Goal: Task Accomplishment & Management: Manage account settings

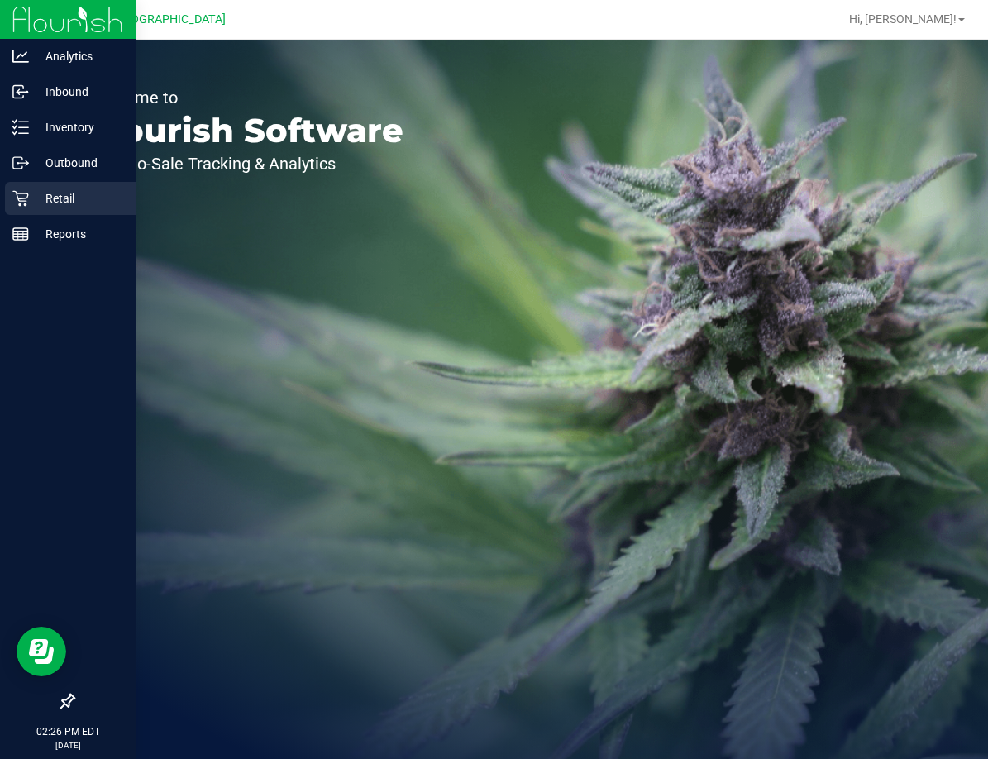
click at [26, 208] on div "Retail" at bounding box center [70, 198] width 131 height 33
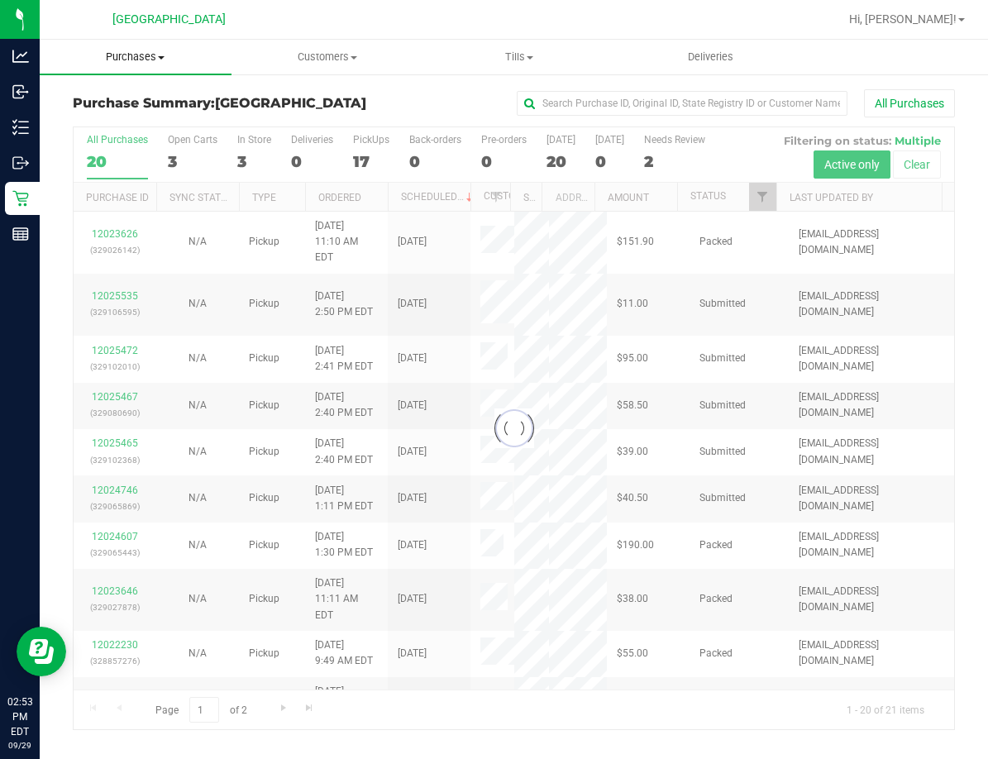
click at [155, 59] on span "Purchases" at bounding box center [136, 57] width 192 height 15
click at [121, 116] on span "Fulfillment" at bounding box center [91, 119] width 102 height 14
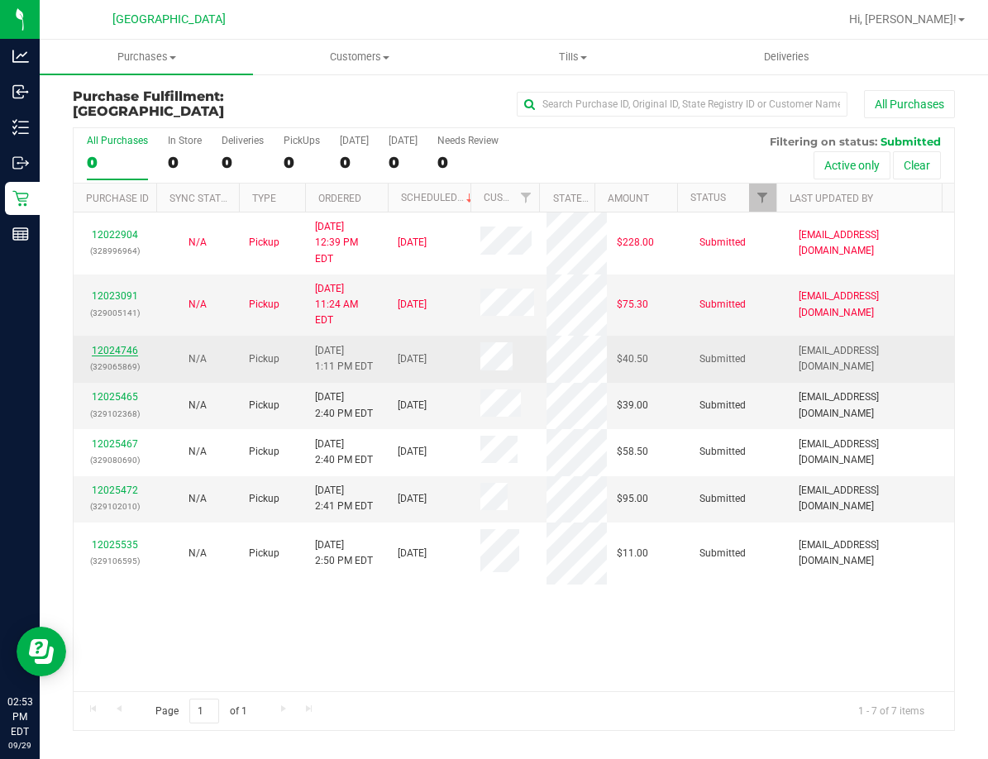
click at [131, 345] on link "12024746" at bounding box center [115, 351] width 46 height 12
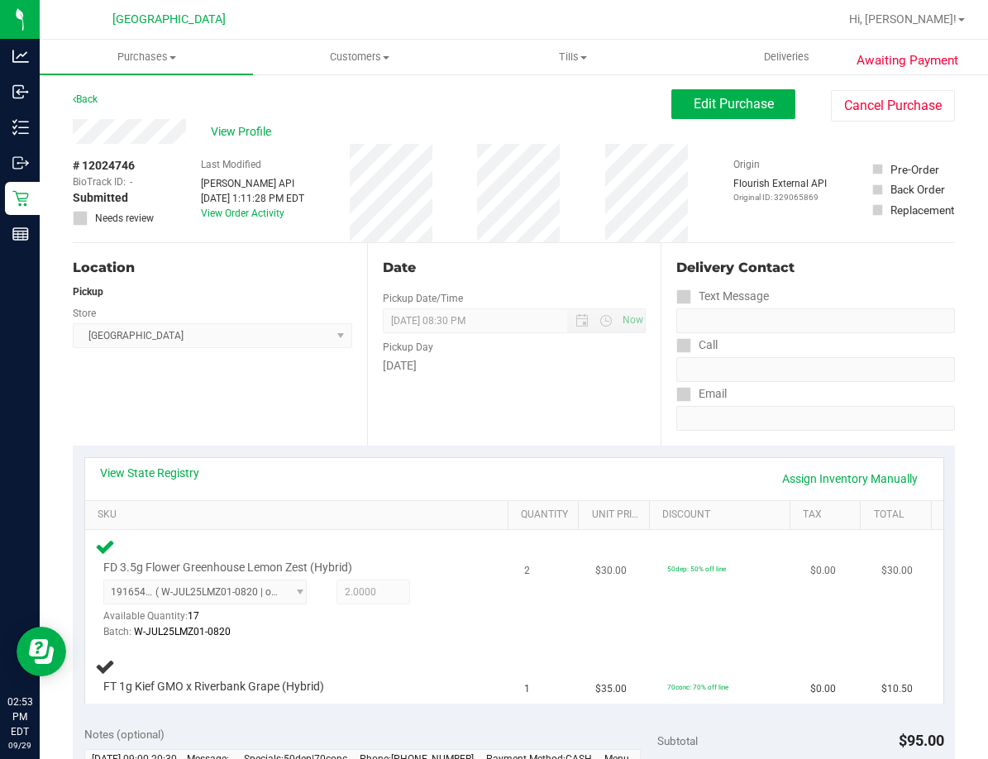
click at [410, 588] on div "1916544421173691 ( W-JUL25LMZ01-0820 | orig: FLSRWGM-20250827-566 ) 19165444211…" at bounding box center [287, 609] width 369 height 60
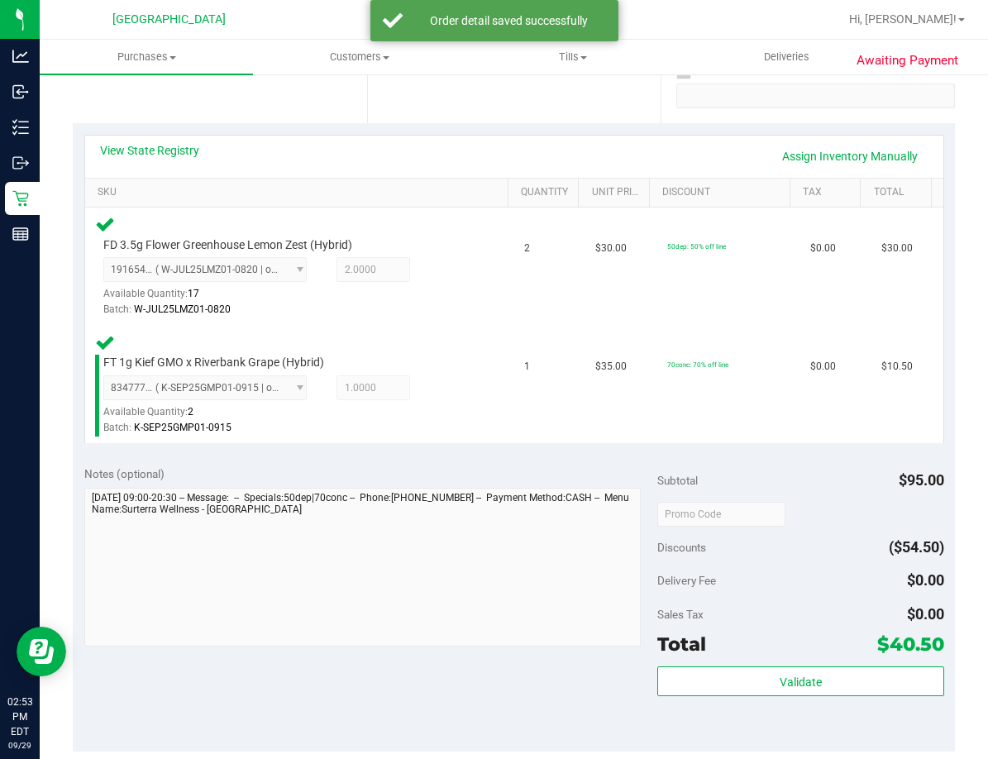
scroll to position [413, 0]
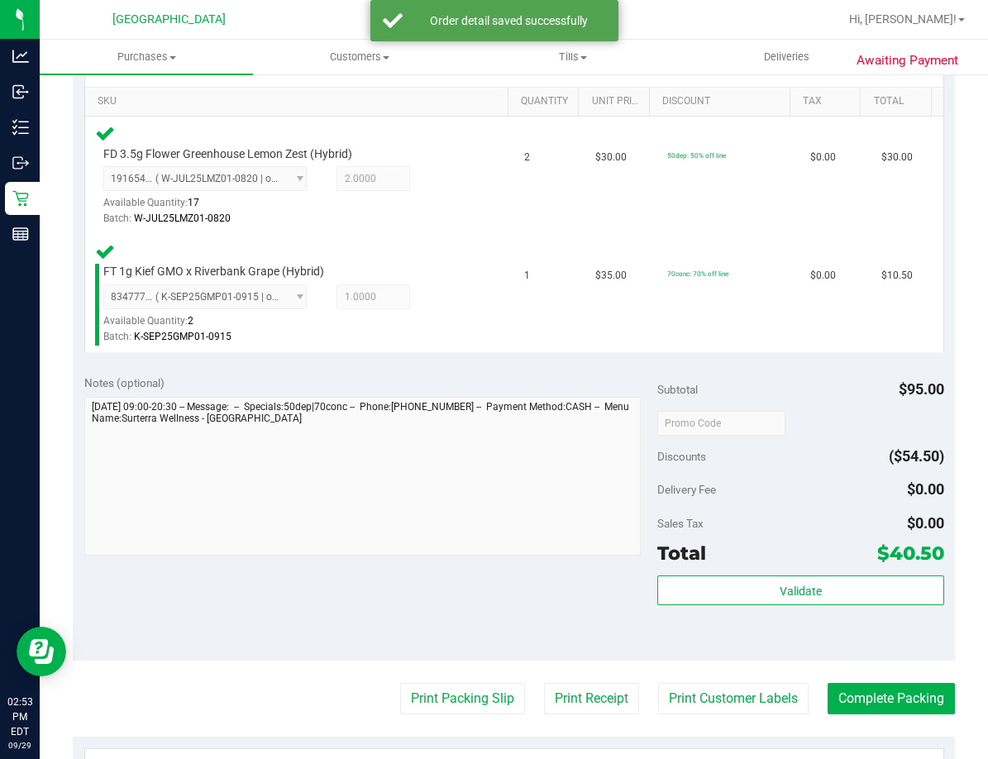
click at [737, 574] on div "Subtotal $95.00 Discounts ($54.50) Delivery Fee $0.00 Sales Tax $0.00 Total $40…" at bounding box center [800, 511] width 287 height 275
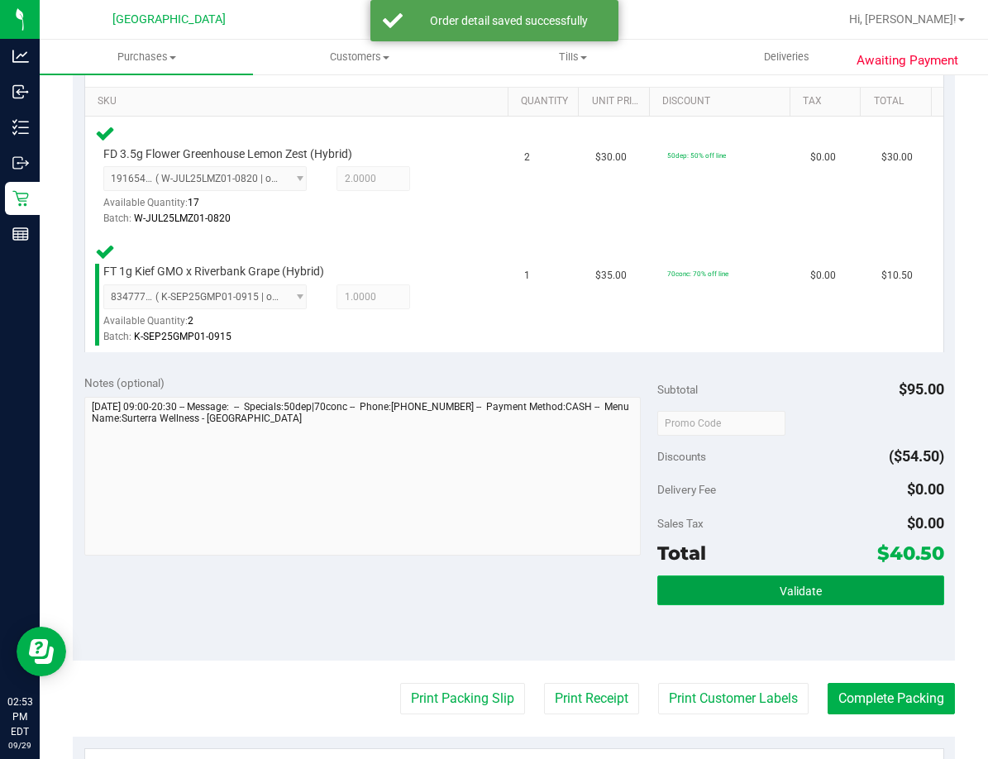
click at [753, 589] on button "Validate" at bounding box center [800, 590] width 287 height 30
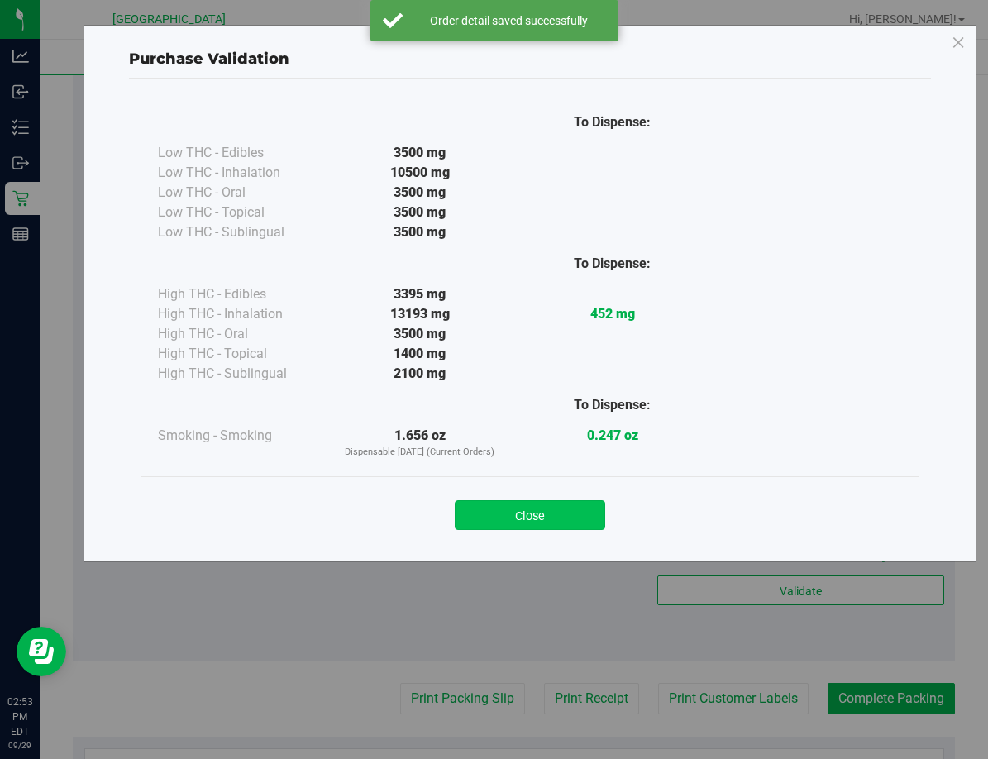
click at [567, 516] on button "Close" at bounding box center [530, 515] width 150 height 30
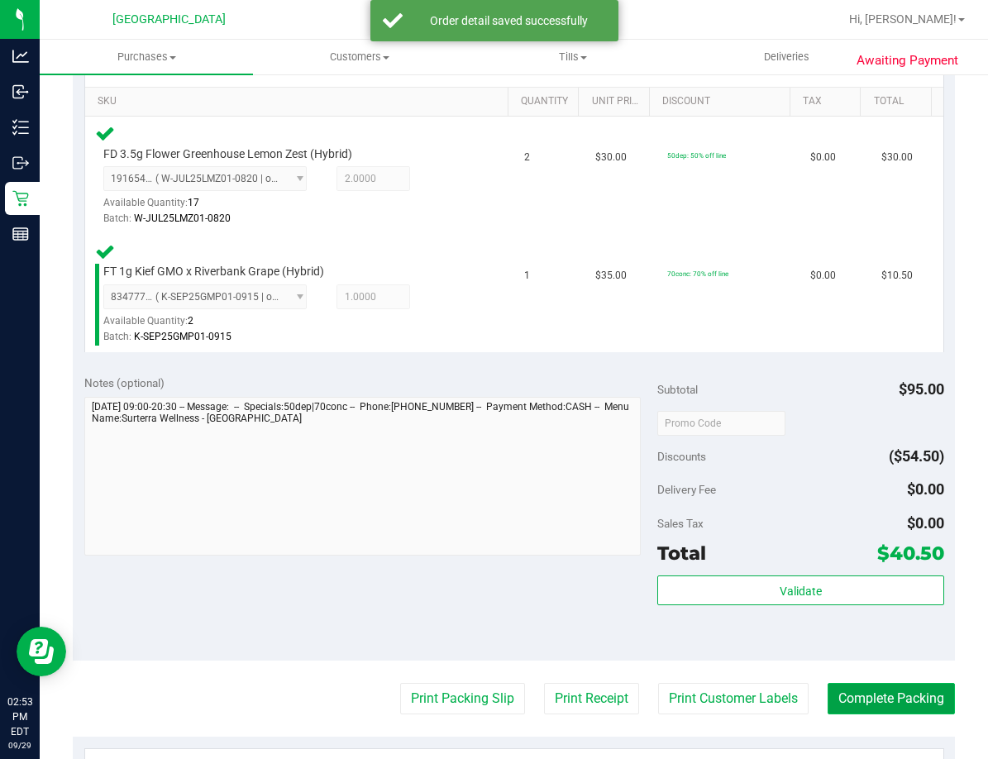
click at [897, 698] on button "Complete Packing" at bounding box center [890, 698] width 127 height 31
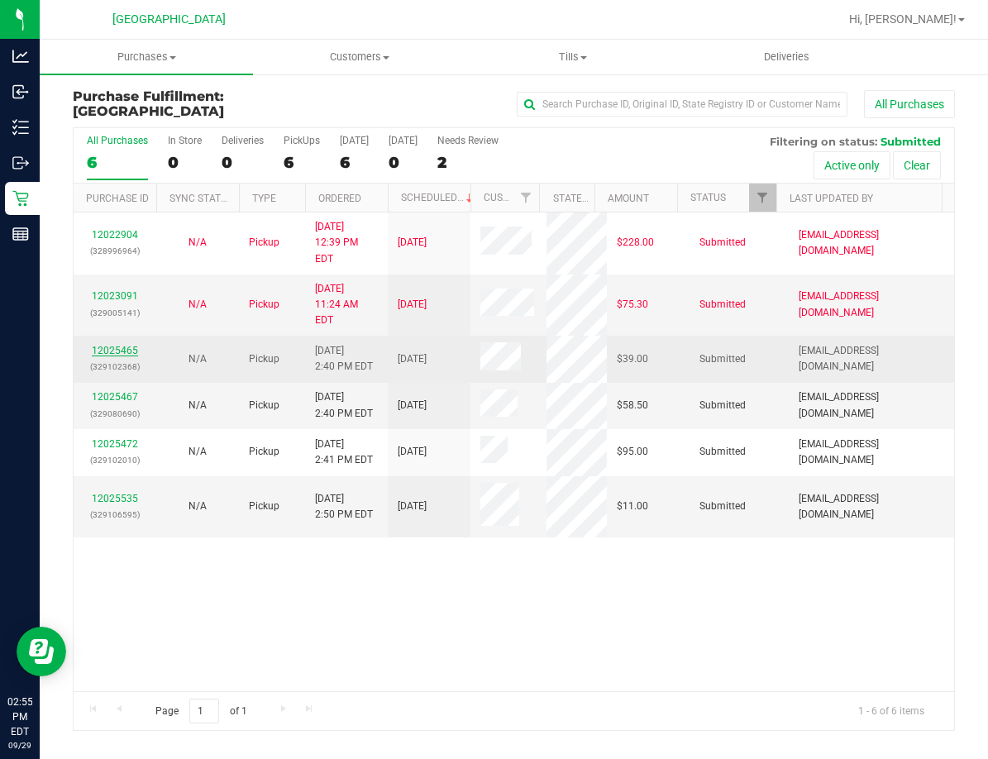
click at [117, 345] on link "12025465" at bounding box center [115, 351] width 46 height 12
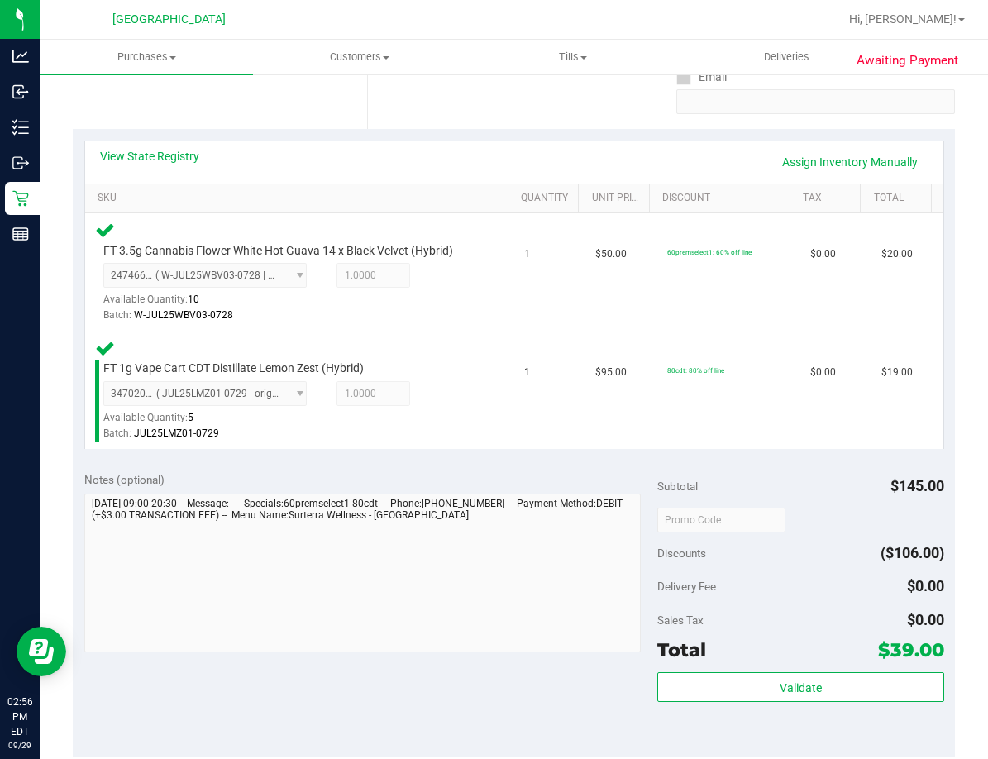
scroll to position [413, 0]
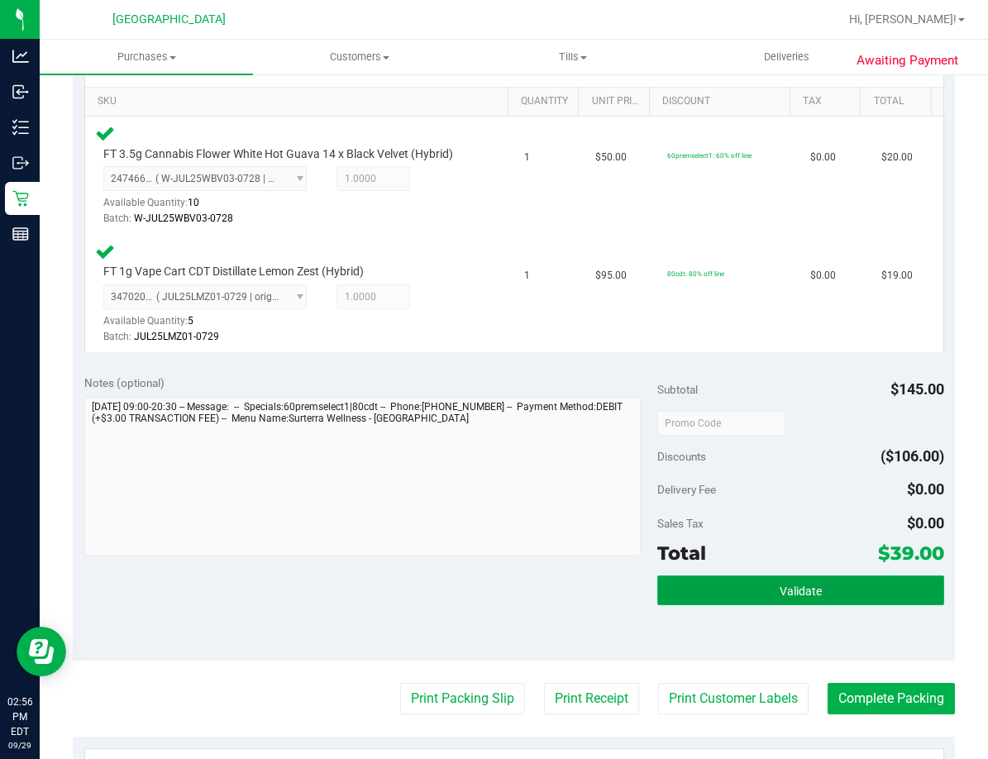
click at [786, 602] on button "Validate" at bounding box center [800, 590] width 287 height 30
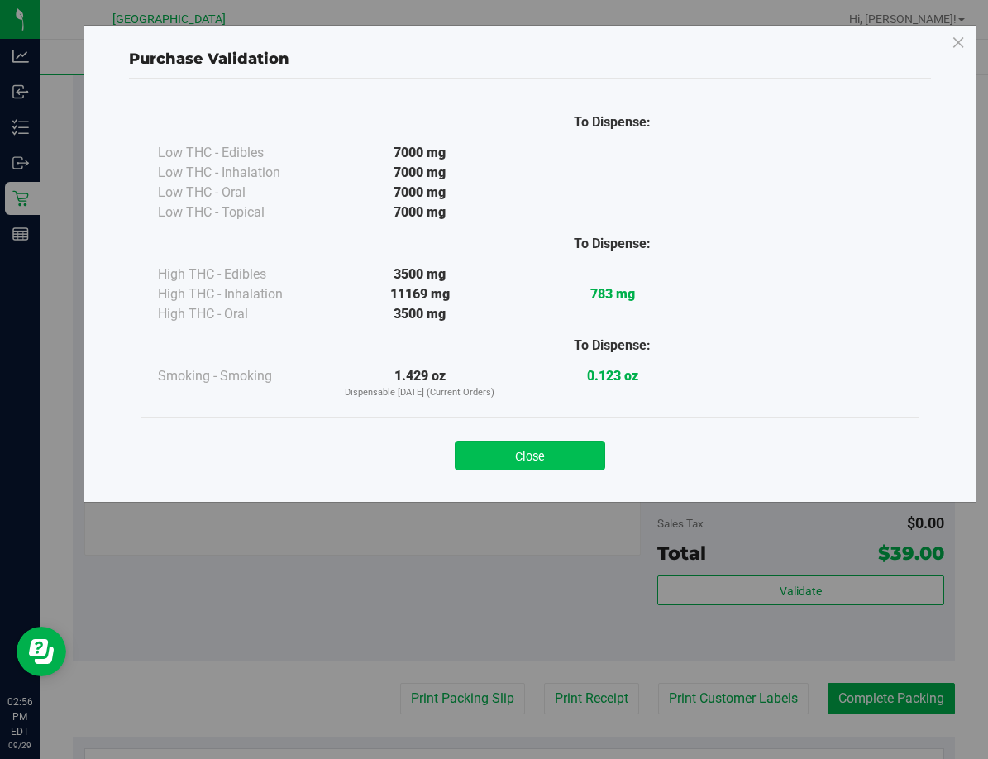
click at [551, 446] on button "Close" at bounding box center [530, 456] width 150 height 30
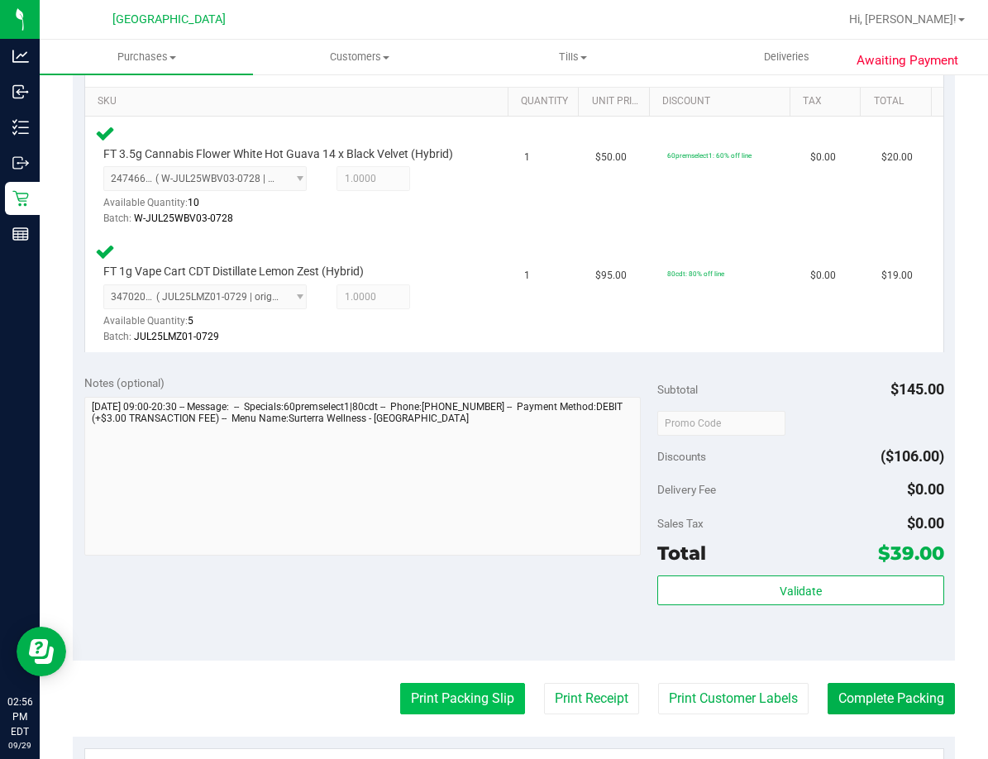
click at [485, 707] on button "Print Packing Slip" at bounding box center [462, 698] width 125 height 31
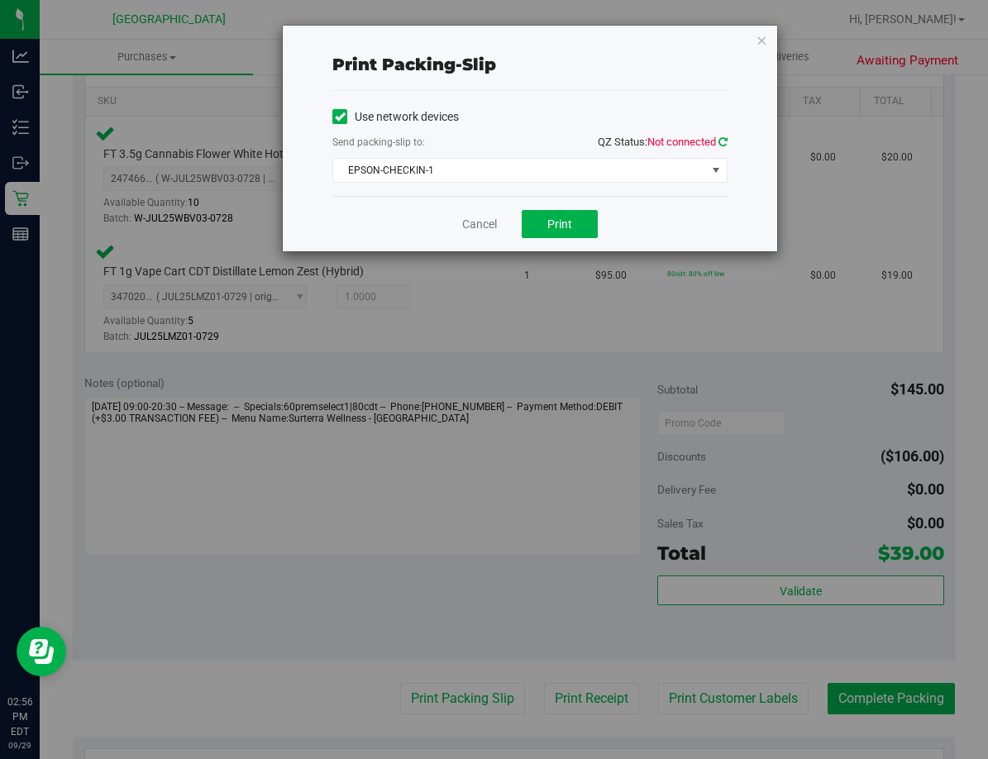
click at [718, 141] on icon at bounding box center [722, 141] width 9 height 11
click at [552, 183] on div "Use network devices Send packing-slip to: QZ Status: Connected EPSON-CHECKIN-1 …" at bounding box center [529, 143] width 395 height 105
click at [522, 176] on span "EPSON-CHECKIN-1" at bounding box center [519, 170] width 373 height 23
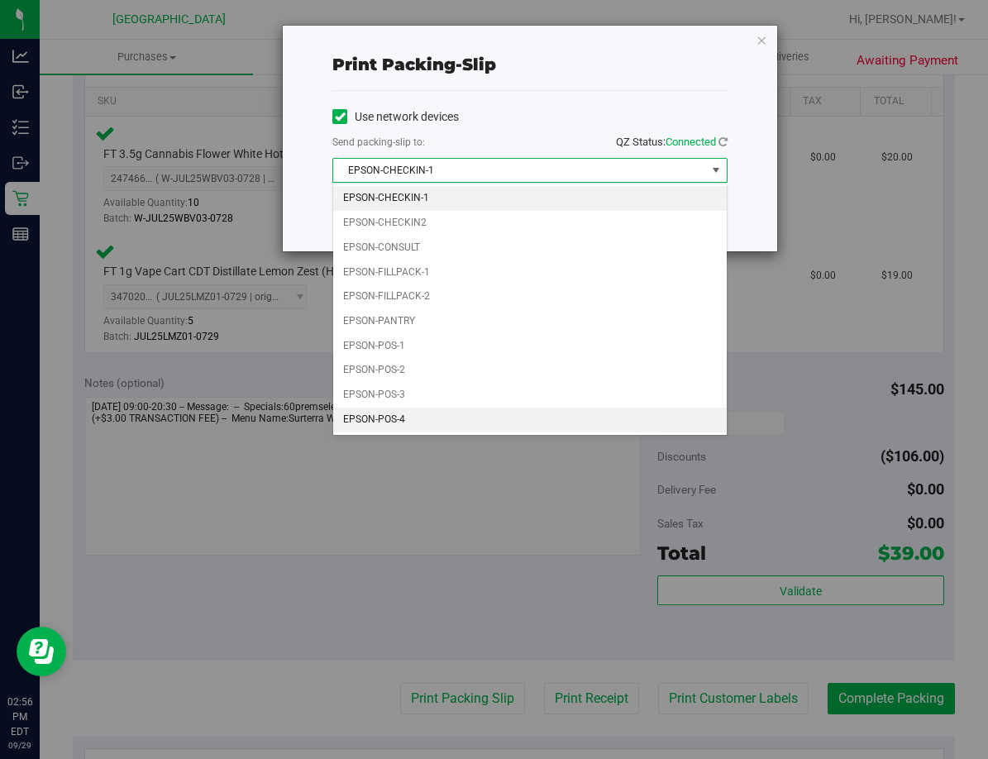
click at [425, 417] on li "EPSON-POS-4" at bounding box center [529, 419] width 393 height 25
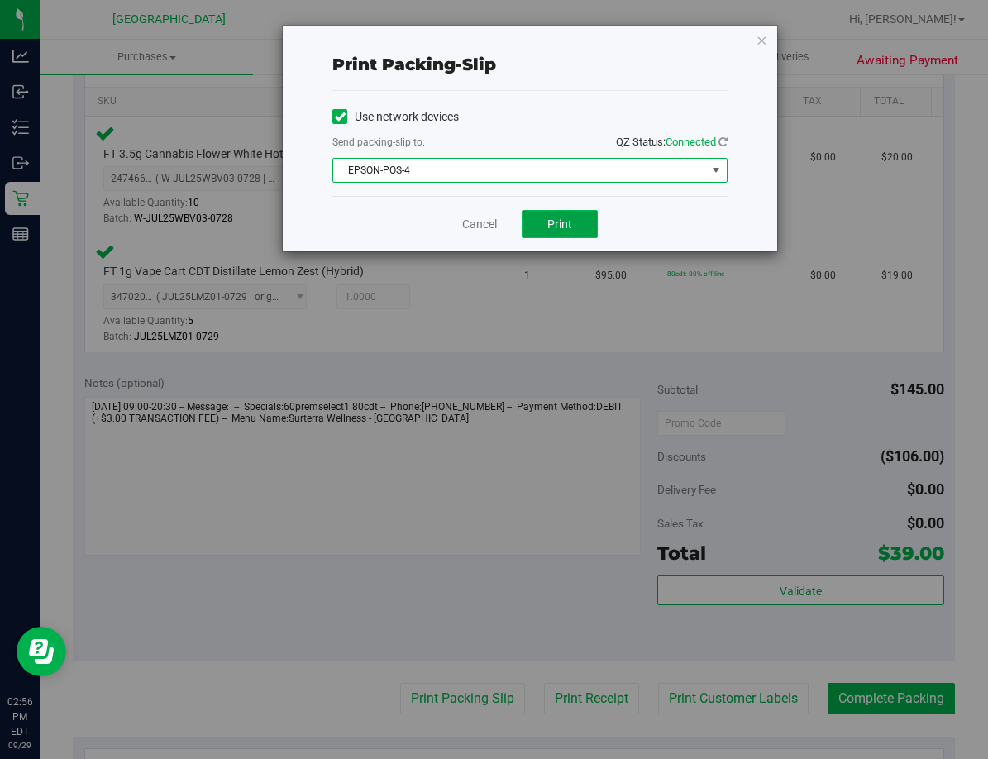
click at [556, 229] on span "Print" at bounding box center [559, 223] width 25 height 13
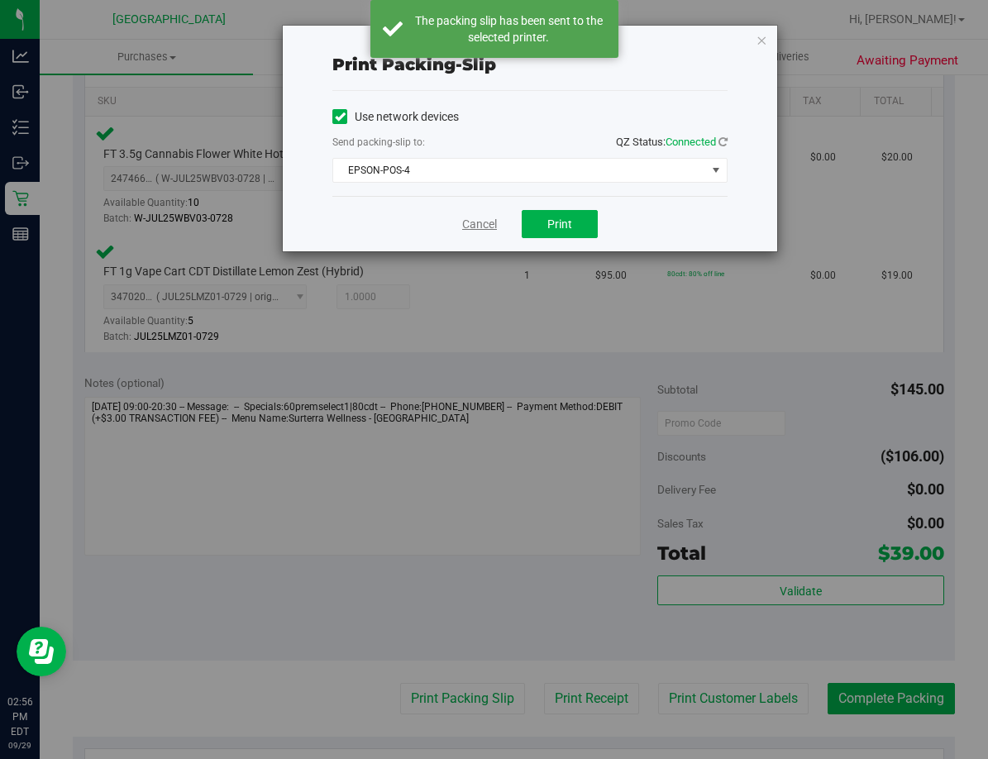
click at [496, 221] on link "Cancel" at bounding box center [479, 224] width 35 height 17
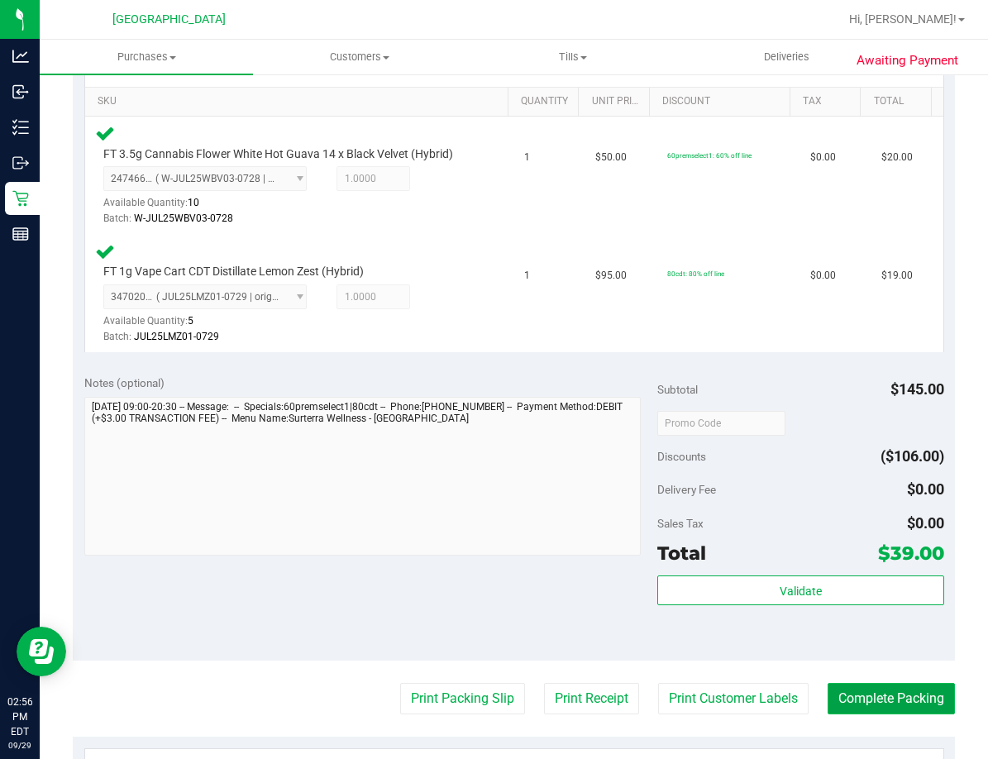
click at [899, 690] on button "Complete Packing" at bounding box center [890, 698] width 127 height 31
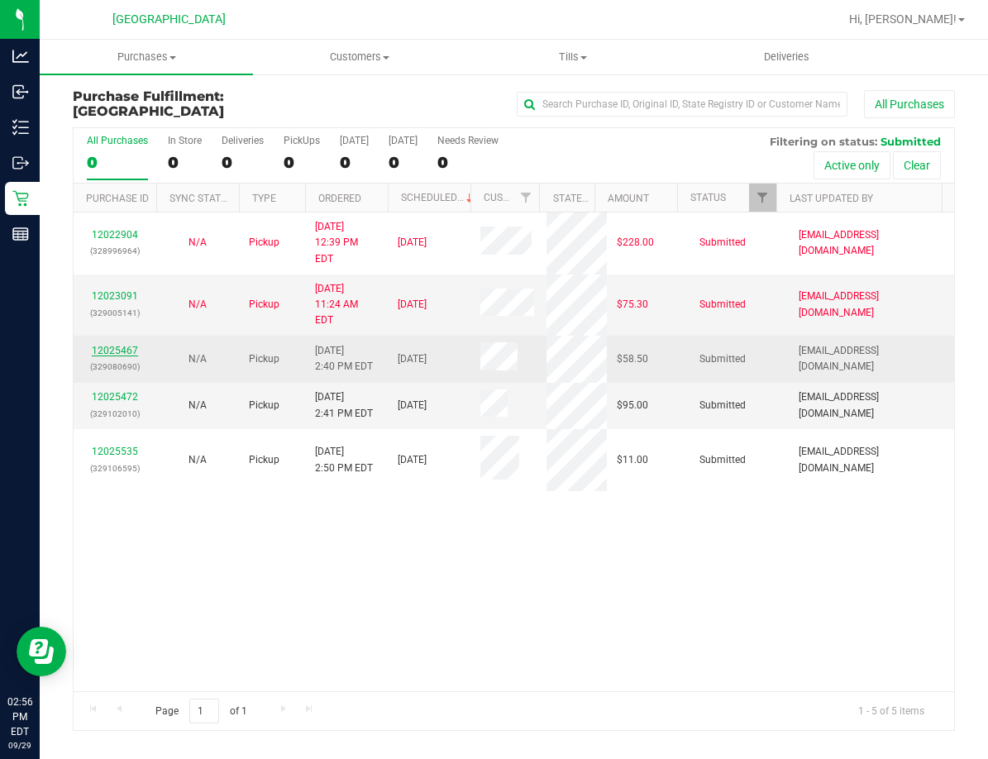
click at [120, 345] on link "12025467" at bounding box center [115, 351] width 46 height 12
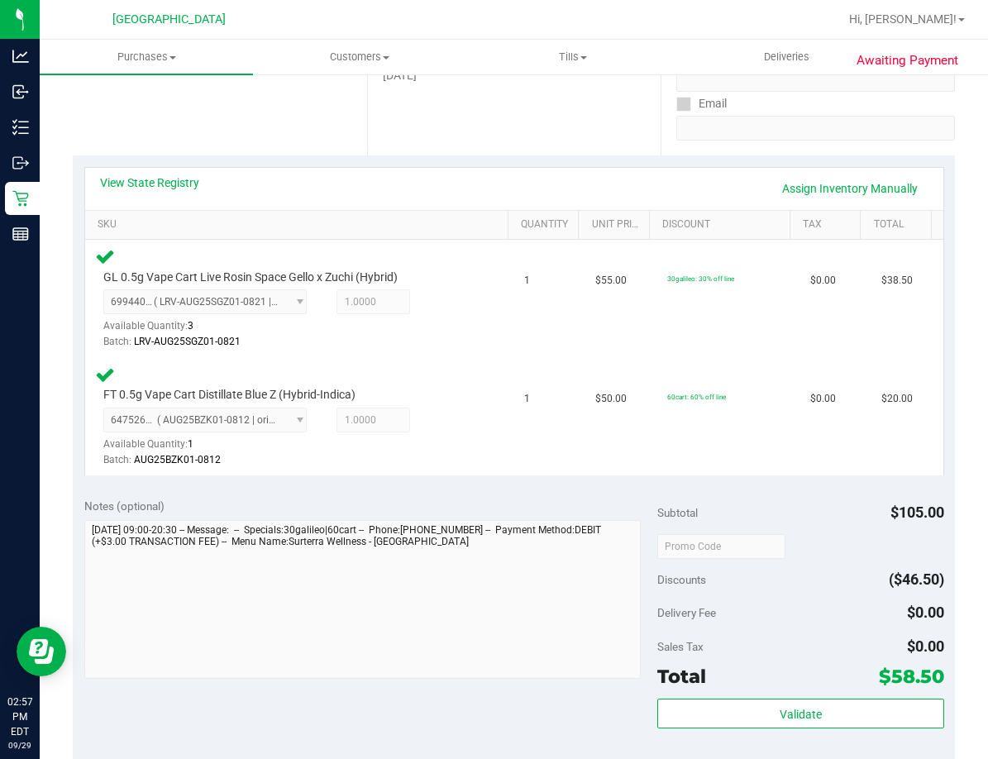
scroll to position [413, 0]
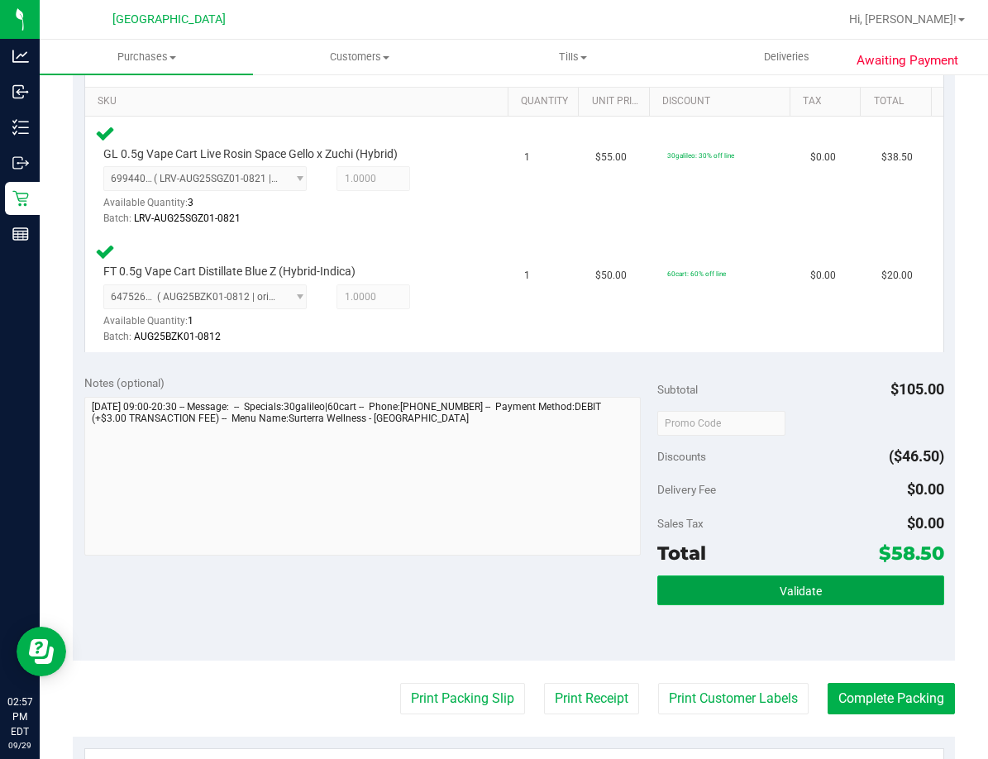
click at [838, 575] on button "Validate" at bounding box center [800, 590] width 287 height 30
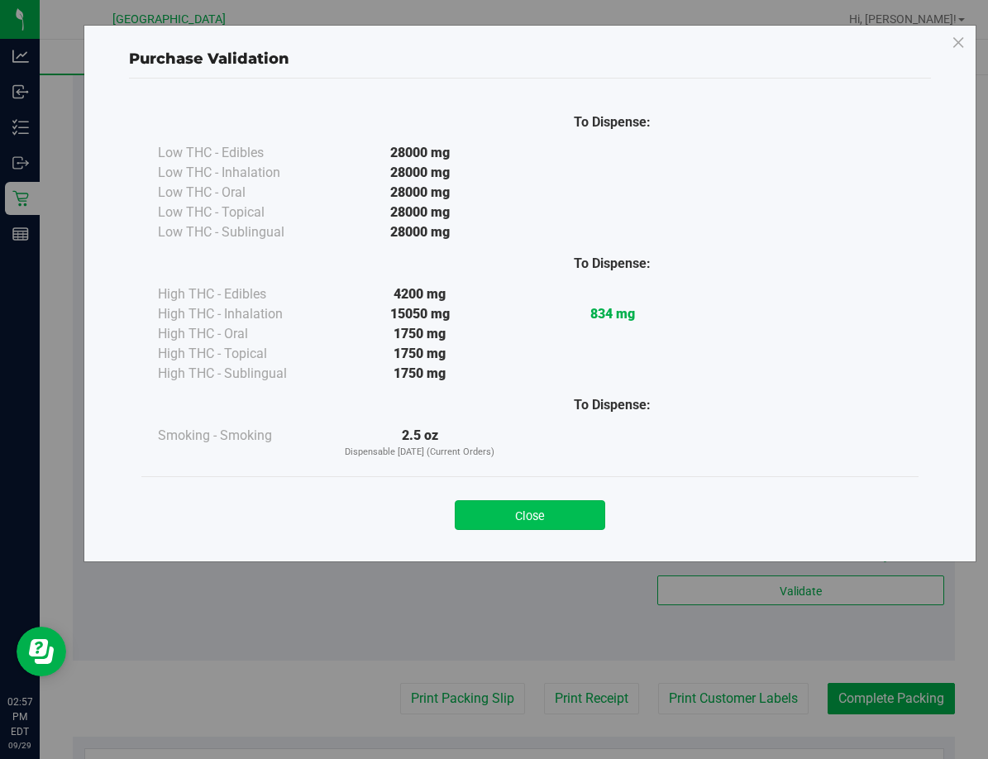
click at [579, 507] on button "Close" at bounding box center [530, 515] width 150 height 30
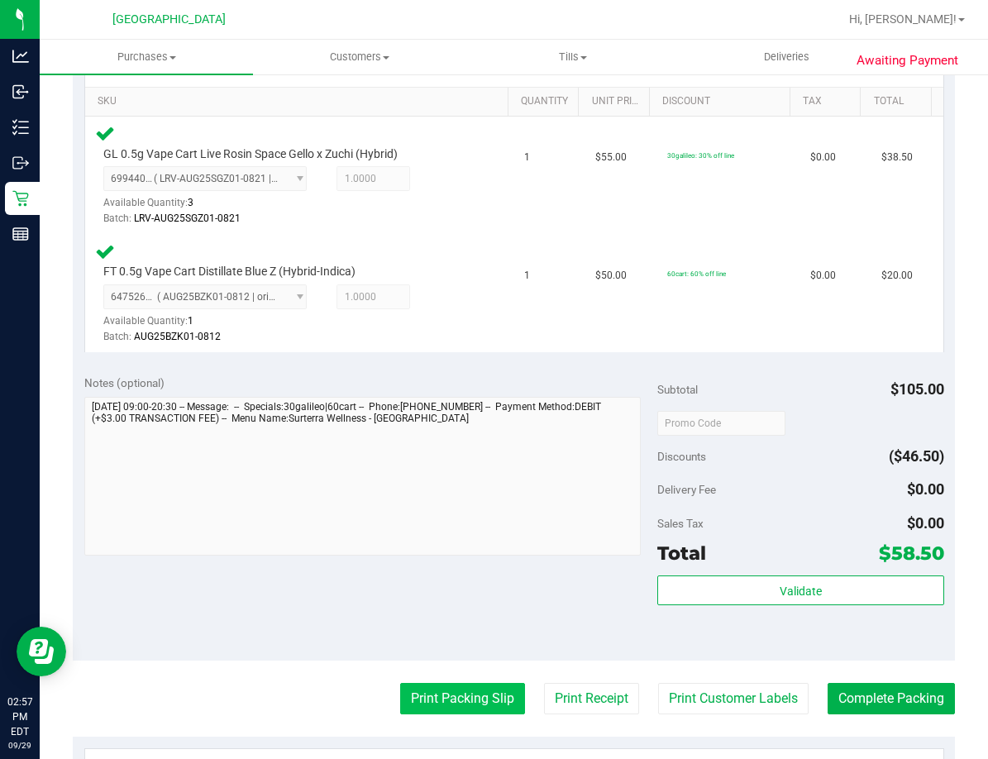
click at [470, 700] on button "Print Packing Slip" at bounding box center [462, 698] width 125 height 31
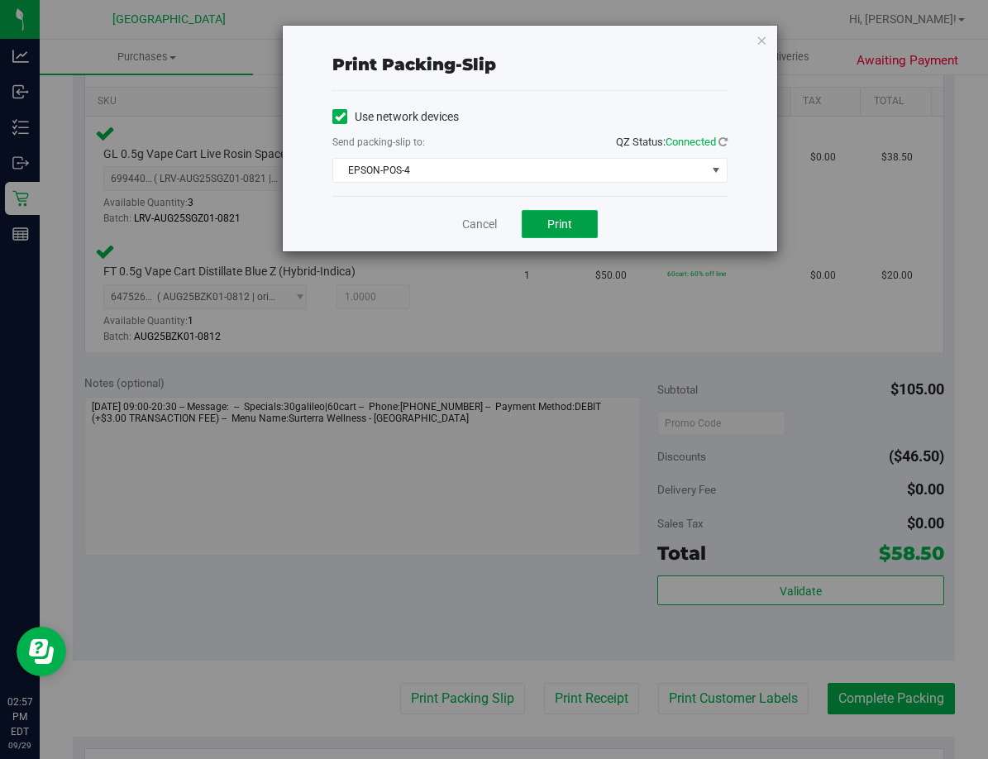
click at [539, 223] on button "Print" at bounding box center [560, 224] width 76 height 28
click at [491, 221] on link "Cancel" at bounding box center [479, 224] width 35 height 17
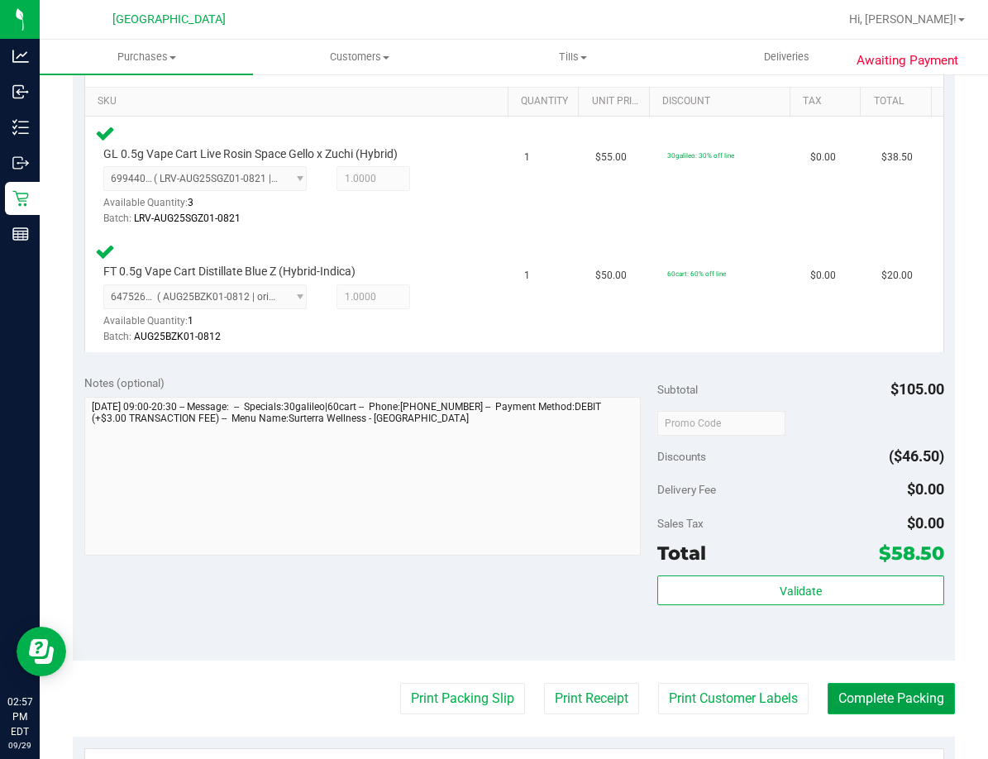
click at [879, 692] on button "Complete Packing" at bounding box center [890, 698] width 127 height 31
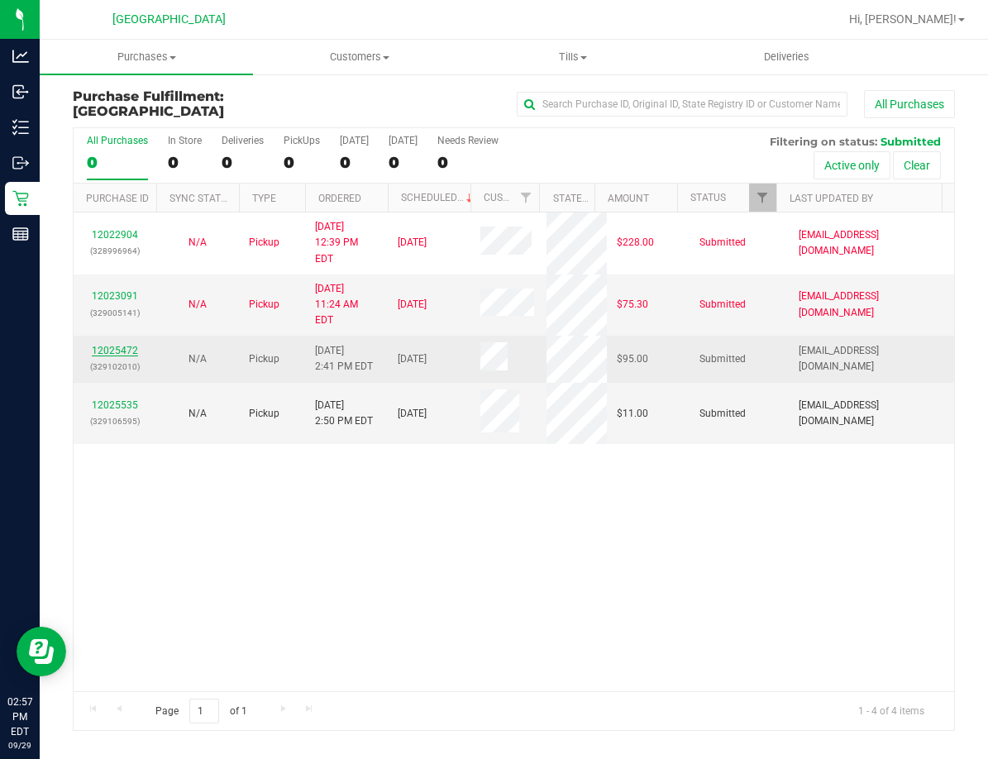
click at [119, 345] on link "12025472" at bounding box center [115, 351] width 46 height 12
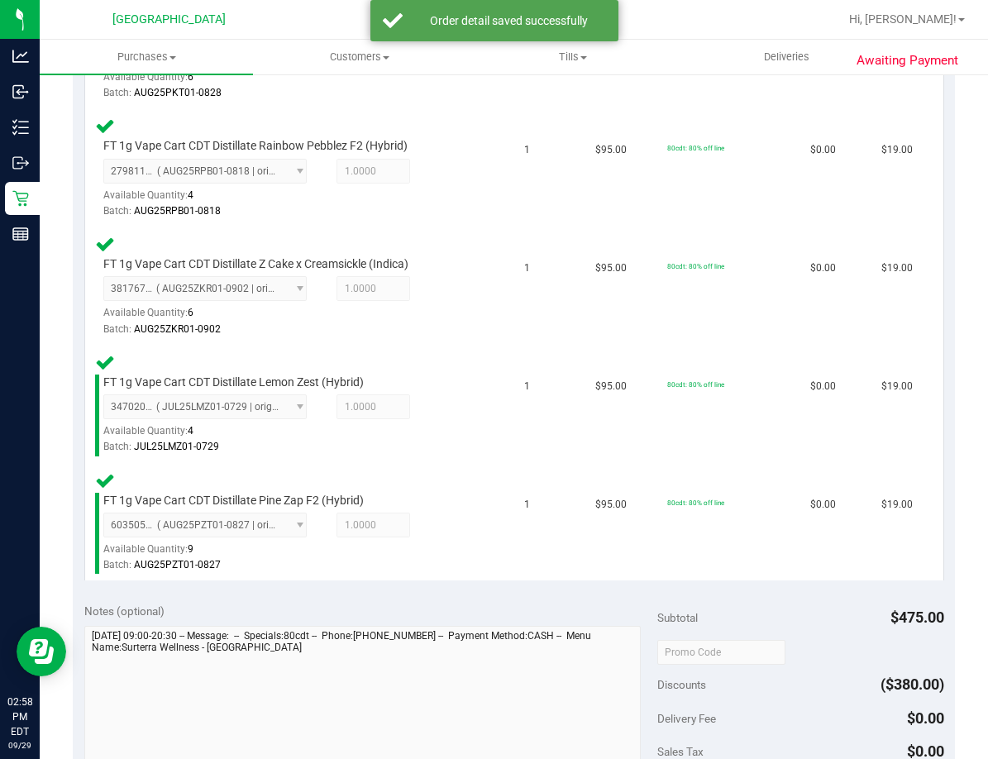
scroll to position [661, 0]
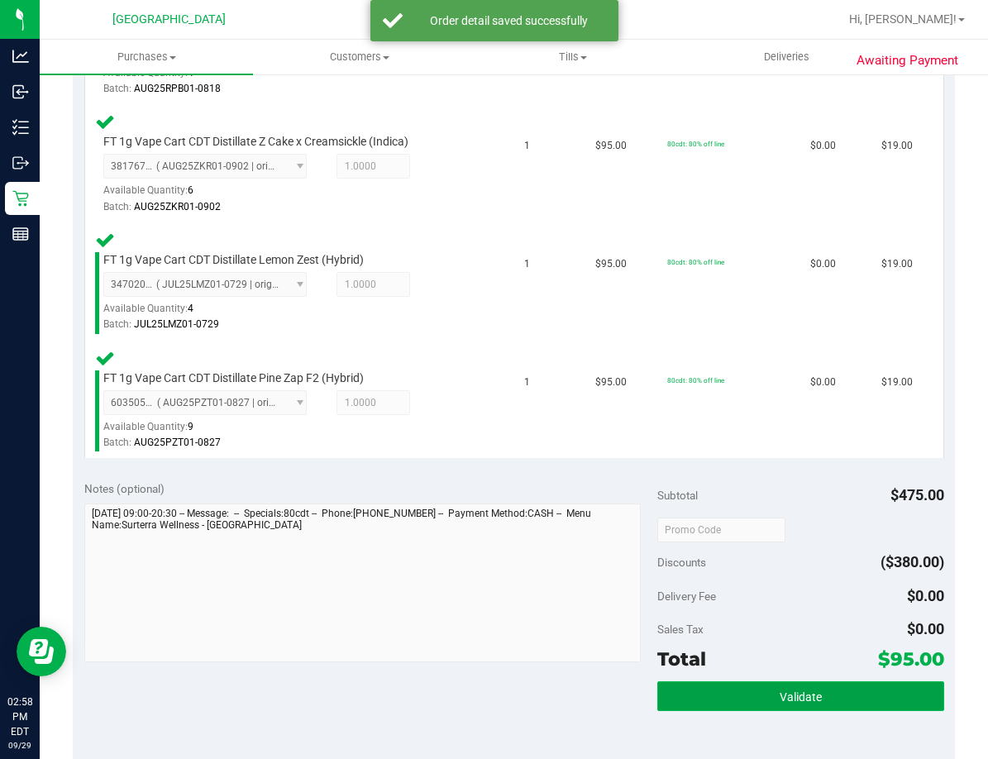
click at [779, 692] on span "Validate" at bounding box center [800, 696] width 42 height 13
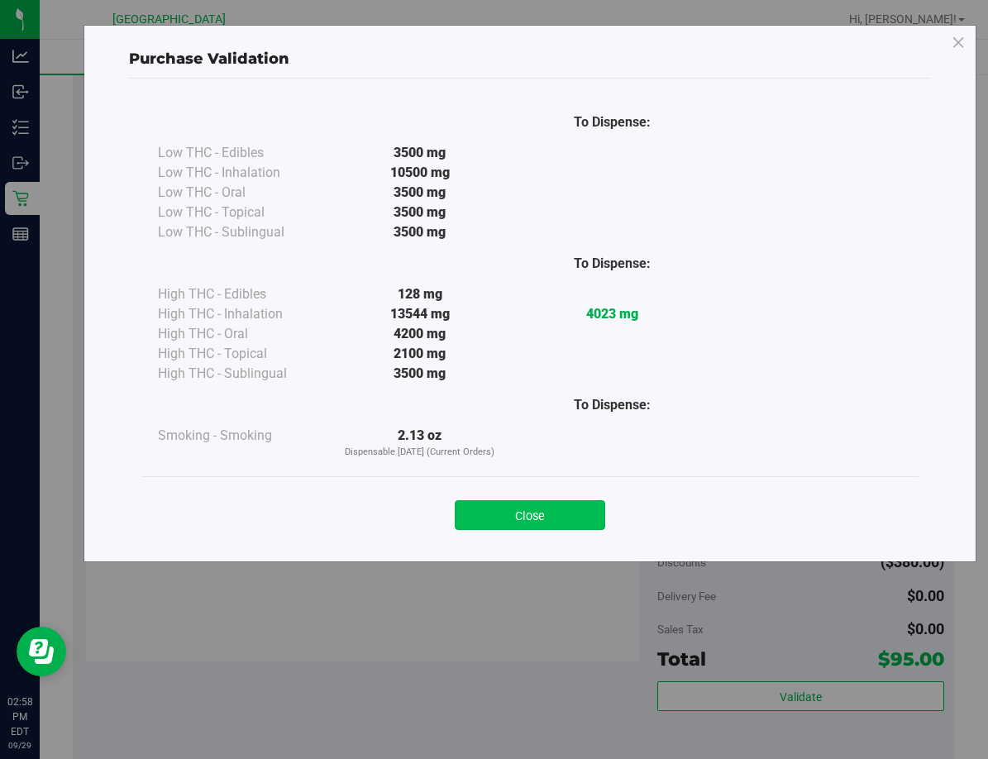
click at [585, 511] on button "Close" at bounding box center [530, 515] width 150 height 30
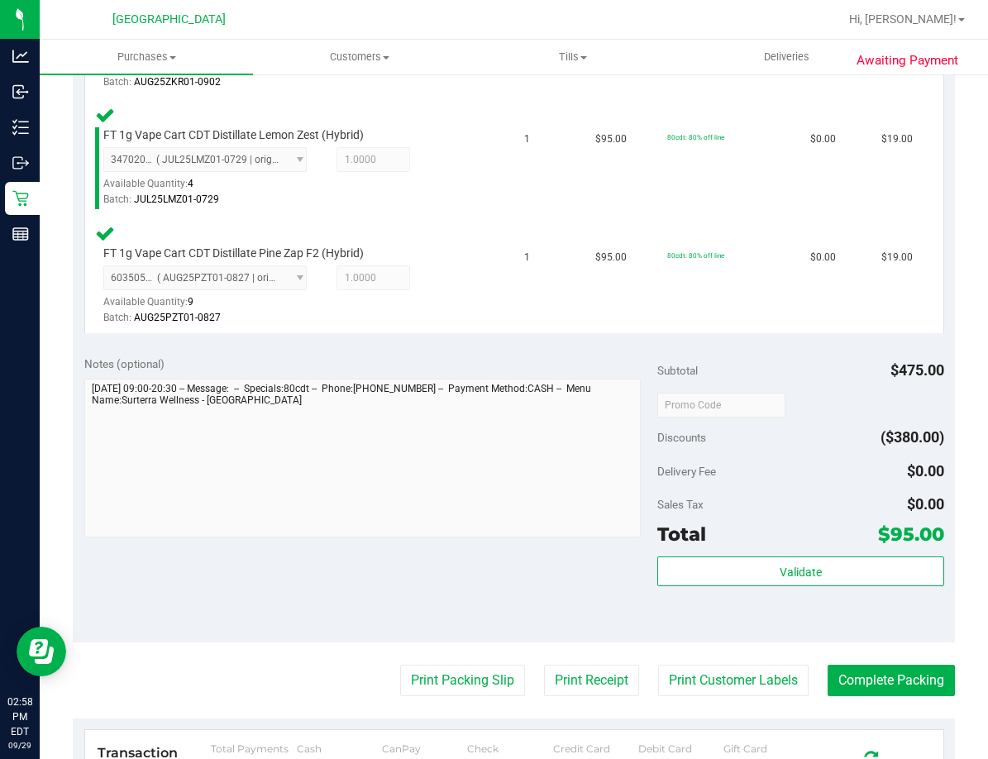
scroll to position [909, 0]
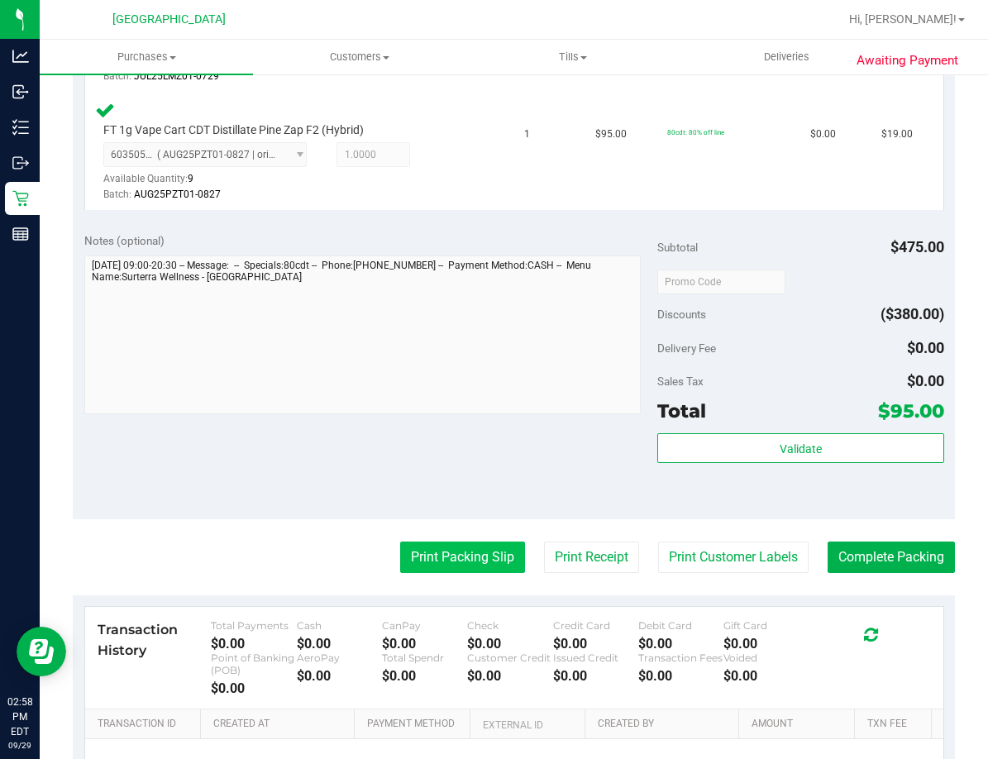
click at [498, 544] on button "Print Packing Slip" at bounding box center [462, 556] width 125 height 31
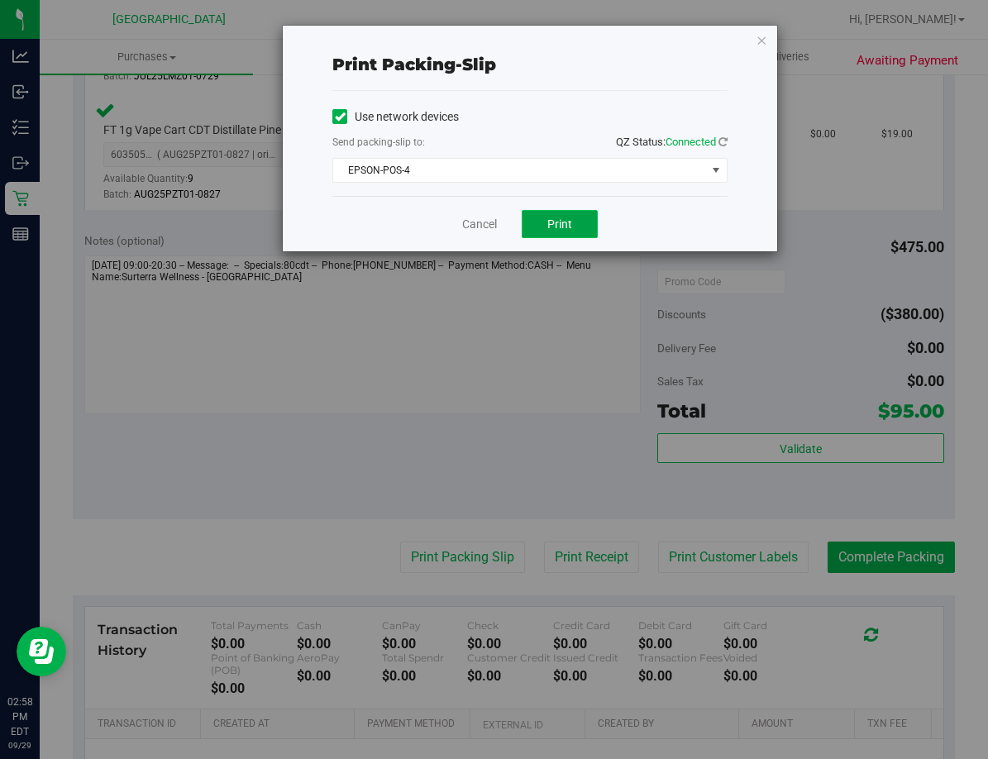
click at [570, 224] on span "Print" at bounding box center [559, 223] width 25 height 13
click at [479, 224] on link "Cancel" at bounding box center [479, 224] width 35 height 17
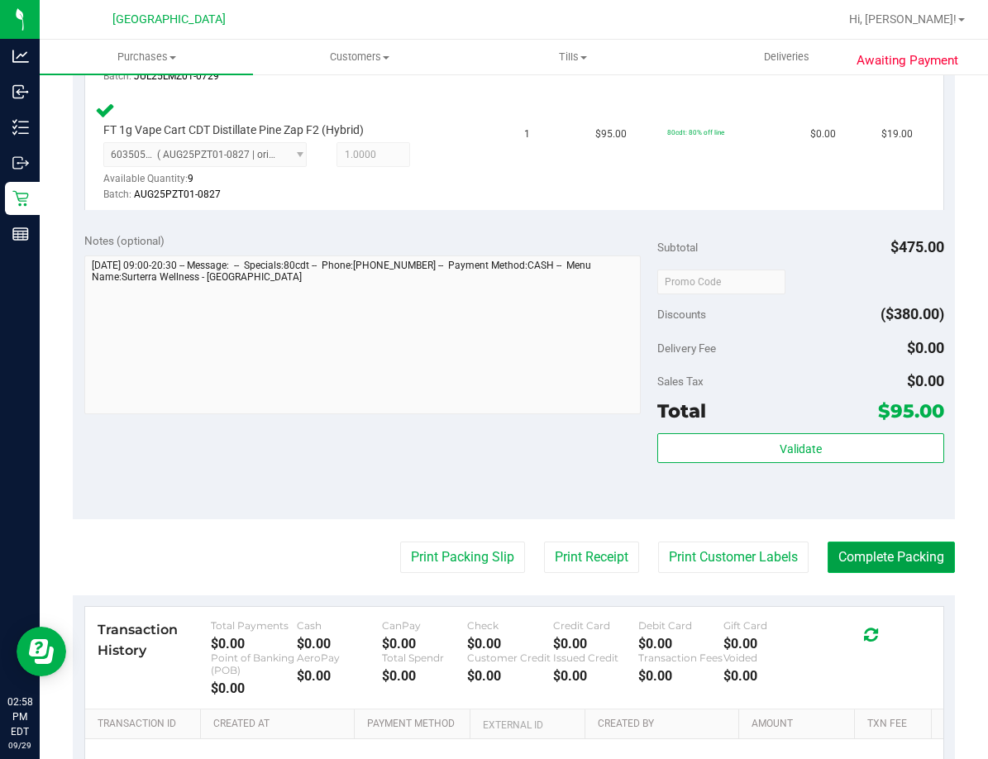
click at [873, 541] on button "Complete Packing" at bounding box center [890, 556] width 127 height 31
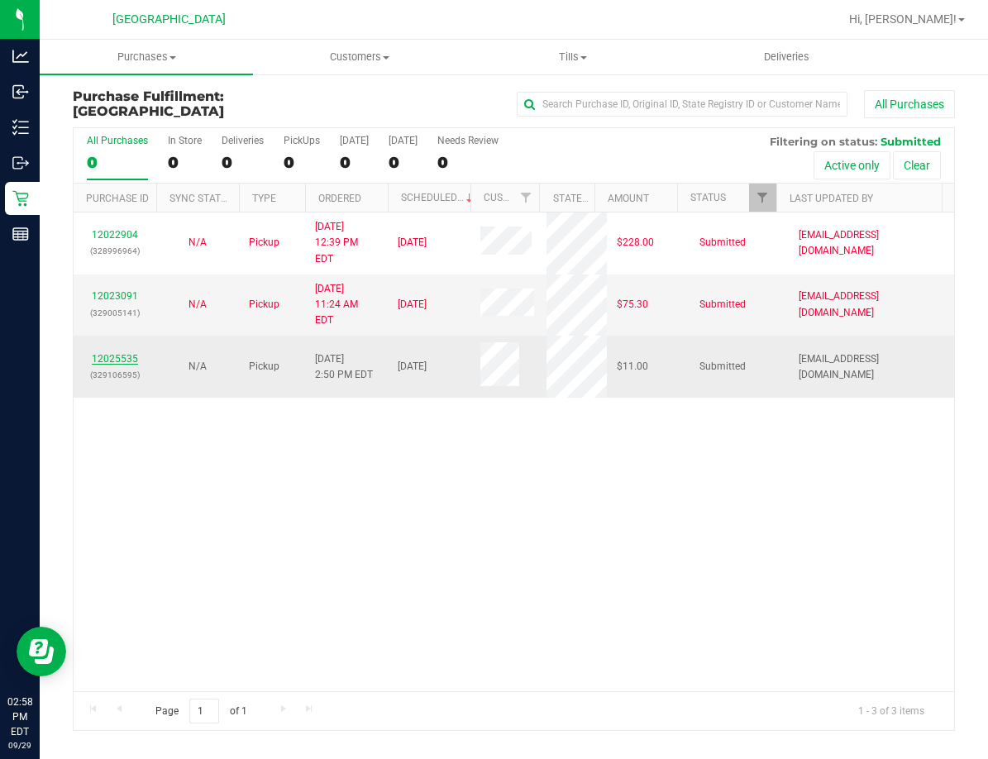
click at [117, 353] on link "12025535" at bounding box center [115, 359] width 46 height 12
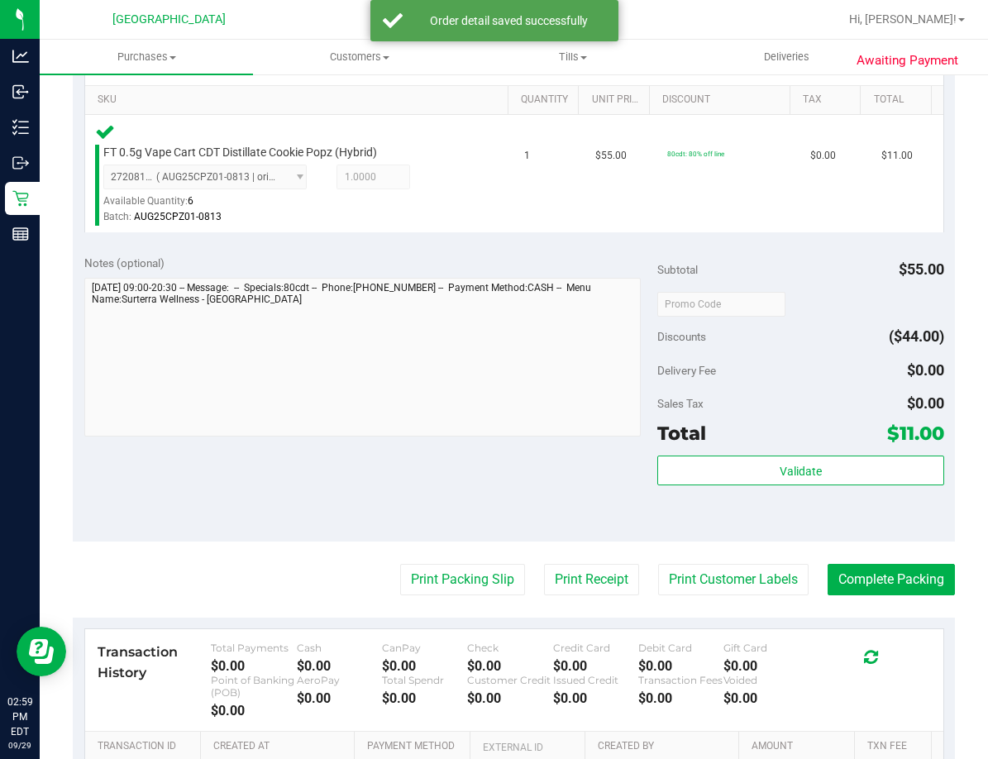
scroll to position [496, 0]
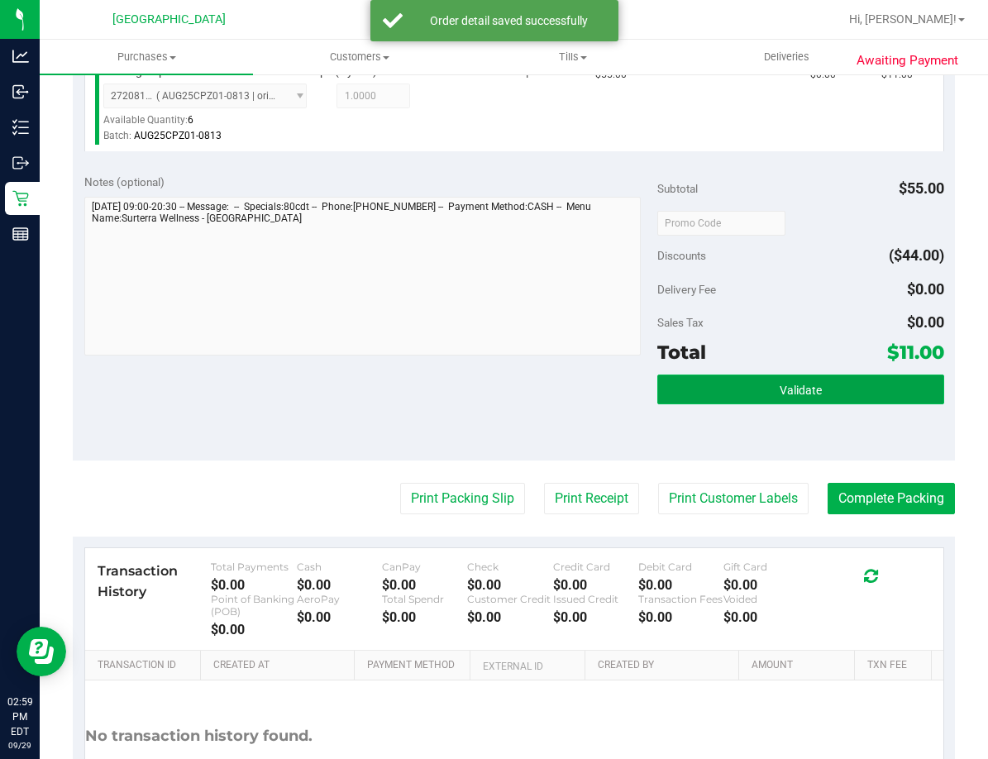
click at [760, 402] on button "Validate" at bounding box center [800, 389] width 287 height 30
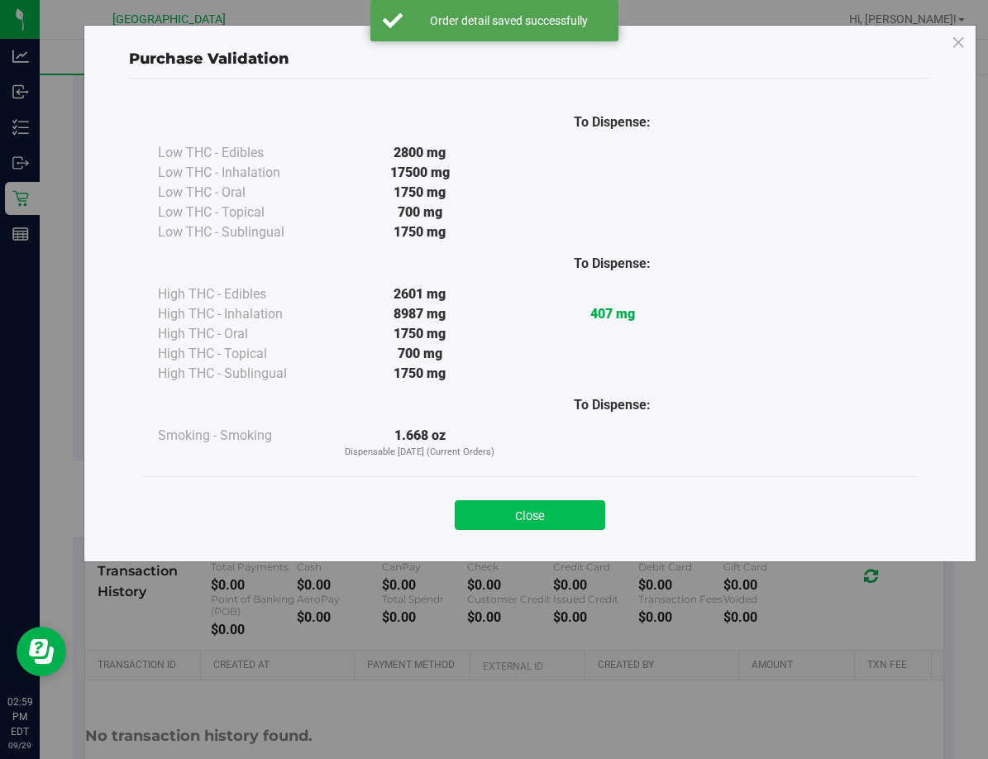
click at [540, 516] on button "Close" at bounding box center [530, 515] width 150 height 30
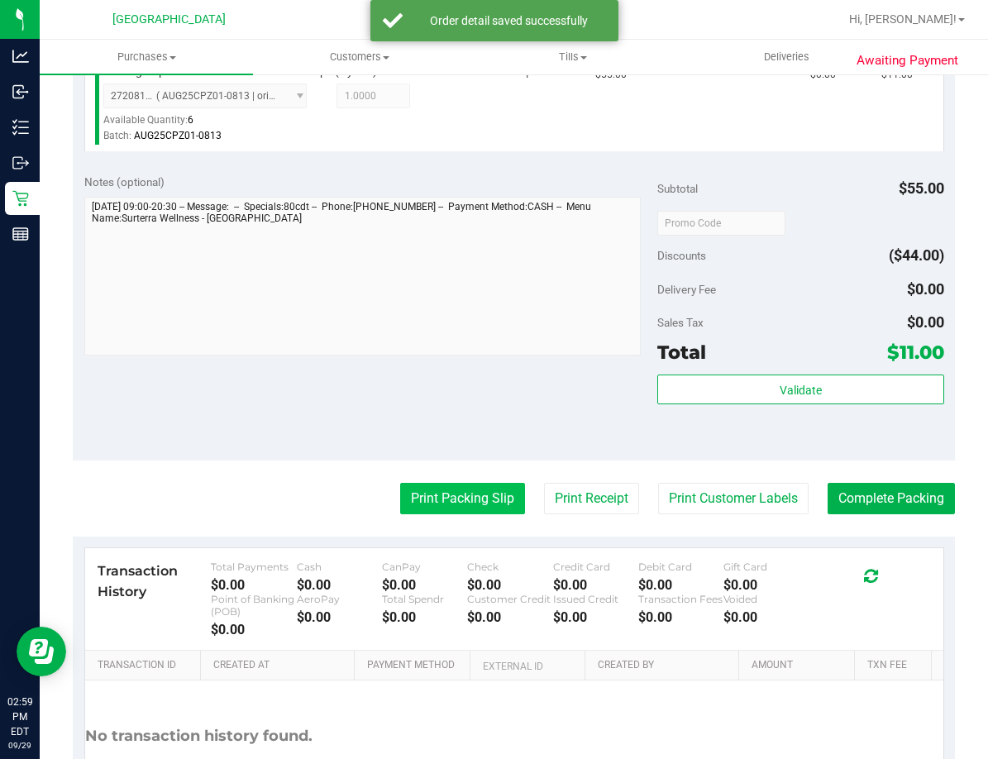
click at [420, 510] on button "Print Packing Slip" at bounding box center [462, 498] width 125 height 31
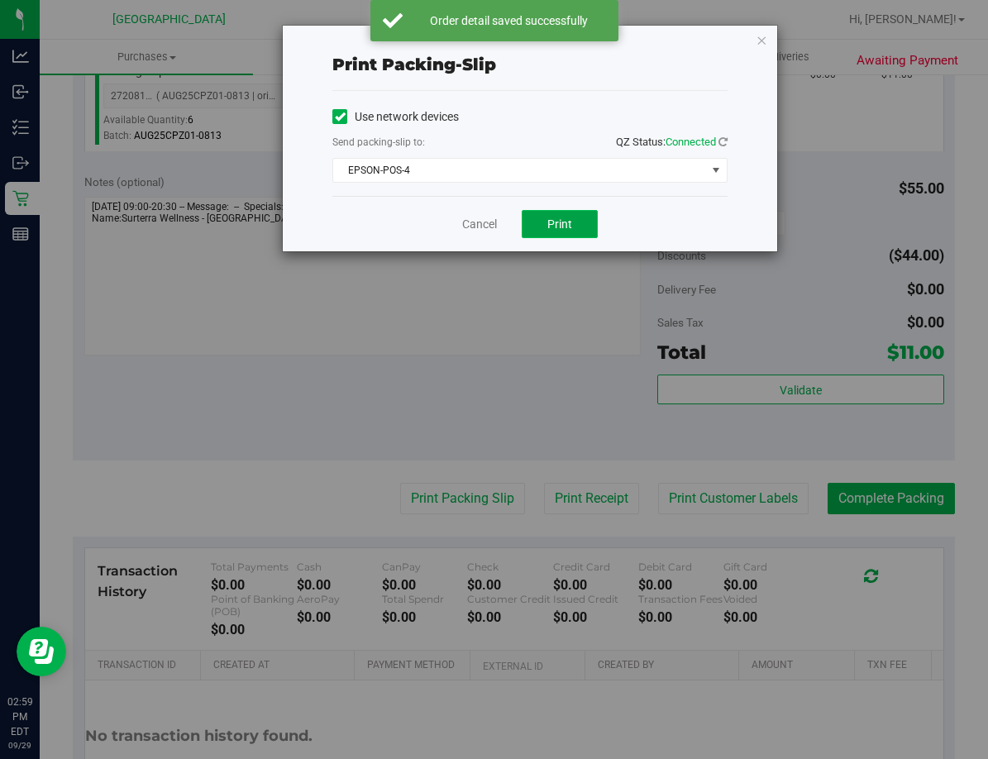
click at [556, 221] on span "Print" at bounding box center [559, 223] width 25 height 13
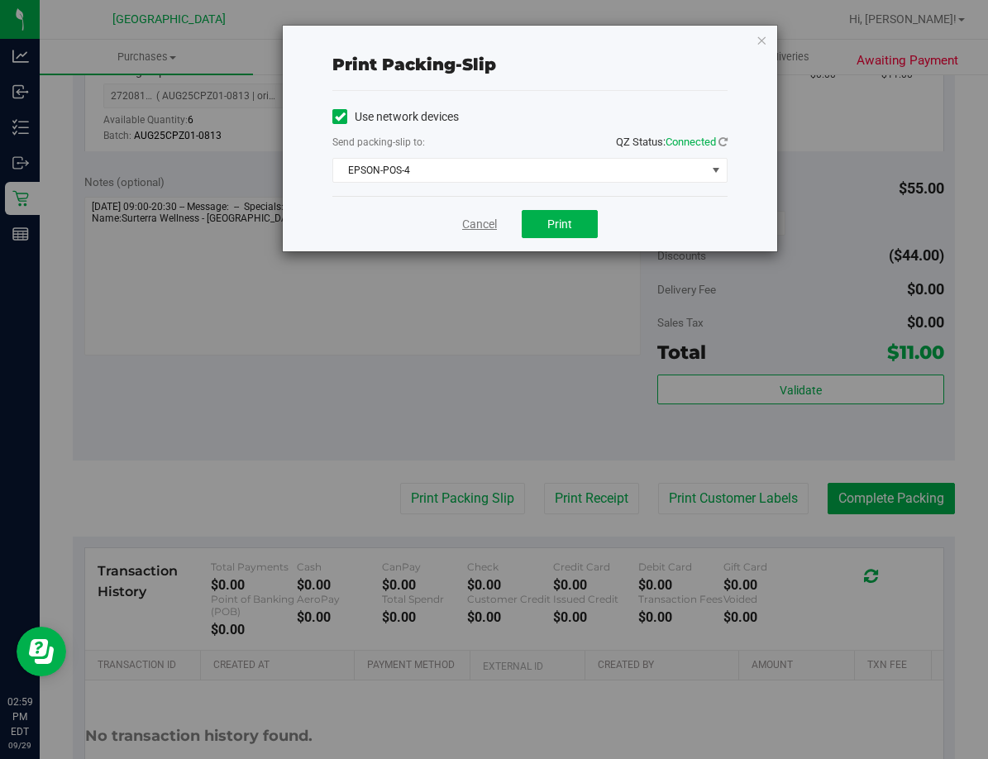
click at [480, 227] on link "Cancel" at bounding box center [479, 224] width 35 height 17
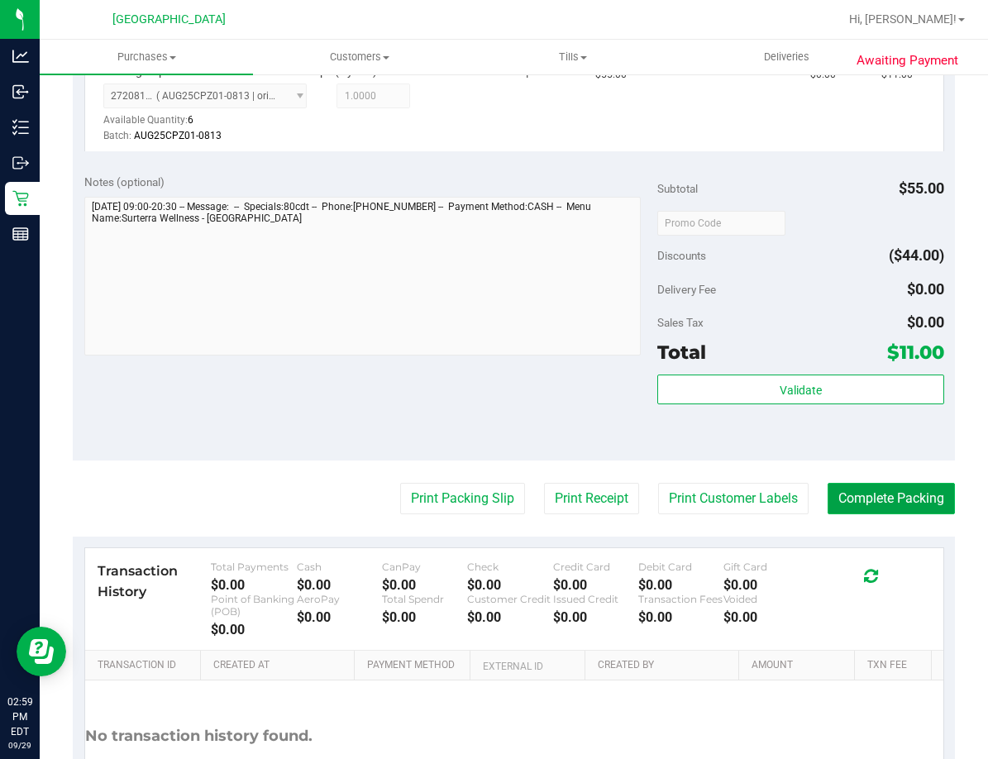
click at [907, 499] on button "Complete Packing" at bounding box center [890, 498] width 127 height 31
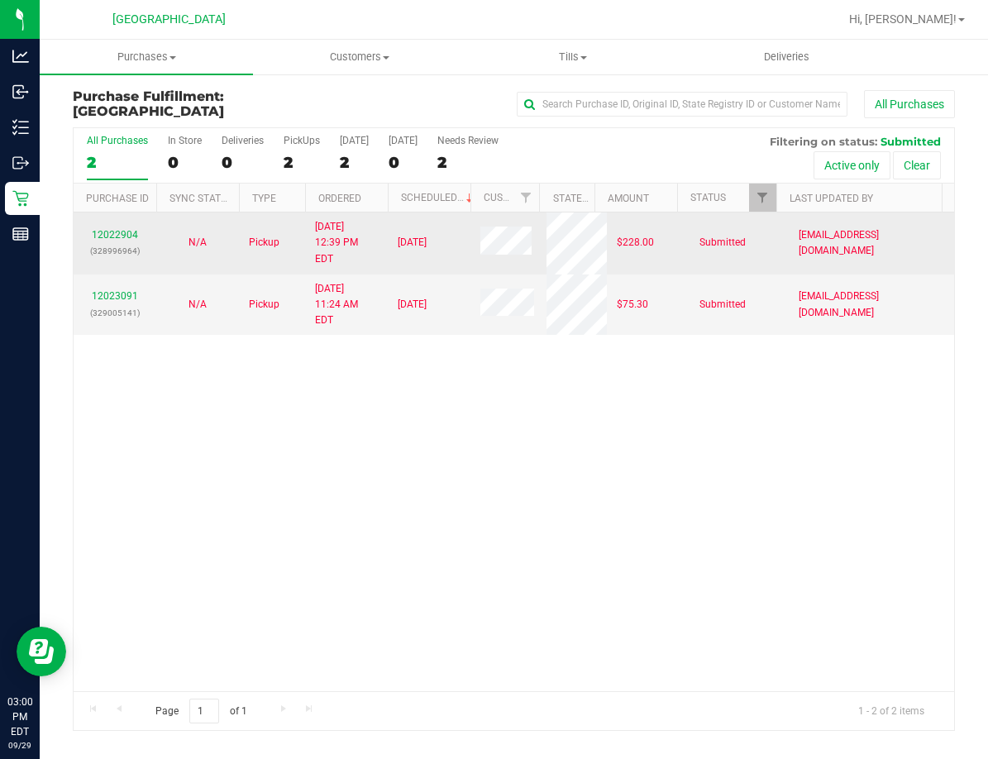
click at [117, 216] on td "12022904 (328996964)" at bounding box center [115, 243] width 83 height 62
click at [117, 229] on link "12022904" at bounding box center [115, 235] width 46 height 12
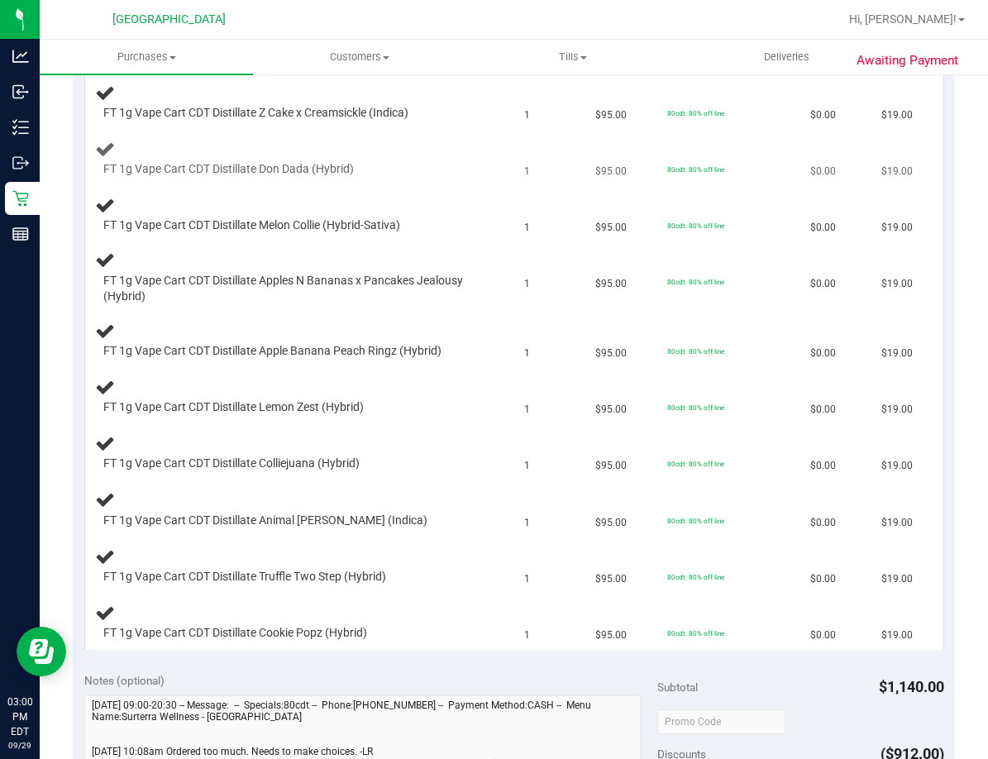
scroll to position [248, 0]
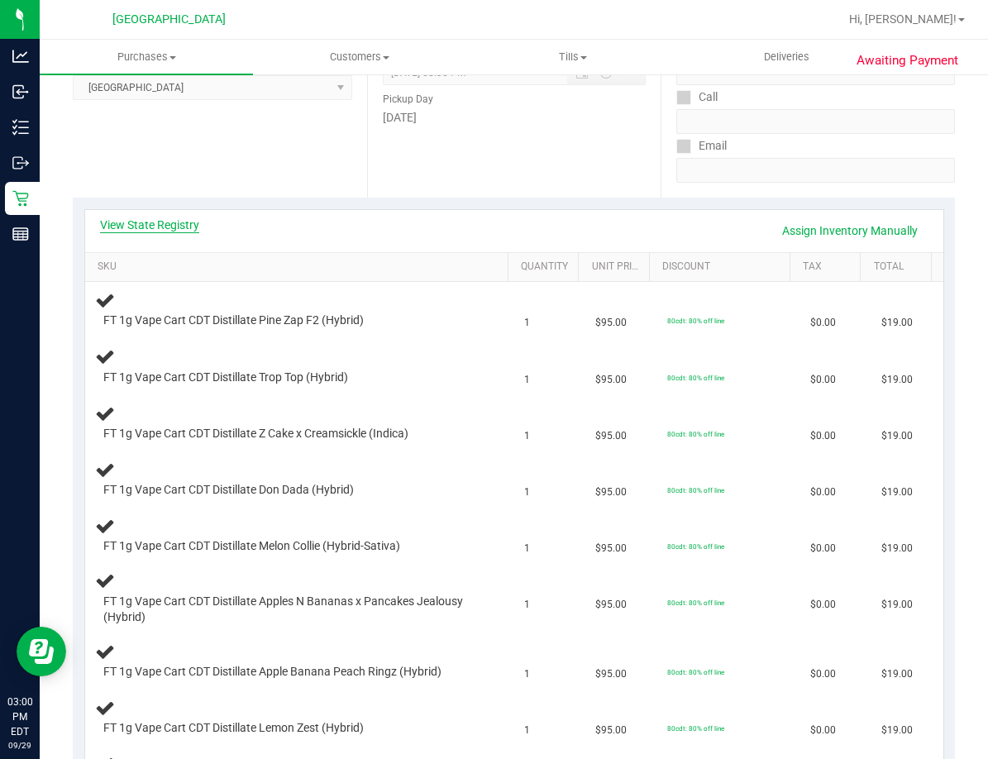
click at [170, 229] on link "View State Registry" at bounding box center [149, 225] width 99 height 17
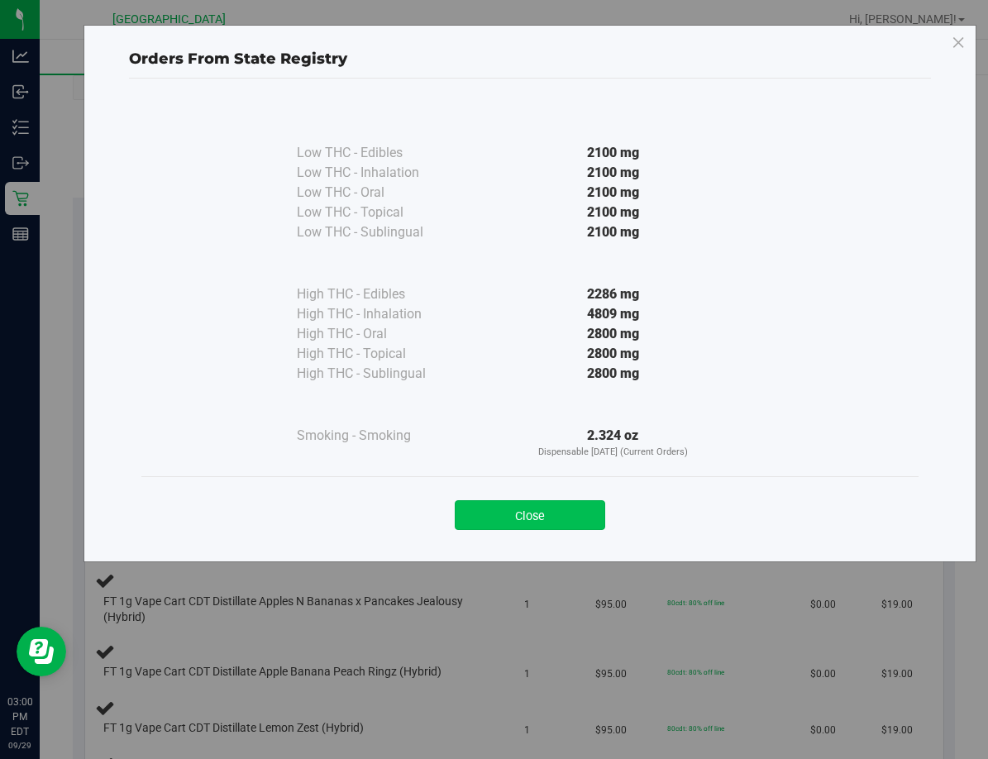
click at [486, 516] on button "Close" at bounding box center [530, 515] width 150 height 30
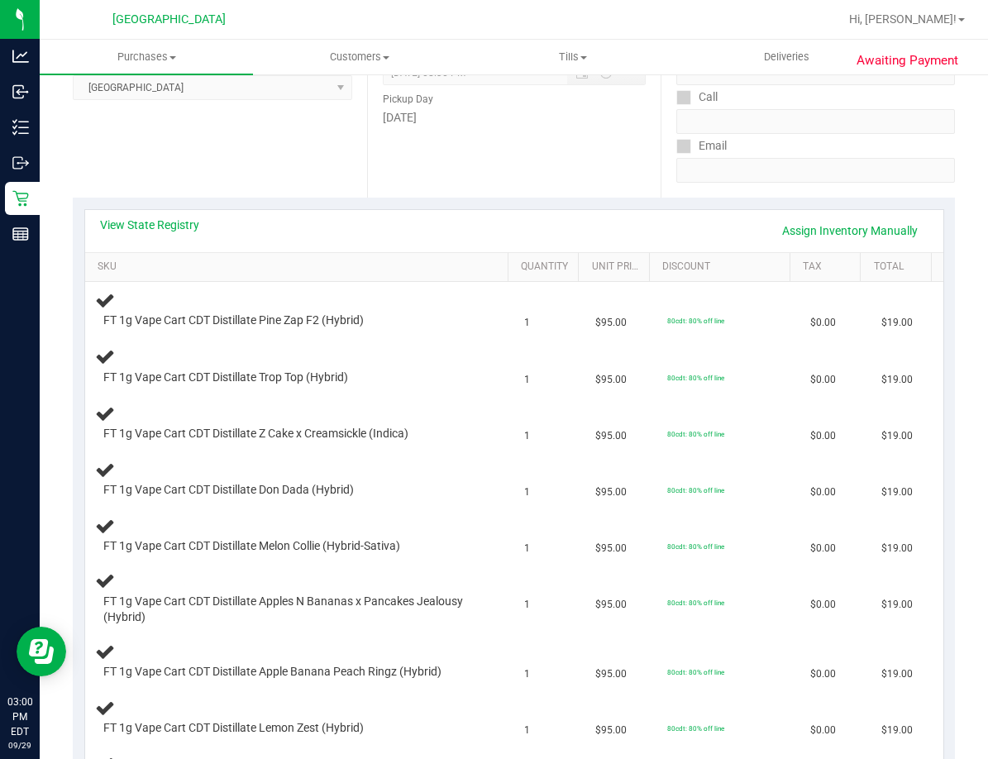
scroll to position [0, 0]
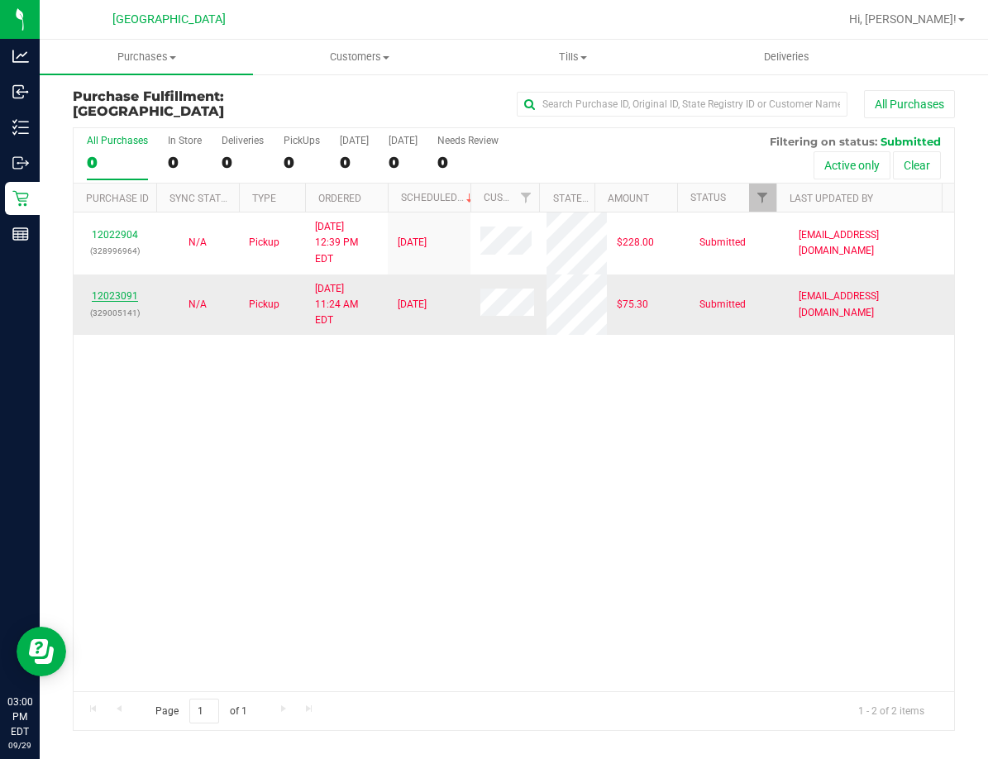
click at [127, 290] on link "12023091" at bounding box center [115, 296] width 46 height 12
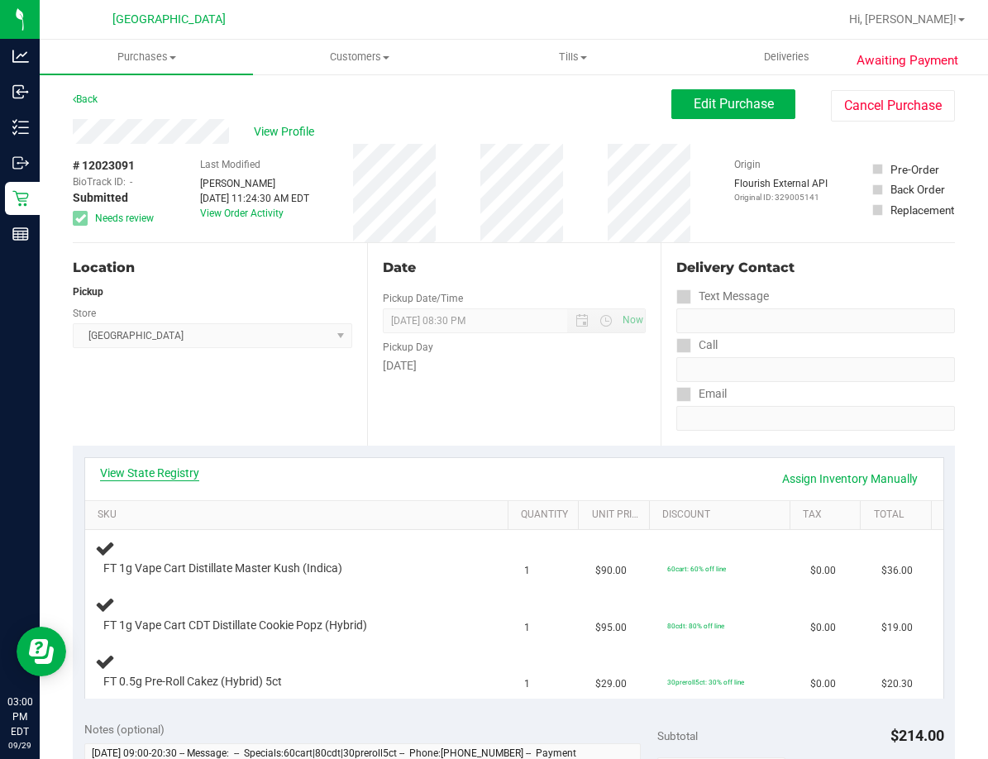
click at [181, 469] on link "View State Registry" at bounding box center [149, 472] width 99 height 17
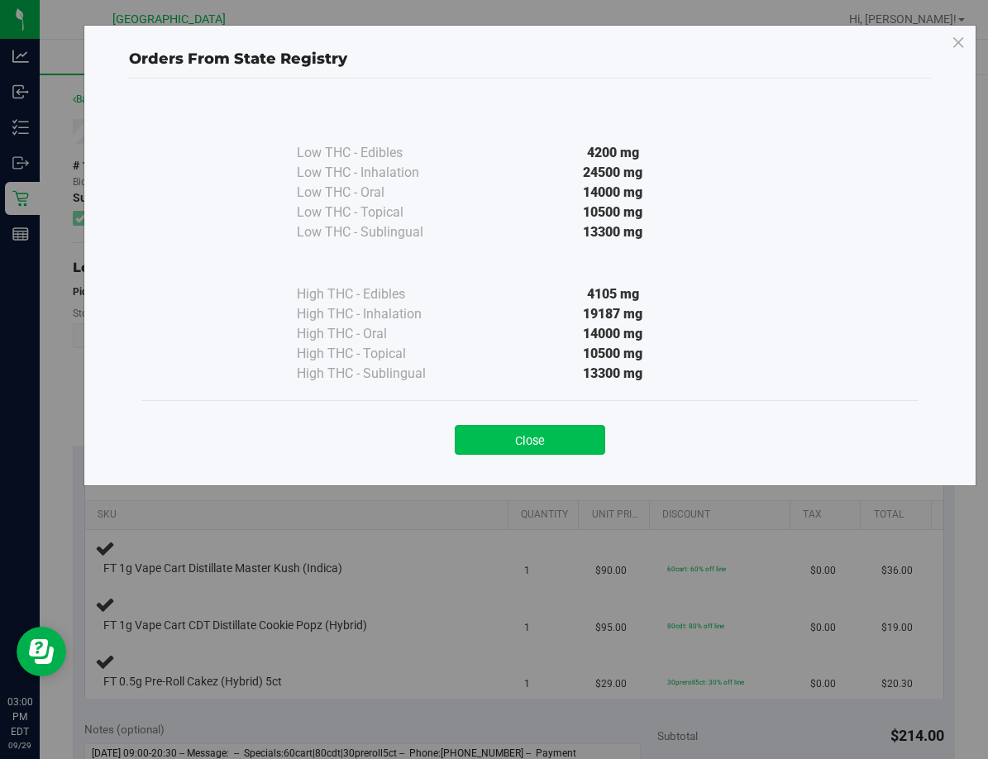
click at [493, 430] on button "Close" at bounding box center [530, 440] width 150 height 30
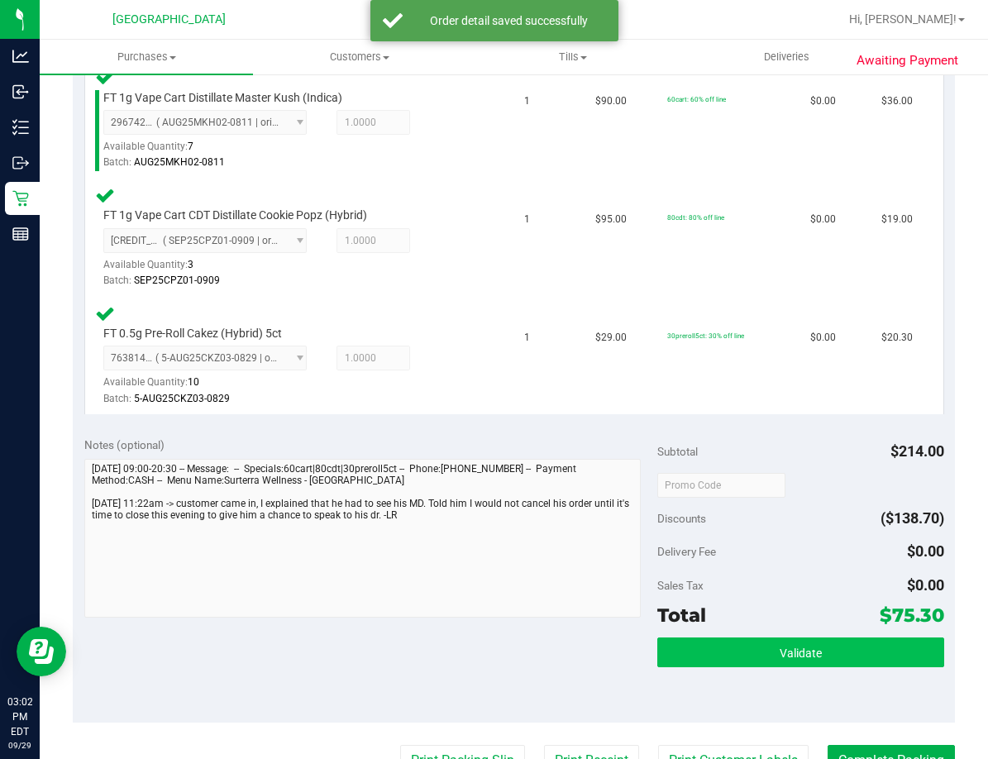
scroll to position [496, 0]
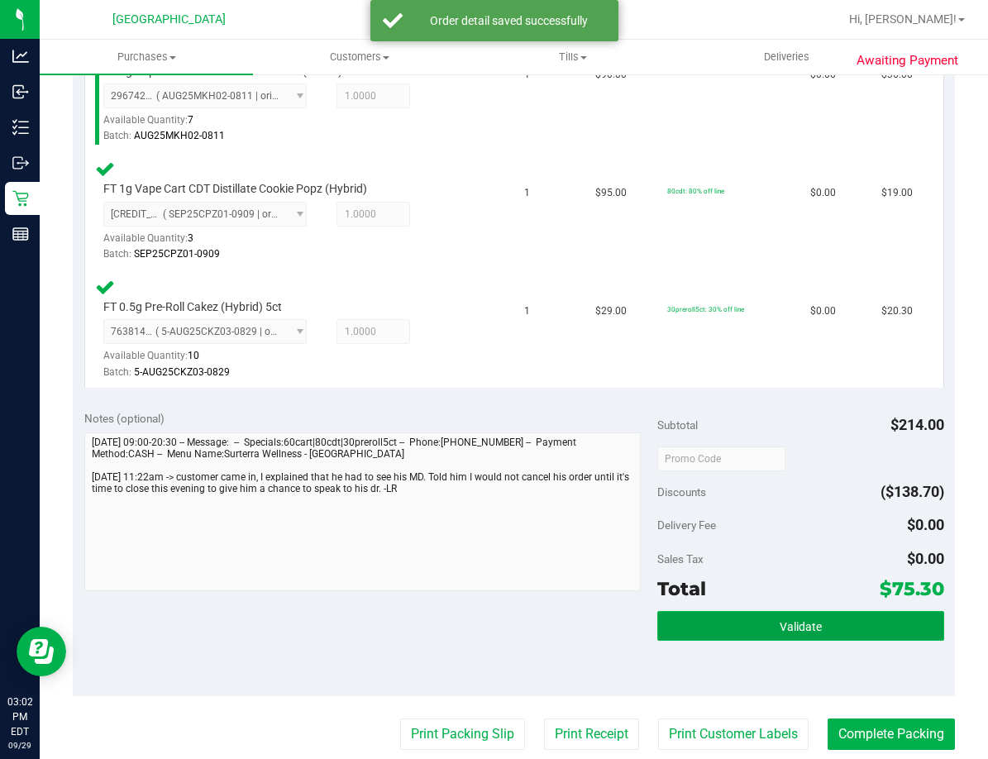
click at [789, 627] on span "Validate" at bounding box center [800, 626] width 42 height 13
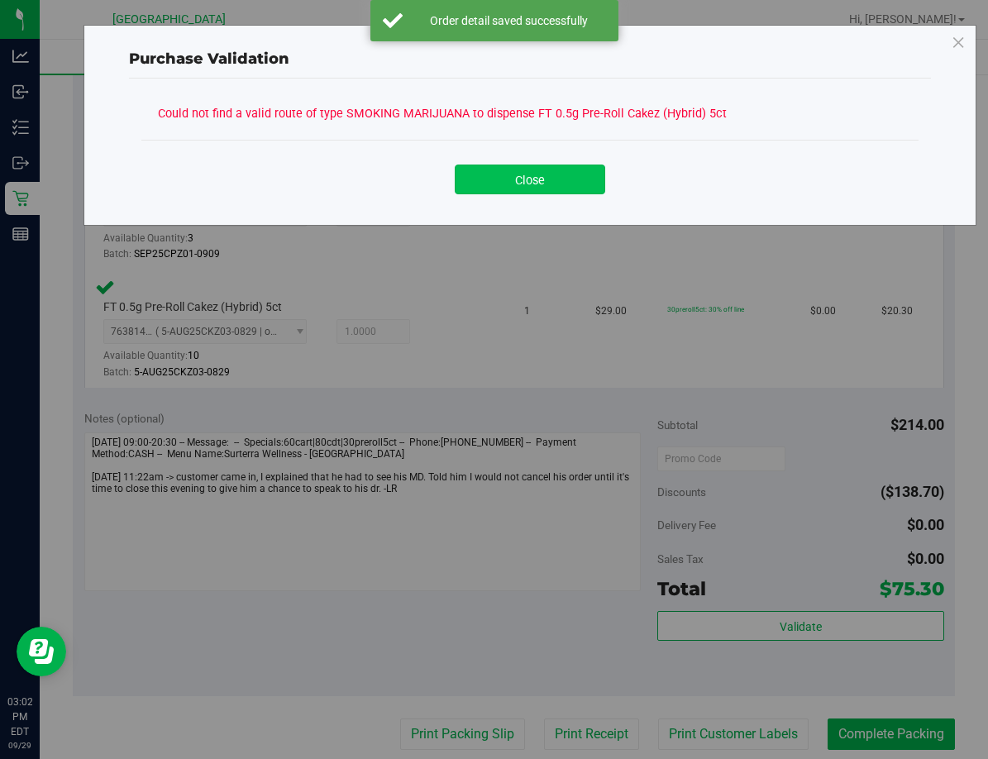
click at [526, 188] on button "Close" at bounding box center [530, 179] width 150 height 30
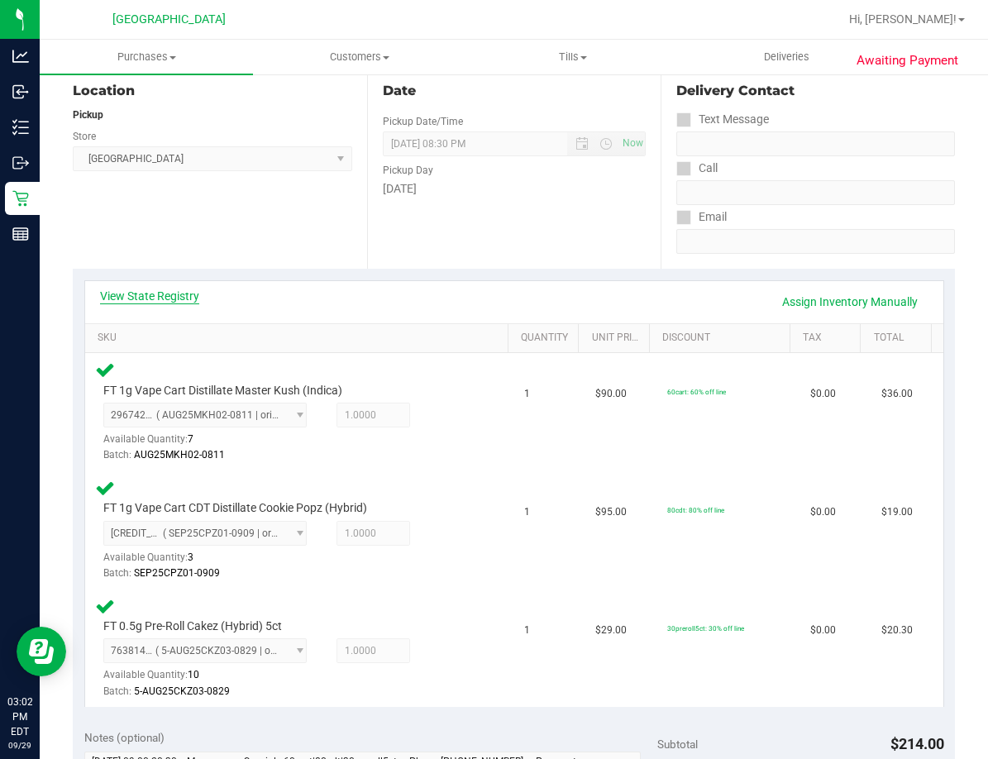
scroll to position [165, 0]
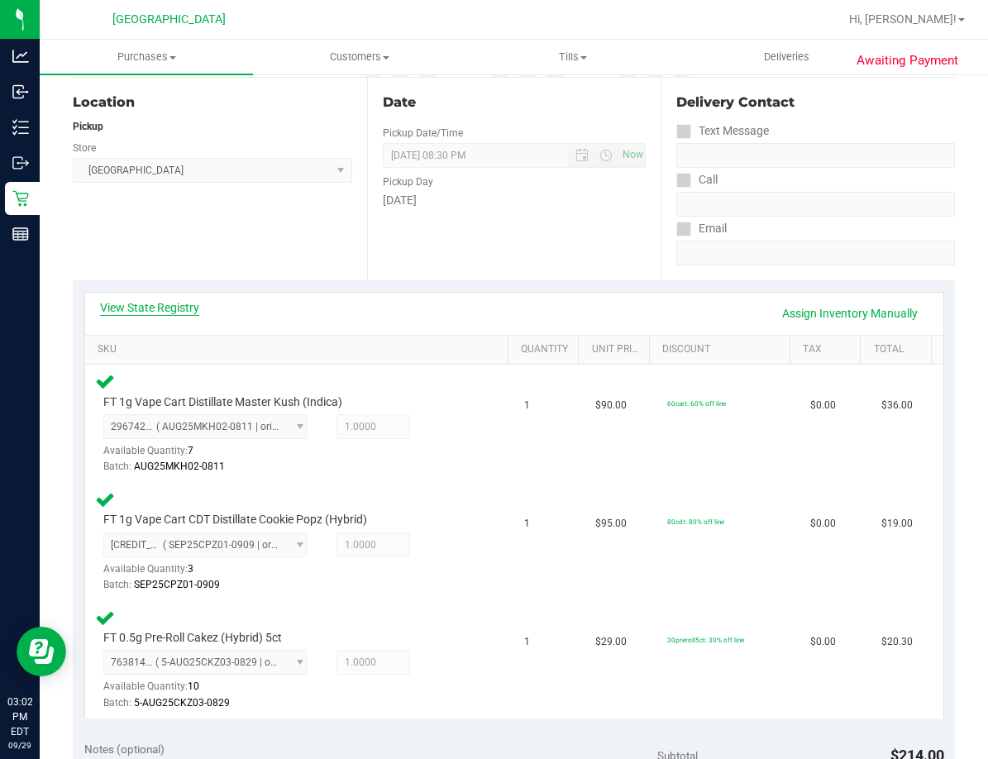
click at [188, 306] on link "View State Registry" at bounding box center [149, 307] width 99 height 17
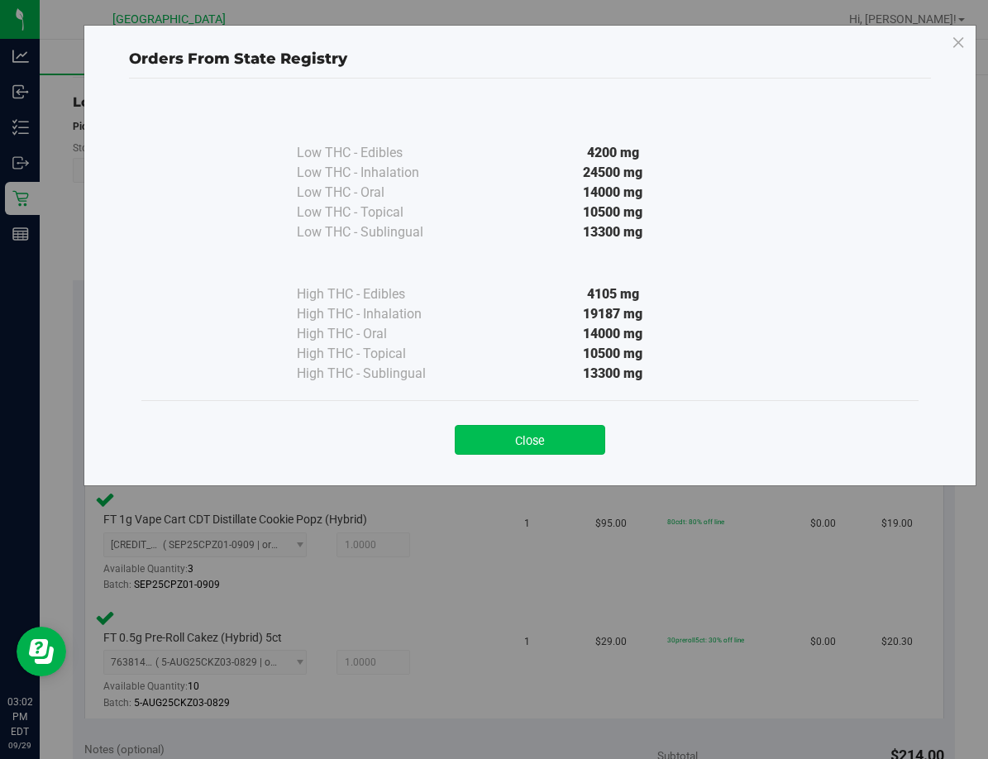
click at [512, 442] on button "Close" at bounding box center [530, 440] width 150 height 30
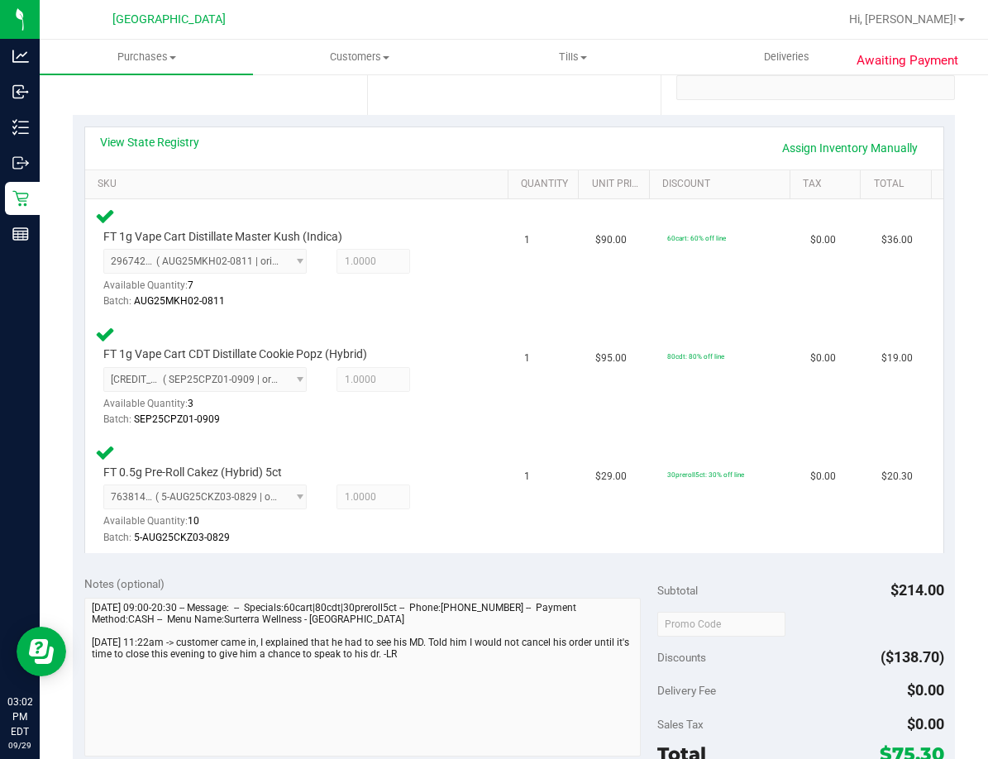
scroll to position [0, 0]
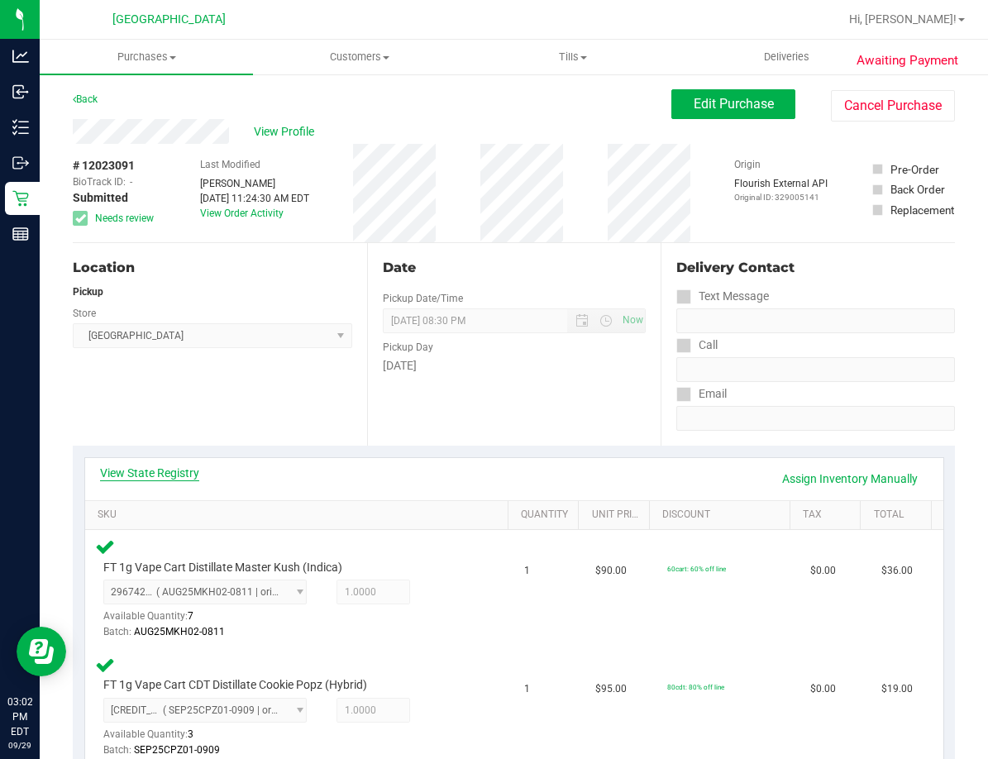
click at [173, 468] on link "View State Registry" at bounding box center [149, 472] width 99 height 17
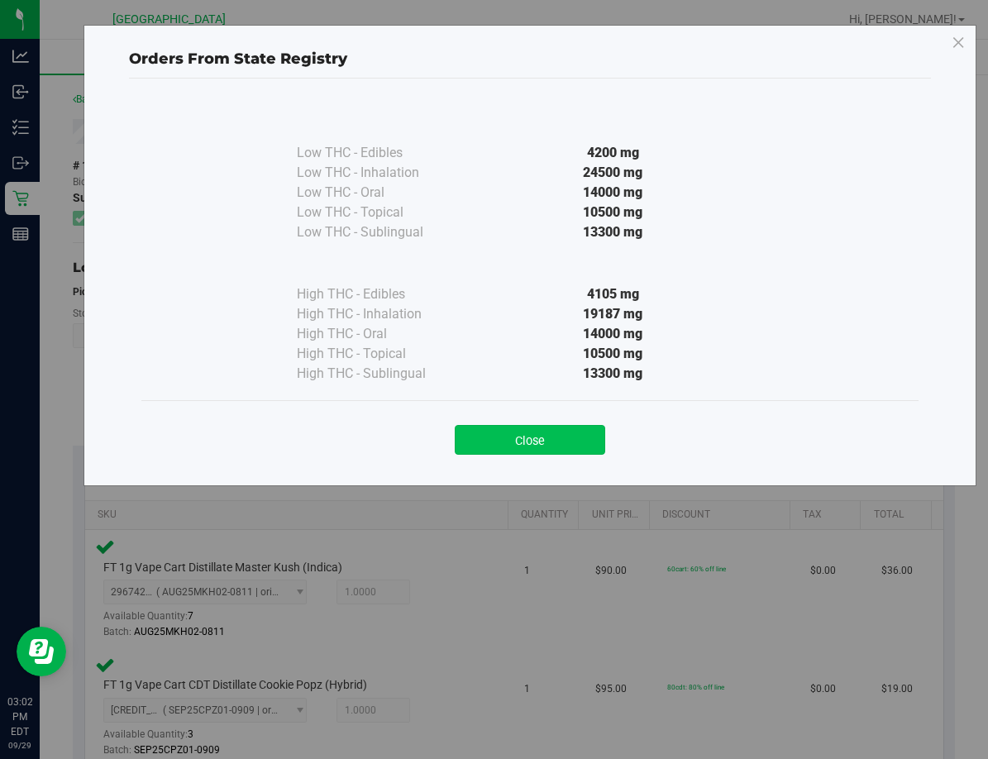
click at [514, 433] on button "Close" at bounding box center [530, 440] width 150 height 30
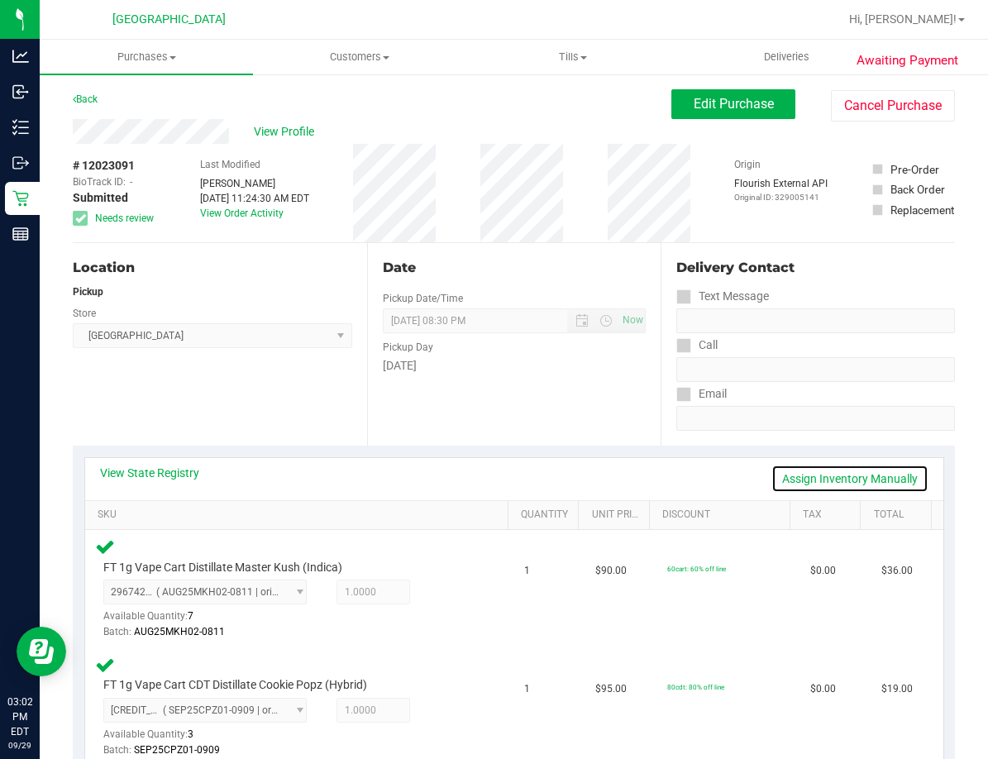
click at [822, 482] on link "Assign Inventory Manually" at bounding box center [849, 478] width 157 height 28
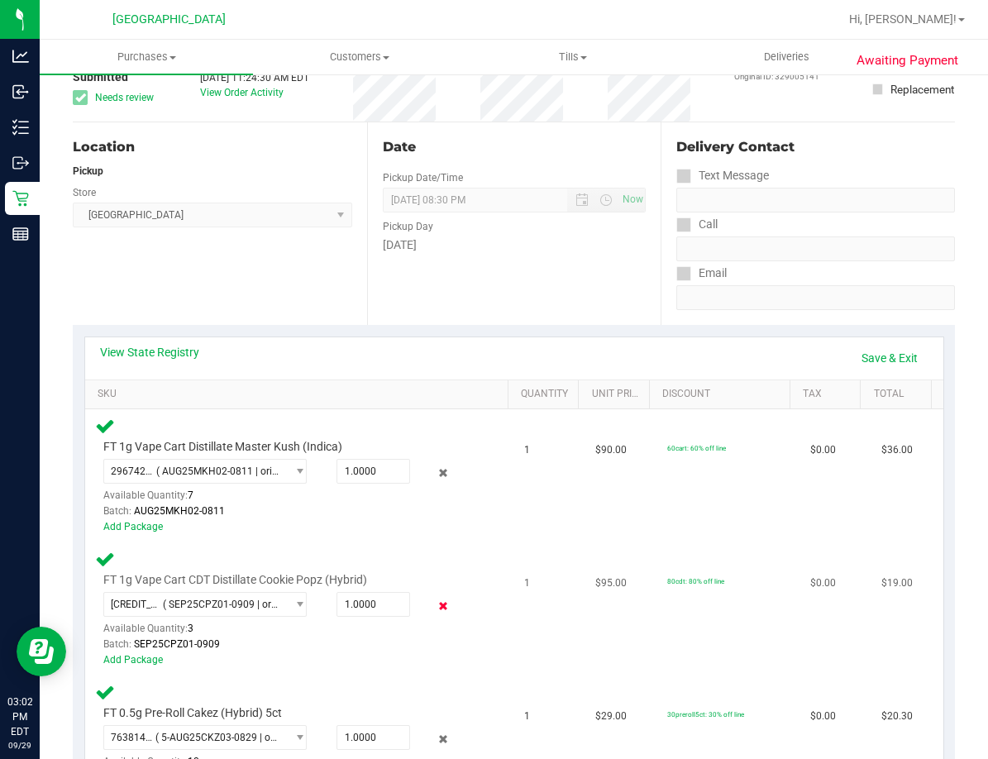
scroll to position [248, 0]
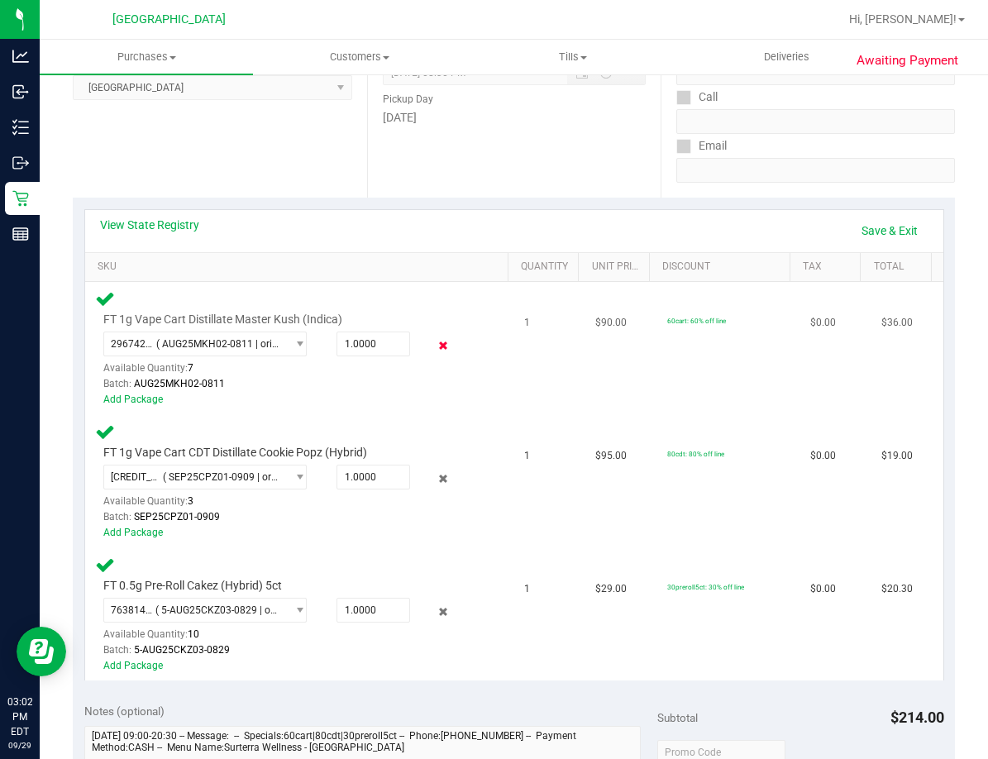
click at [436, 350] on icon at bounding box center [443, 345] width 17 height 19
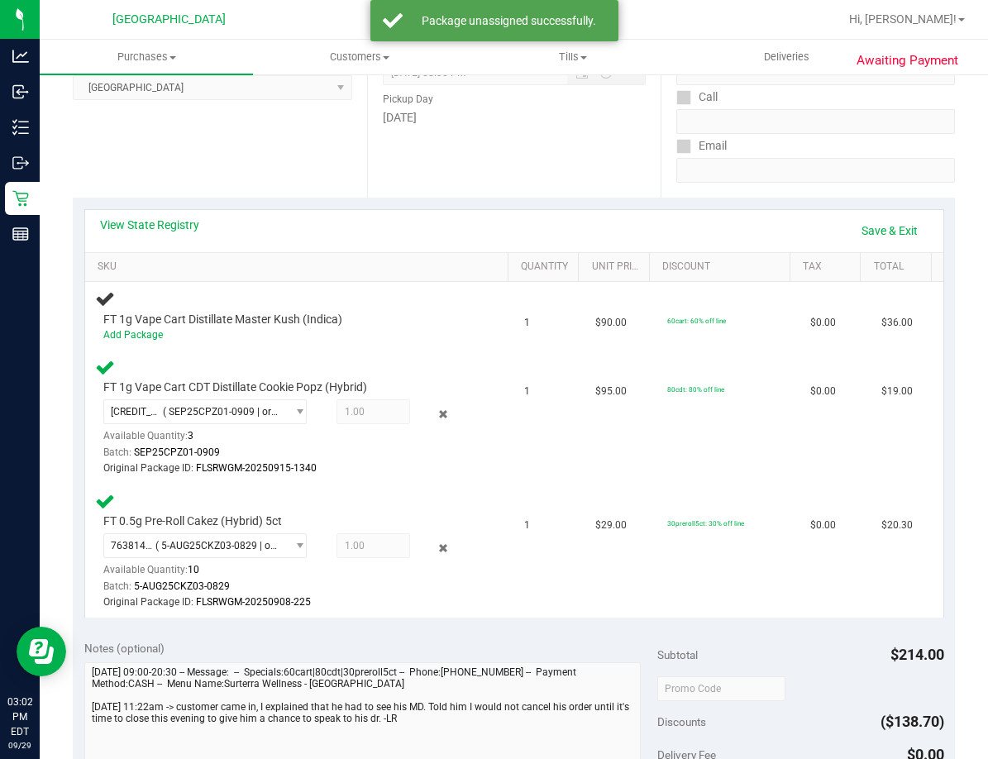
click at [435, 422] on icon at bounding box center [443, 413] width 17 height 19
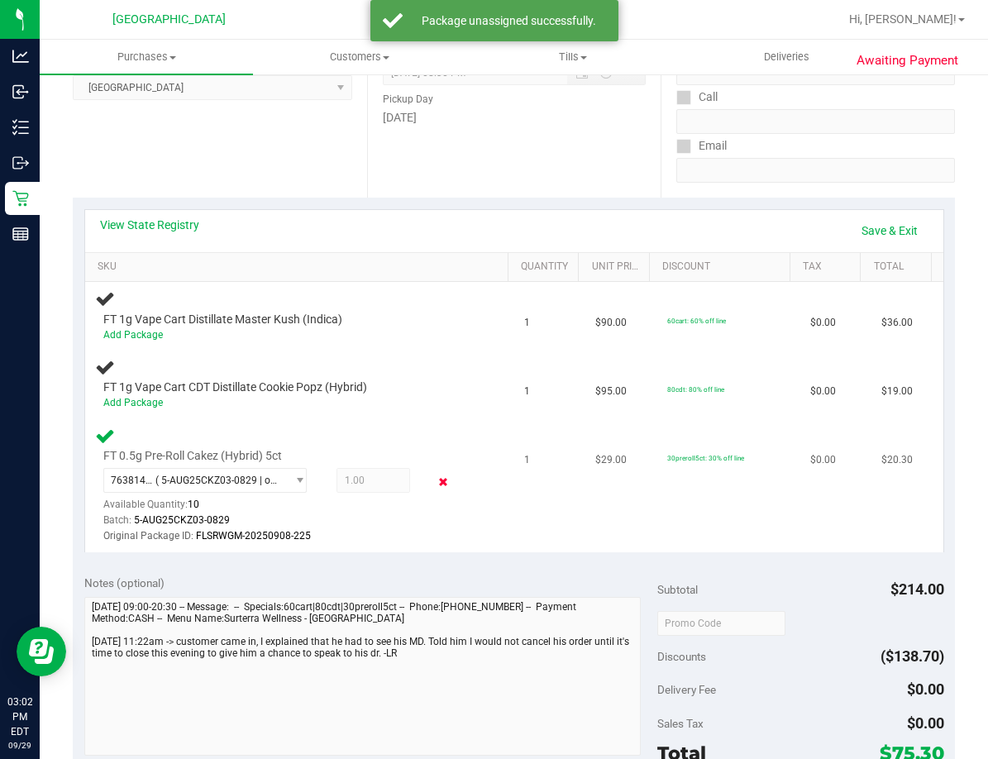
click at [435, 482] on icon at bounding box center [443, 482] width 17 height 19
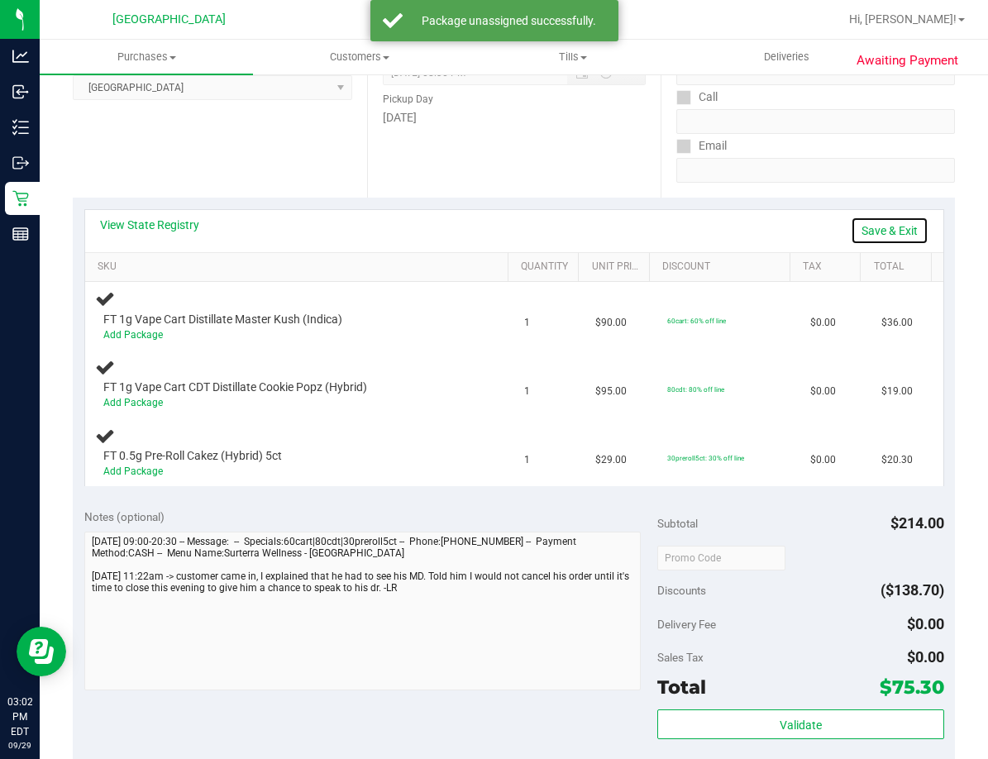
click at [881, 223] on link "Save & Exit" at bounding box center [889, 231] width 78 height 28
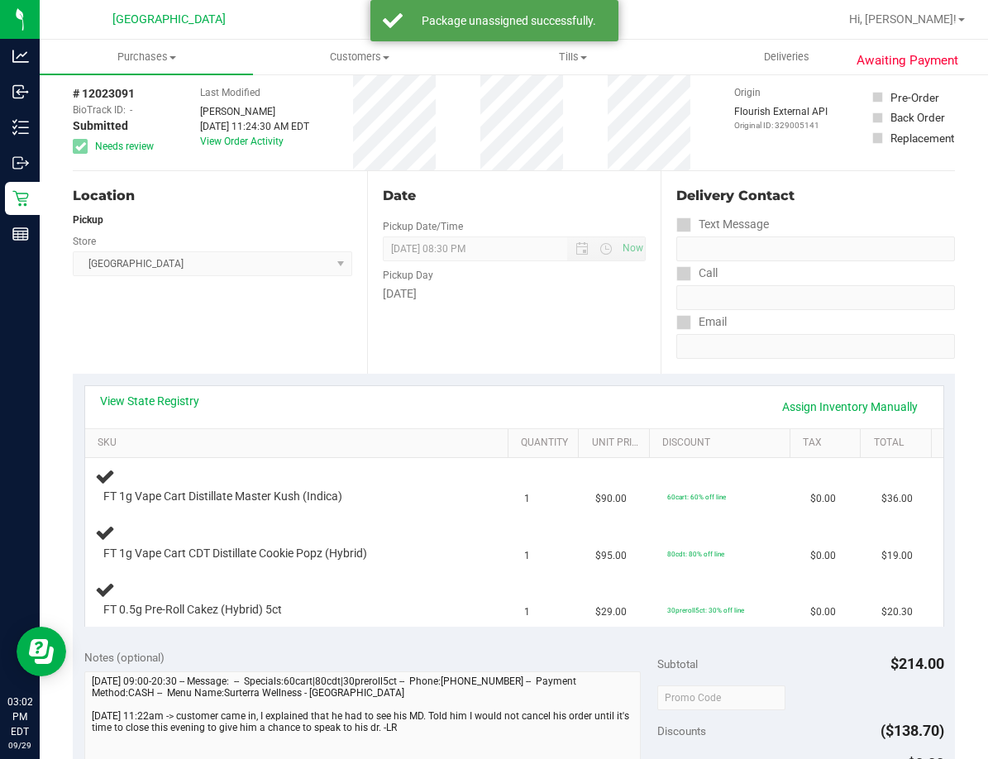
scroll to position [0, 0]
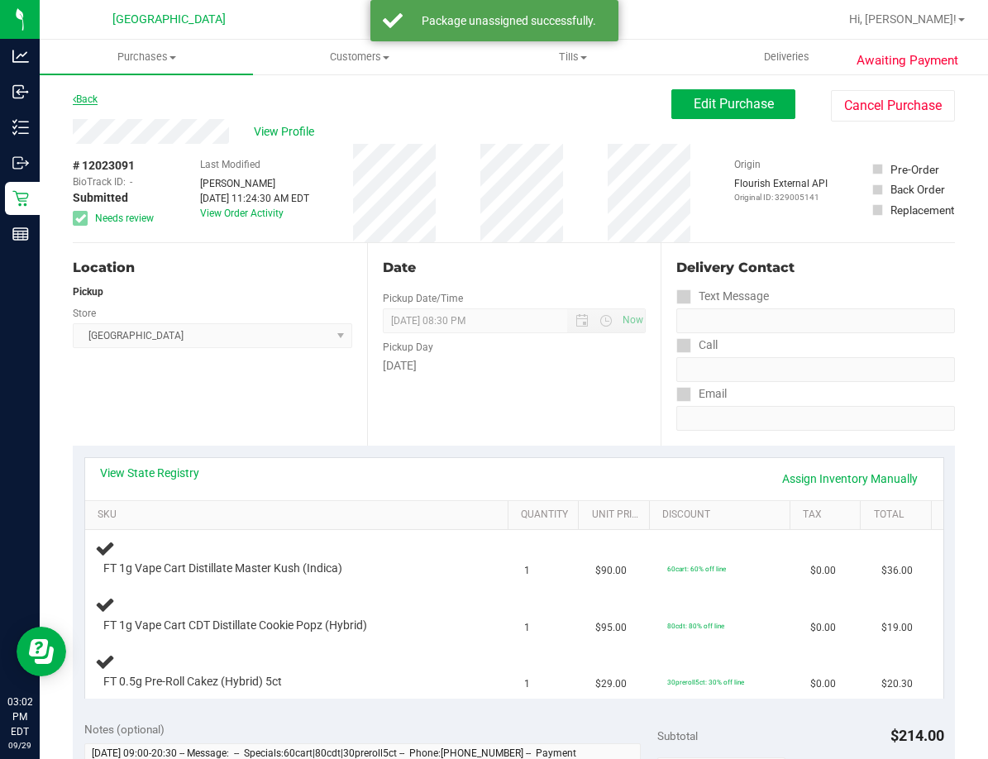
click at [87, 95] on link "Back" at bounding box center [85, 99] width 25 height 12
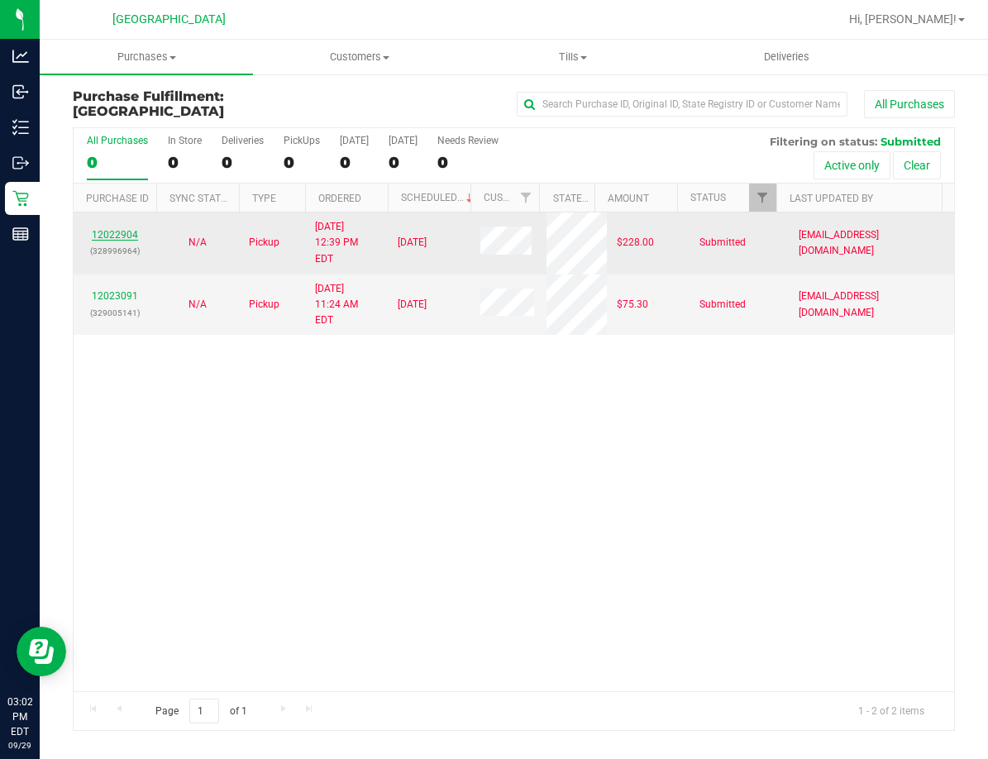
click at [124, 229] on link "12022904" at bounding box center [115, 235] width 46 height 12
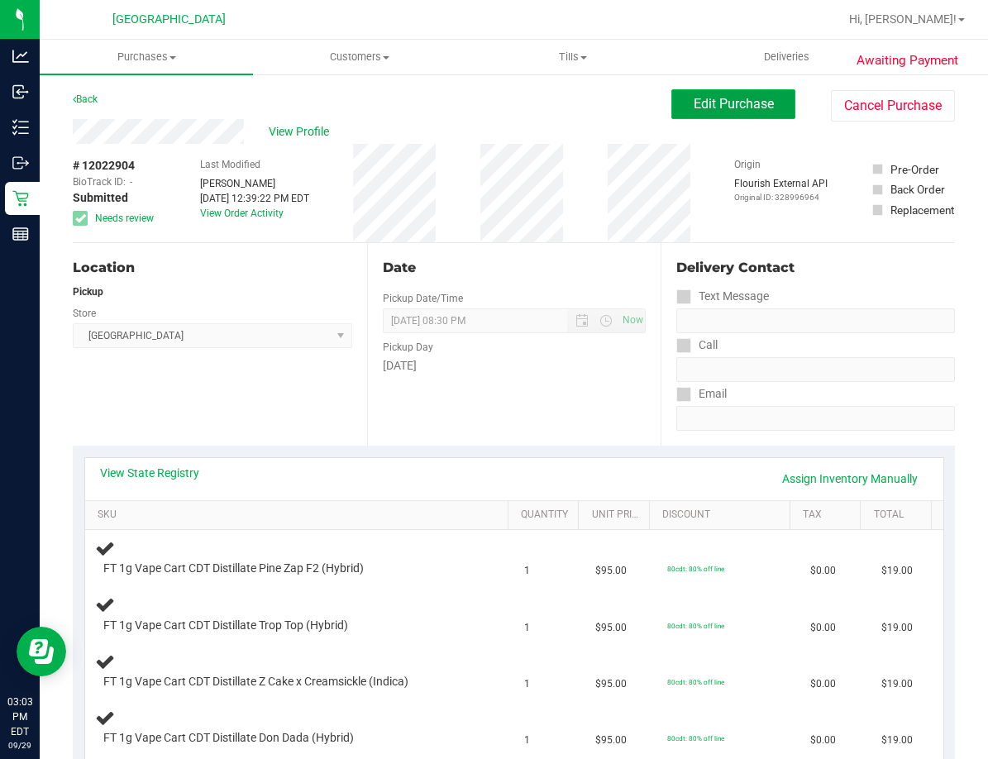
click at [676, 112] on button "Edit Purchase" at bounding box center [733, 104] width 124 height 30
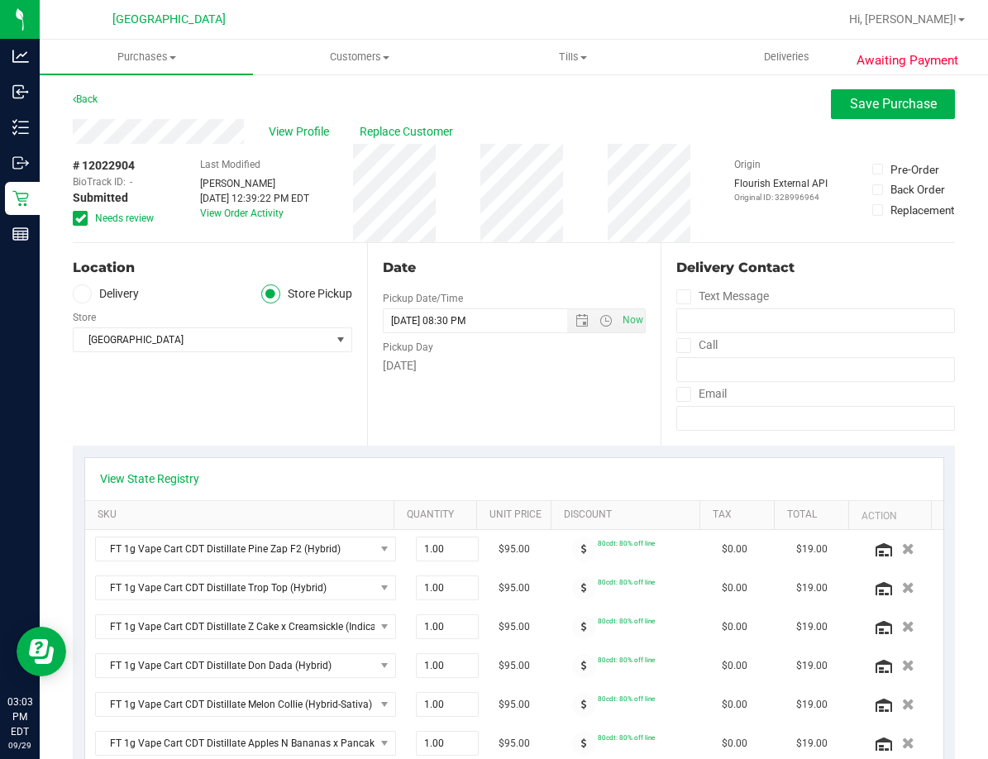
scroll to position [248, 0]
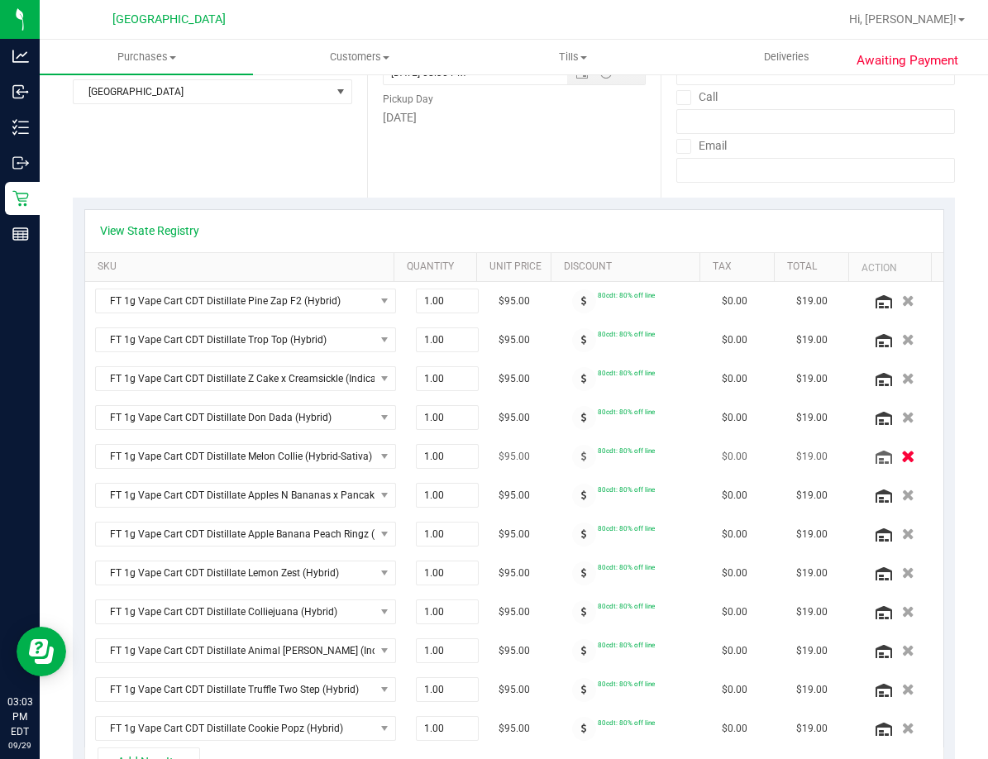
click at [901, 455] on icon "button" at bounding box center [908, 456] width 14 height 12
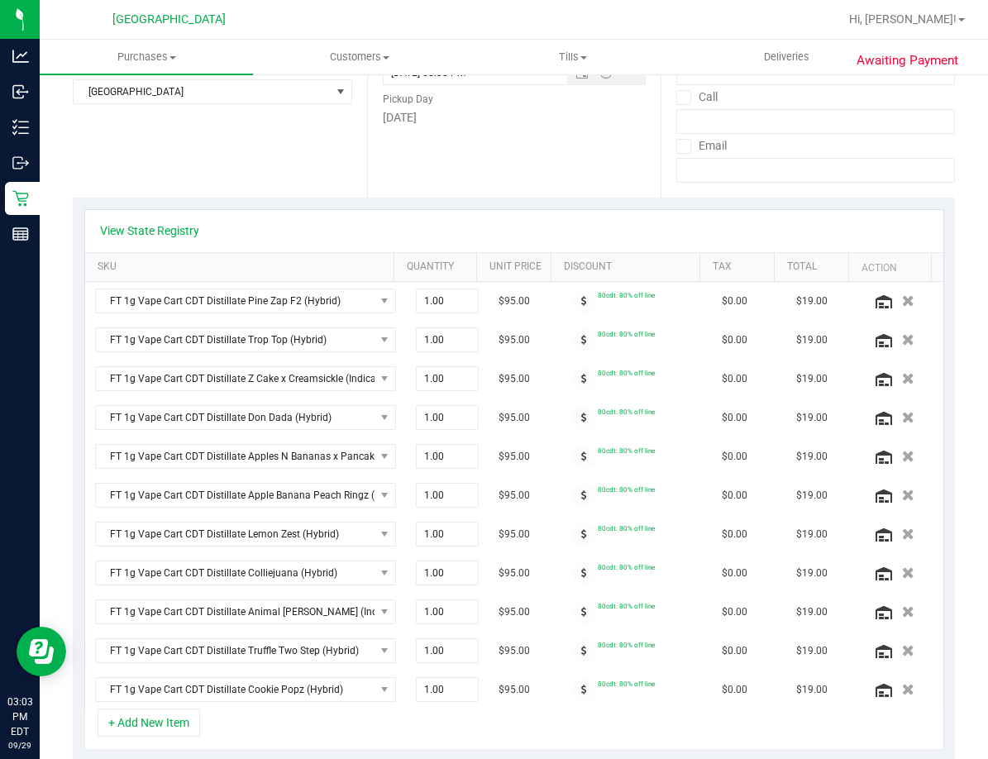
click at [902, 455] on icon "button" at bounding box center [908, 456] width 12 height 12
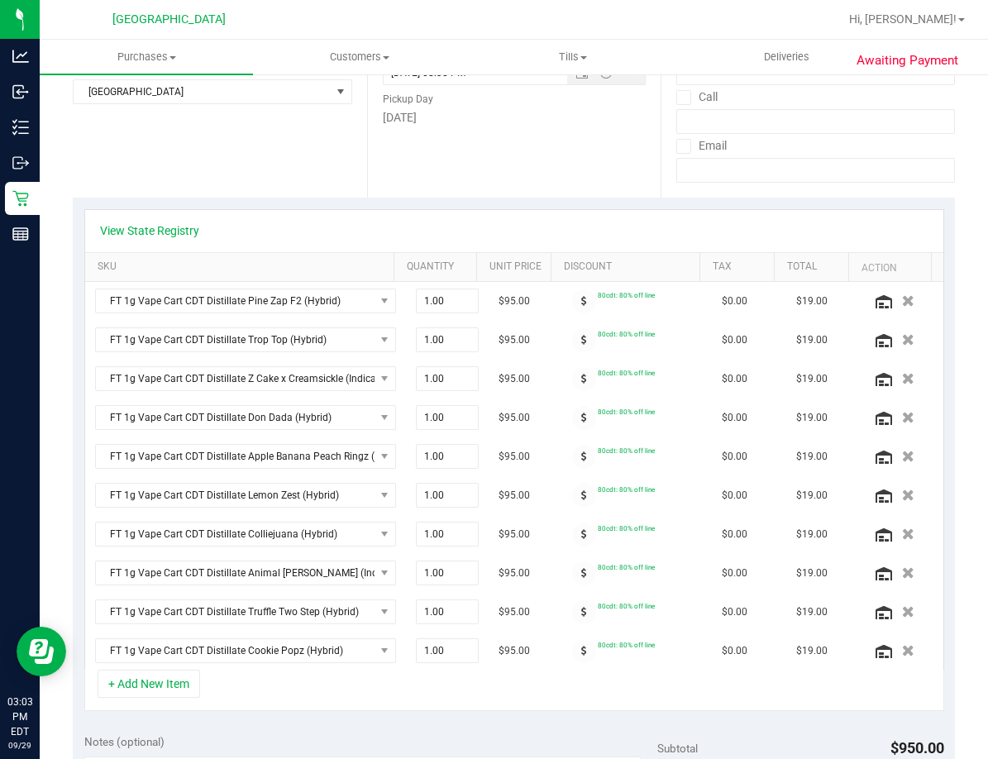
click at [902, 455] on icon "button" at bounding box center [908, 456] width 12 height 12
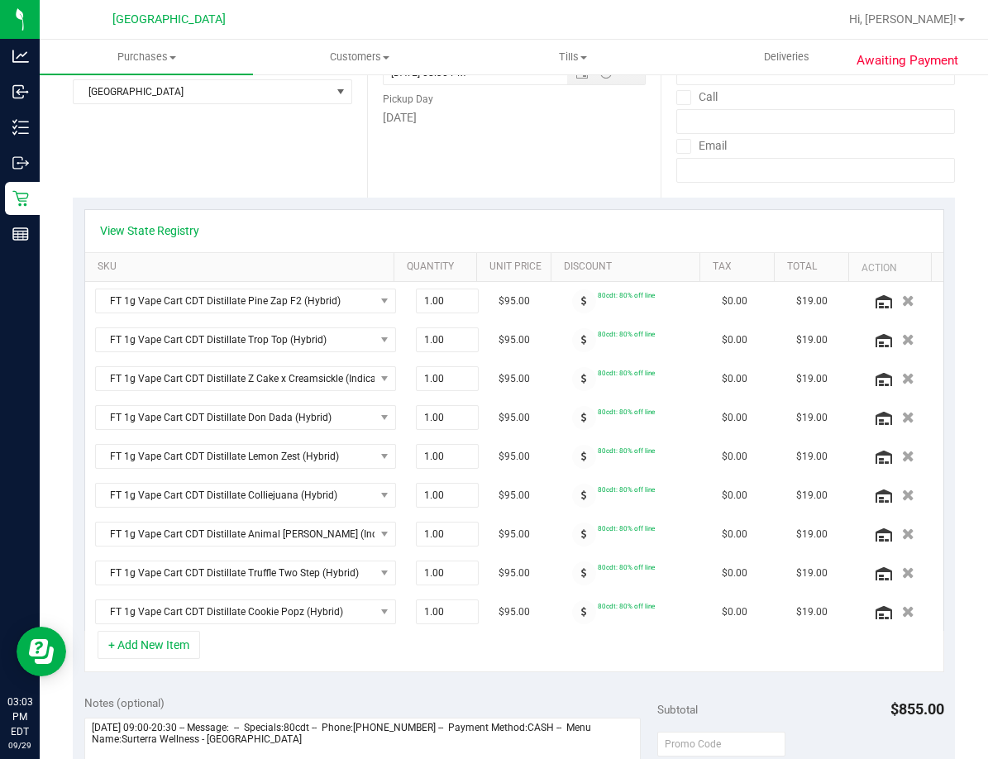
click at [902, 455] on icon "button" at bounding box center [908, 456] width 12 height 12
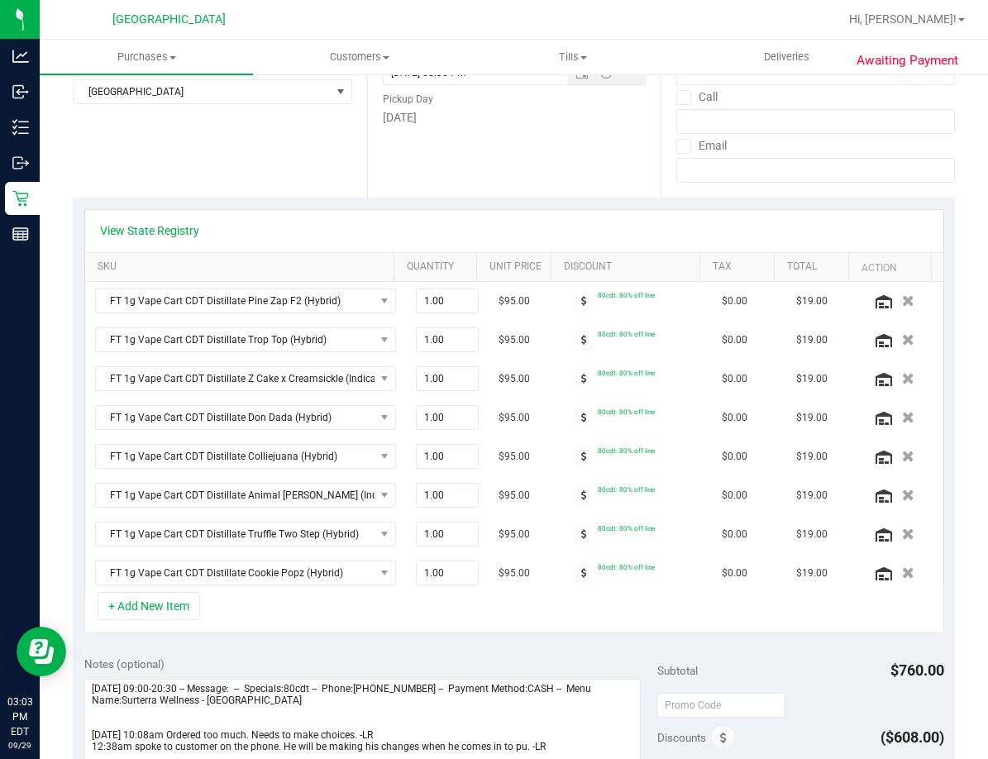
click at [902, 455] on icon "button" at bounding box center [908, 456] width 12 height 12
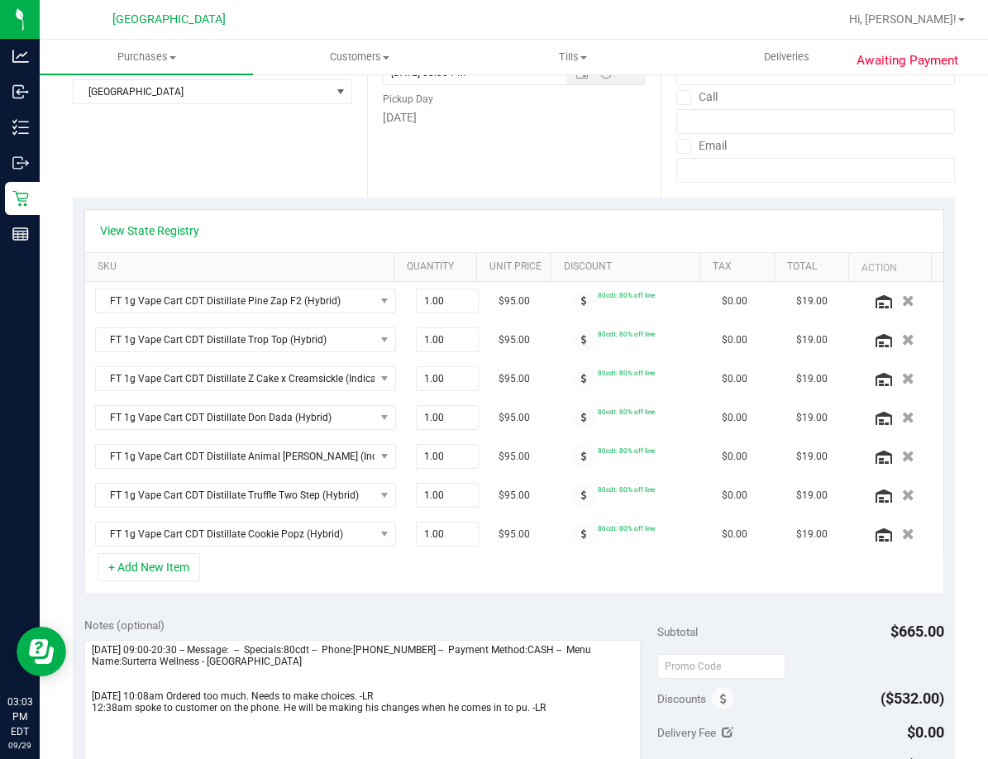
click at [902, 455] on icon "button" at bounding box center [908, 456] width 12 height 12
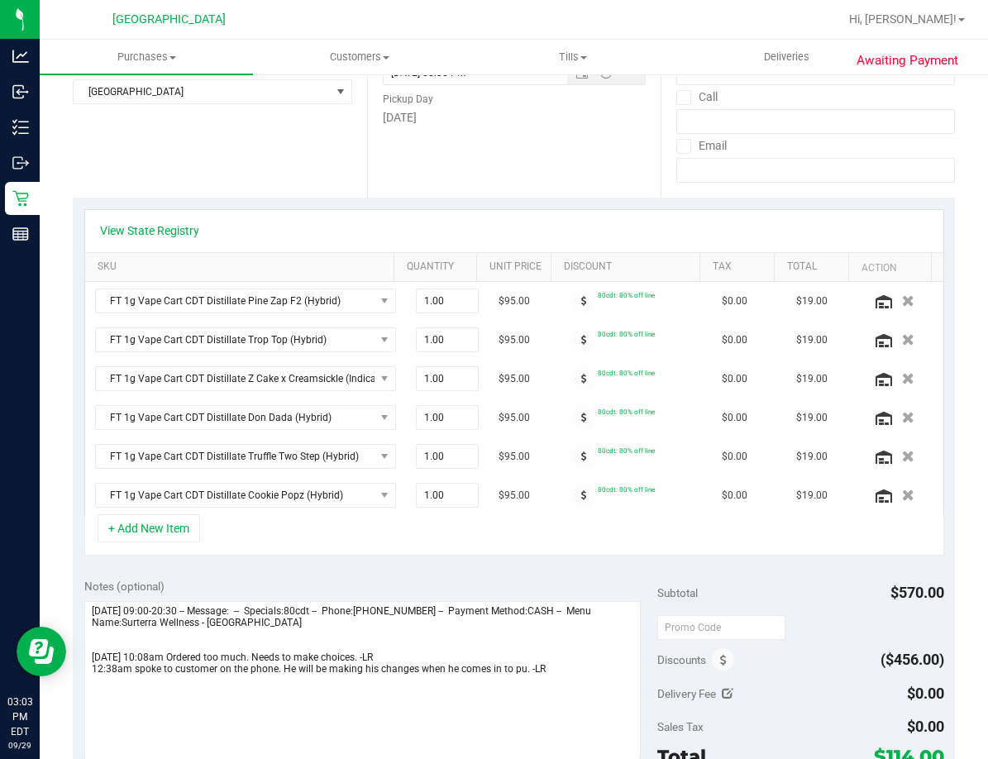
click at [902, 455] on icon "button" at bounding box center [908, 456] width 12 height 12
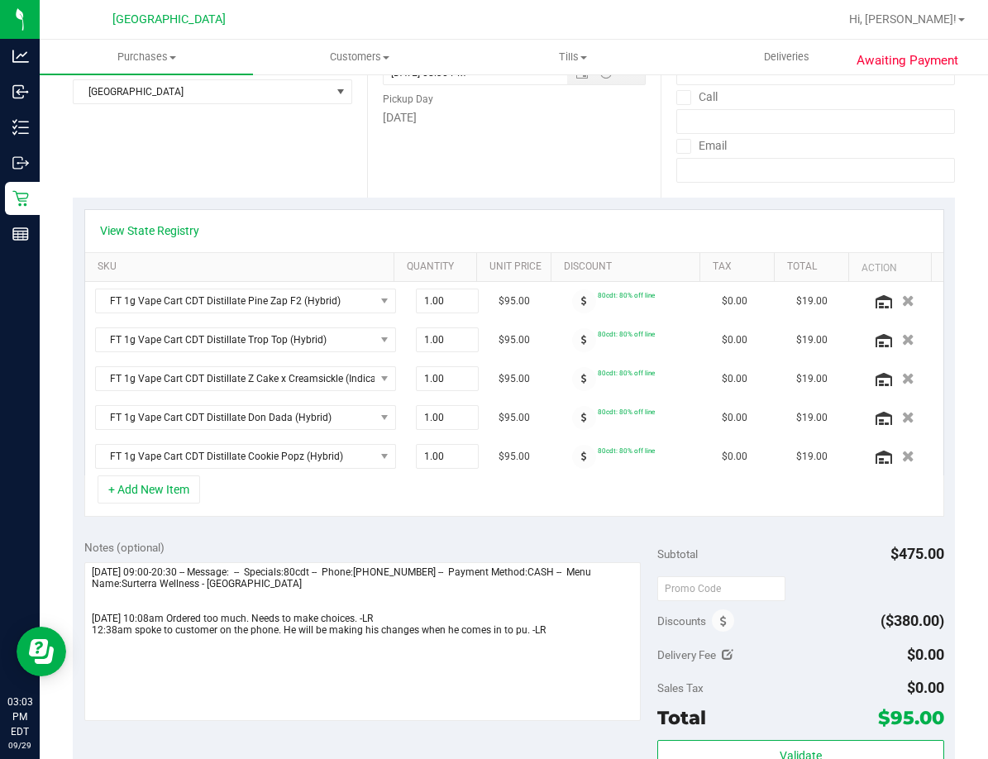
click at [902, 455] on icon "button" at bounding box center [908, 456] width 12 height 12
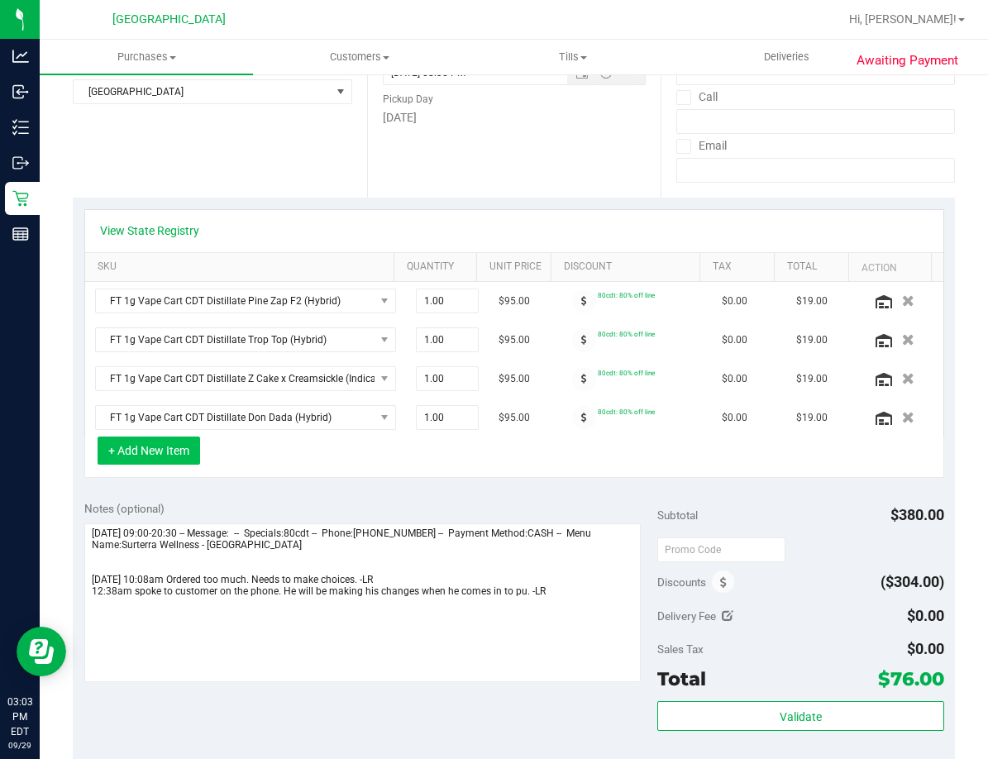
click at [159, 449] on button "+ Add New Item" at bounding box center [149, 450] width 102 height 28
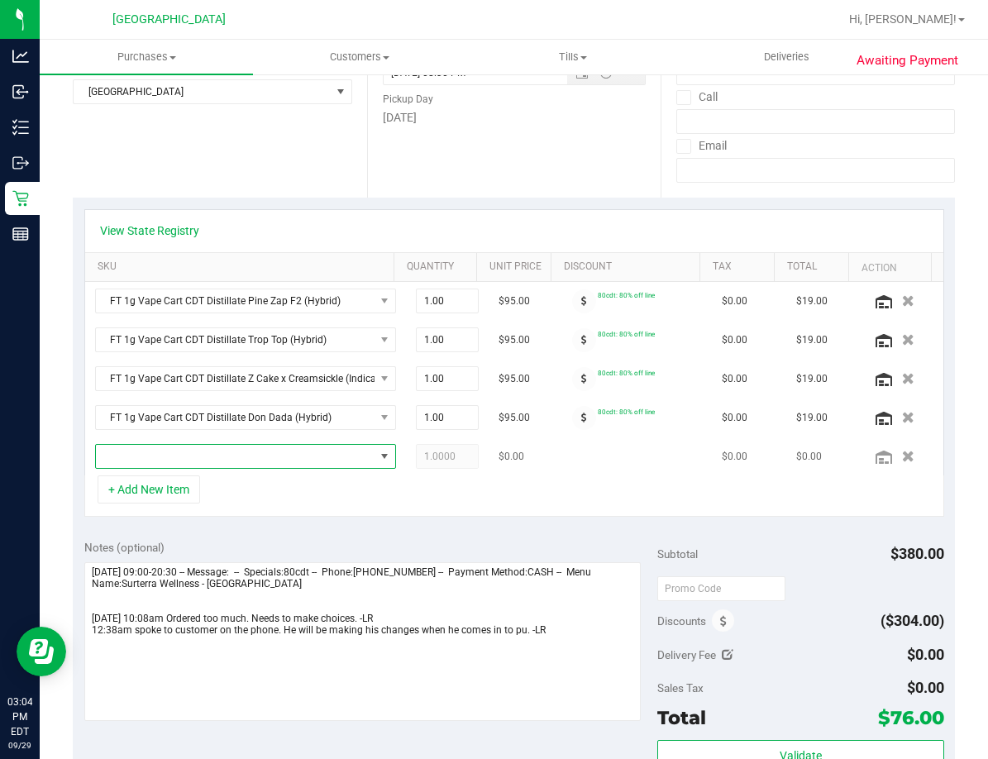
click at [212, 452] on span "NO DATA FOUND" at bounding box center [235, 456] width 279 height 23
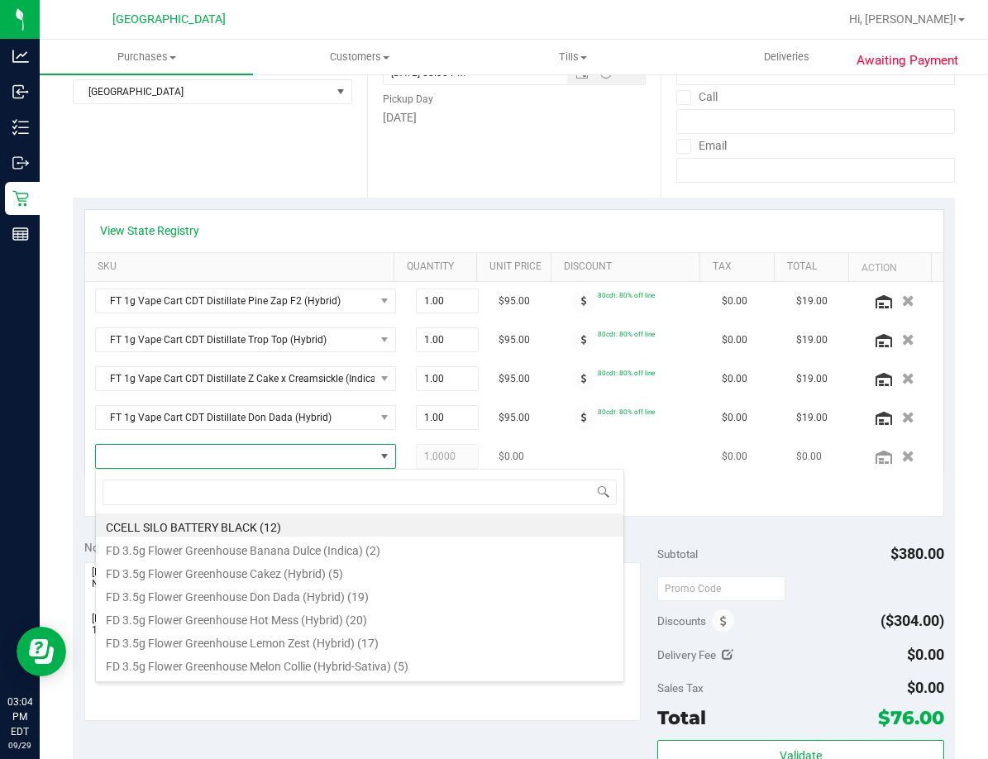
scroll to position [25, 264]
type input "MEC"
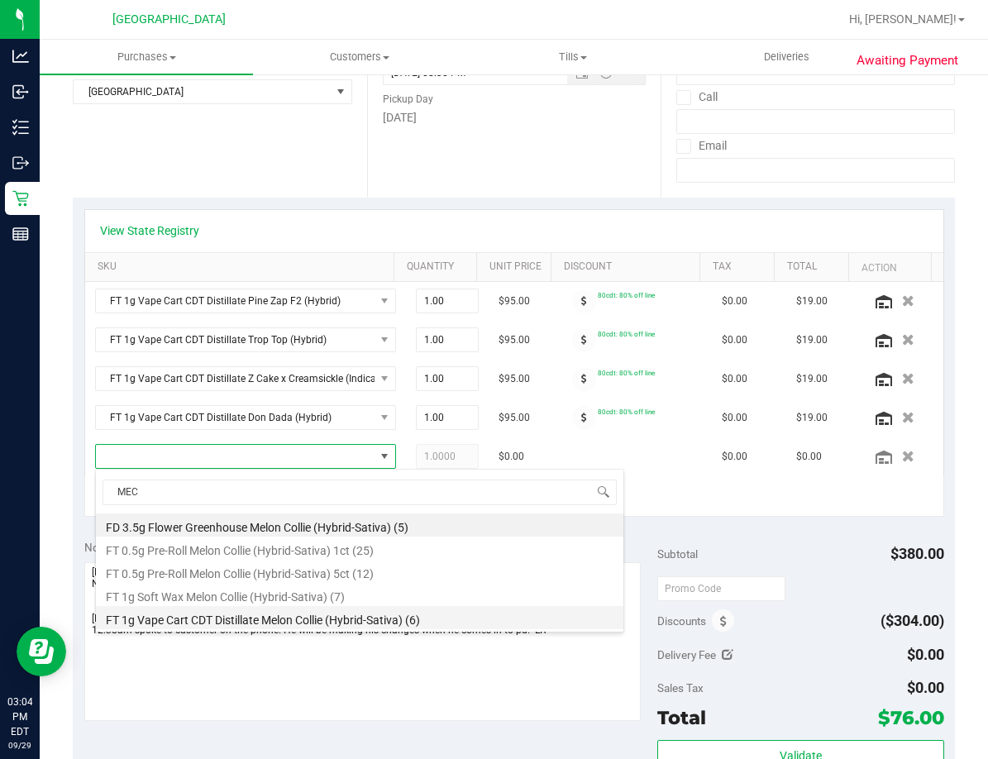
click at [256, 619] on li "FT 1g Vape Cart CDT Distillate Melon Collie (Hybrid-Sativa) (6)" at bounding box center [359, 617] width 527 height 23
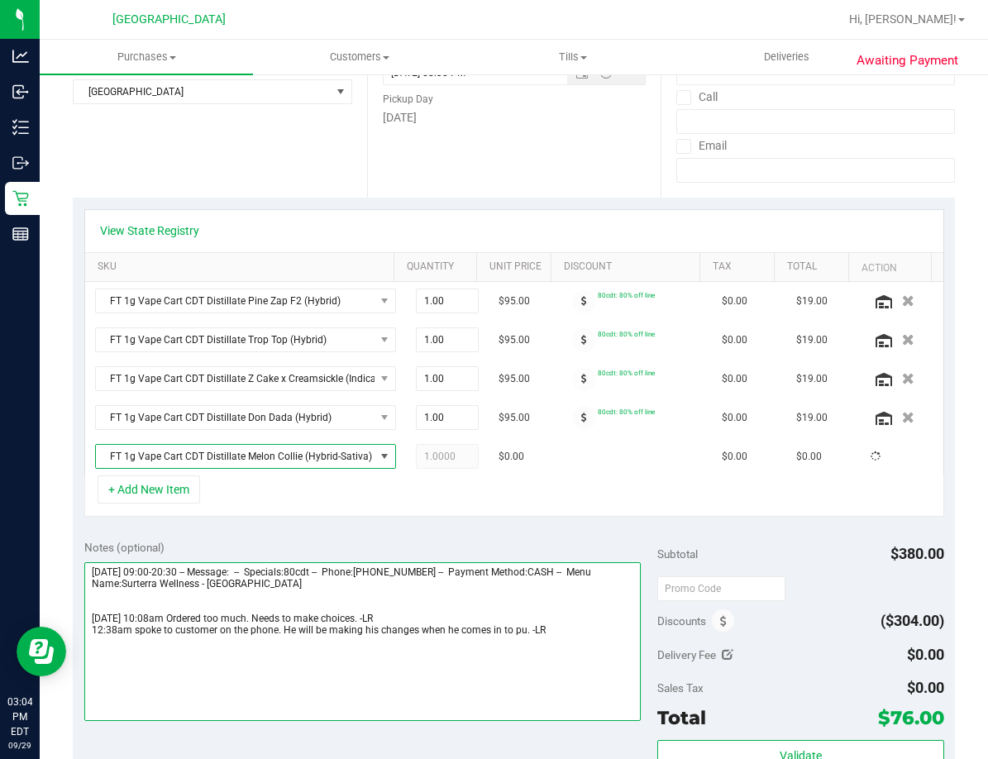
click at [553, 631] on textarea at bounding box center [362, 641] width 556 height 159
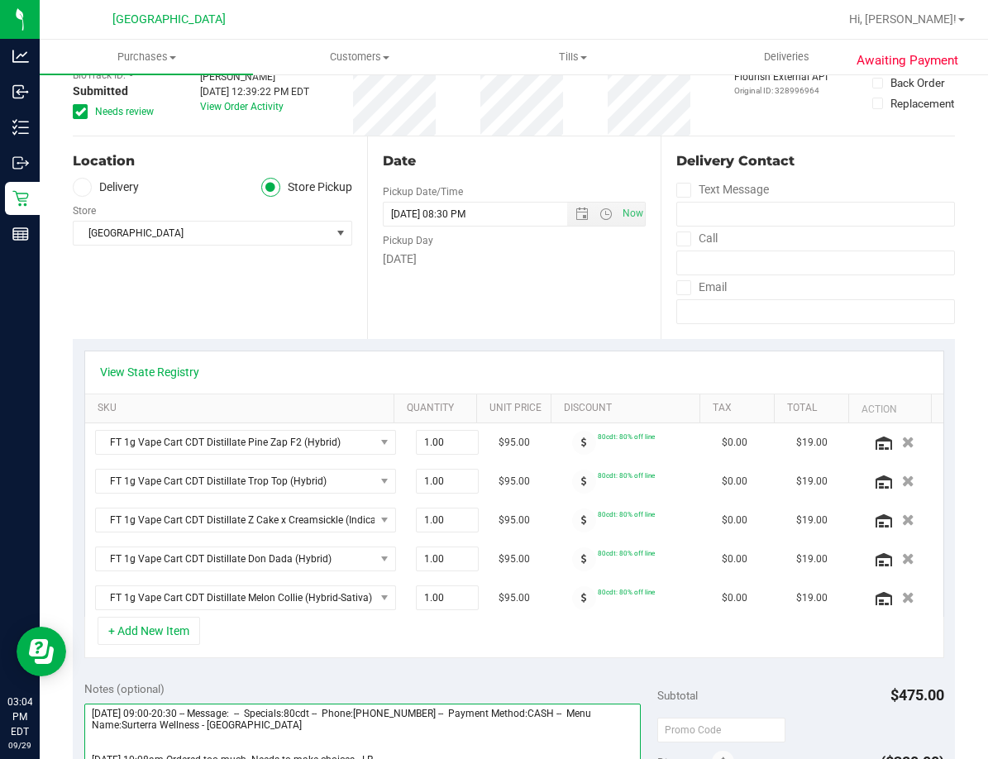
scroll to position [0, 0]
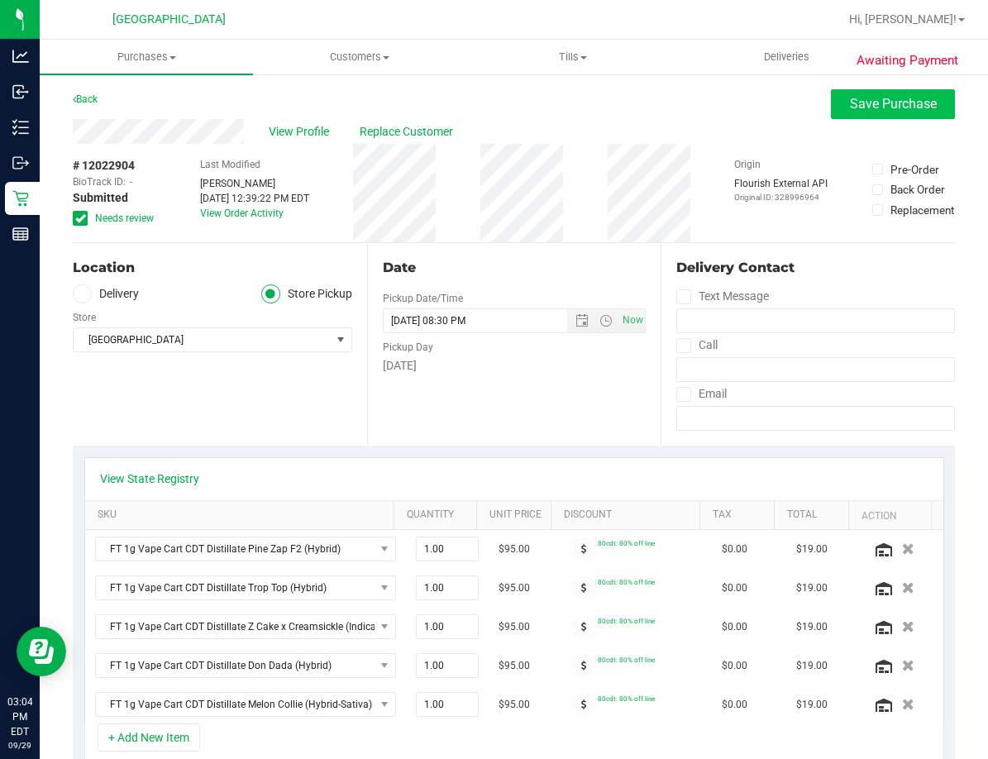
type textarea "Monday 09/29/2025 09:00-20:30 -- Message: -- Specials:80cdt -- Phone:2175202171…"
click at [856, 106] on span "Save Purchase" at bounding box center [893, 104] width 87 height 16
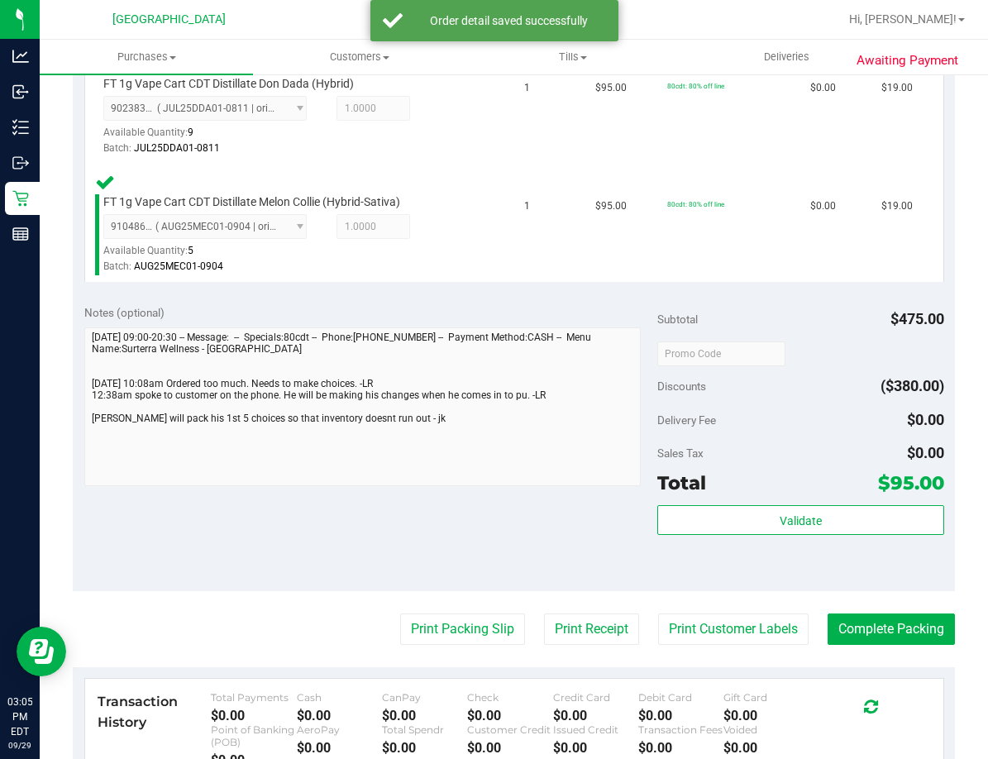
scroll to position [909, 0]
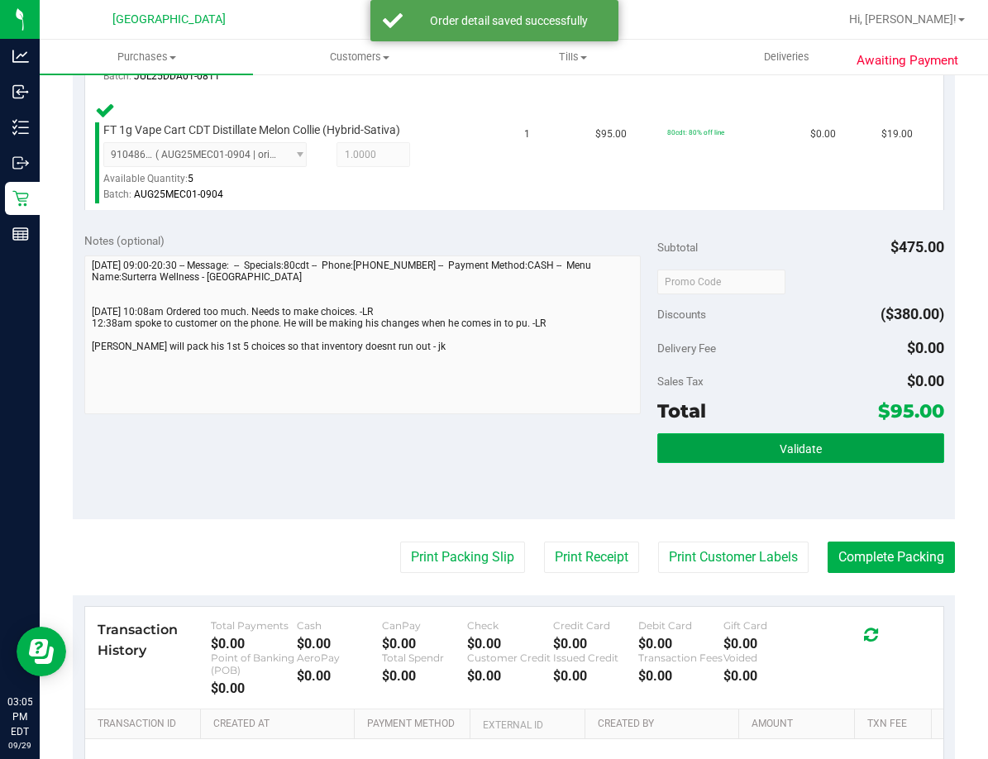
click at [782, 436] on button "Validate" at bounding box center [800, 448] width 287 height 30
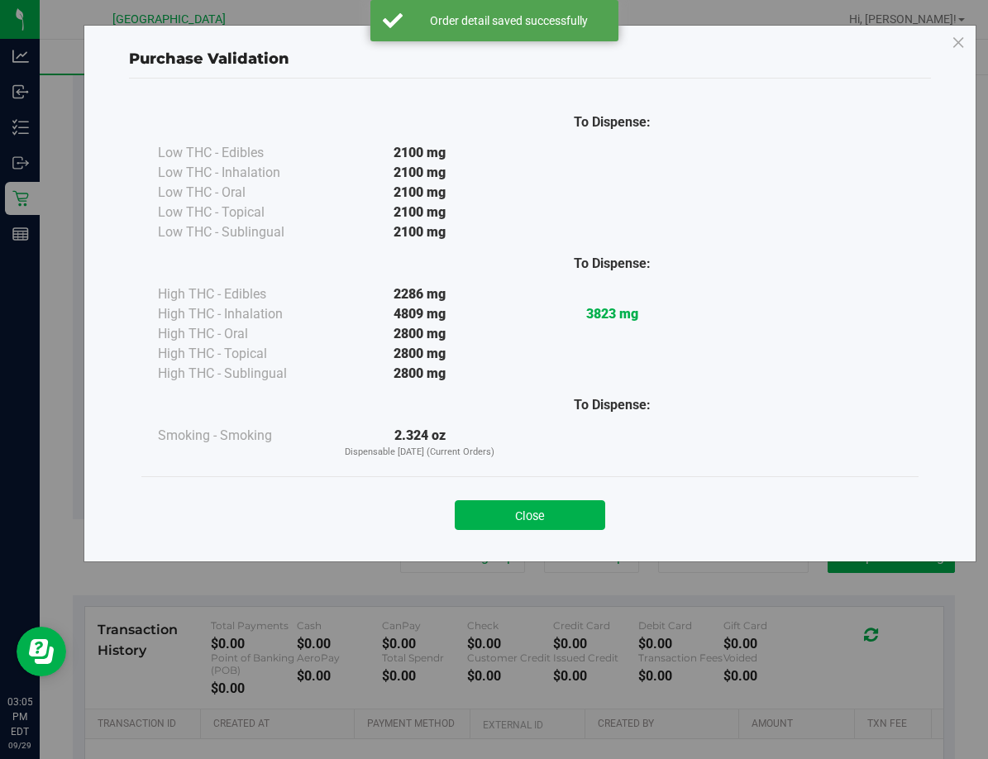
click at [543, 530] on div "Close" at bounding box center [529, 509] width 777 height 67
click at [550, 511] on button "Close" at bounding box center [530, 515] width 150 height 30
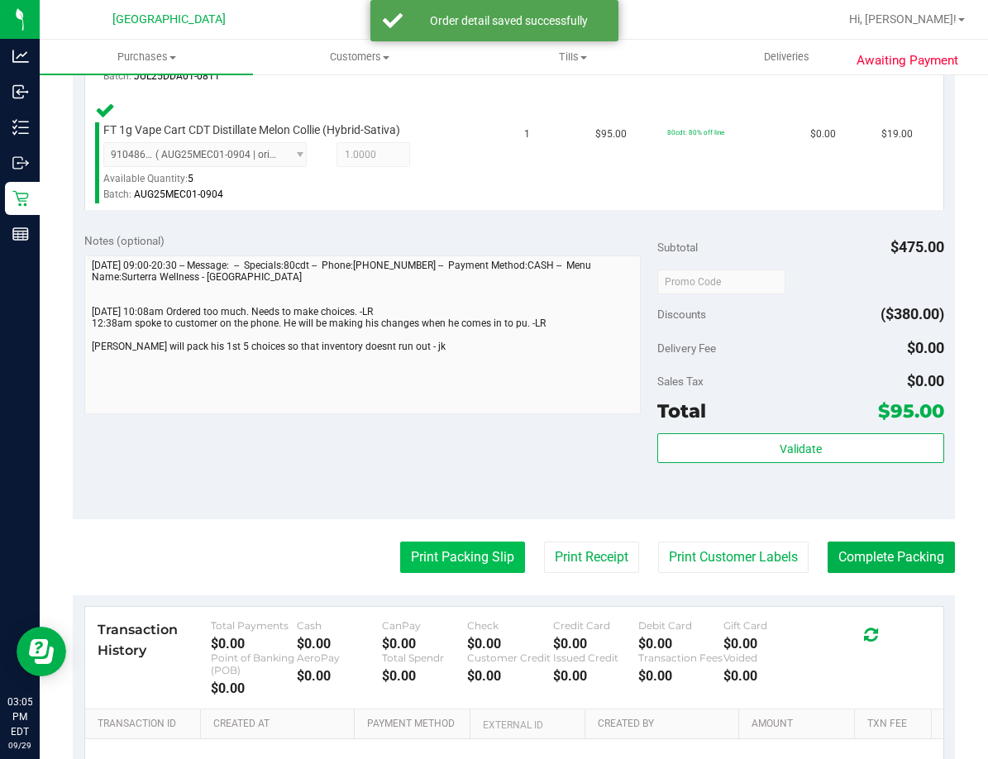
click at [450, 553] on button "Print Packing Slip" at bounding box center [462, 556] width 125 height 31
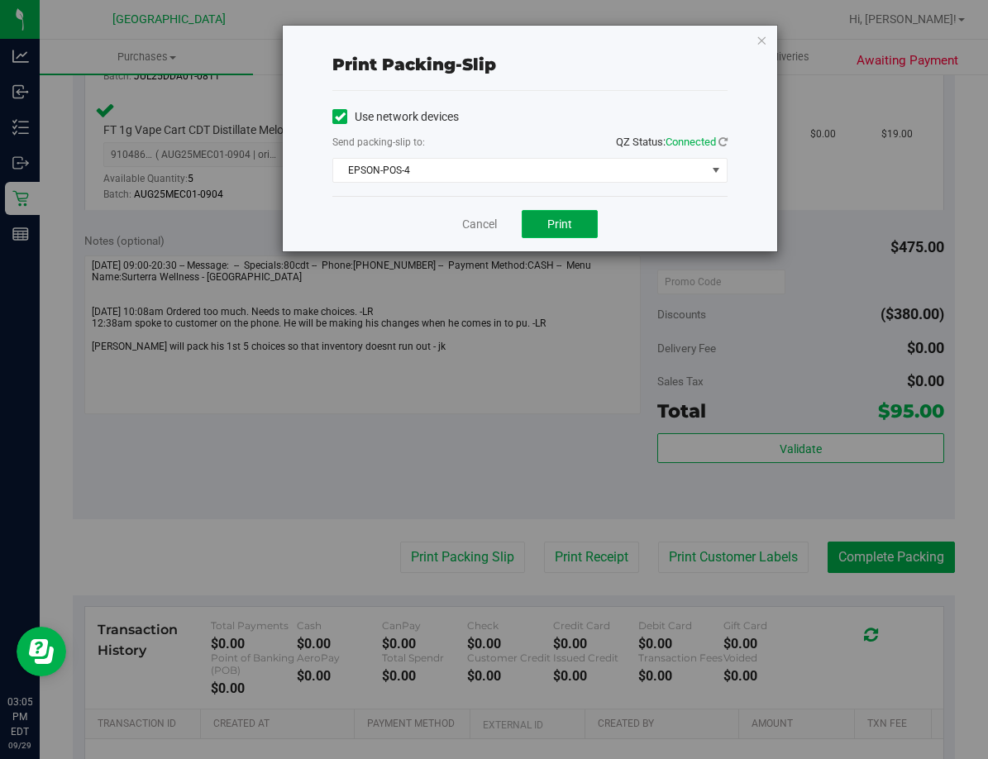
click at [560, 218] on span "Print" at bounding box center [559, 223] width 25 height 13
click at [481, 223] on link "Cancel" at bounding box center [479, 224] width 35 height 17
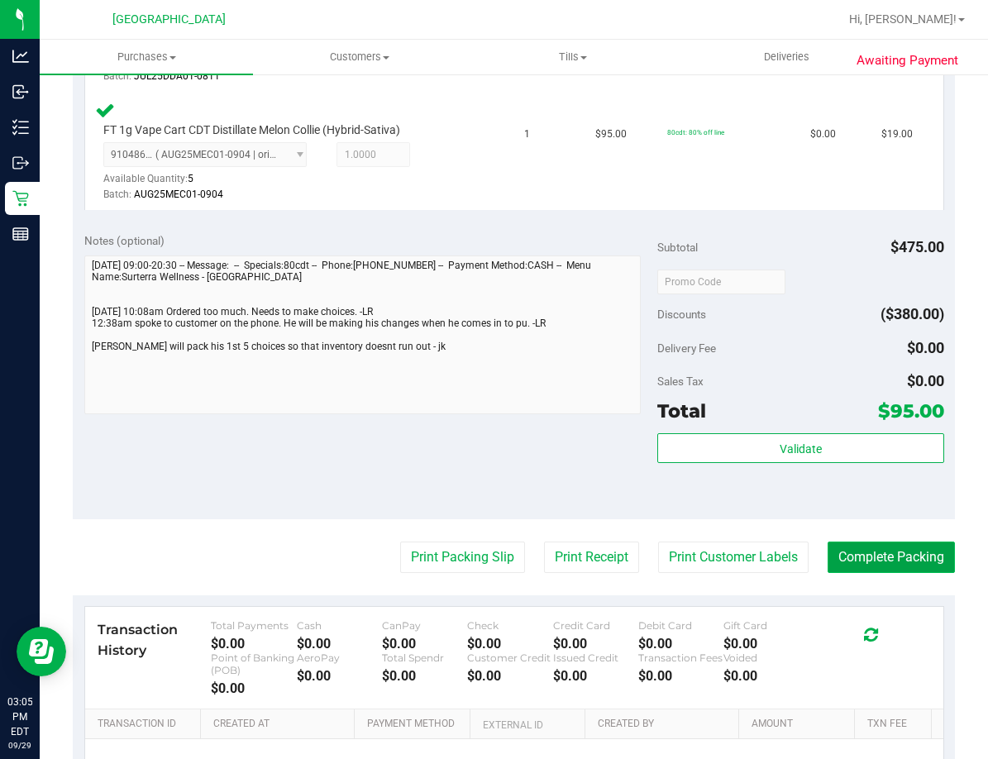
click at [895, 555] on button "Complete Packing" at bounding box center [890, 556] width 127 height 31
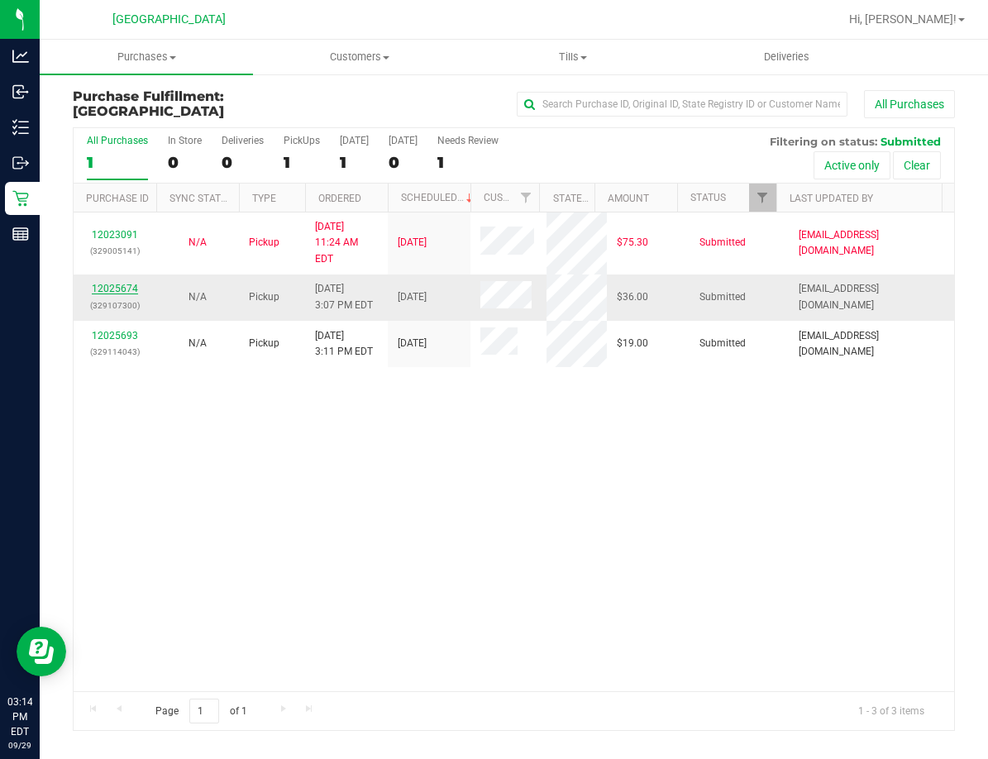
click at [131, 283] on link "12025674" at bounding box center [115, 289] width 46 height 12
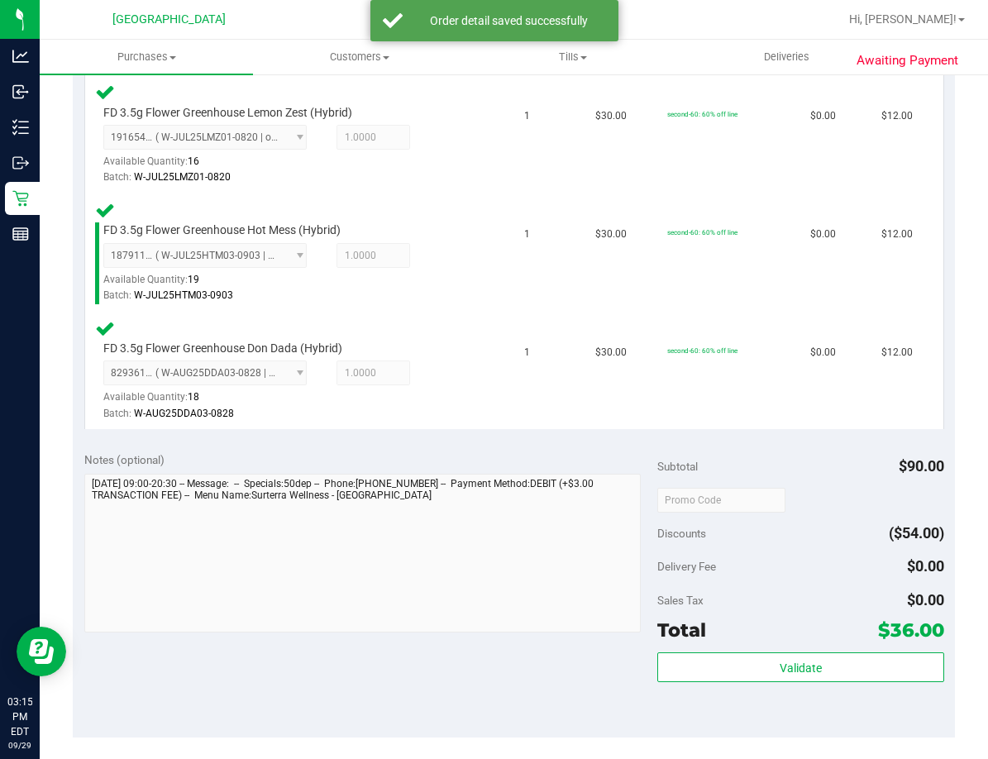
scroll to position [496, 0]
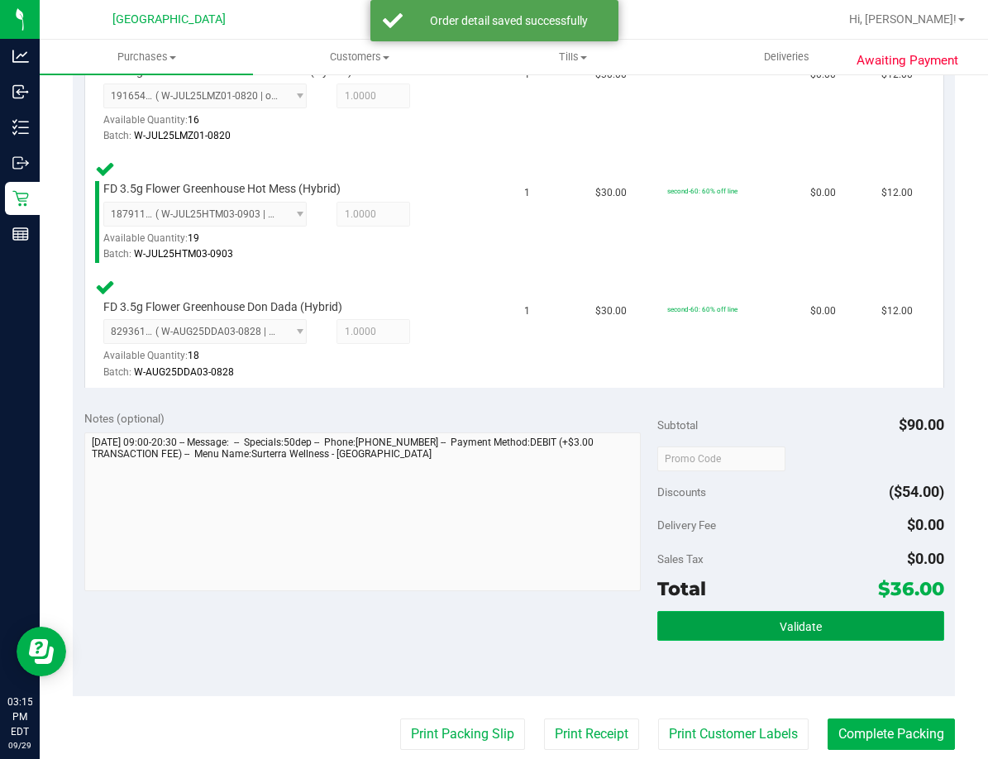
click at [746, 626] on button "Validate" at bounding box center [800, 626] width 287 height 30
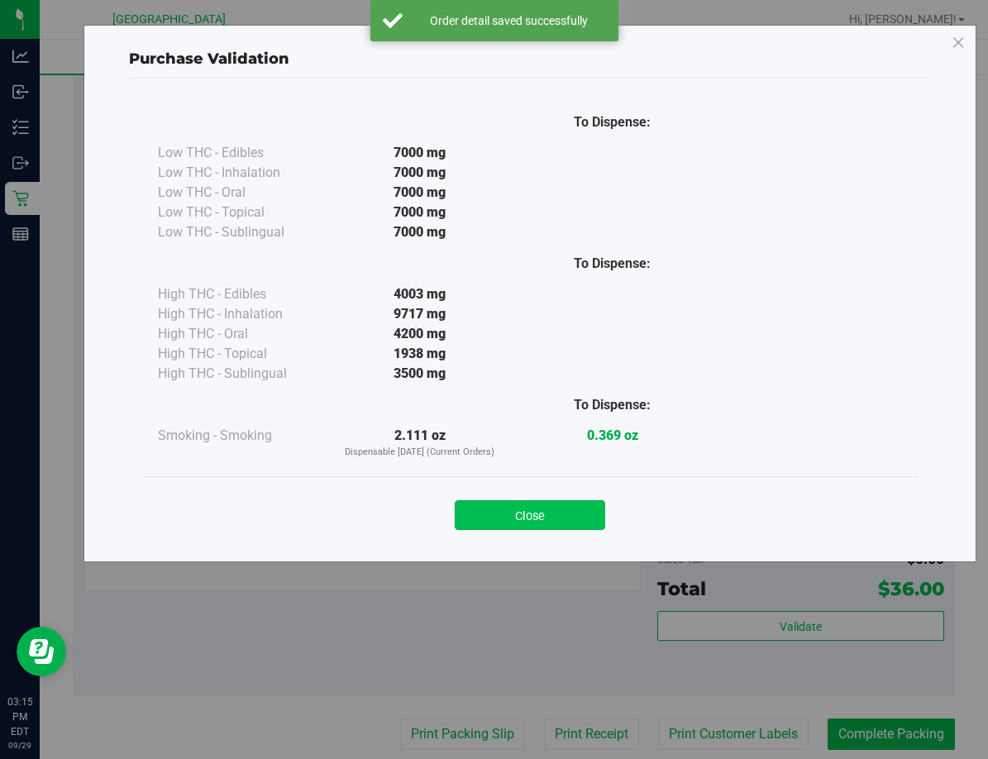
click at [564, 511] on button "Close" at bounding box center [530, 515] width 150 height 30
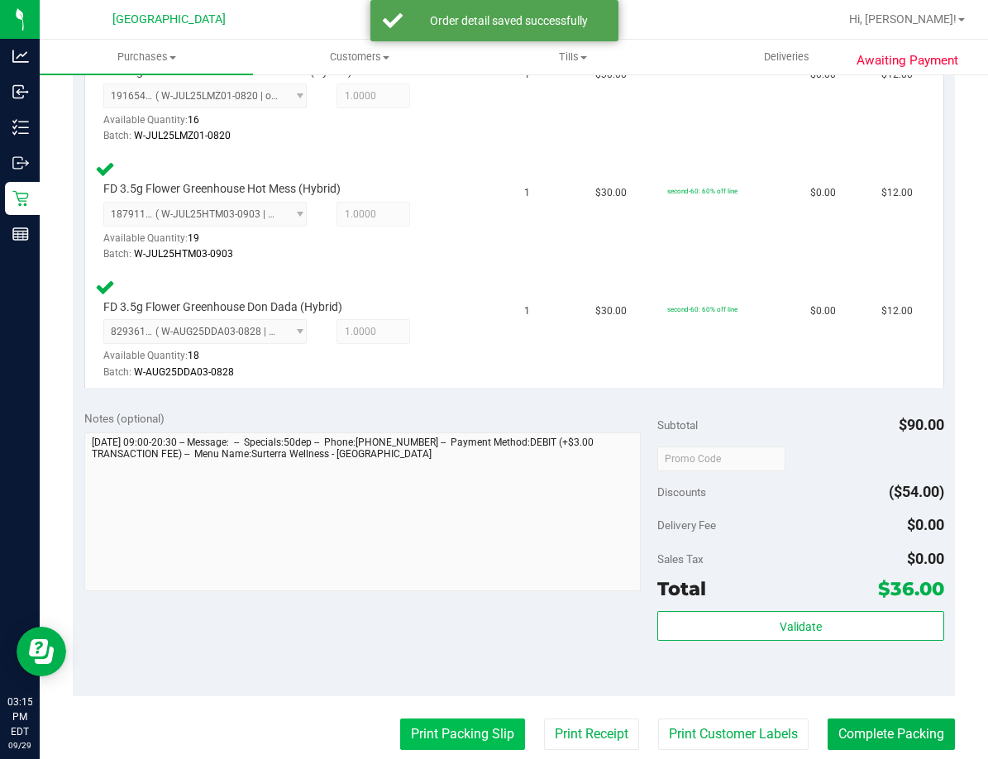
click at [465, 730] on button "Print Packing Slip" at bounding box center [462, 733] width 125 height 31
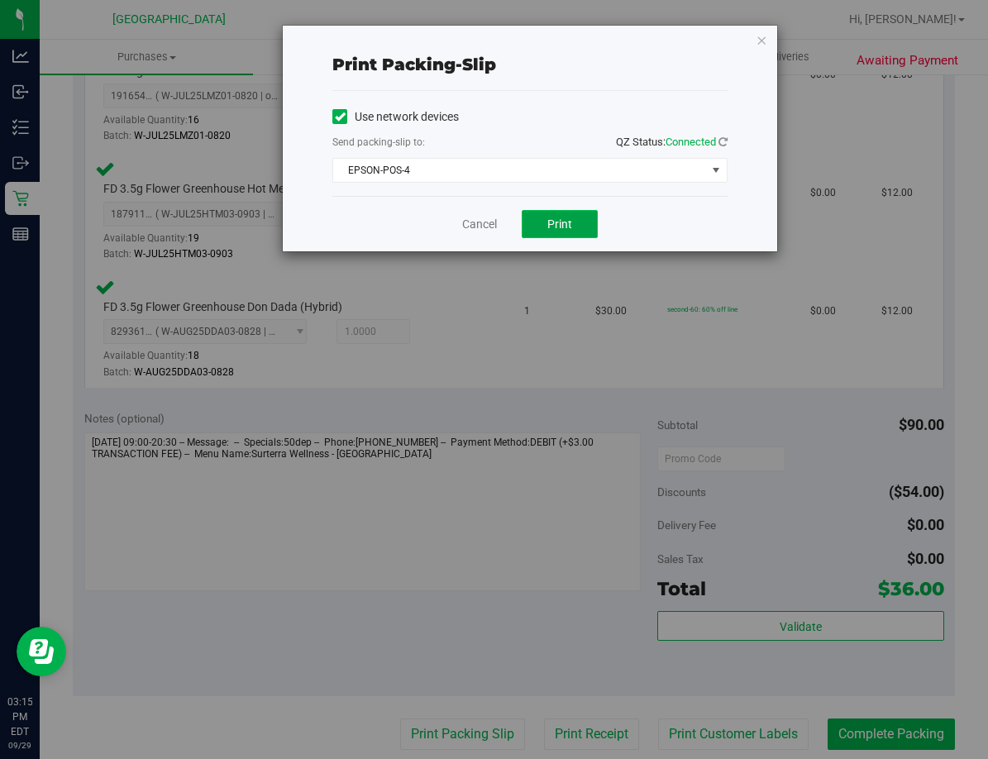
click at [562, 220] on span "Print" at bounding box center [559, 223] width 25 height 13
click at [488, 221] on link "Cancel" at bounding box center [479, 224] width 35 height 17
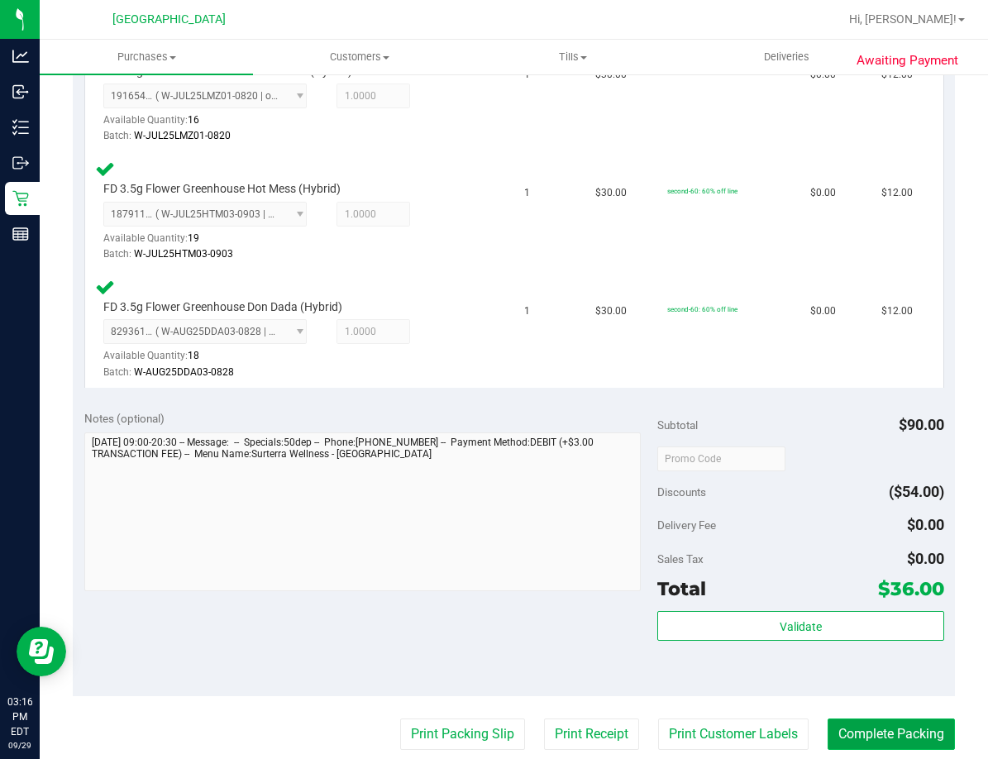
click at [895, 741] on button "Complete Packing" at bounding box center [890, 733] width 127 height 31
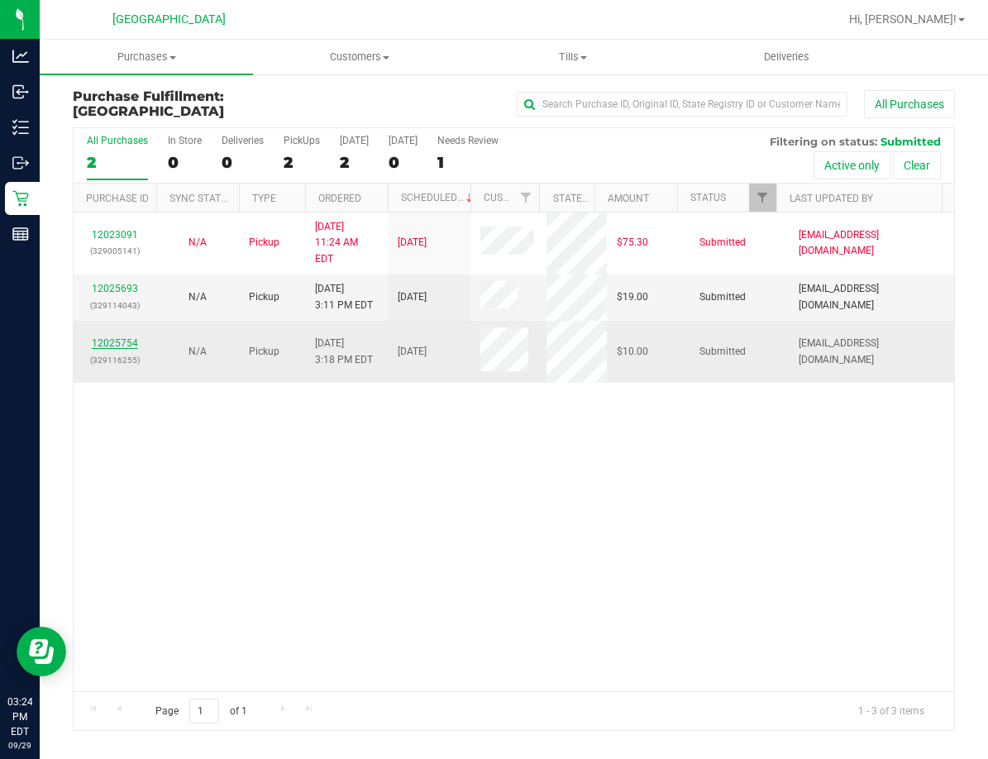
click at [130, 337] on link "12025754" at bounding box center [115, 343] width 46 height 12
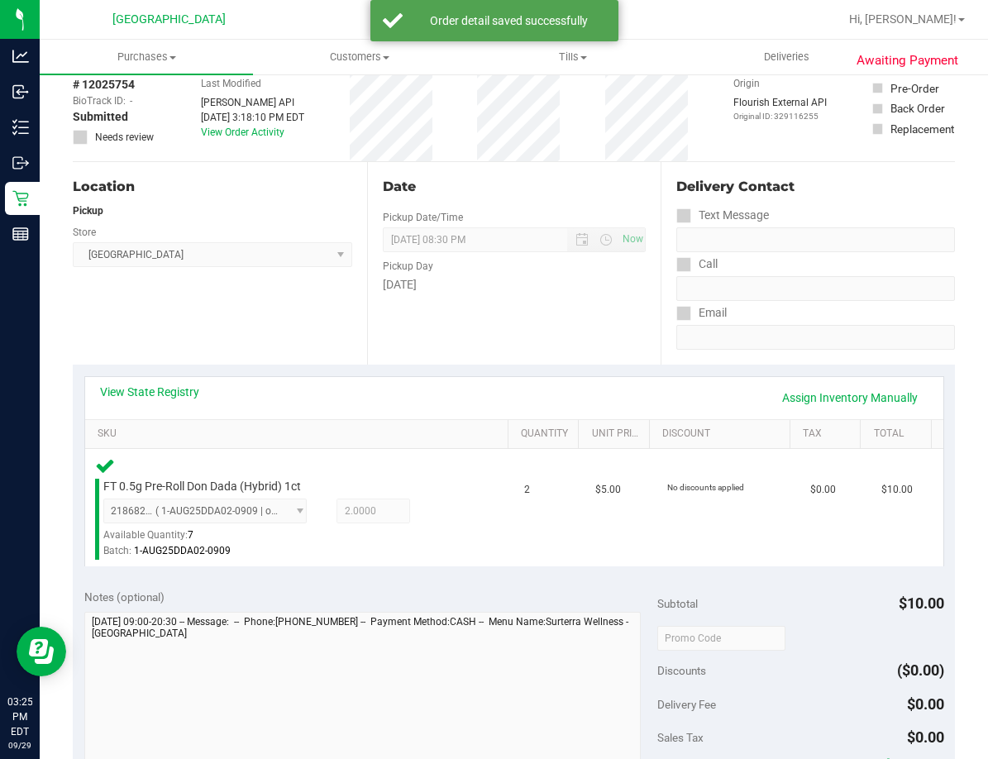
scroll to position [248, 0]
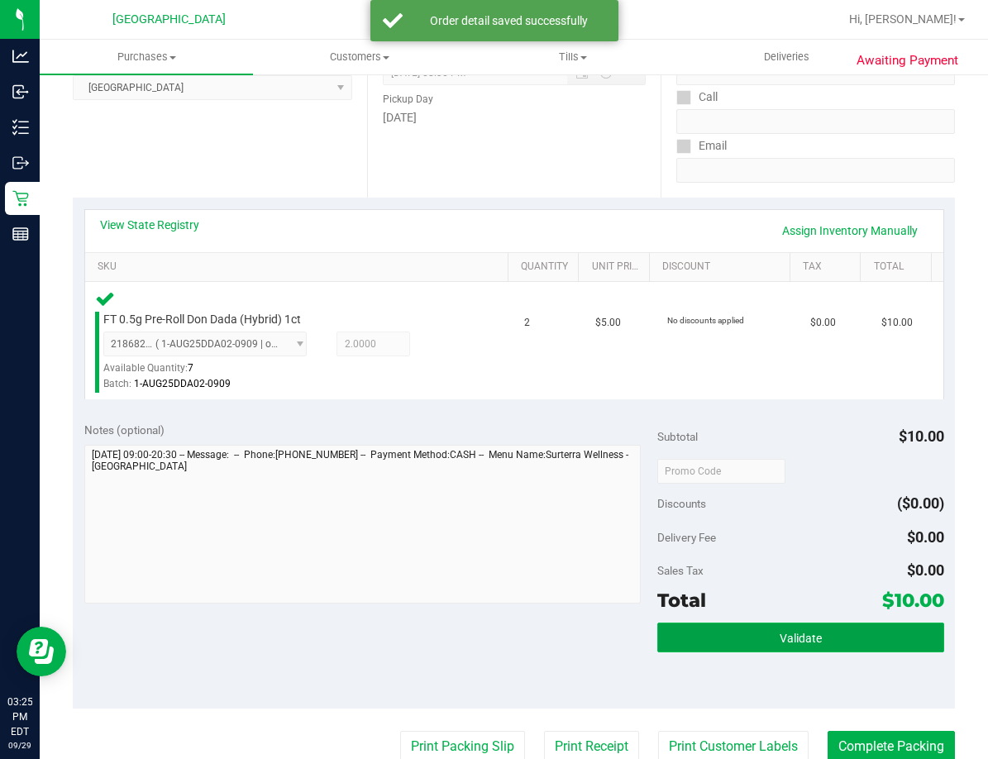
click at [802, 626] on button "Validate" at bounding box center [800, 637] width 287 height 30
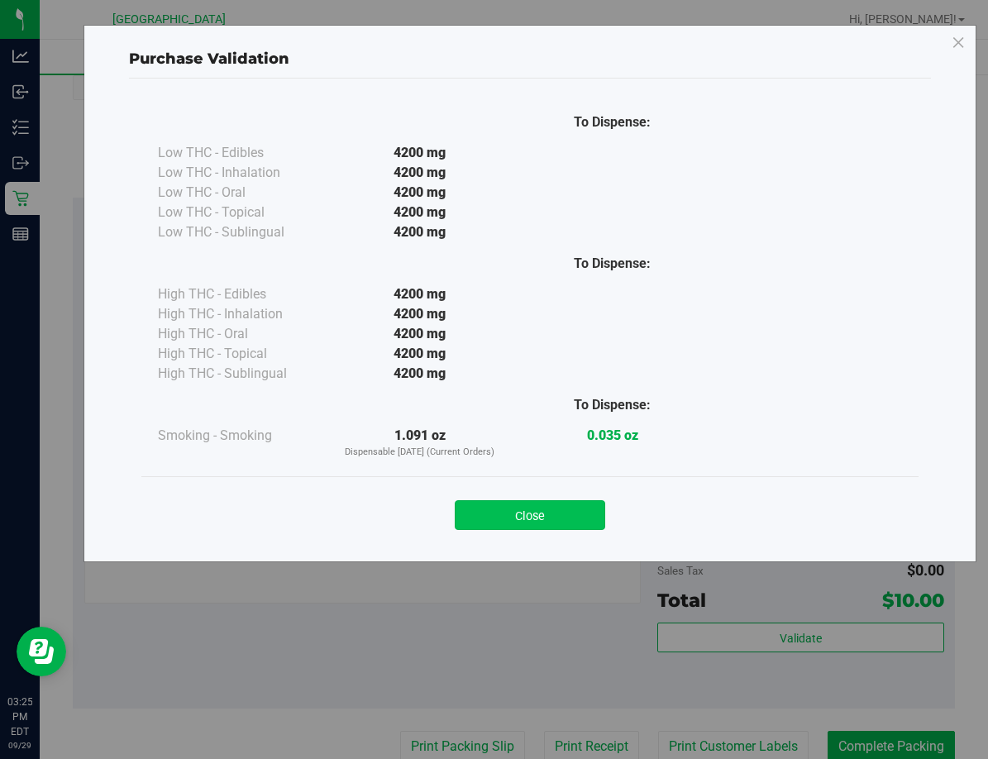
click at [588, 519] on button "Close" at bounding box center [530, 515] width 150 height 30
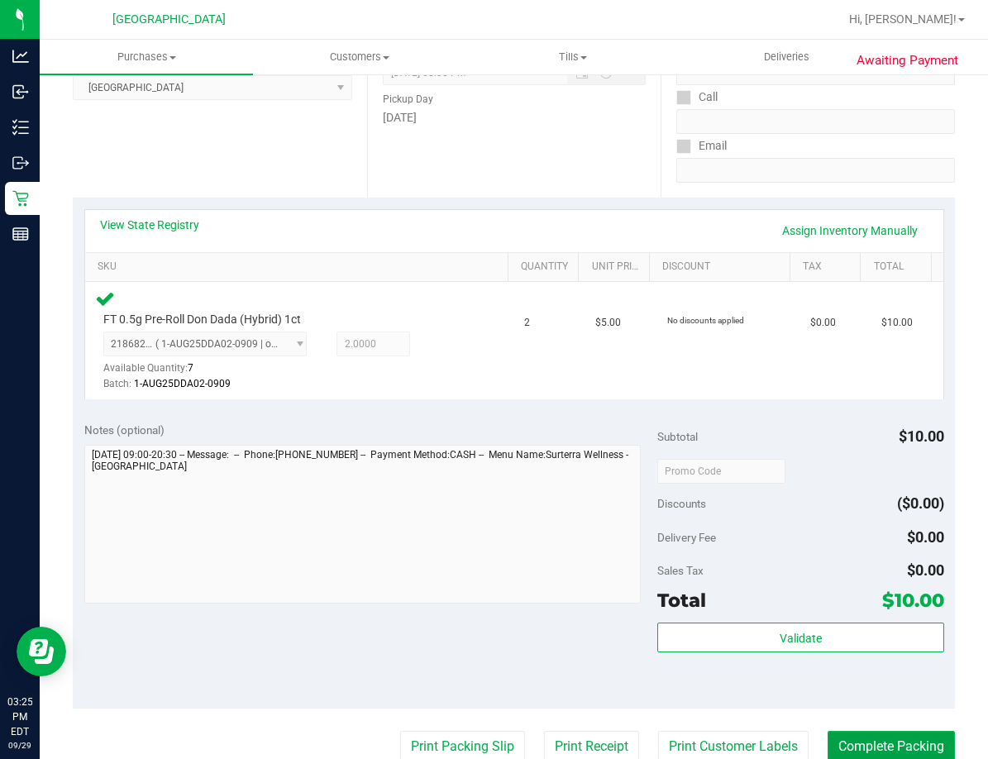
click at [849, 747] on button "Complete Packing" at bounding box center [890, 746] width 127 height 31
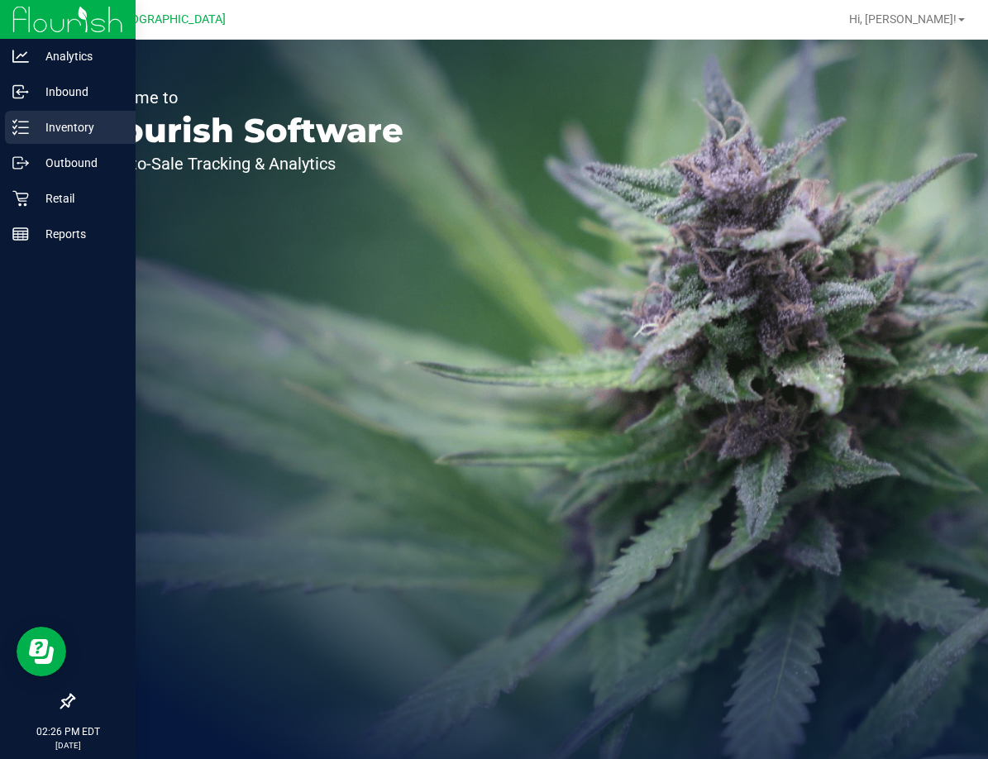
click at [52, 126] on p "Inventory" at bounding box center [78, 127] width 99 height 20
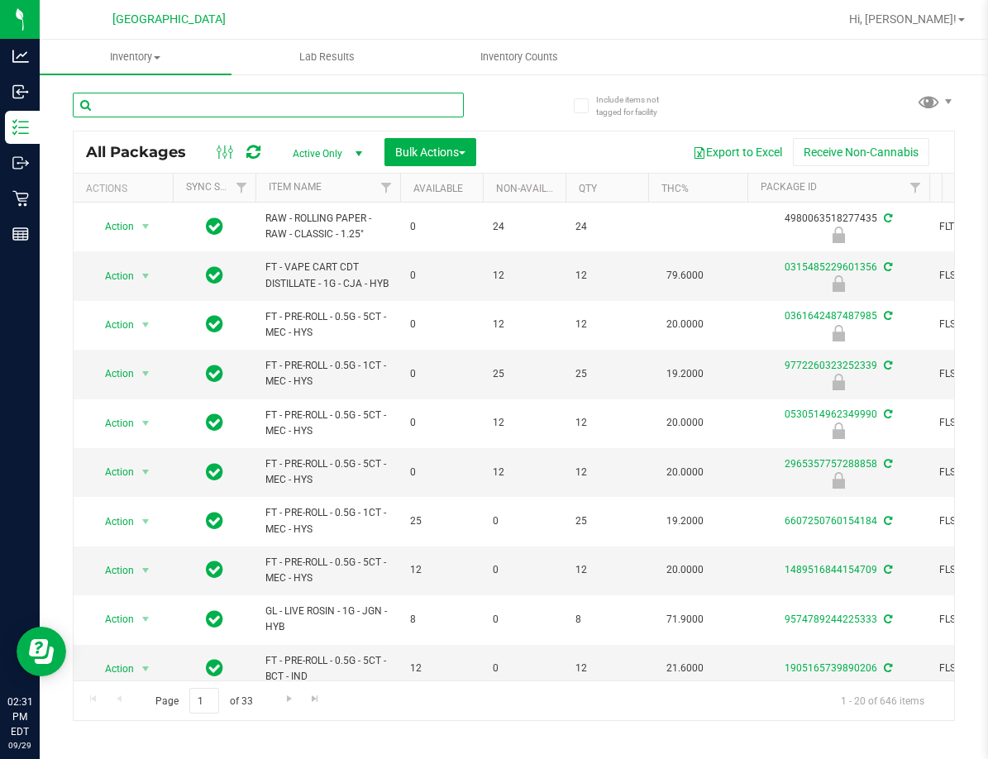
click at [172, 109] on input "text" at bounding box center [268, 105] width 391 height 25
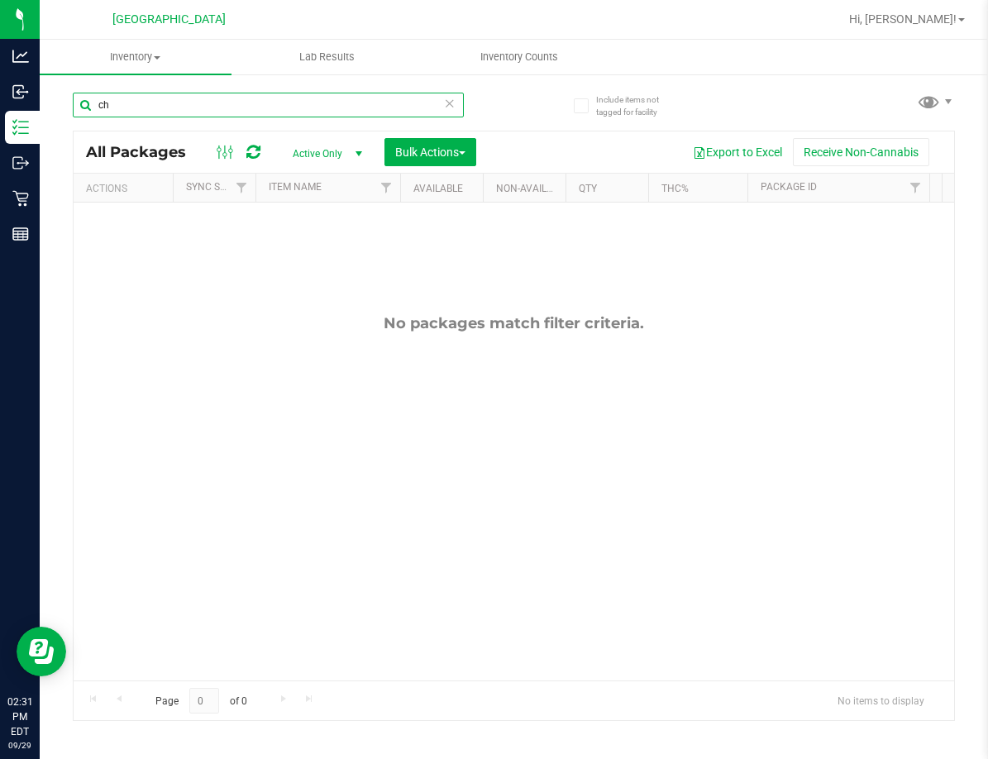
type input "c"
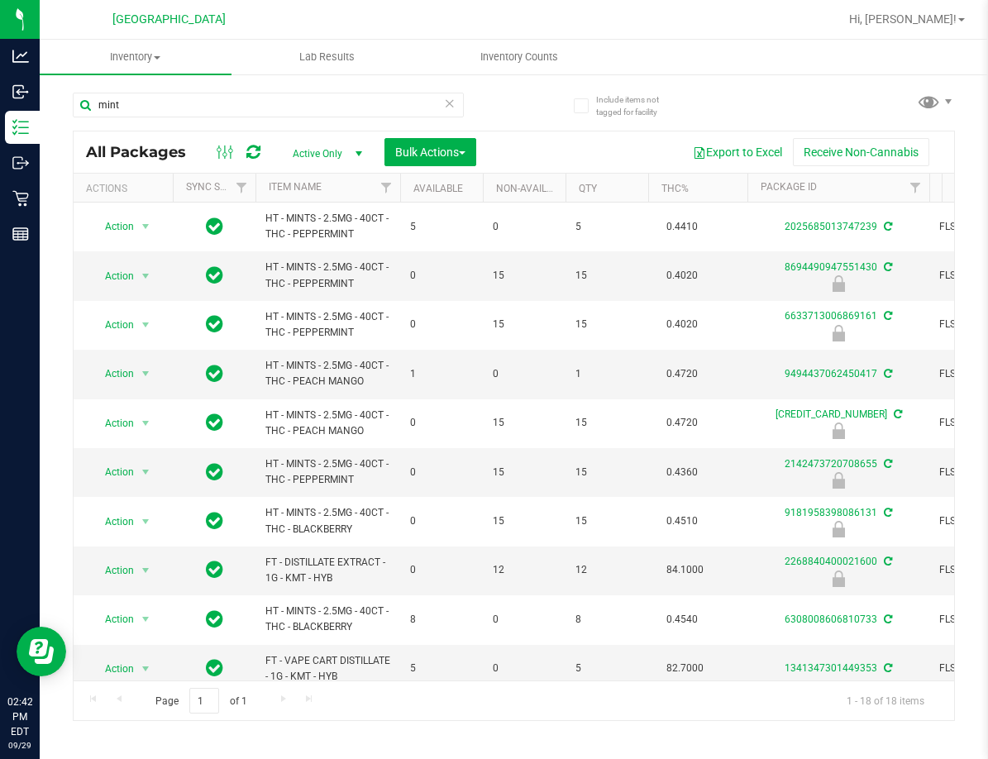
click at [214, 118] on div "mint" at bounding box center [268, 112] width 391 height 38
click at [211, 114] on div "mint" at bounding box center [268, 112] width 391 height 38
click at [209, 105] on input "mint" at bounding box center [268, 105] width 391 height 25
click at [205, 104] on input "mint" at bounding box center [268, 105] width 391 height 25
click at [197, 99] on input "mint" at bounding box center [268, 105] width 391 height 25
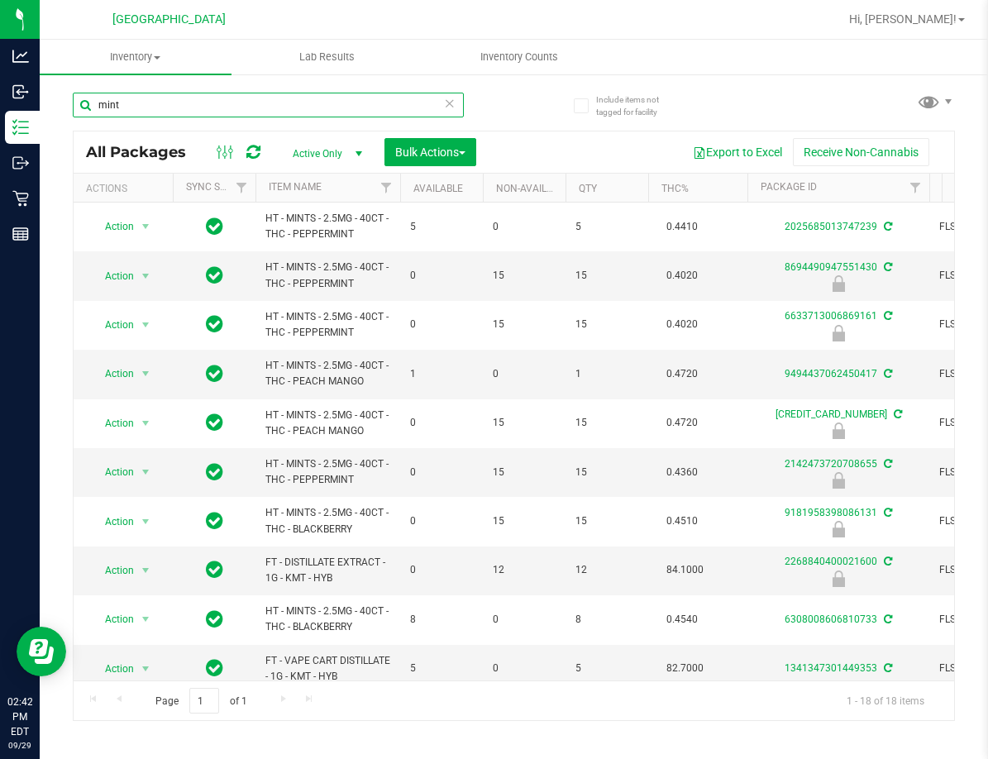
click at [197, 99] on input "mint" at bounding box center [268, 105] width 391 height 25
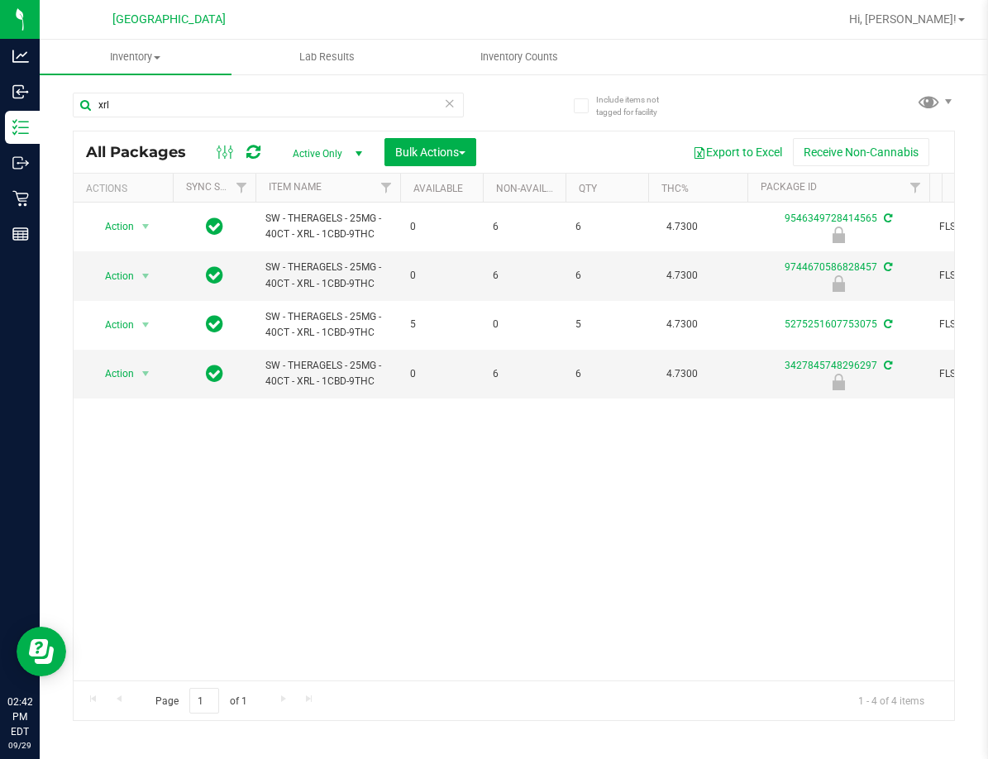
click at [445, 437] on div "Action Action Edit attributes Global inventory Locate package Package audit log…" at bounding box center [514, 441] width 880 height 478
click at [152, 97] on input "xrl" at bounding box center [268, 105] width 391 height 25
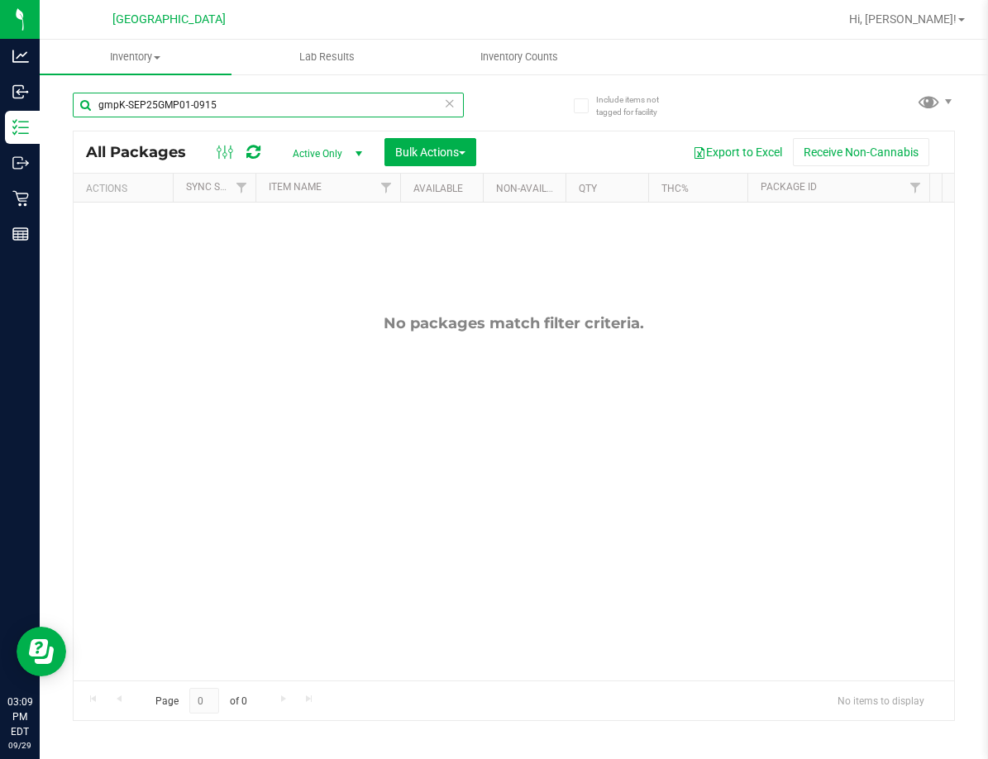
click at [185, 100] on input "gmpK-SEP25GMP01-0915" at bounding box center [268, 105] width 391 height 25
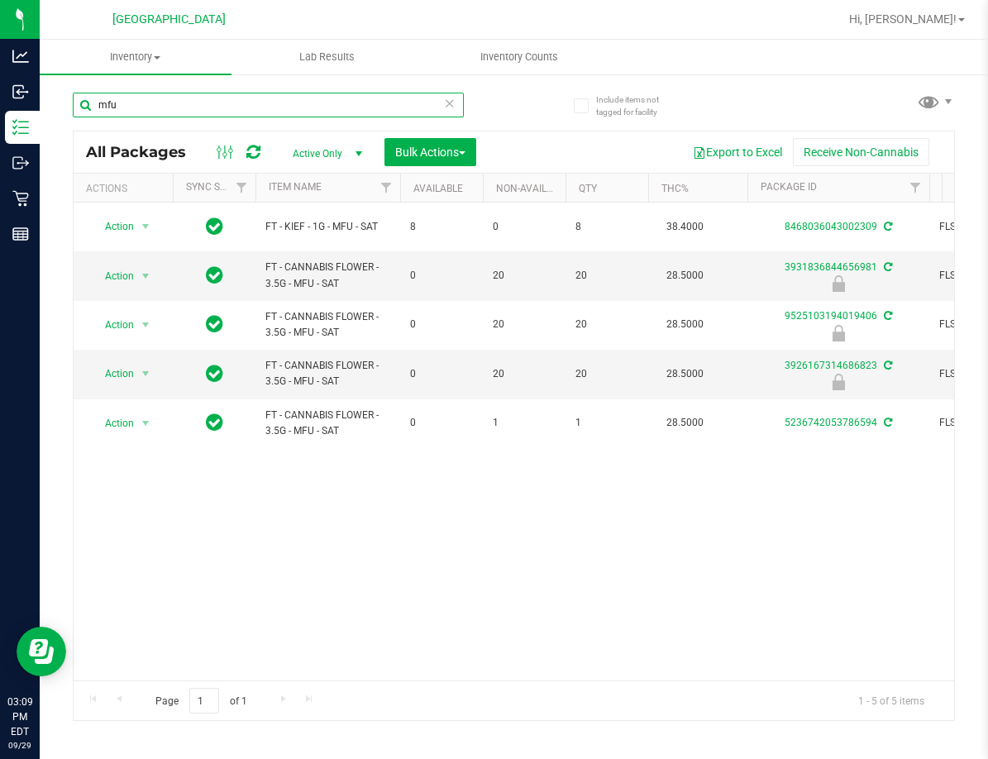
type input "mfu"
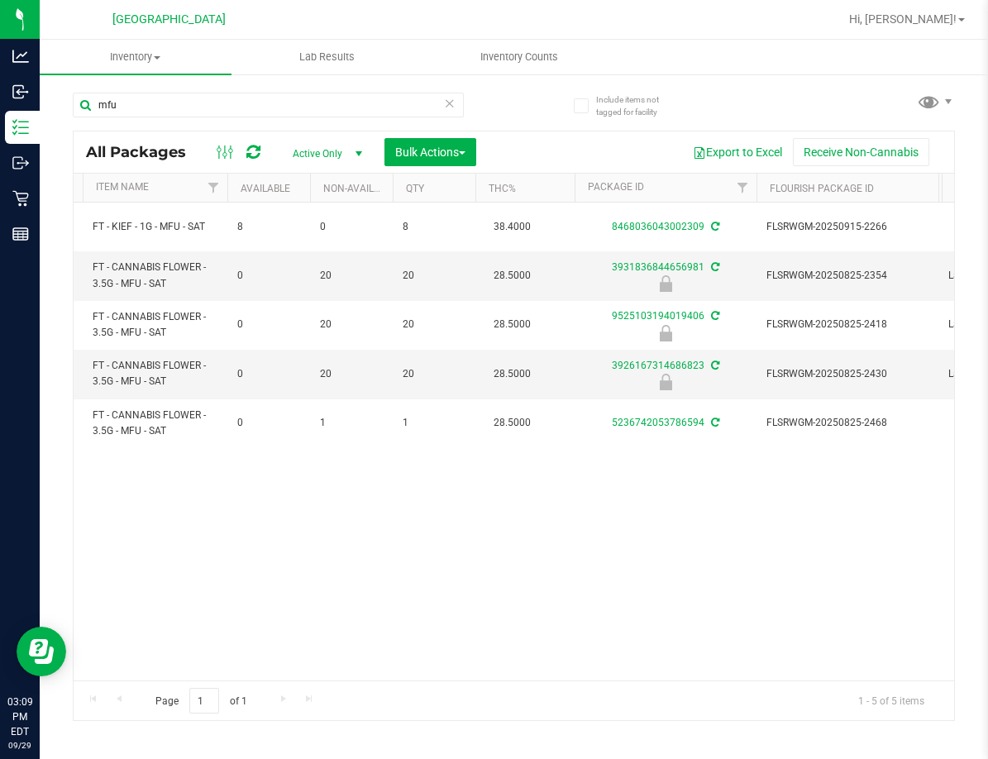
scroll to position [0, 219]
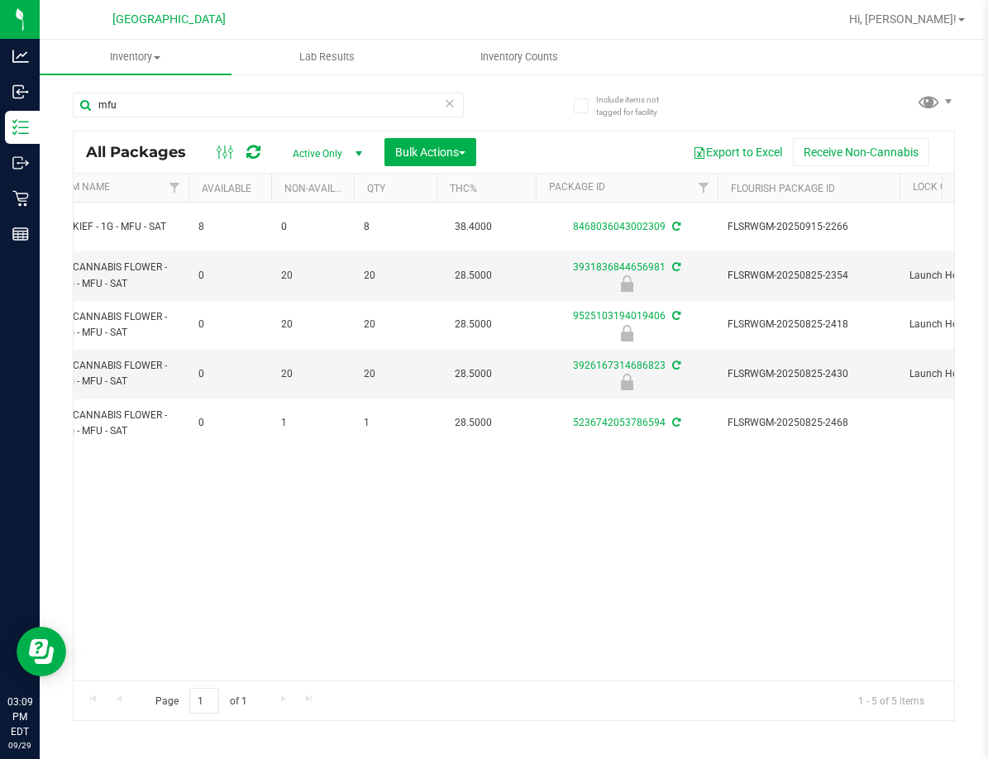
drag, startPoint x: 298, startPoint y: 464, endPoint x: 346, endPoint y: 464, distance: 47.9
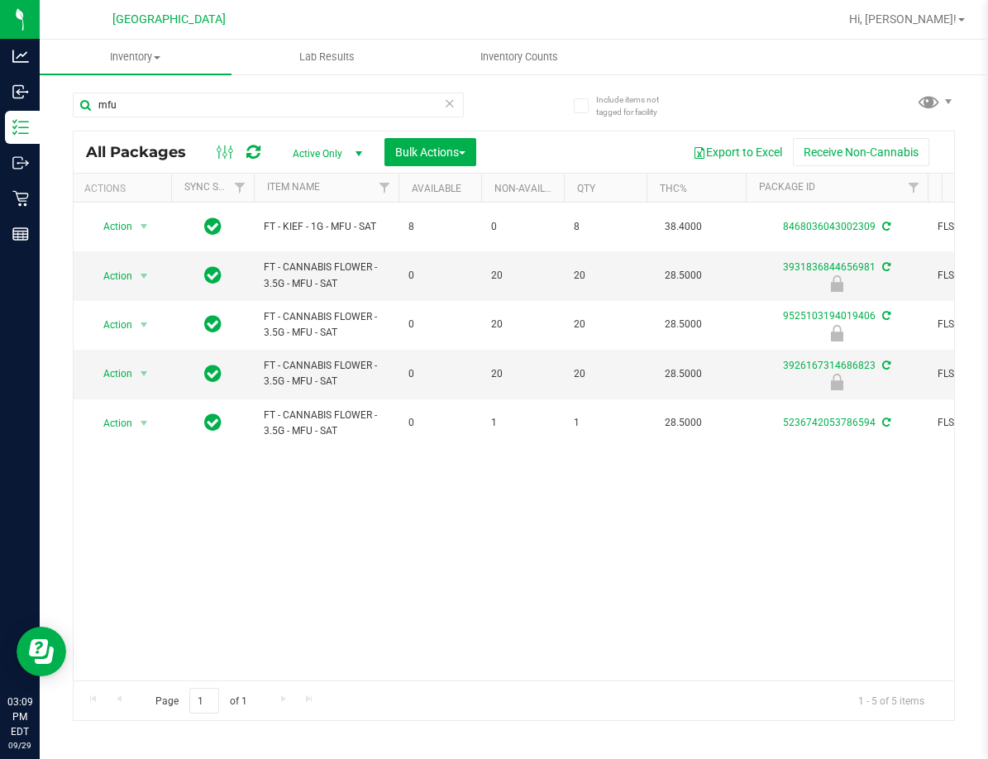
scroll to position [0, 0]
drag, startPoint x: 388, startPoint y: 464, endPoint x: 284, endPoint y: 470, distance: 103.5
click at [144, 273] on span "select" at bounding box center [145, 275] width 13 height 13
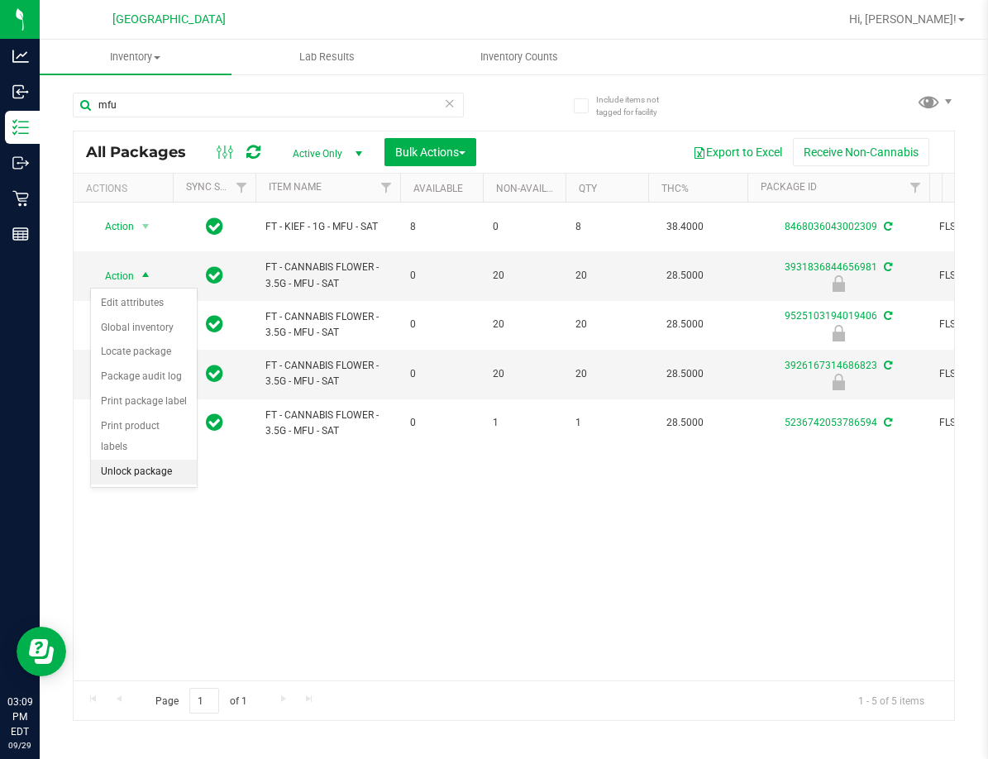
click at [147, 460] on li "Unlock package" at bounding box center [144, 472] width 106 height 25
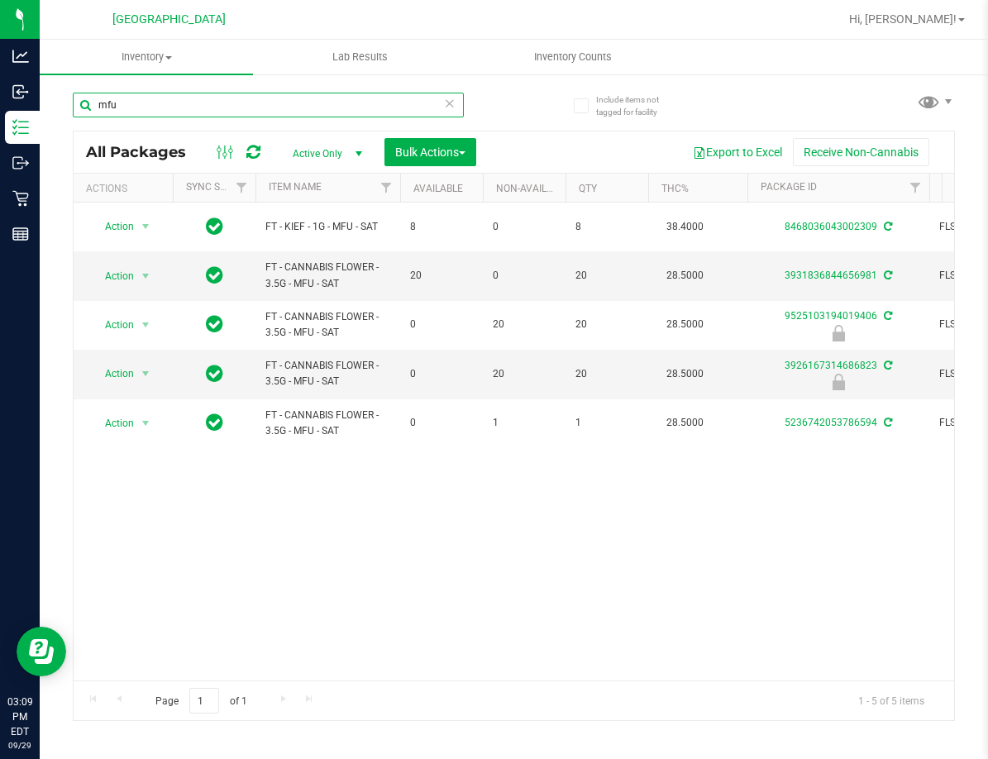
click at [155, 103] on input "mfu" at bounding box center [268, 105] width 391 height 25
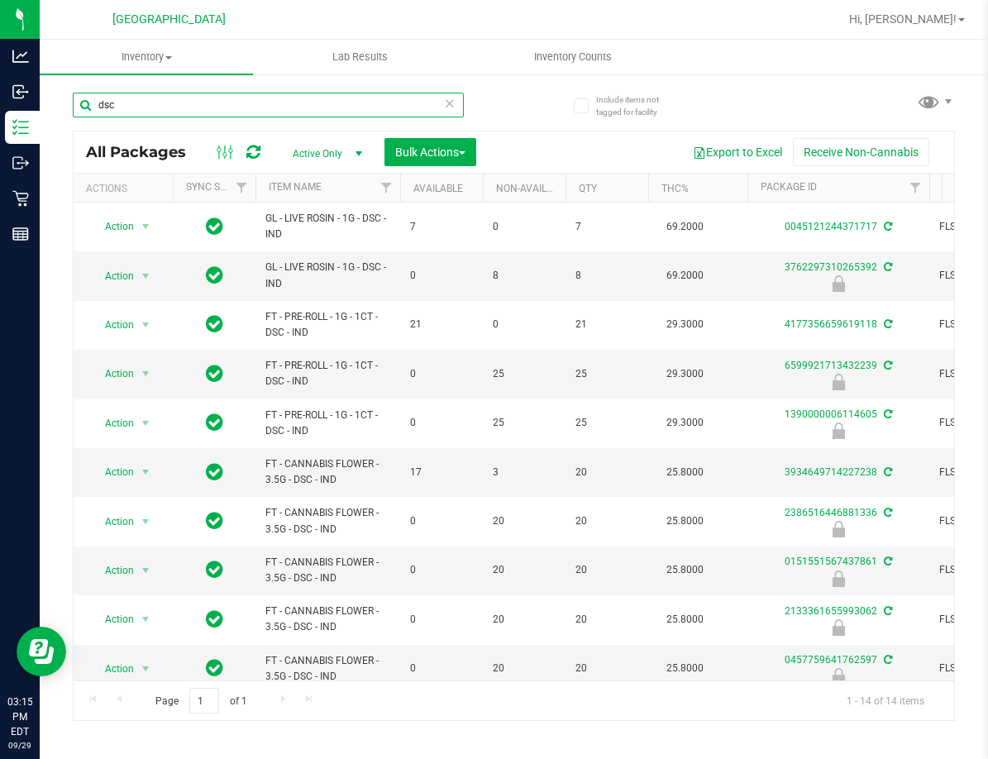
click at [207, 107] on input "dsc" at bounding box center [268, 105] width 391 height 25
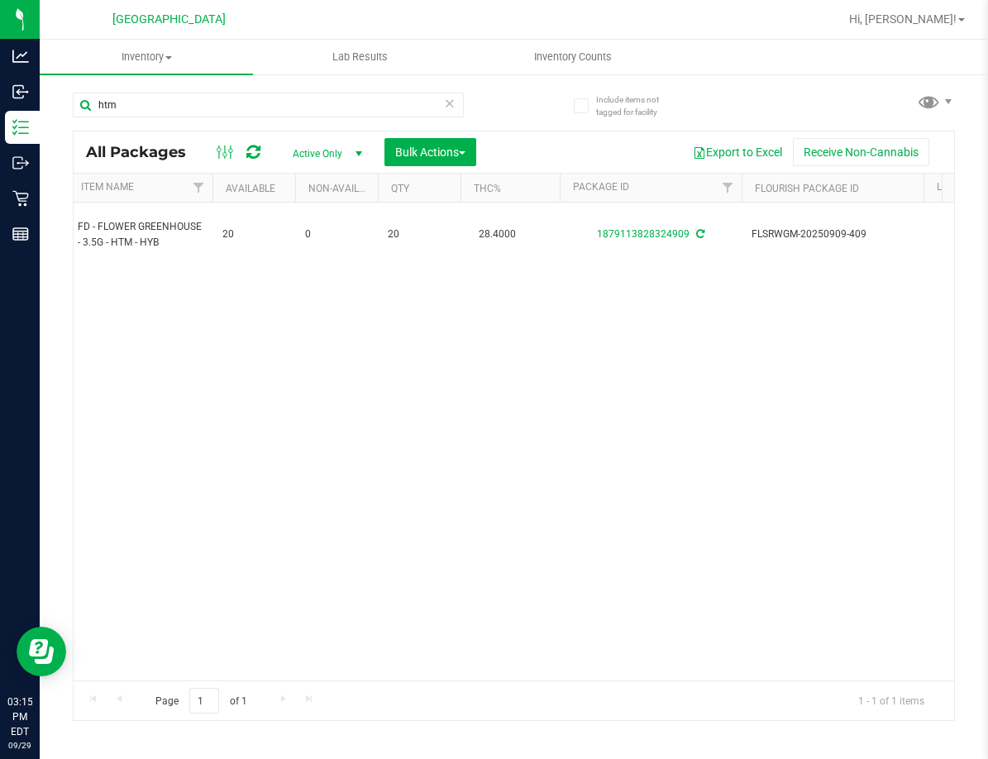
scroll to position [0, 302]
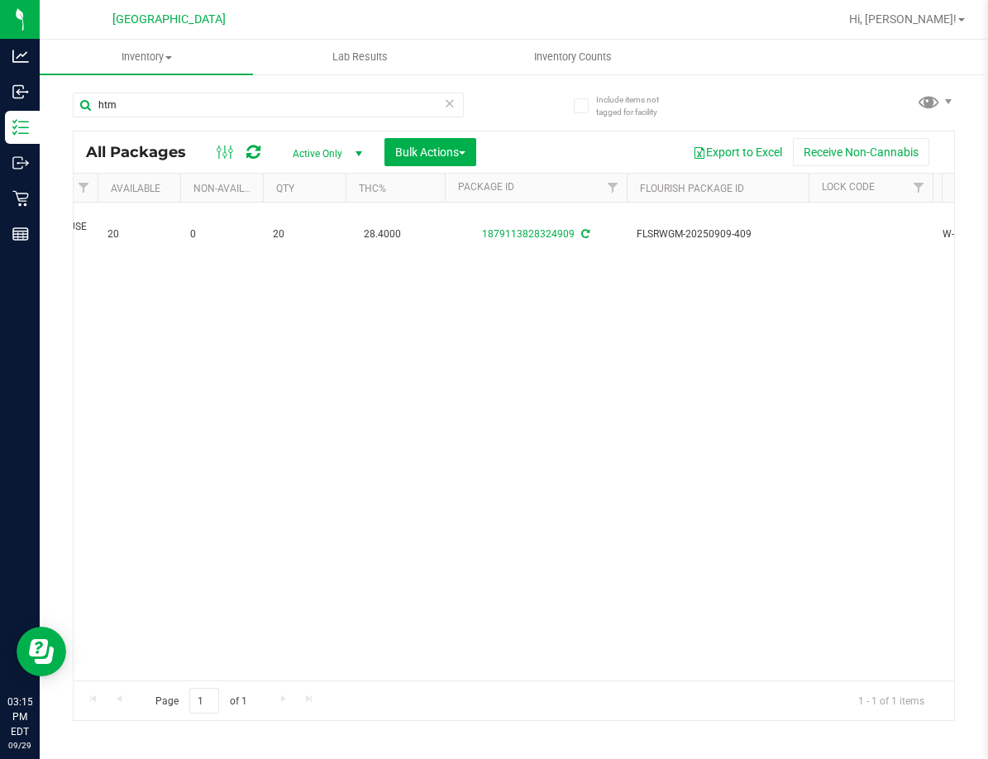
drag, startPoint x: 398, startPoint y: 317, endPoint x: 487, endPoint y: 326, distance: 89.6
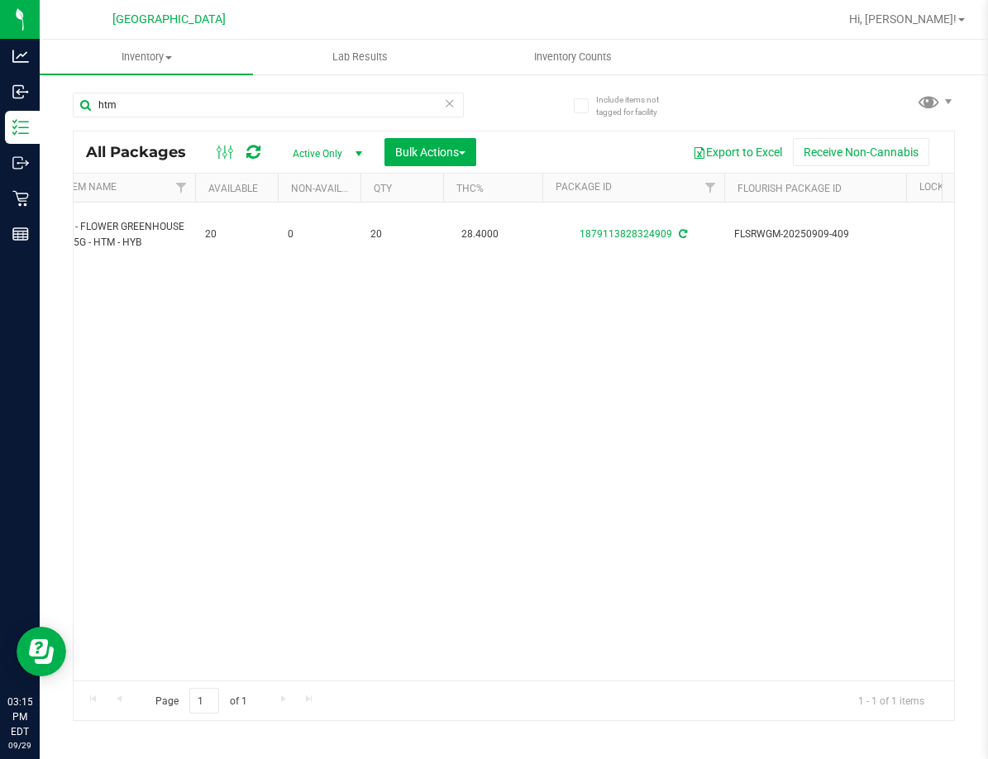
scroll to position [0, 0]
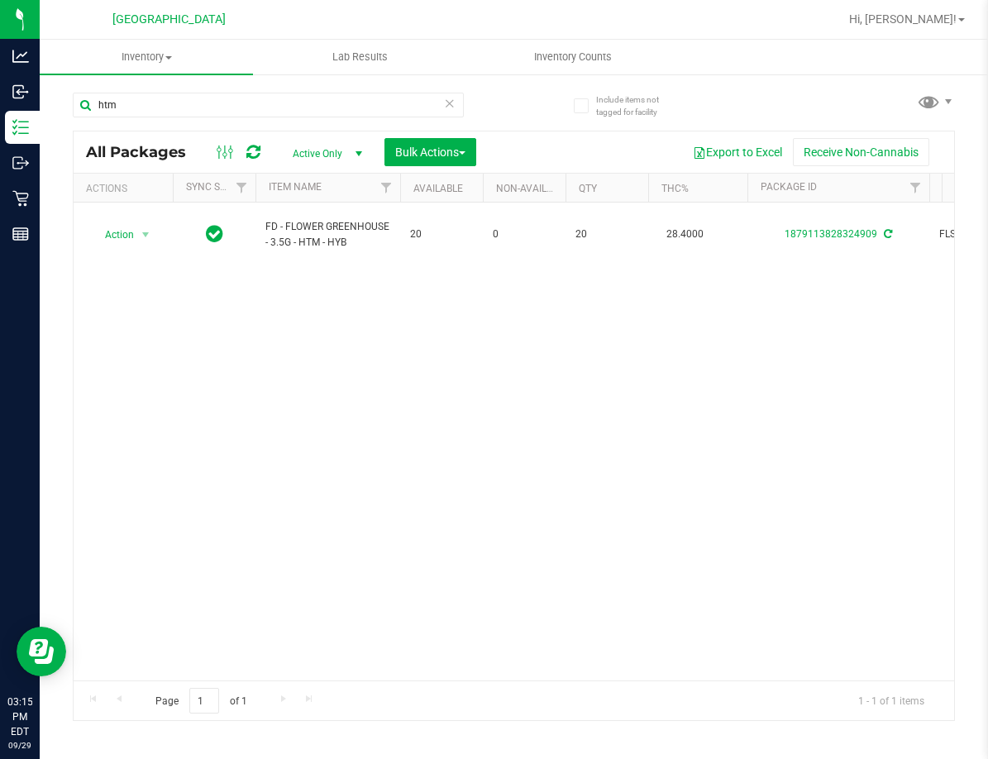
drag, startPoint x: 566, startPoint y: 315, endPoint x: 273, endPoint y: 312, distance: 293.4
click at [185, 98] on input "htm" at bounding box center [268, 105] width 391 height 25
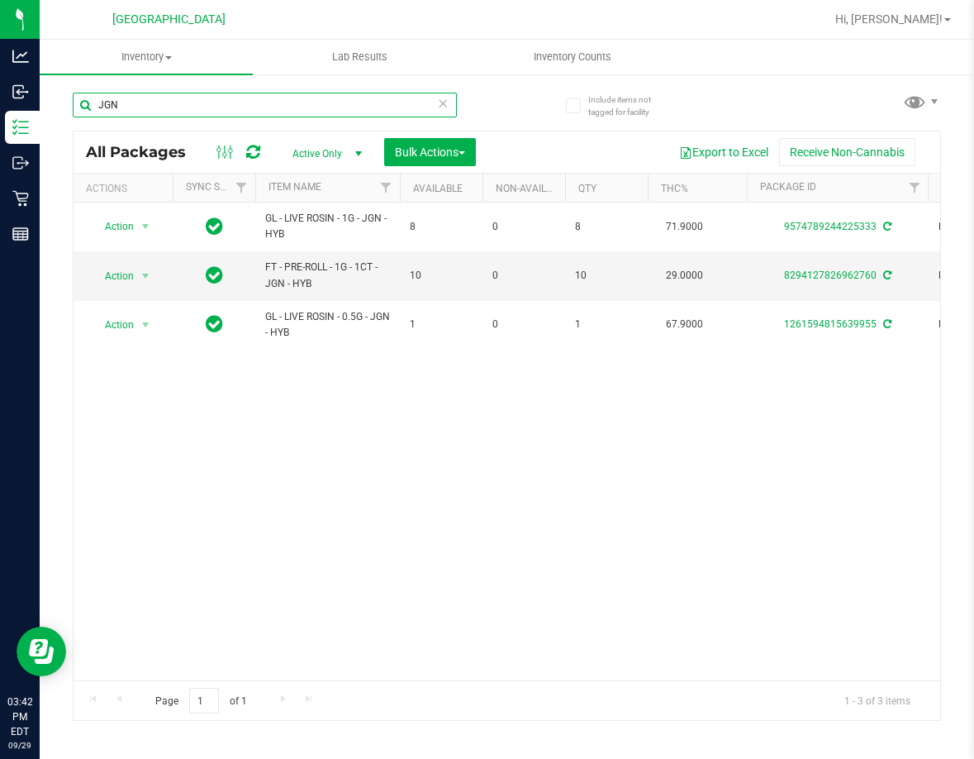
click at [139, 108] on input "JGN" at bounding box center [265, 105] width 384 height 25
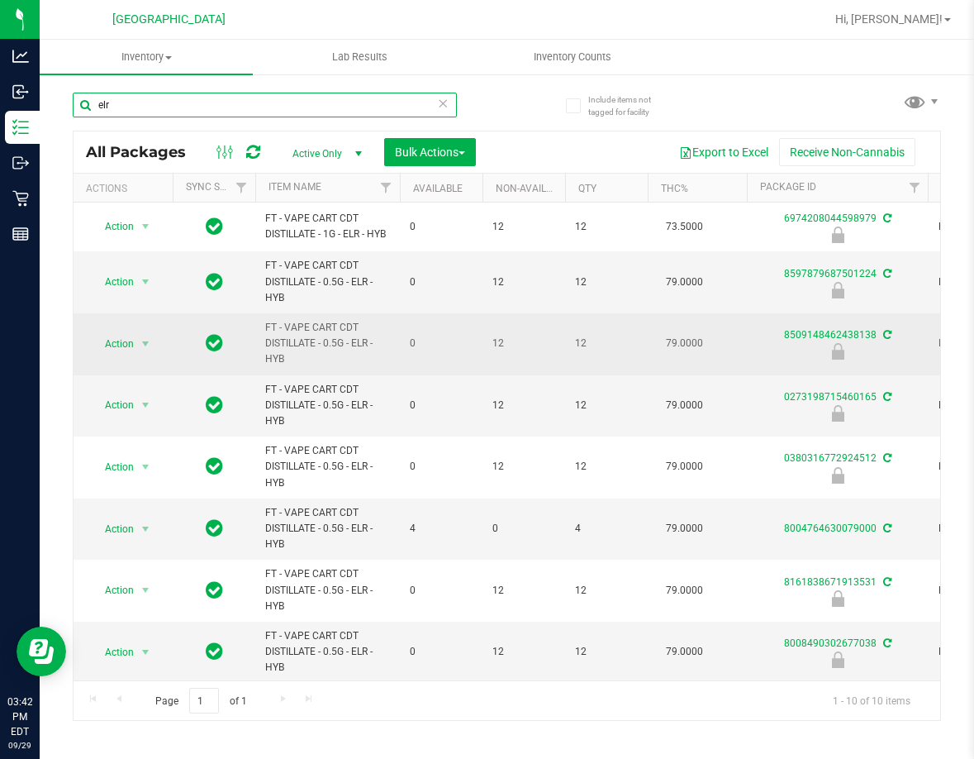
type input "elr"
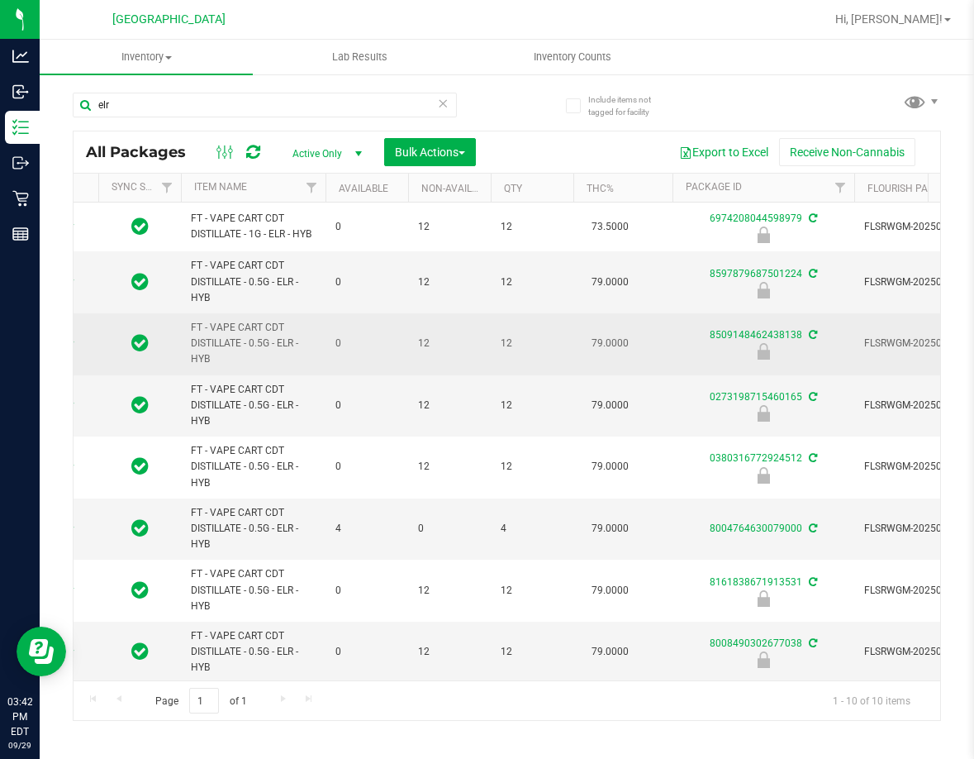
scroll to position [0, 102]
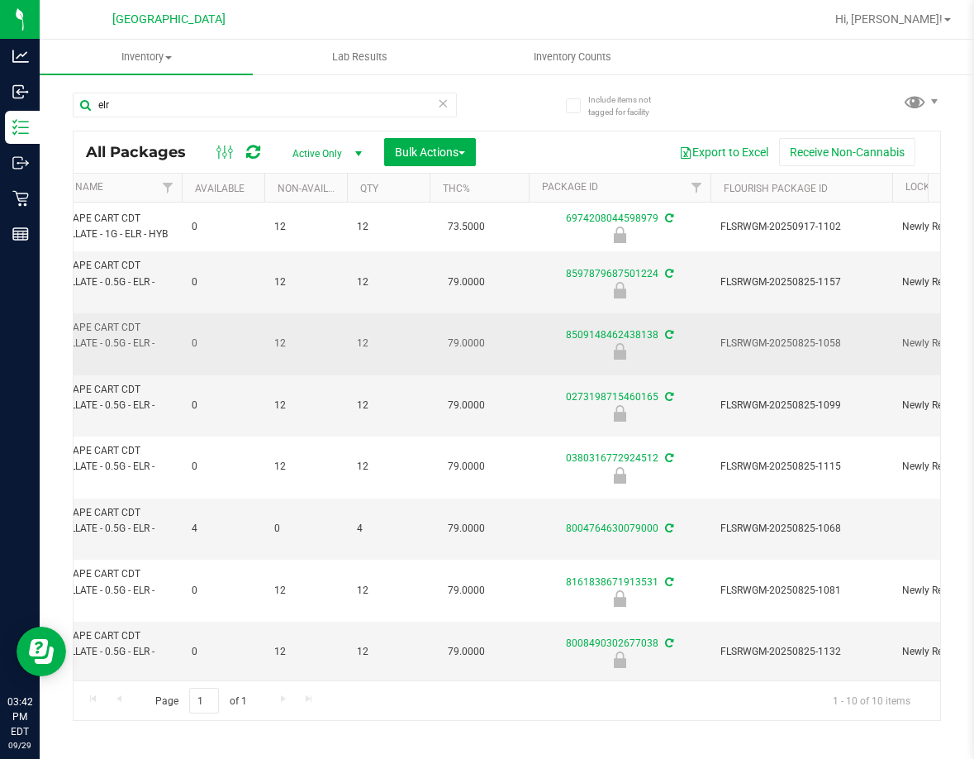
drag, startPoint x: 355, startPoint y: 320, endPoint x: 404, endPoint y: 319, distance: 48.8
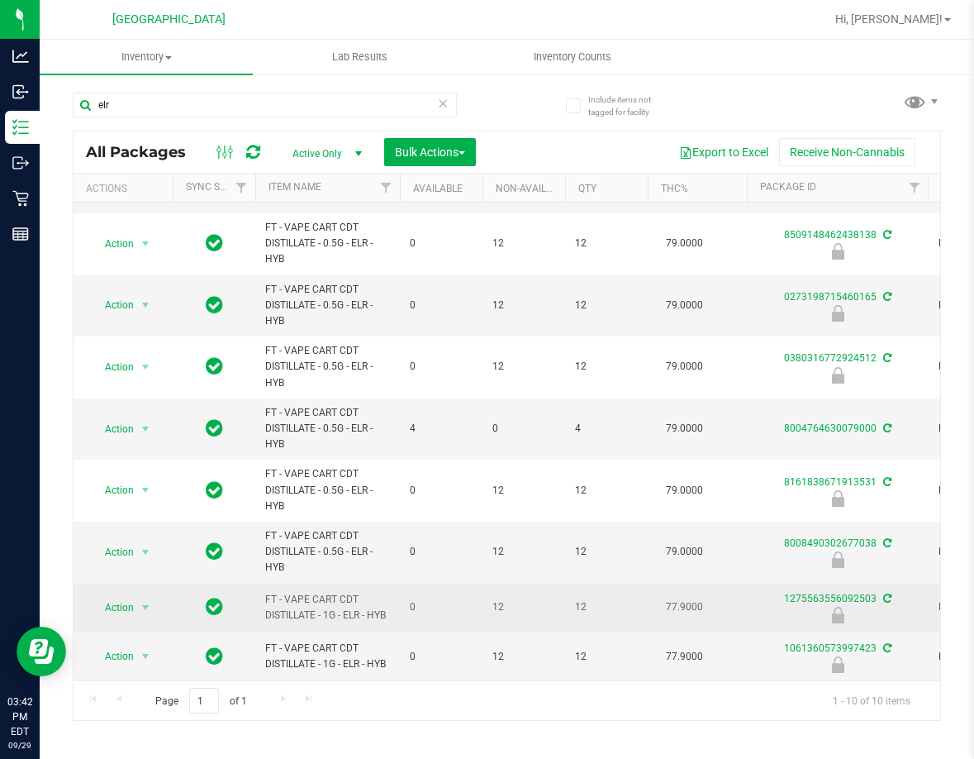
scroll to position [107, 0]
drag, startPoint x: 475, startPoint y: 601, endPoint x: 307, endPoint y: 588, distance: 169.1
click at [148, 602] on span "select" at bounding box center [145, 607] width 13 height 13
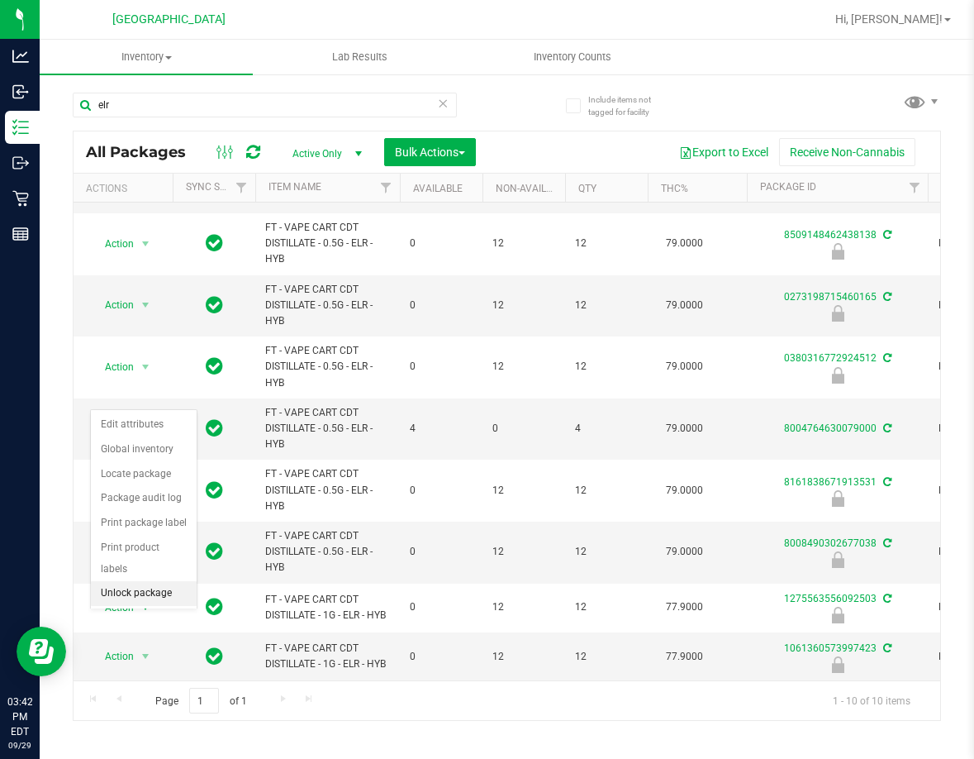
click at [160, 581] on li "Unlock package" at bounding box center [144, 593] width 106 height 25
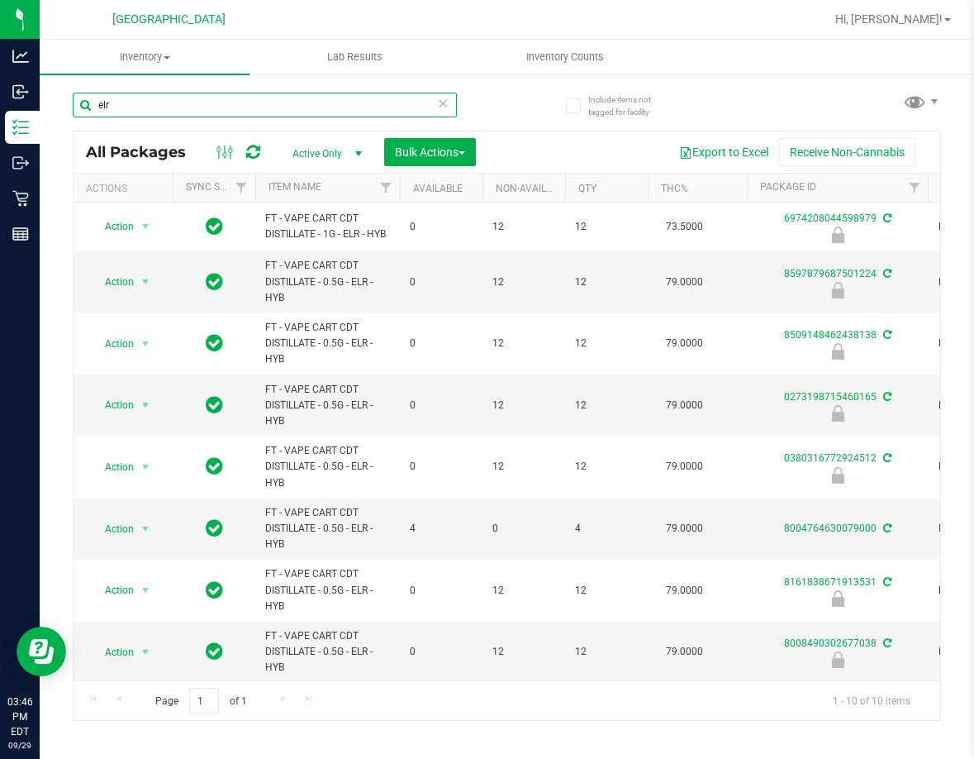
click at [187, 97] on input "elr" at bounding box center [265, 105] width 384 height 25
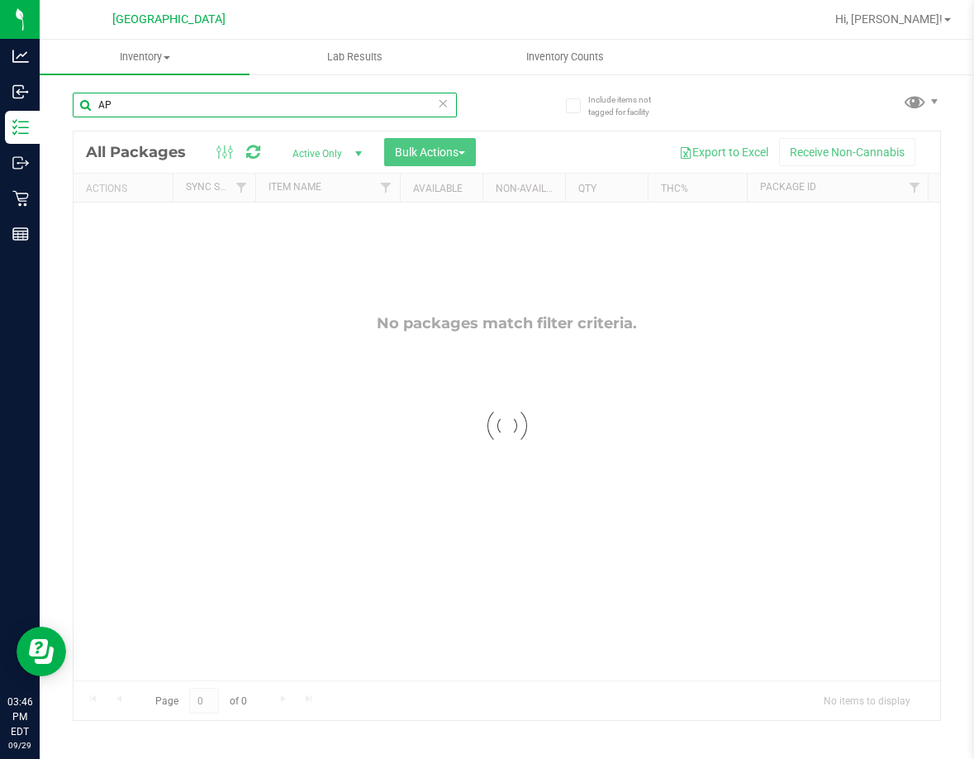
type input "A"
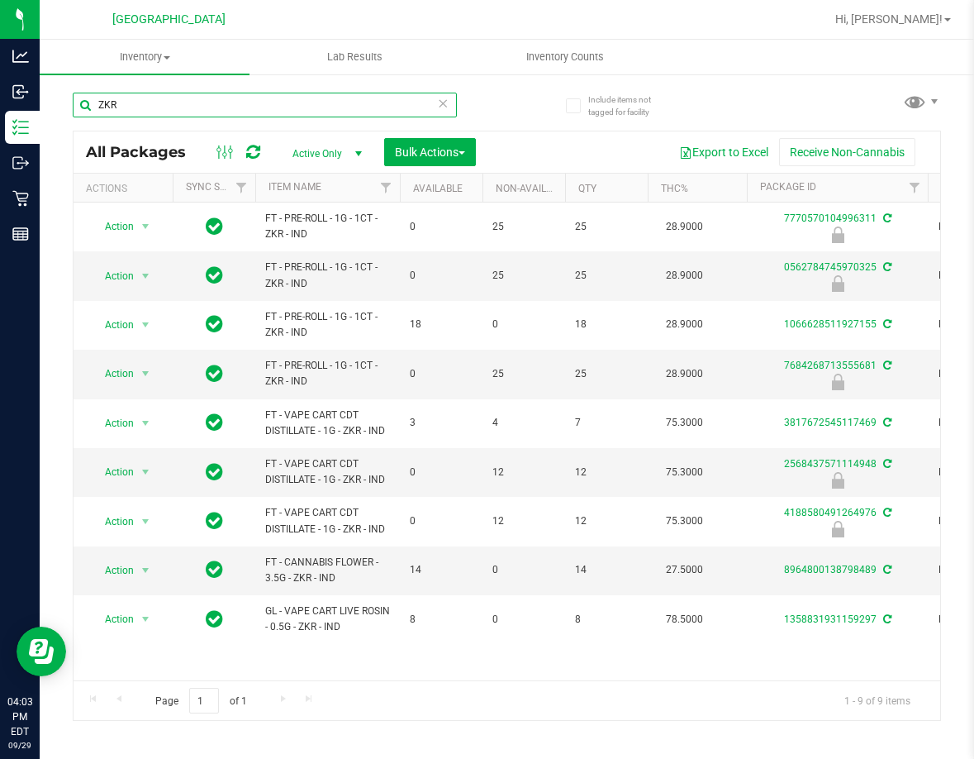
click at [216, 102] on input "ZKR" at bounding box center [265, 105] width 384 height 25
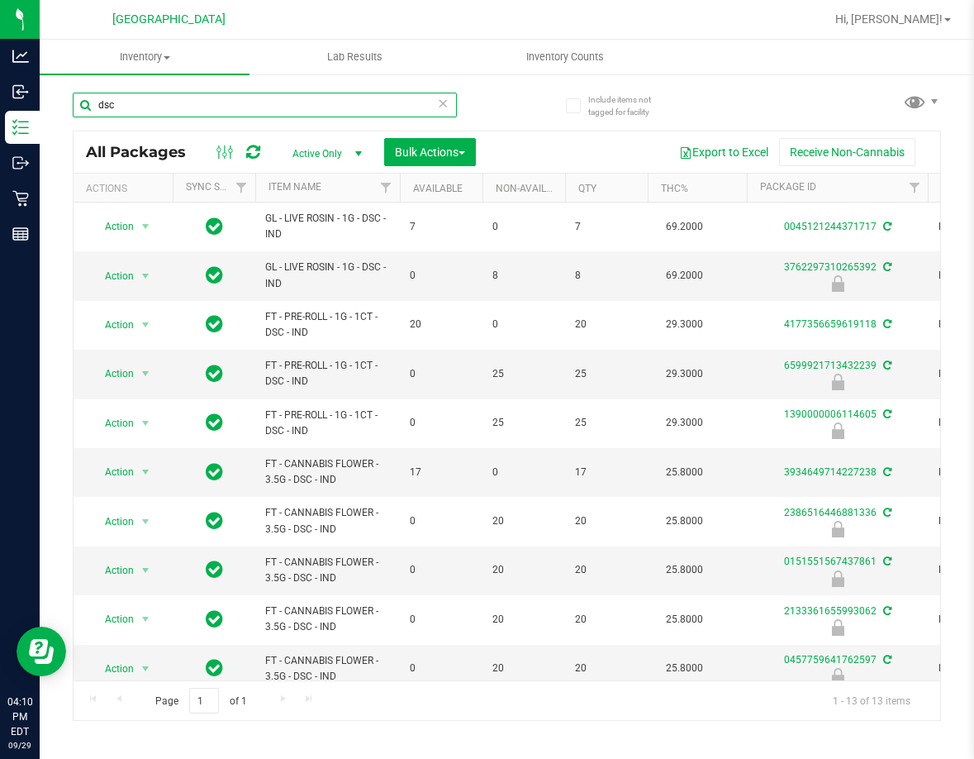
click at [200, 104] on input "dsc" at bounding box center [265, 105] width 384 height 25
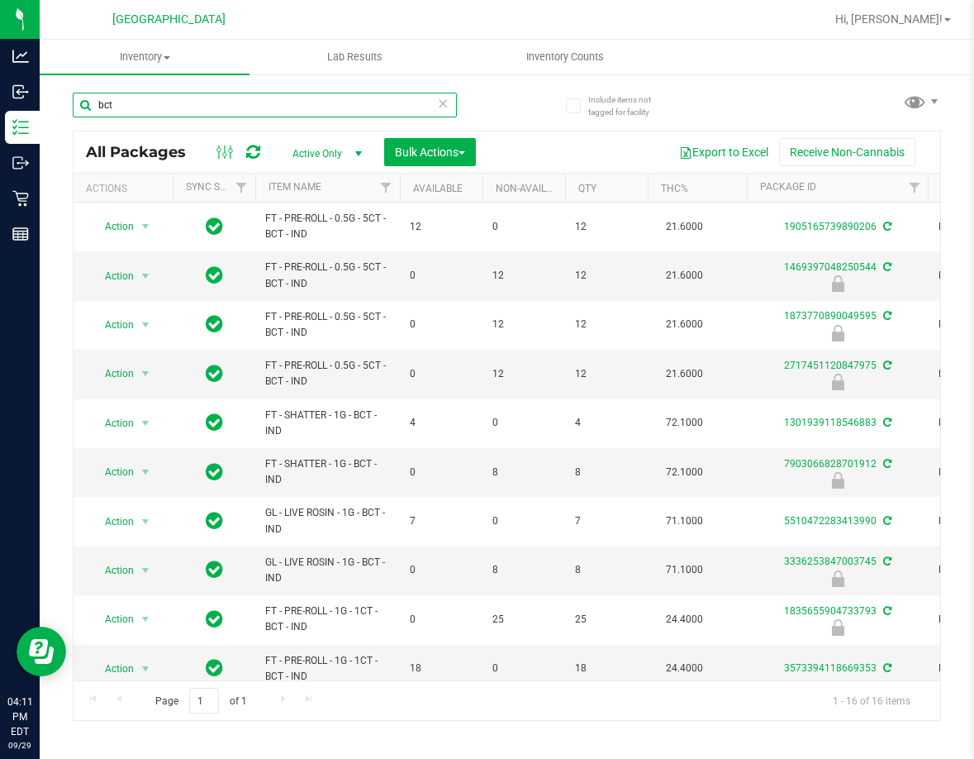
type input "bct"
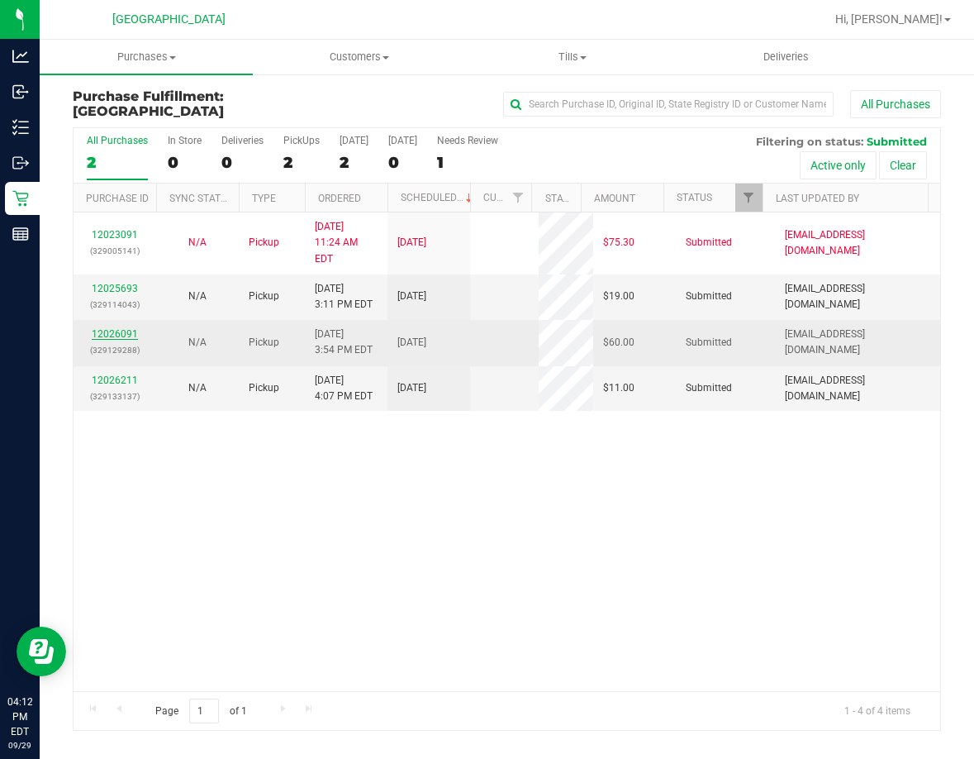
click at [122, 328] on link "12026091" at bounding box center [115, 334] width 46 height 12
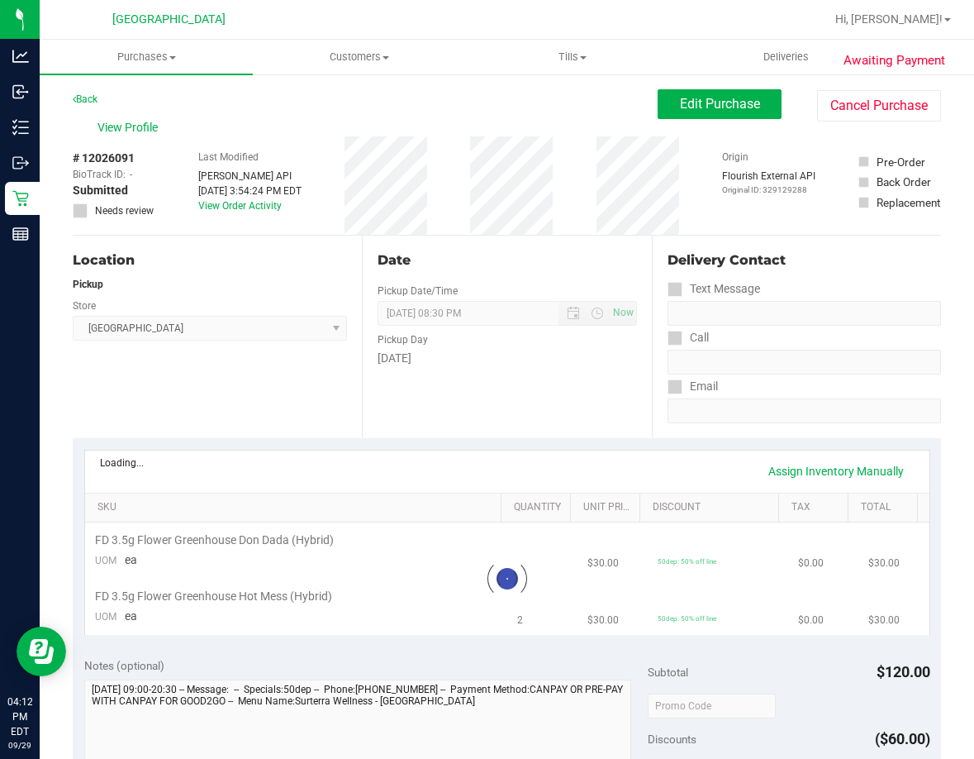
drag, startPoint x: 942, startPoint y: 329, endPoint x: 554, endPoint y: 526, distance: 435.4
click at [554, 523] on th "Quantity" at bounding box center [535, 508] width 69 height 30
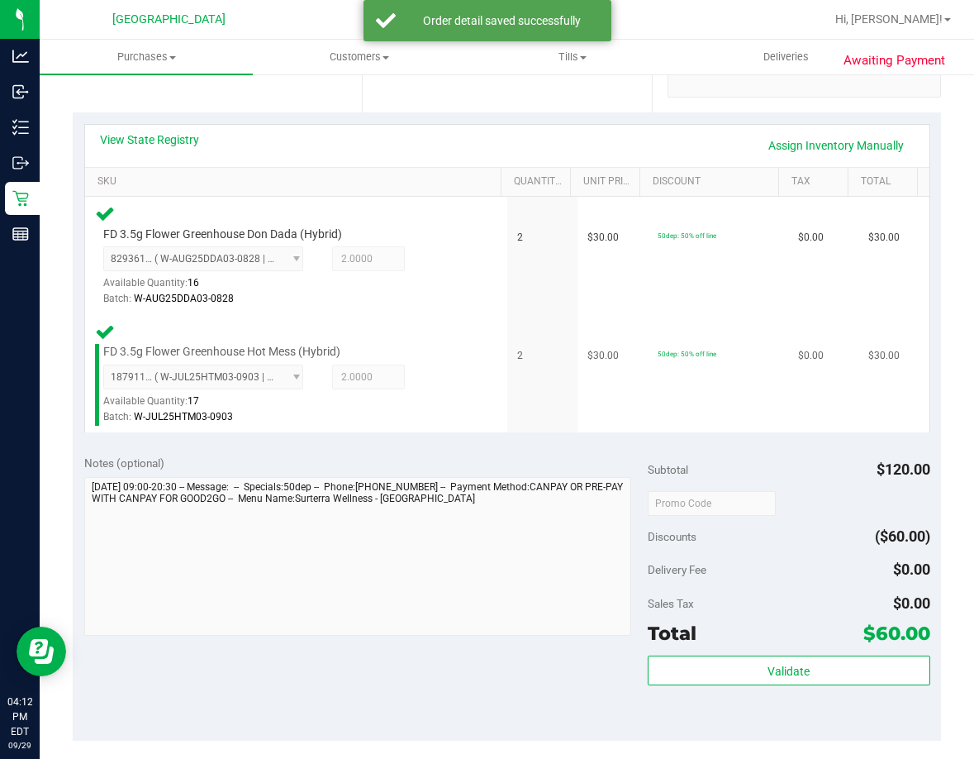
scroll to position [413, 0]
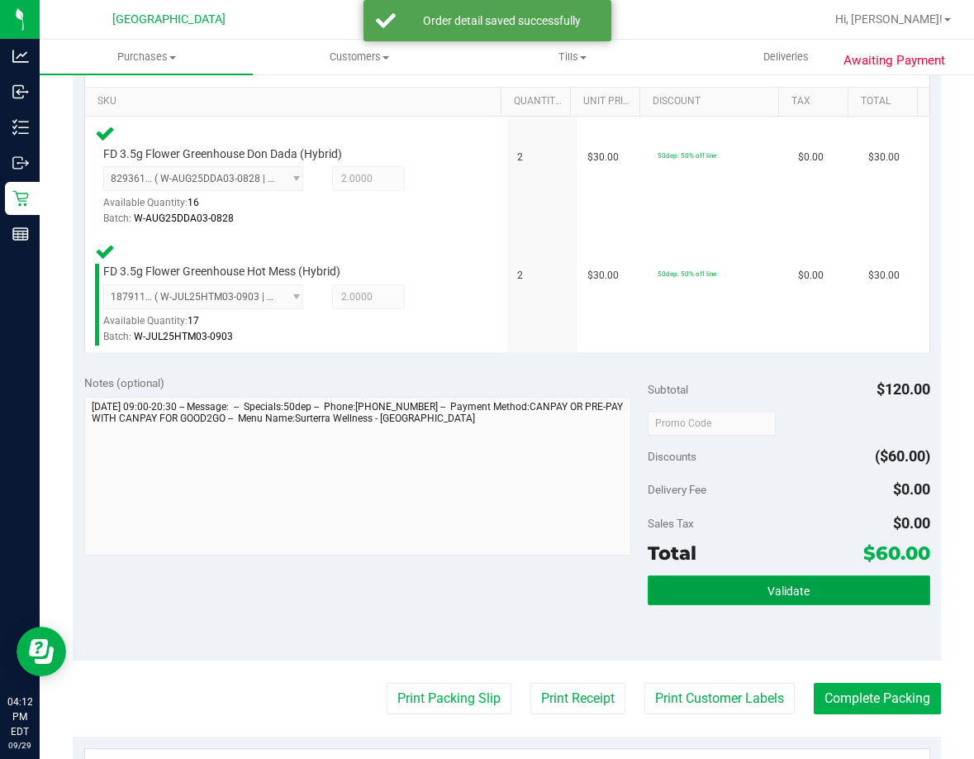
click at [726, 581] on button "Validate" at bounding box center [789, 590] width 282 height 30
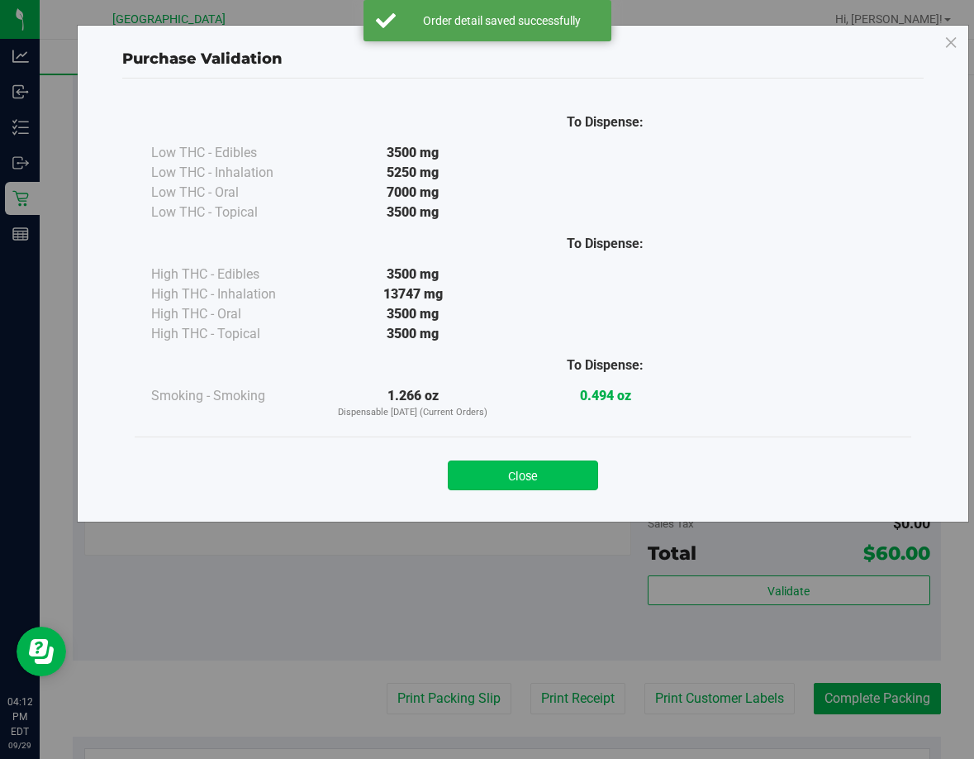
click at [531, 486] on button "Close" at bounding box center [523, 475] width 150 height 30
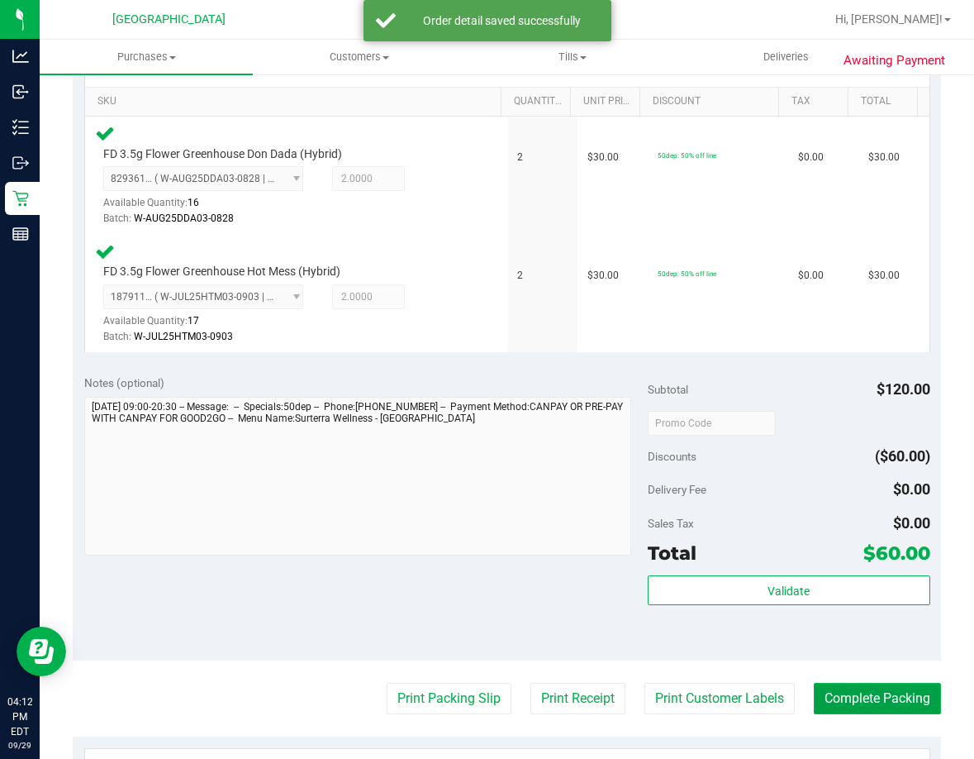
click at [843, 695] on button "Complete Packing" at bounding box center [877, 698] width 127 height 31
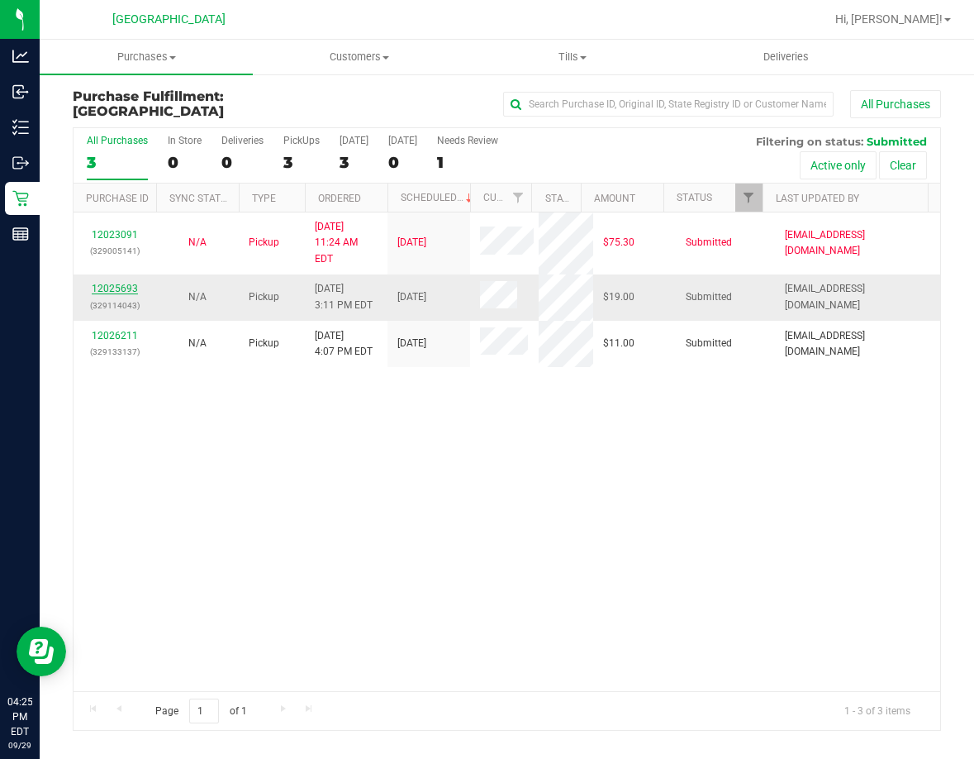
click at [128, 283] on link "12025693" at bounding box center [115, 289] width 46 height 12
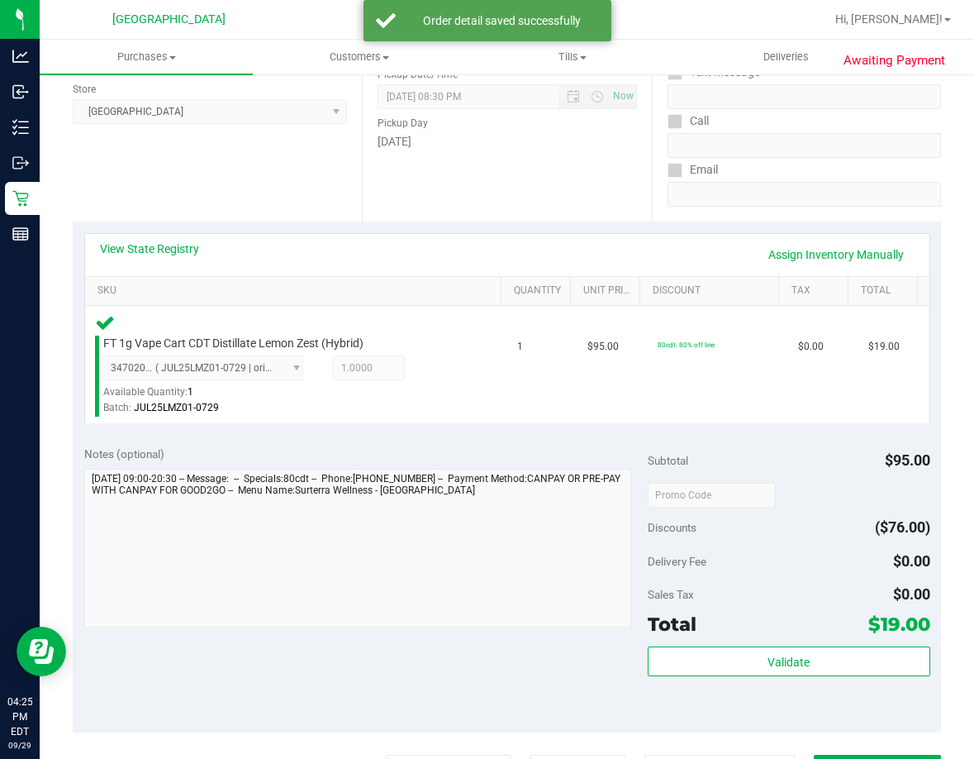
scroll to position [248, 0]
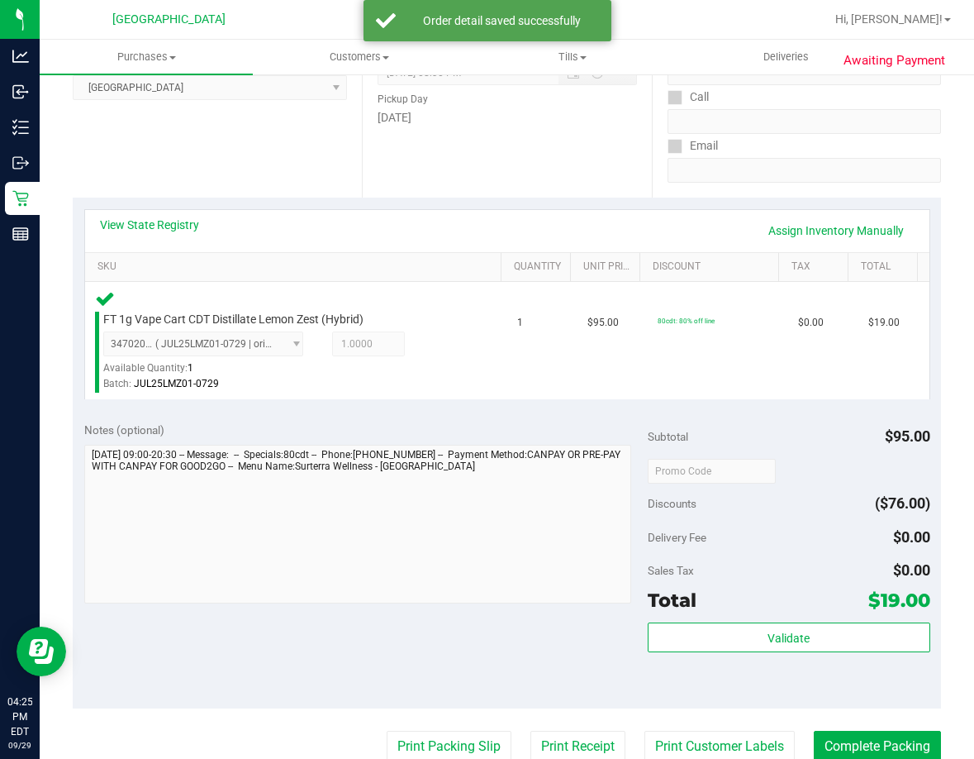
click at [727, 619] on div "Subtotal $95.00 Discounts ($76.00) Delivery Fee $0.00 Sales Tax $0.00 Total $19…" at bounding box center [789, 558] width 282 height 275
click at [736, 622] on div "Subtotal $95.00 Discounts ($76.00) Delivery Fee $0.00 Sales Tax $0.00 Total $19…" at bounding box center [789, 558] width 282 height 275
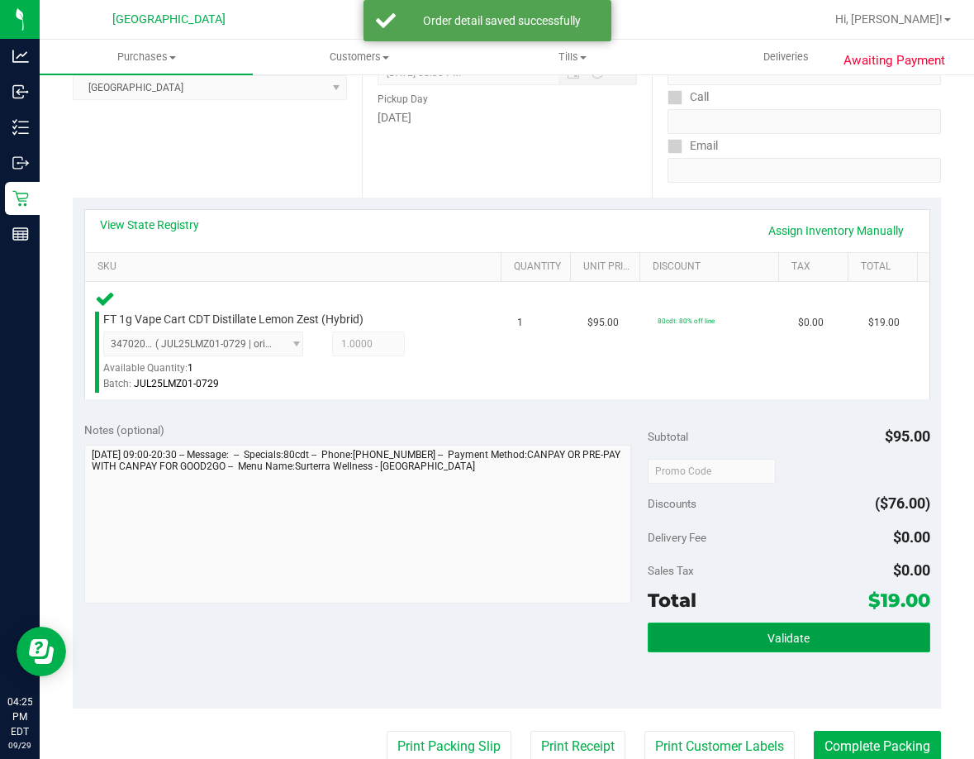
click at [745, 635] on button "Validate" at bounding box center [789, 637] width 282 height 30
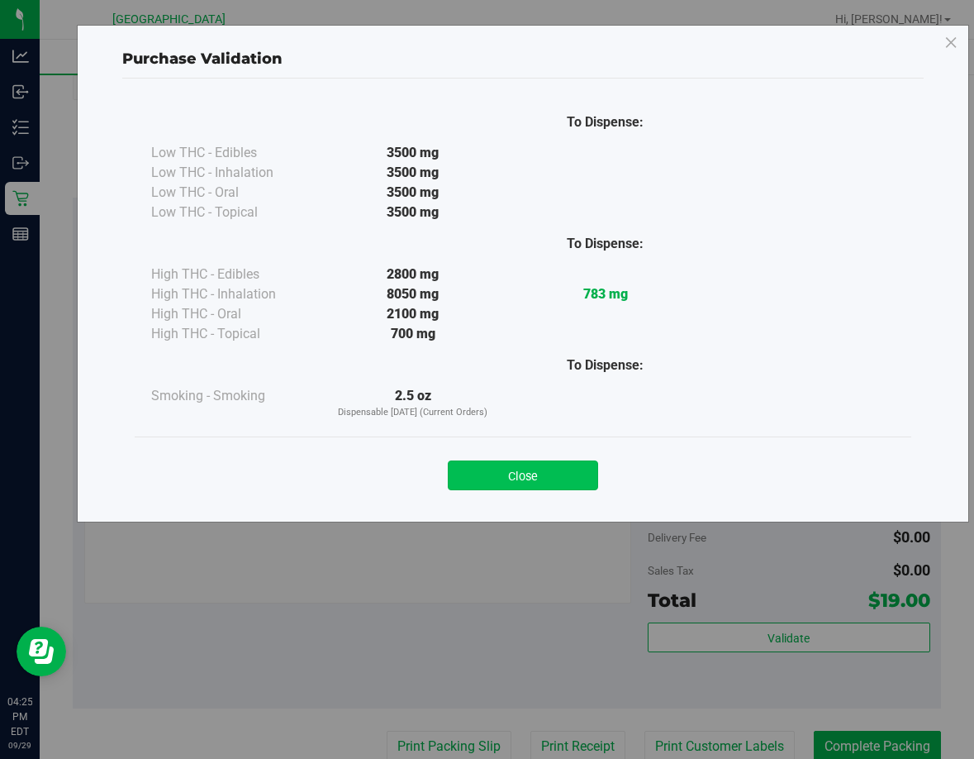
click at [555, 473] on button "Close" at bounding box center [523, 475] width 150 height 30
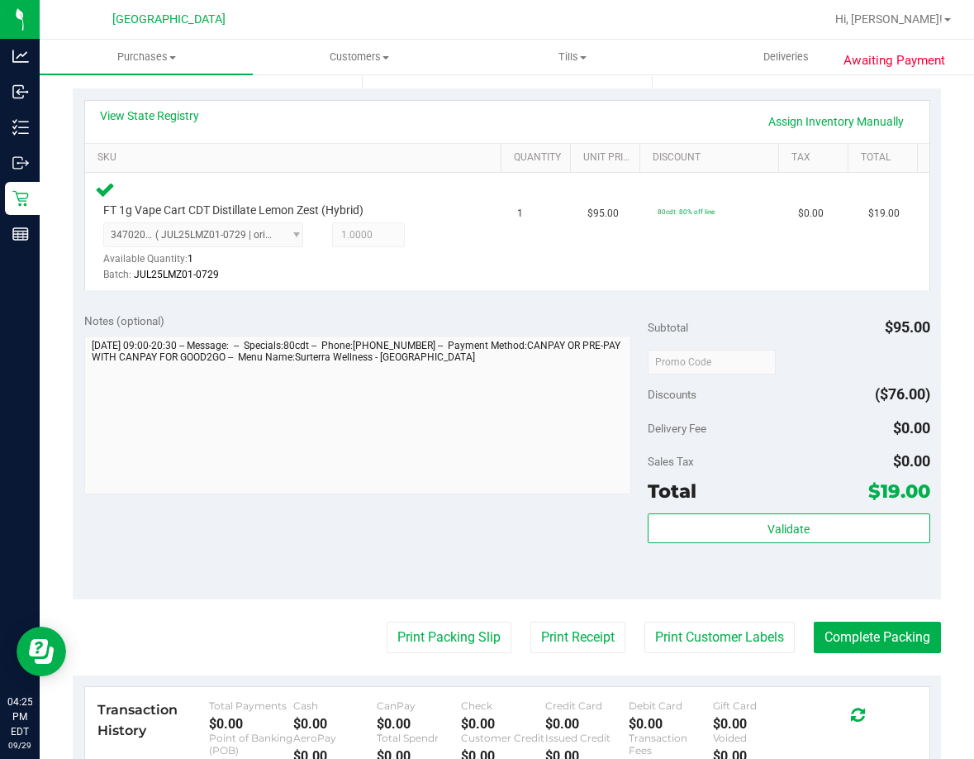
scroll to position [496, 0]
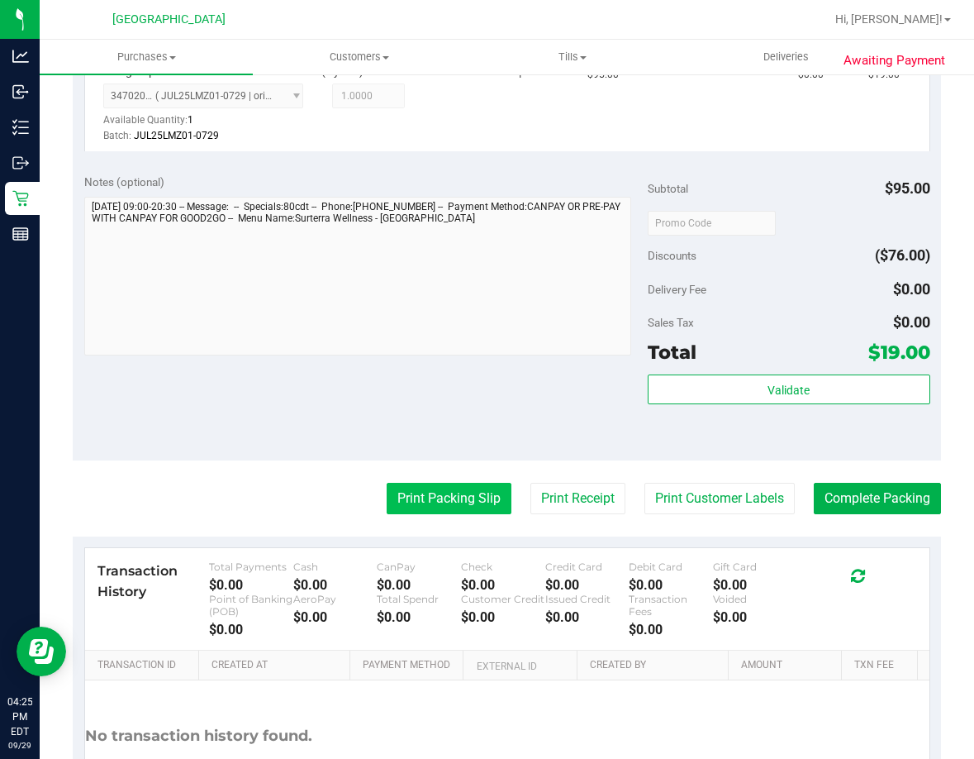
click at [460, 499] on button "Print Packing Slip" at bounding box center [449, 498] width 125 height 31
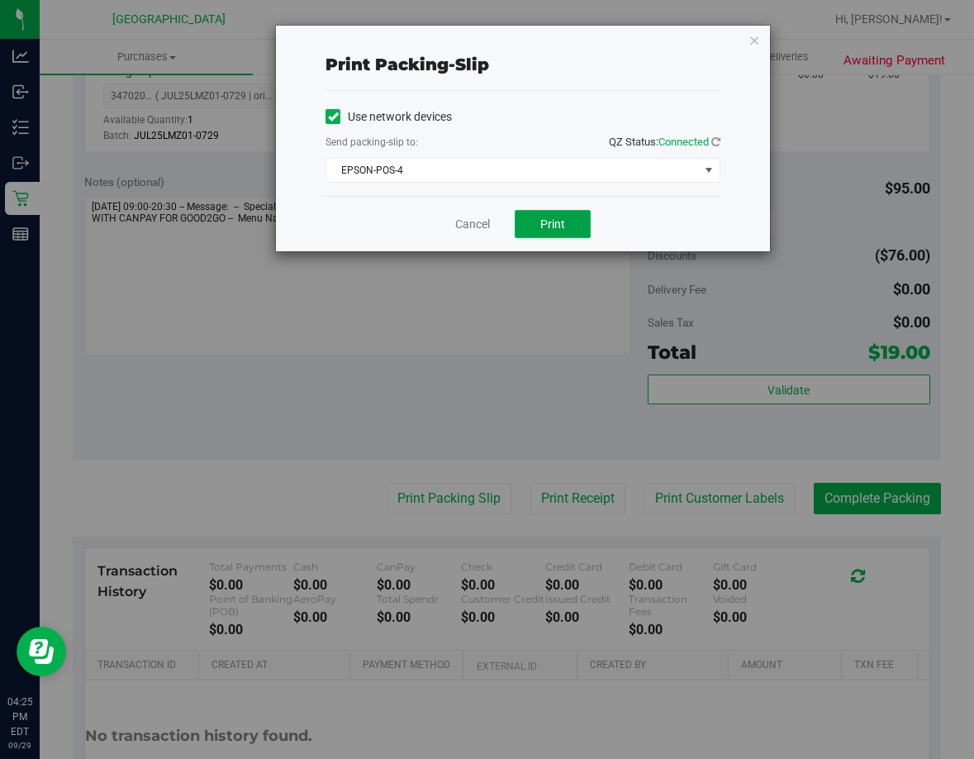
click at [565, 228] on button "Print" at bounding box center [553, 224] width 76 height 28
click at [488, 219] on link "Cancel" at bounding box center [472, 224] width 35 height 17
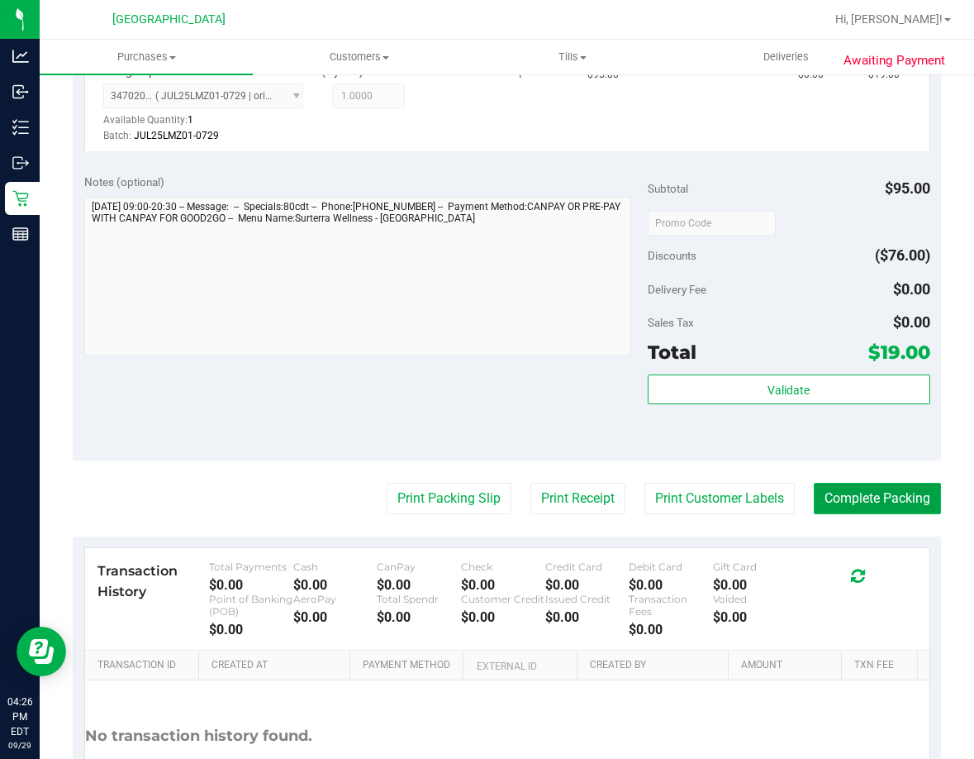
click at [845, 488] on button "Complete Packing" at bounding box center [877, 498] width 127 height 31
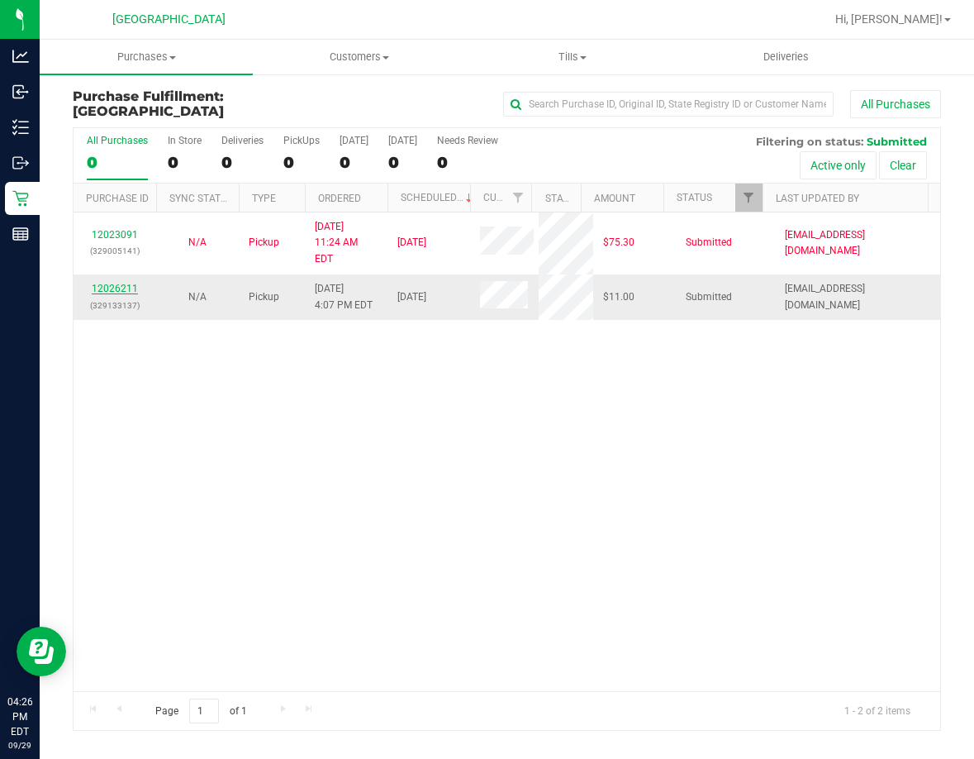
click at [120, 283] on link "12026211" at bounding box center [115, 289] width 46 height 12
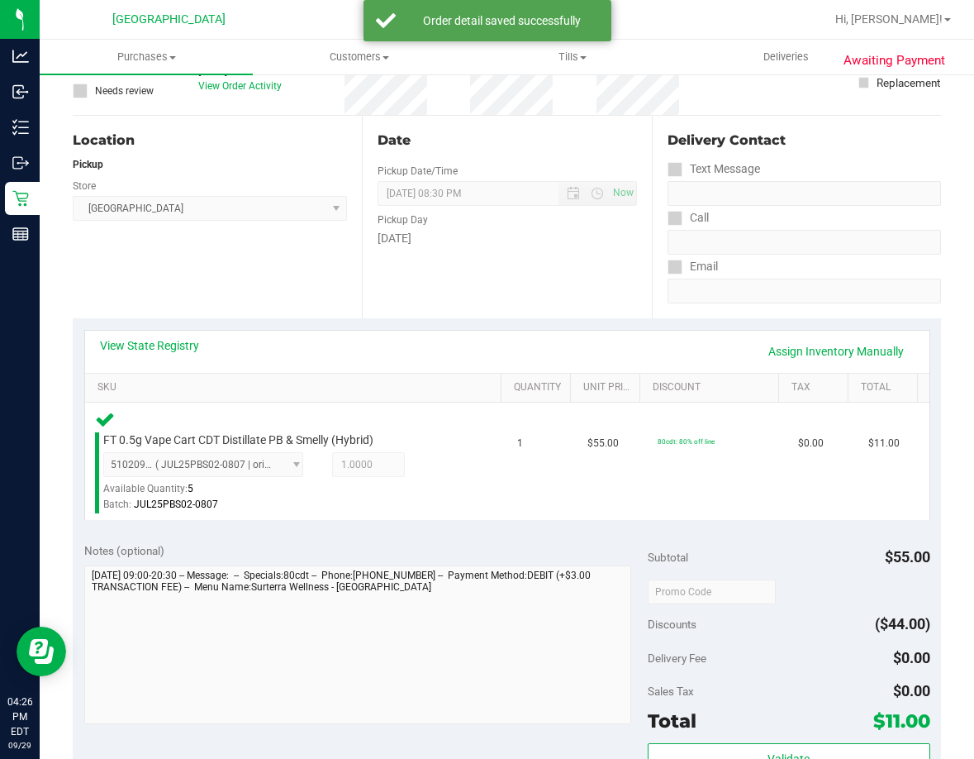
scroll to position [248, 0]
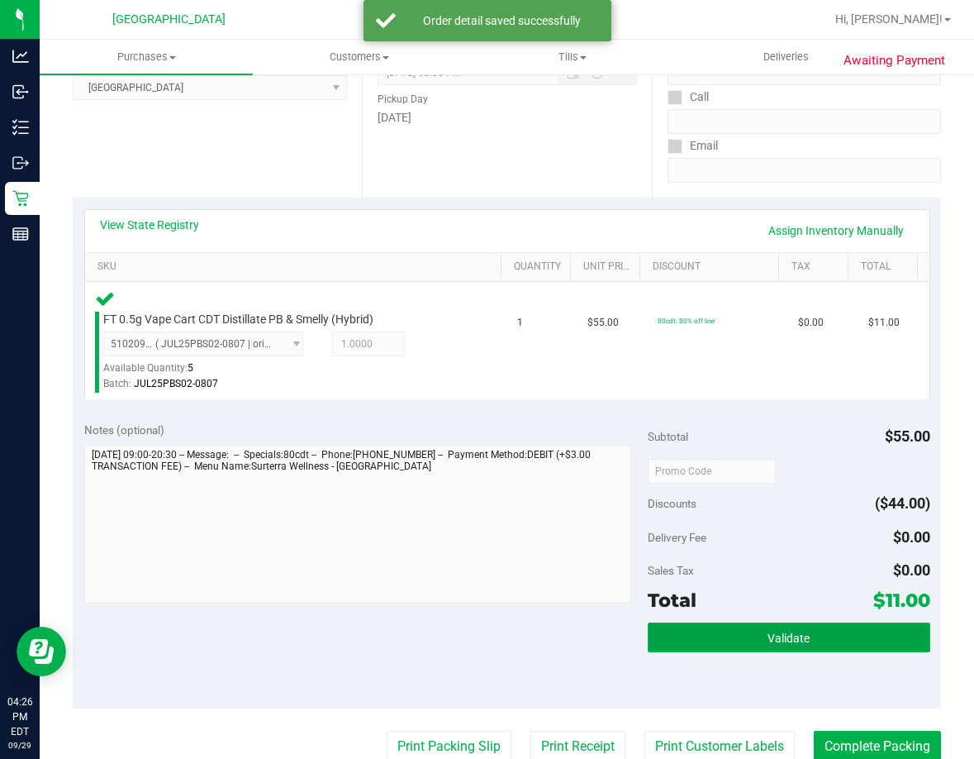
click at [771, 650] on button "Validate" at bounding box center [789, 637] width 282 height 30
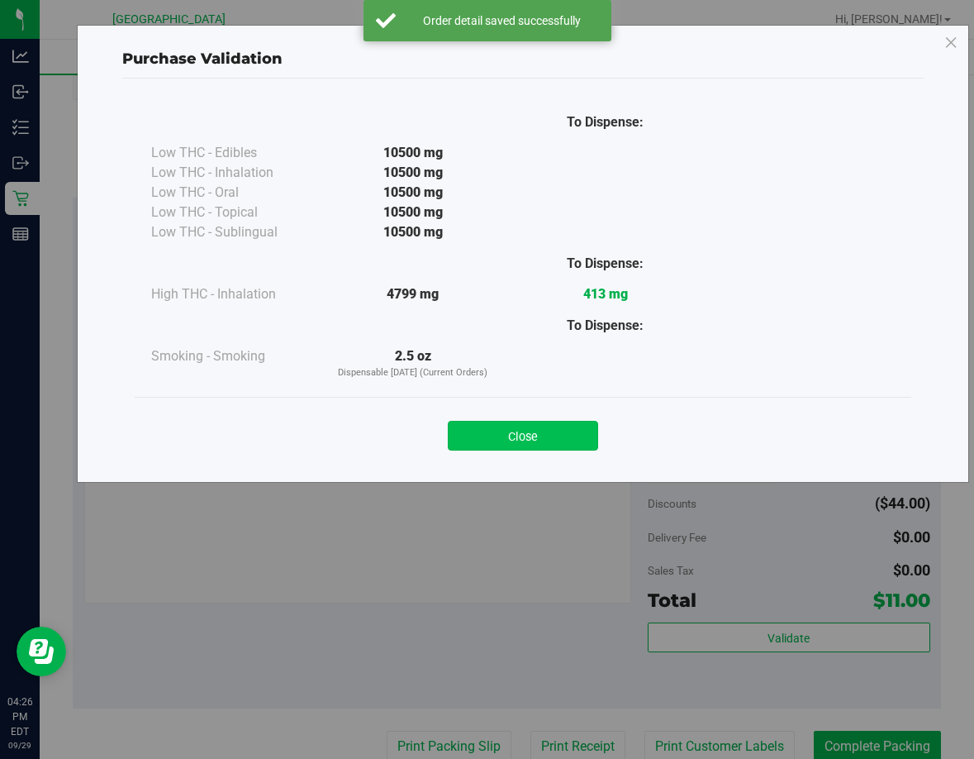
click at [577, 436] on button "Close" at bounding box center [523, 436] width 150 height 30
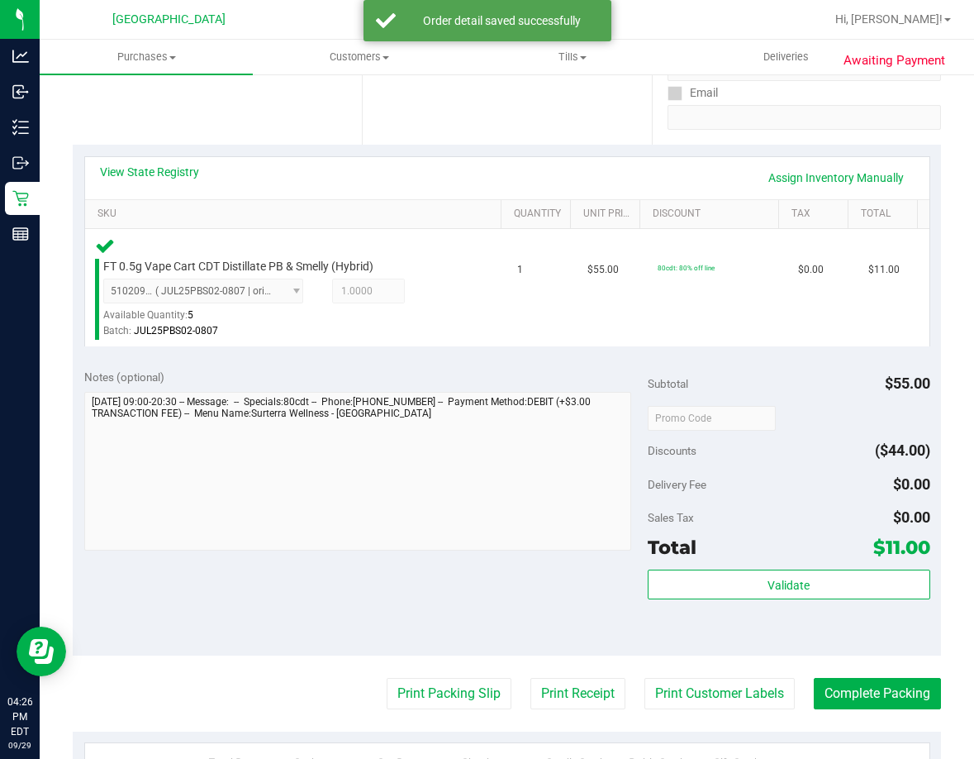
scroll to position [331, 0]
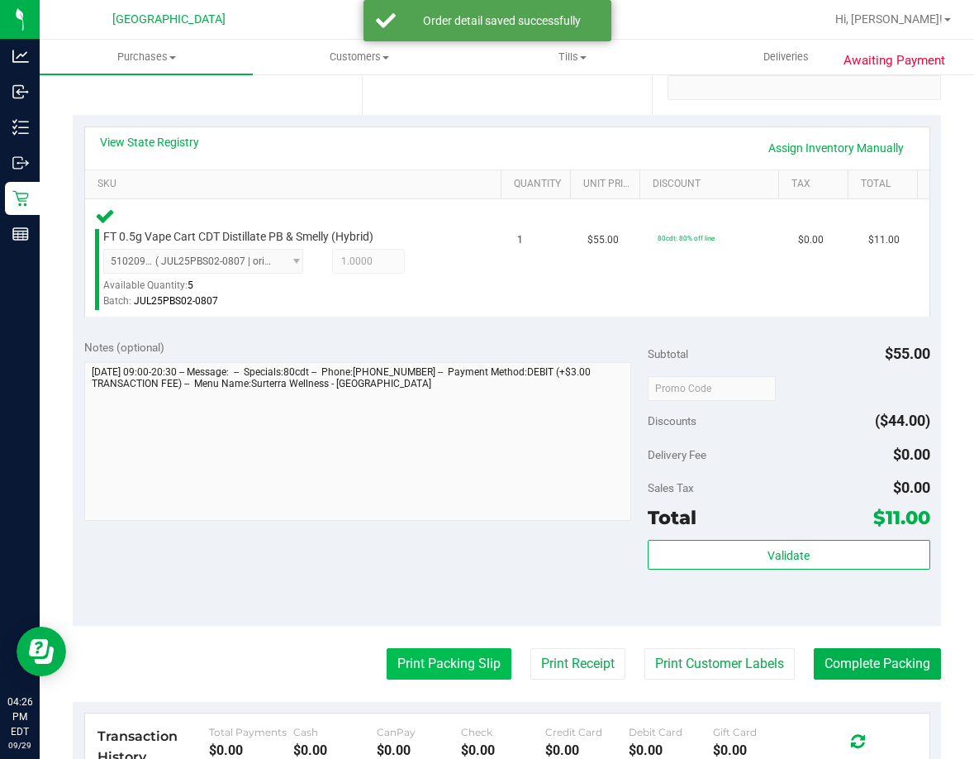
click at [464, 665] on button "Print Packing Slip" at bounding box center [449, 663] width 125 height 31
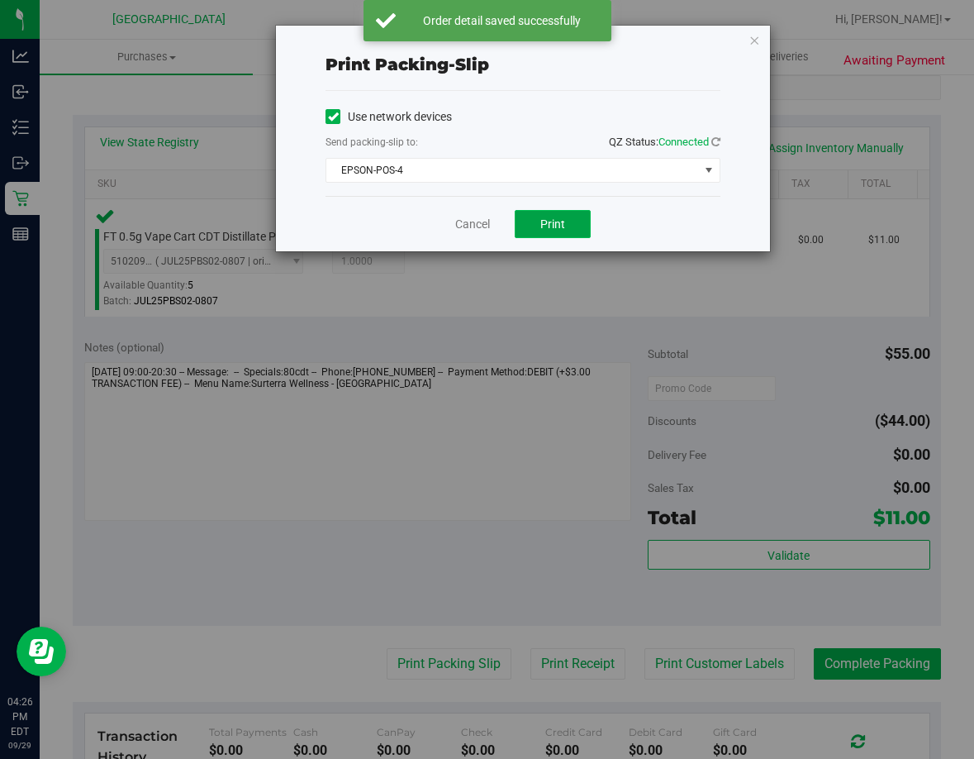
click at [555, 224] on span "Print" at bounding box center [553, 223] width 25 height 13
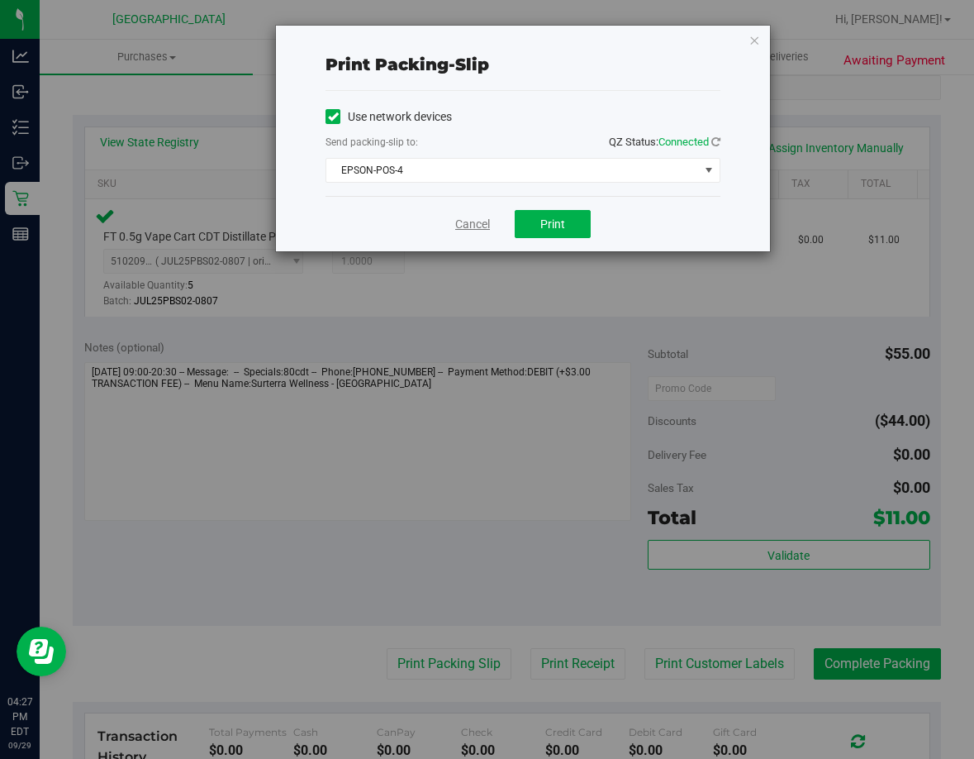
click at [467, 226] on link "Cancel" at bounding box center [472, 224] width 35 height 17
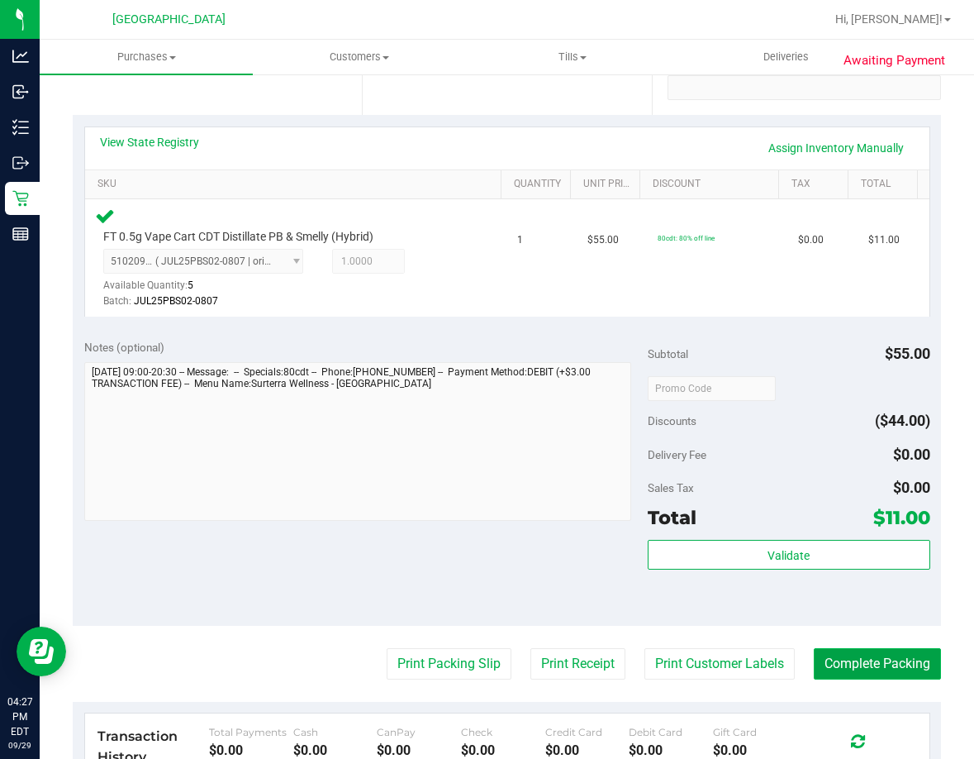
click at [869, 664] on button "Complete Packing" at bounding box center [877, 663] width 127 height 31
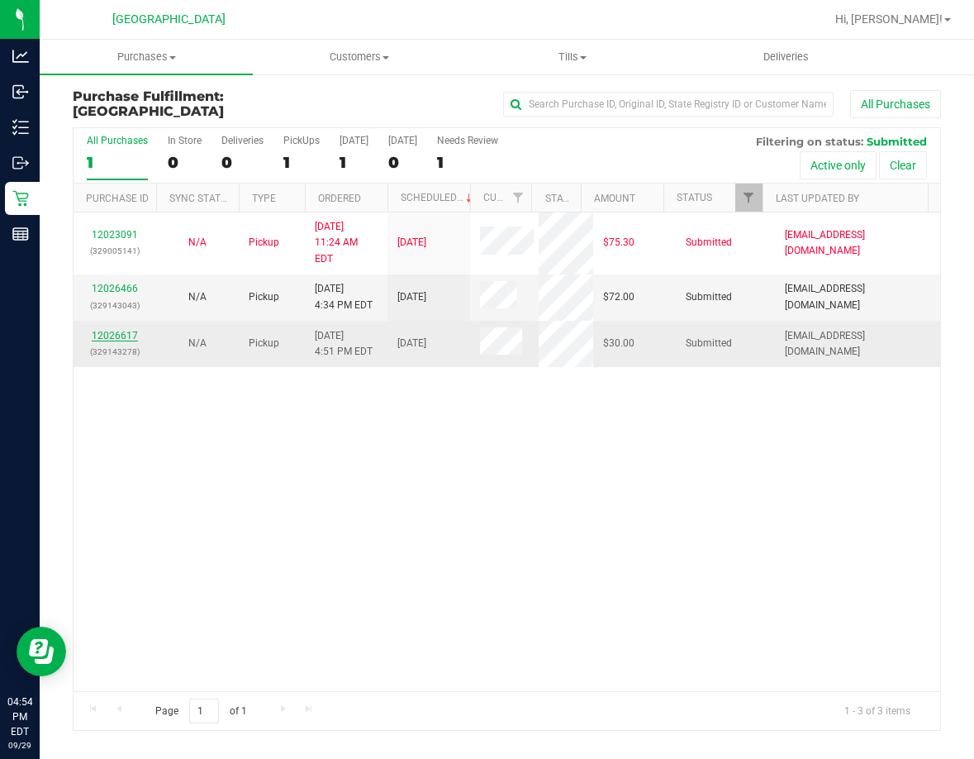
click at [107, 330] on link "12026617" at bounding box center [115, 336] width 46 height 12
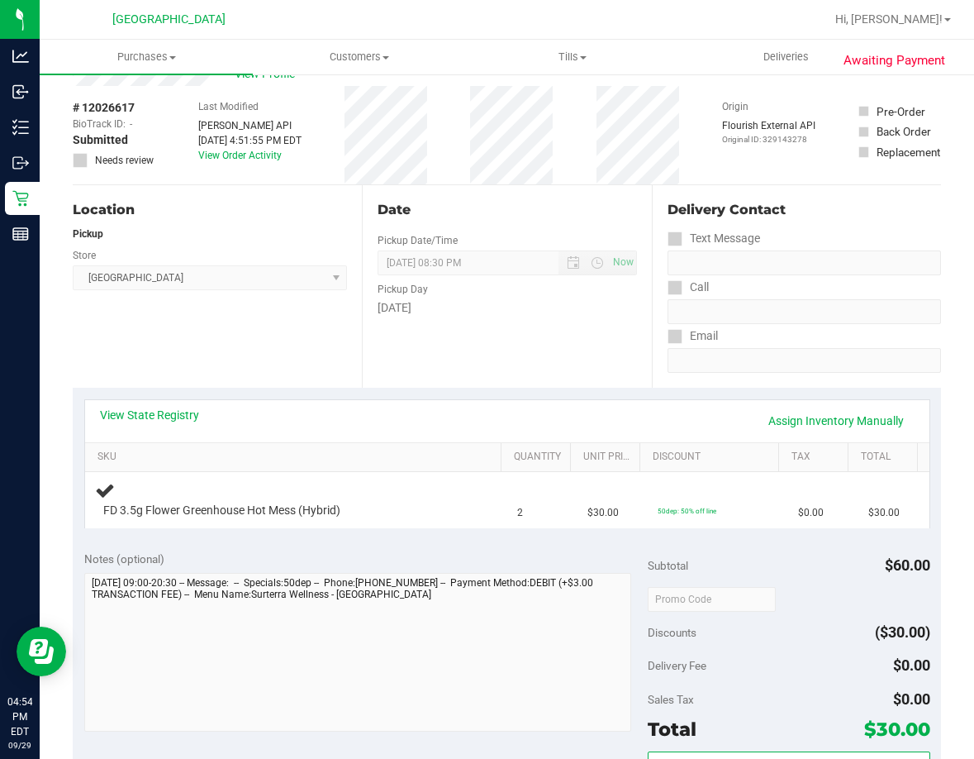
scroll to position [83, 0]
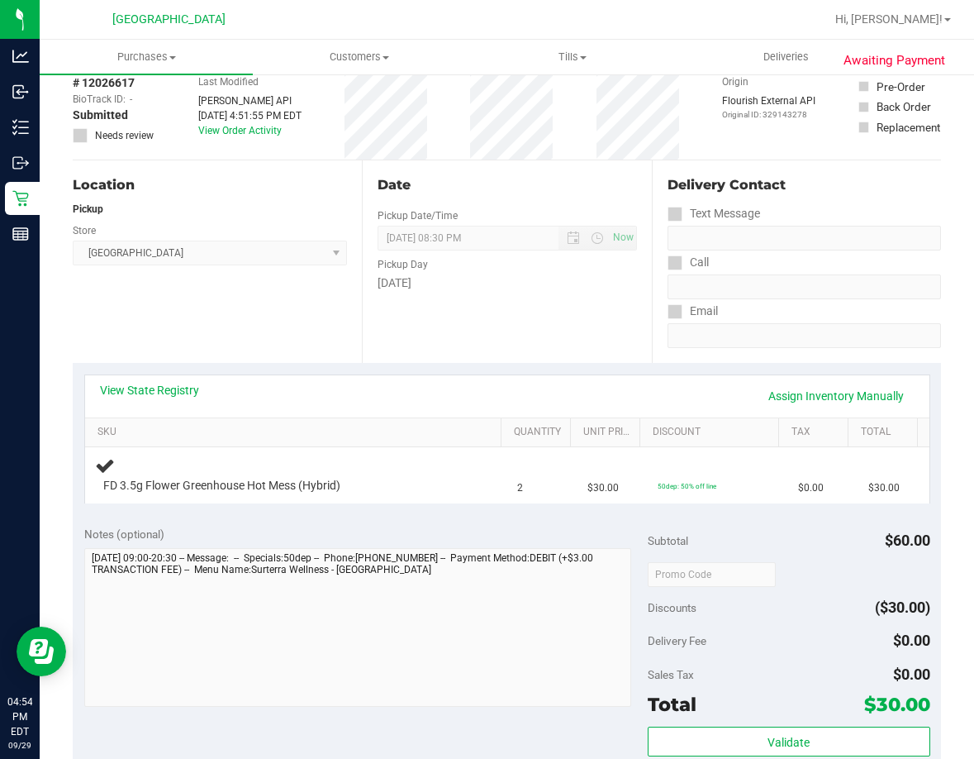
click at [312, 352] on div "Location Pickup Store Lakeland WC Select Store [PERSON_NAME][GEOGRAPHIC_DATA] […" at bounding box center [217, 261] width 289 height 202
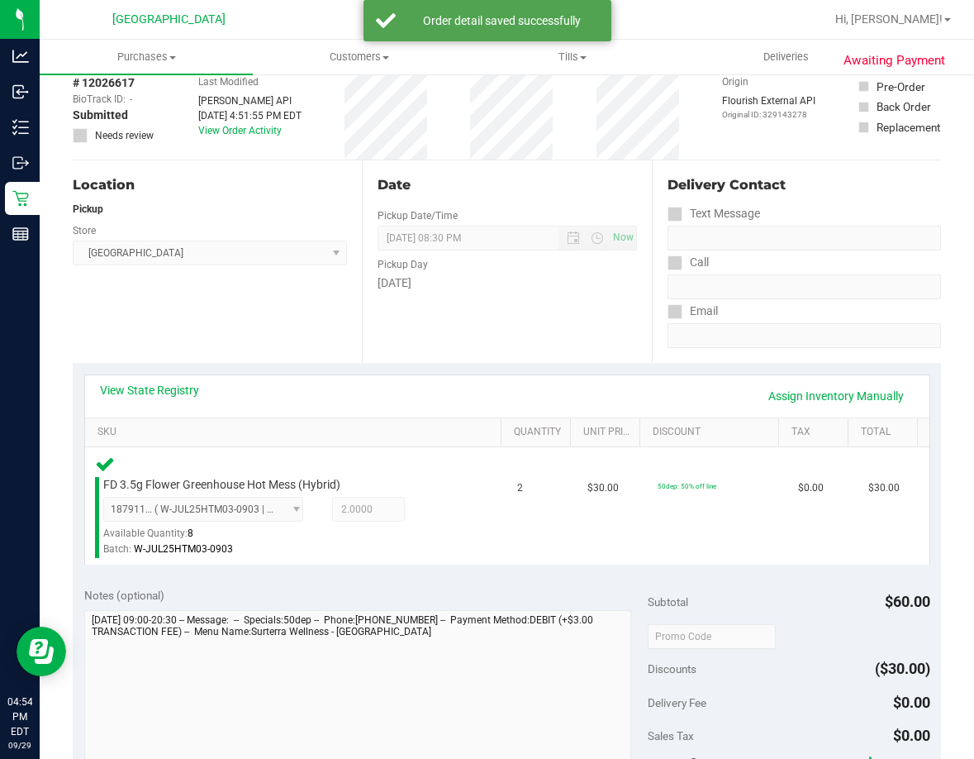
scroll to position [331, 0]
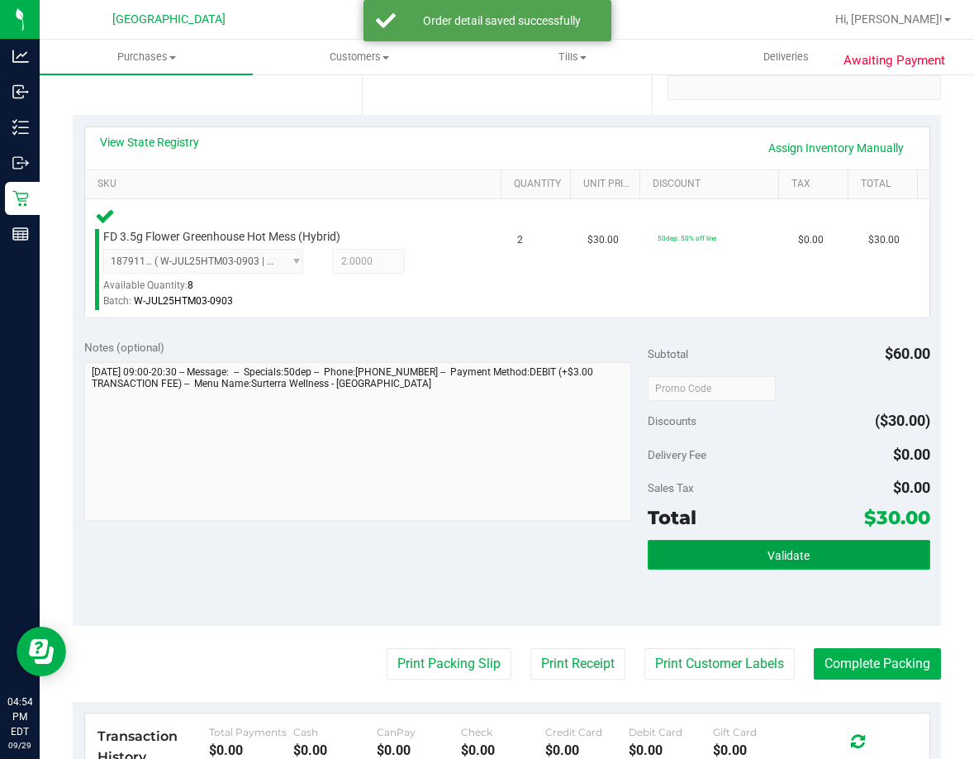
click at [807, 559] on button "Validate" at bounding box center [789, 555] width 282 height 30
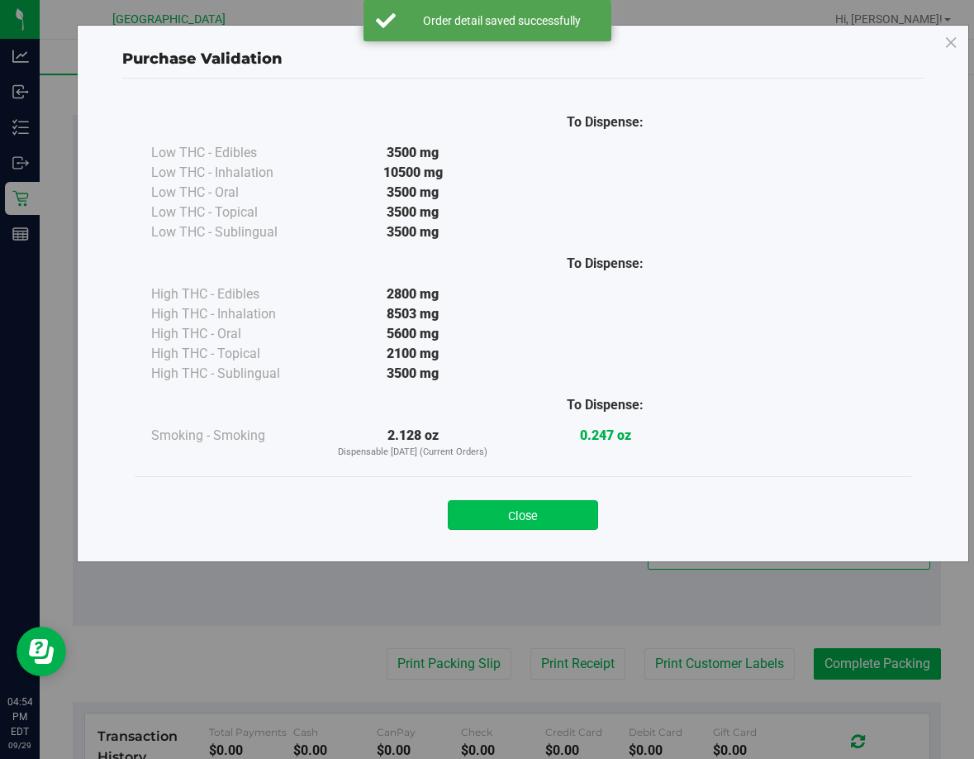
click at [578, 512] on button "Close" at bounding box center [523, 515] width 150 height 30
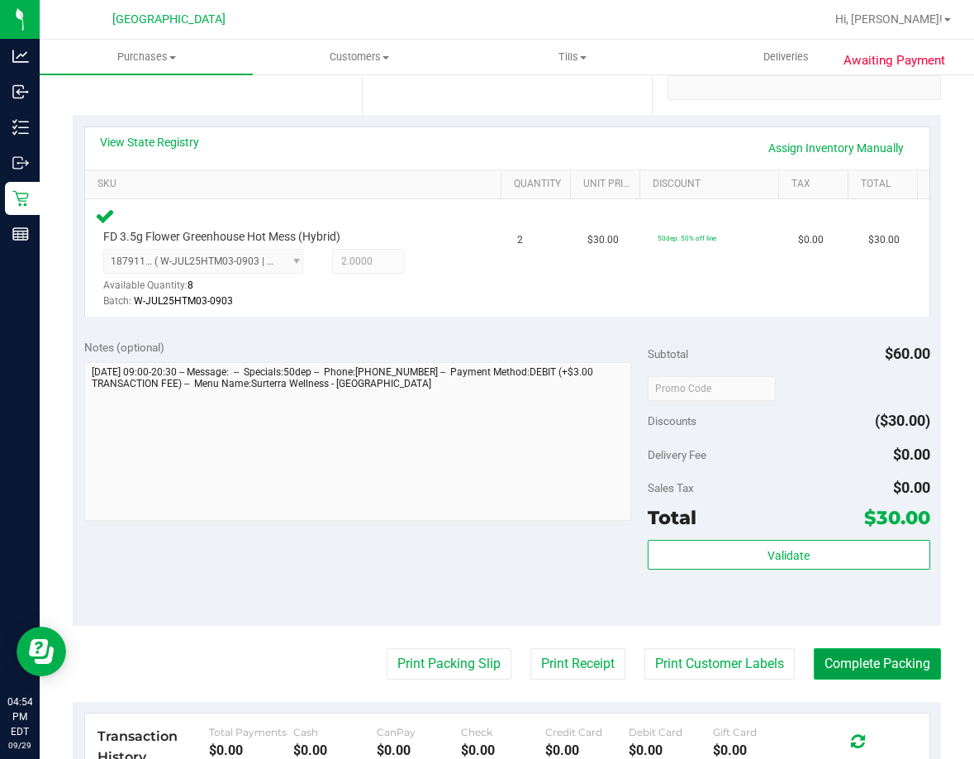
click at [869, 655] on button "Complete Packing" at bounding box center [877, 663] width 127 height 31
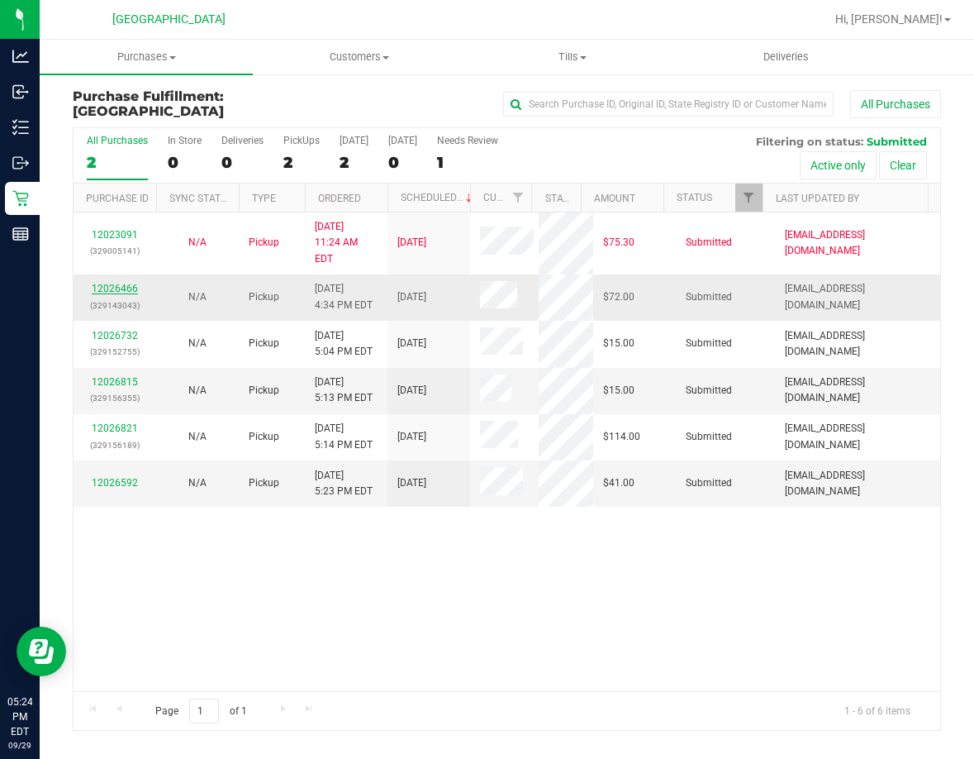
click at [135, 283] on link "12026466" at bounding box center [115, 289] width 46 height 12
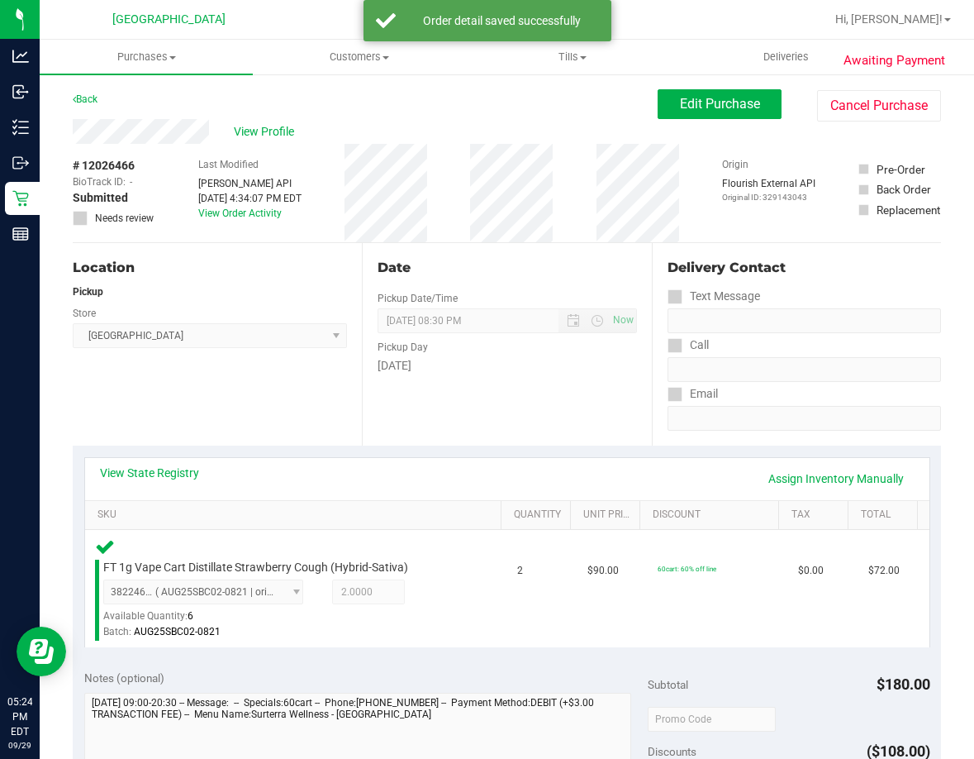
scroll to position [331, 0]
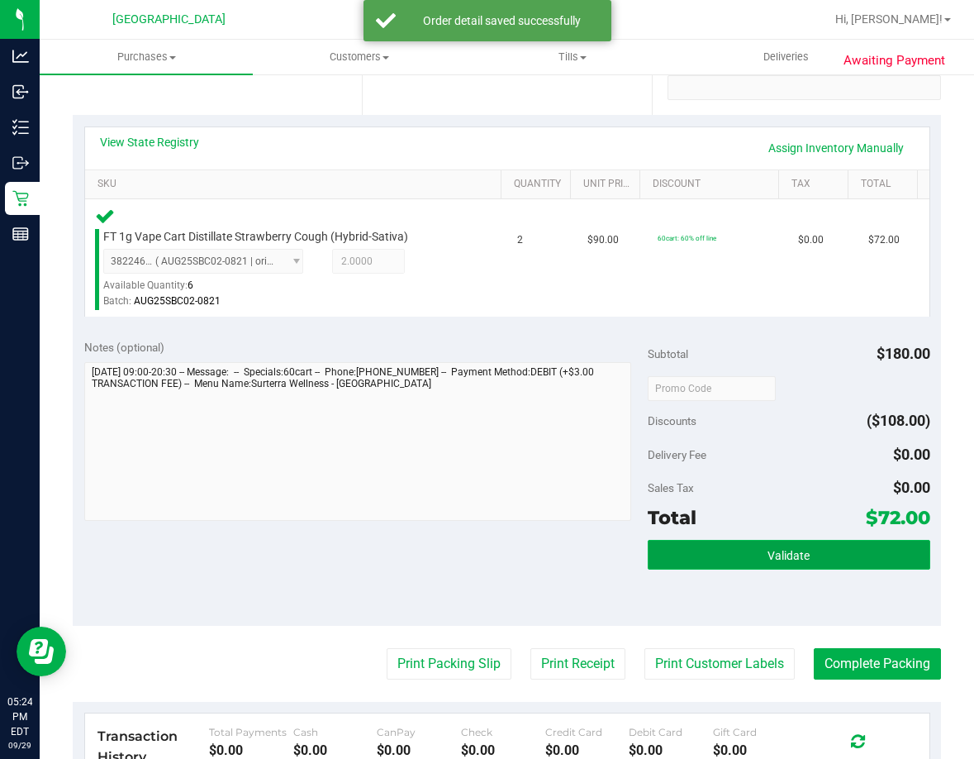
click at [813, 562] on button "Validate" at bounding box center [789, 555] width 282 height 30
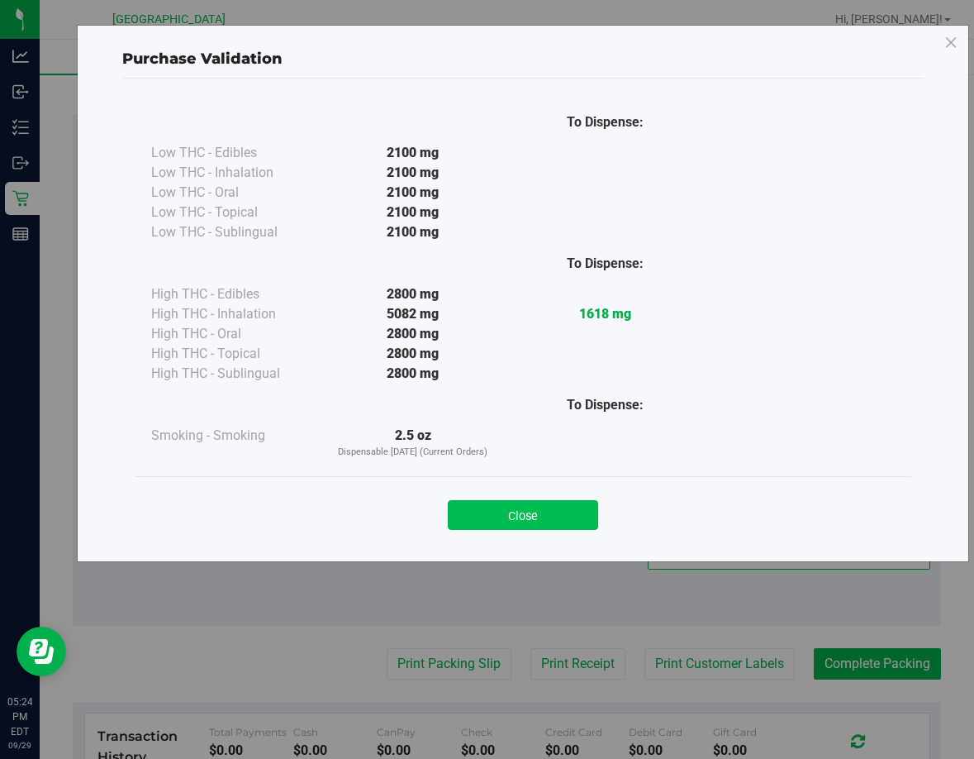
click at [575, 511] on button "Close" at bounding box center [523, 515] width 150 height 30
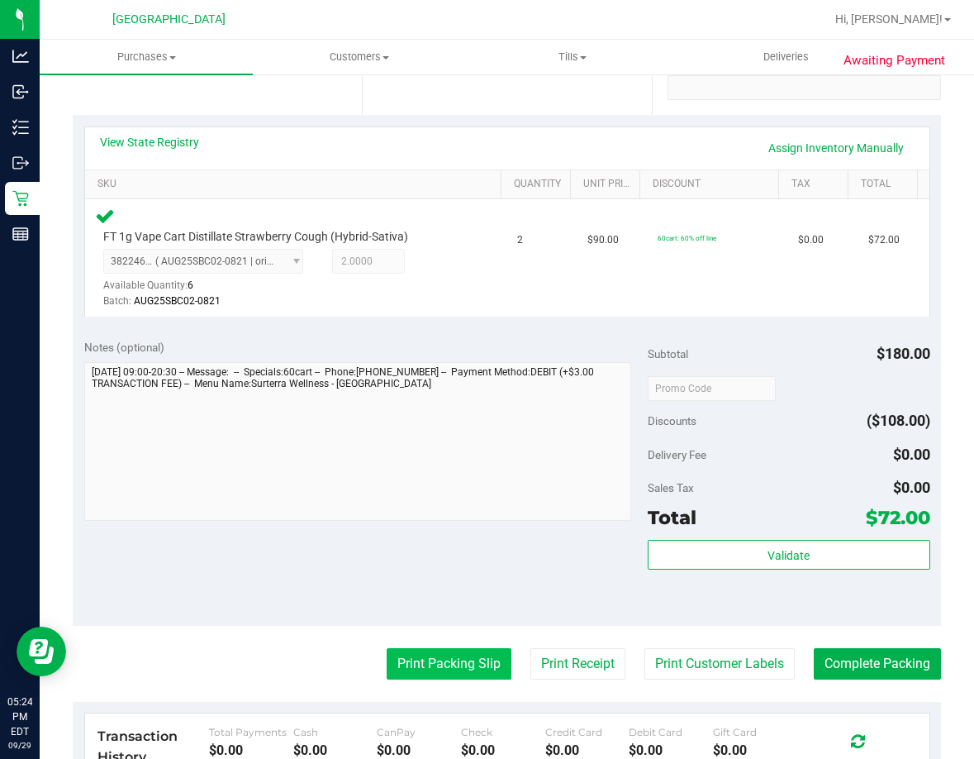
click at [460, 661] on button "Print Packing Slip" at bounding box center [449, 663] width 125 height 31
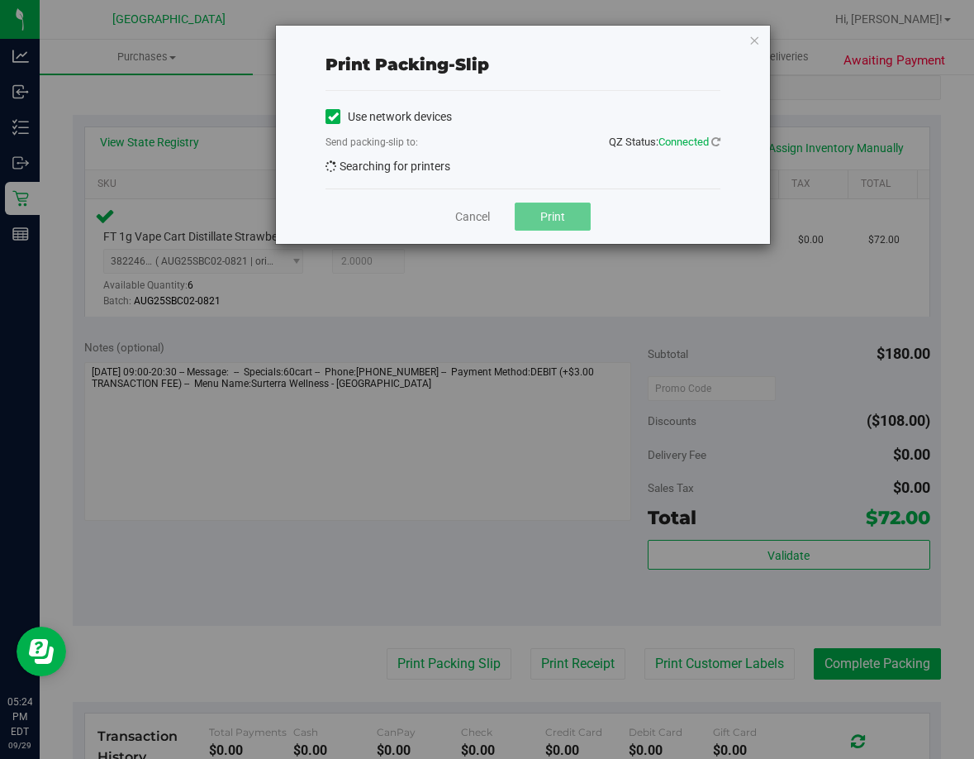
click at [550, 216] on button "Print" at bounding box center [553, 216] width 76 height 28
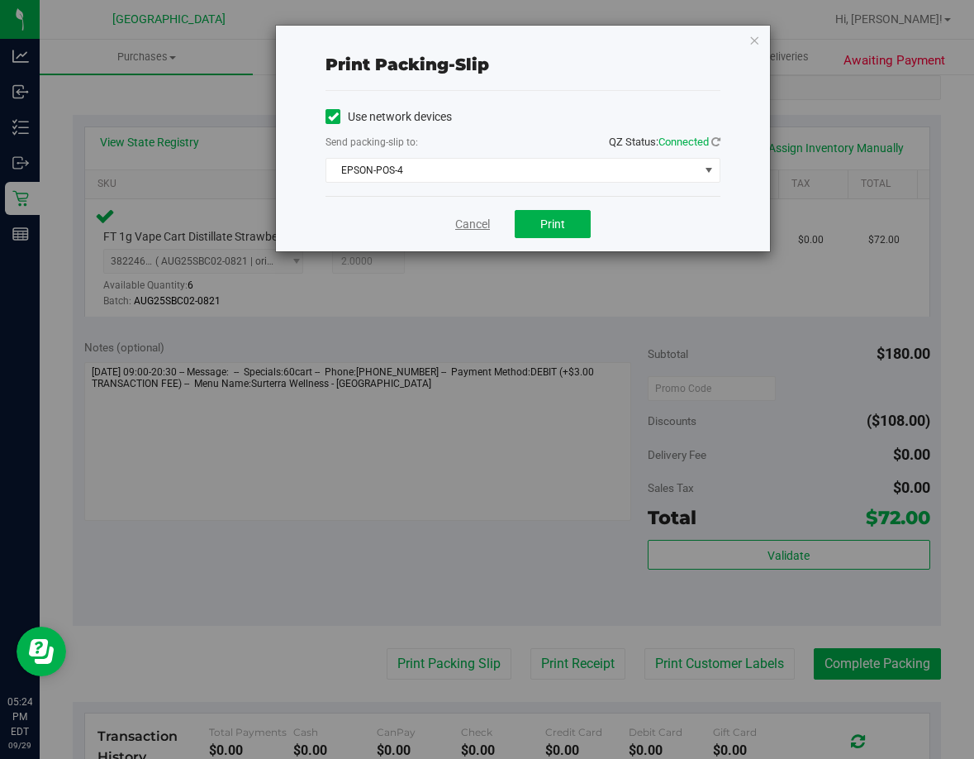
click at [488, 223] on link "Cancel" at bounding box center [472, 224] width 35 height 17
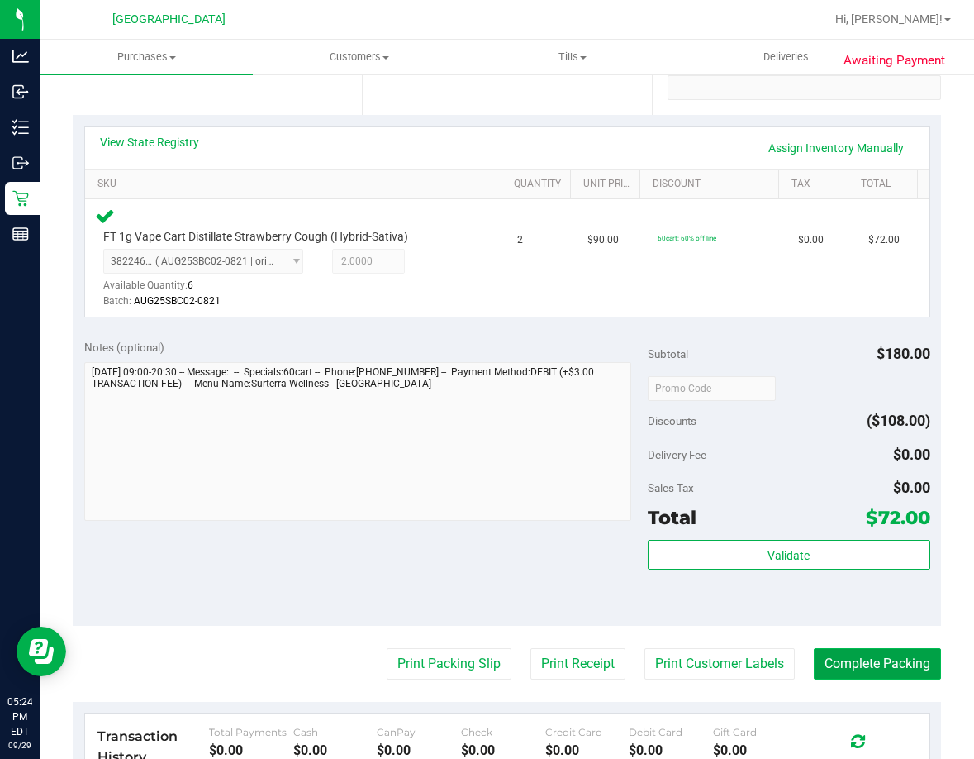
click at [876, 679] on button "Complete Packing" at bounding box center [877, 663] width 127 height 31
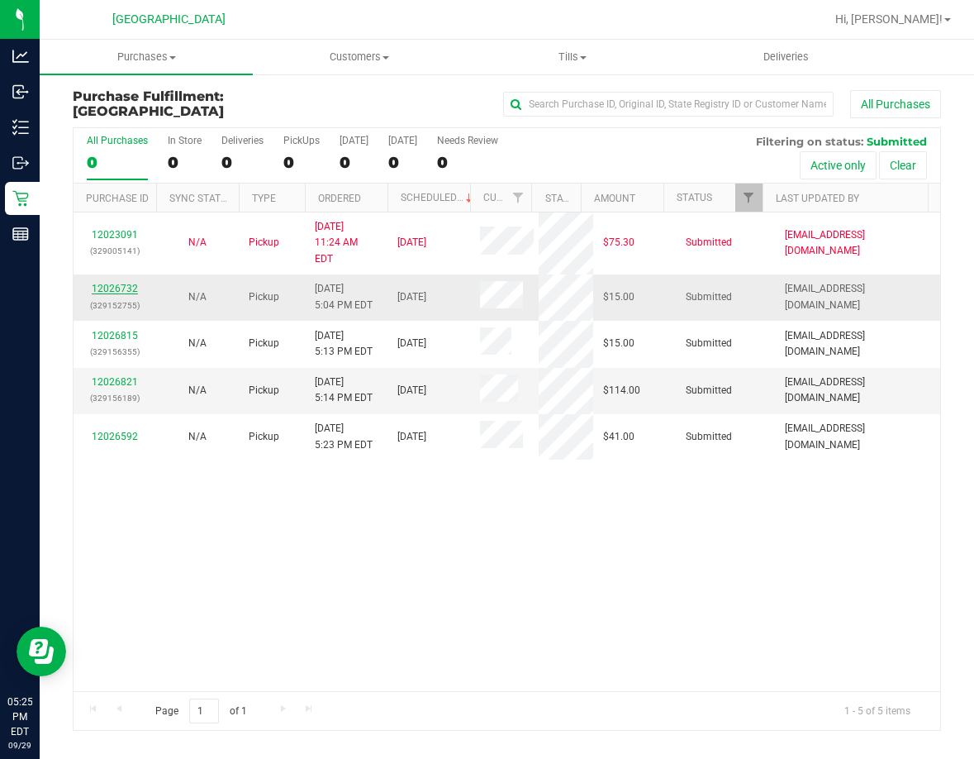
click at [118, 283] on link "12026732" at bounding box center [115, 289] width 46 height 12
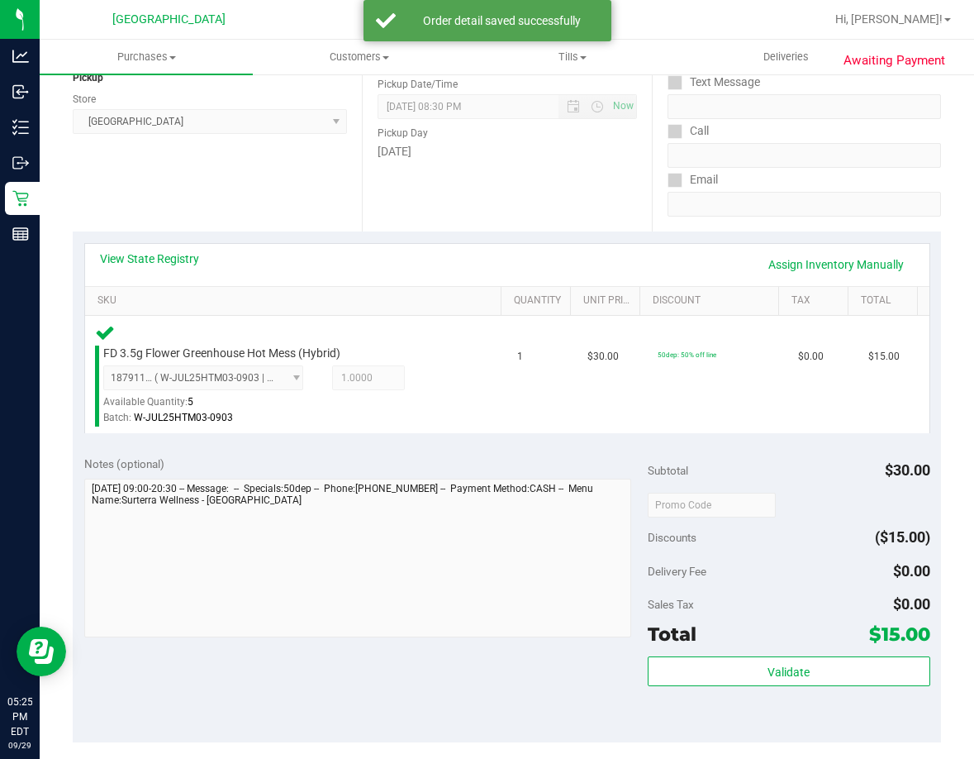
scroll to position [413, 0]
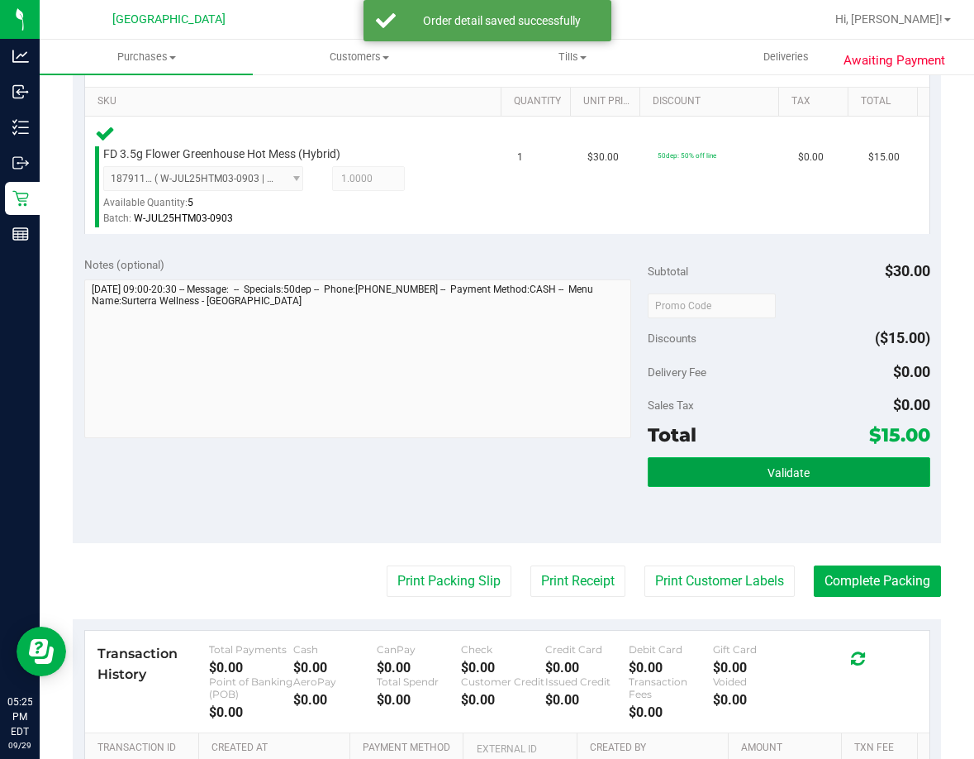
click at [810, 476] on button "Validate" at bounding box center [789, 472] width 282 height 30
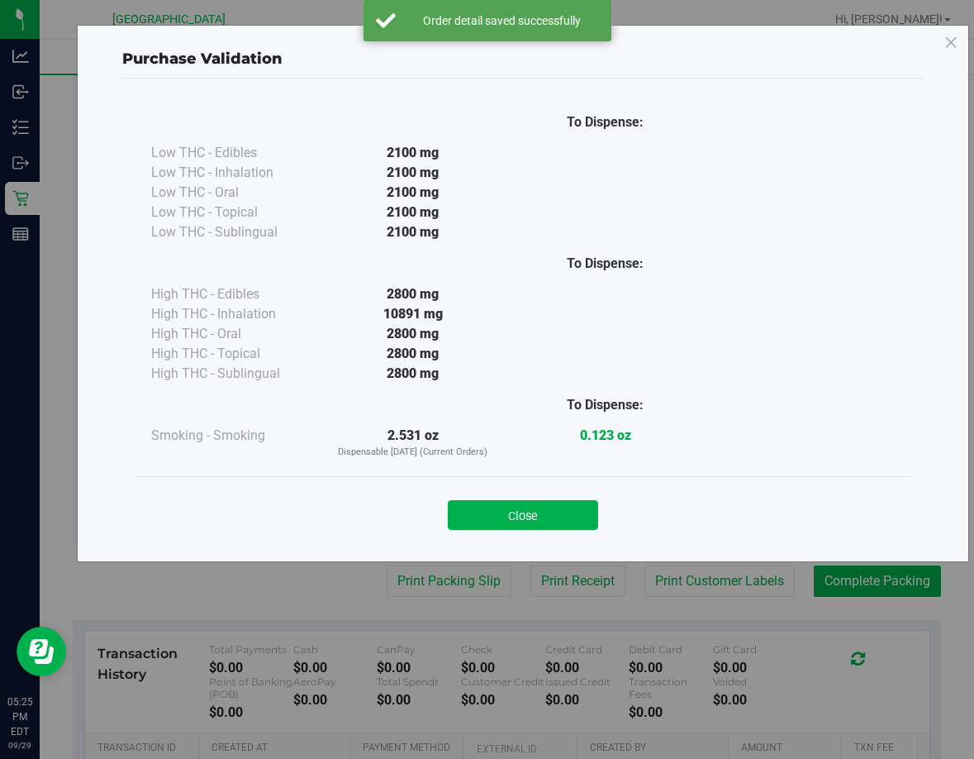
click at [571, 521] on button "Close" at bounding box center [523, 515] width 150 height 30
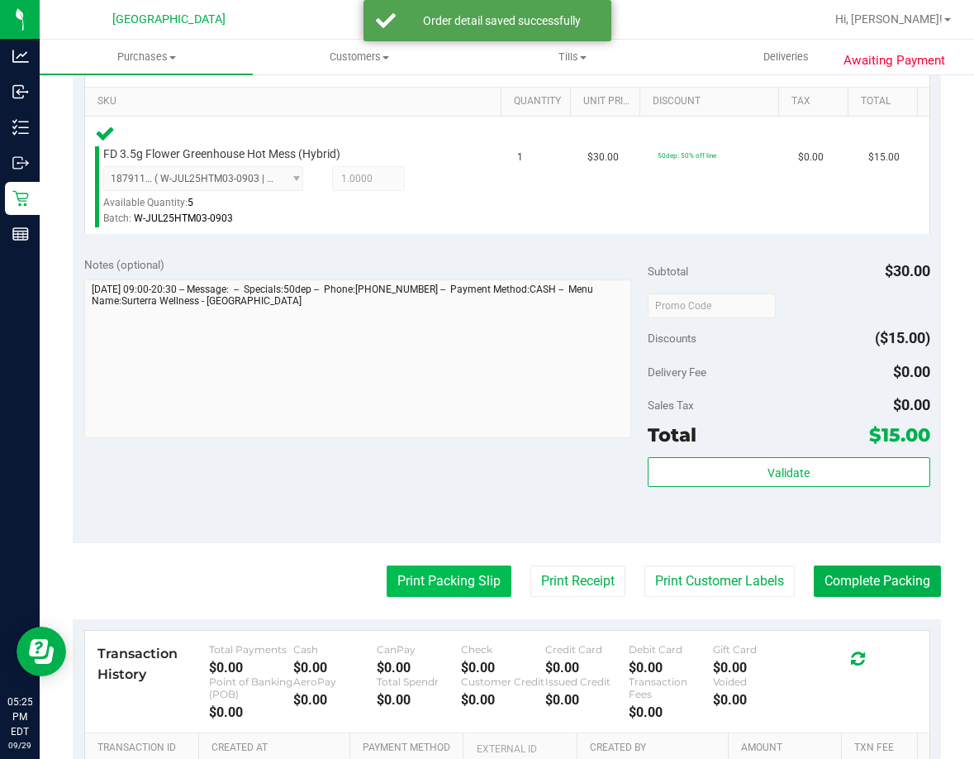
click at [387, 583] on button "Print Packing Slip" at bounding box center [449, 580] width 125 height 31
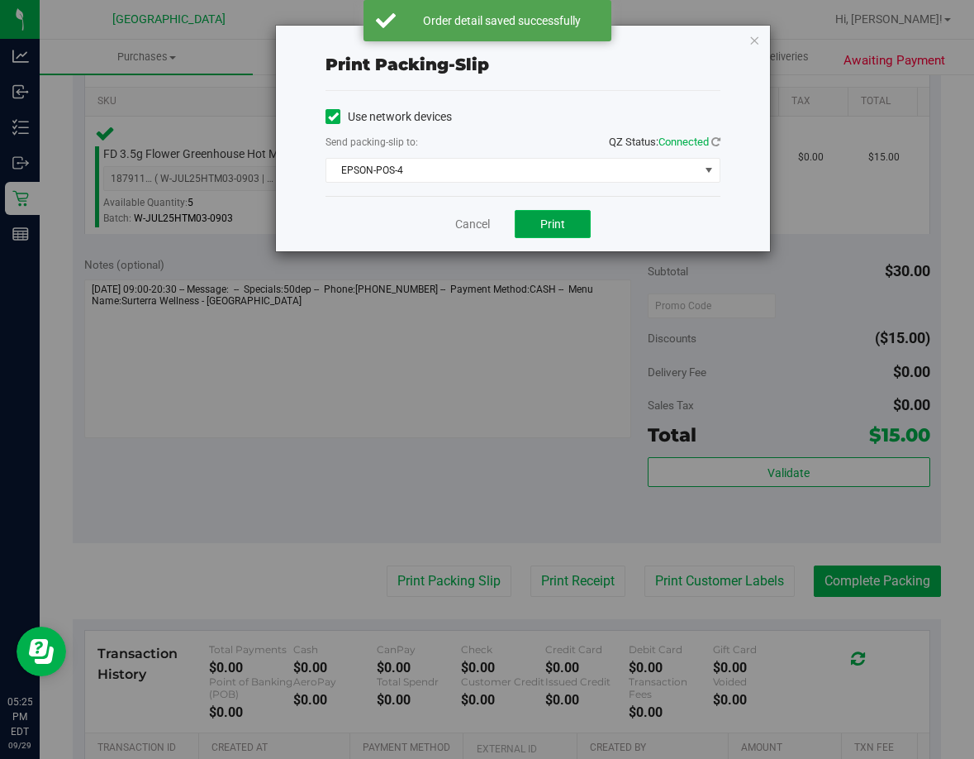
click at [558, 231] on button "Print" at bounding box center [553, 224] width 76 height 28
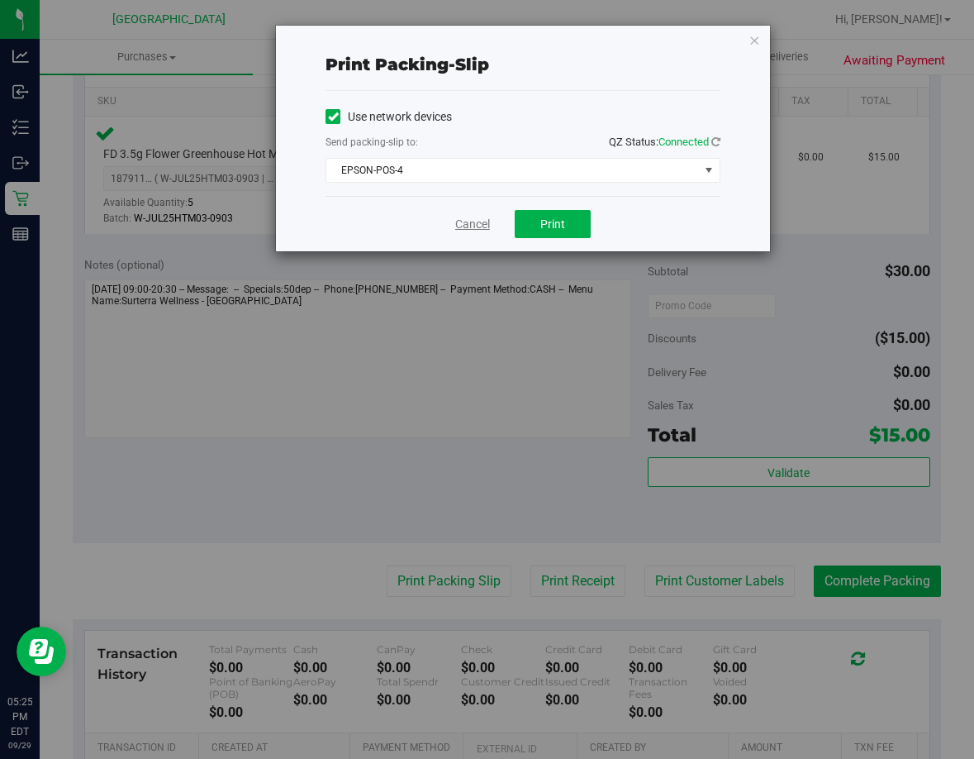
click at [468, 221] on link "Cancel" at bounding box center [472, 224] width 35 height 17
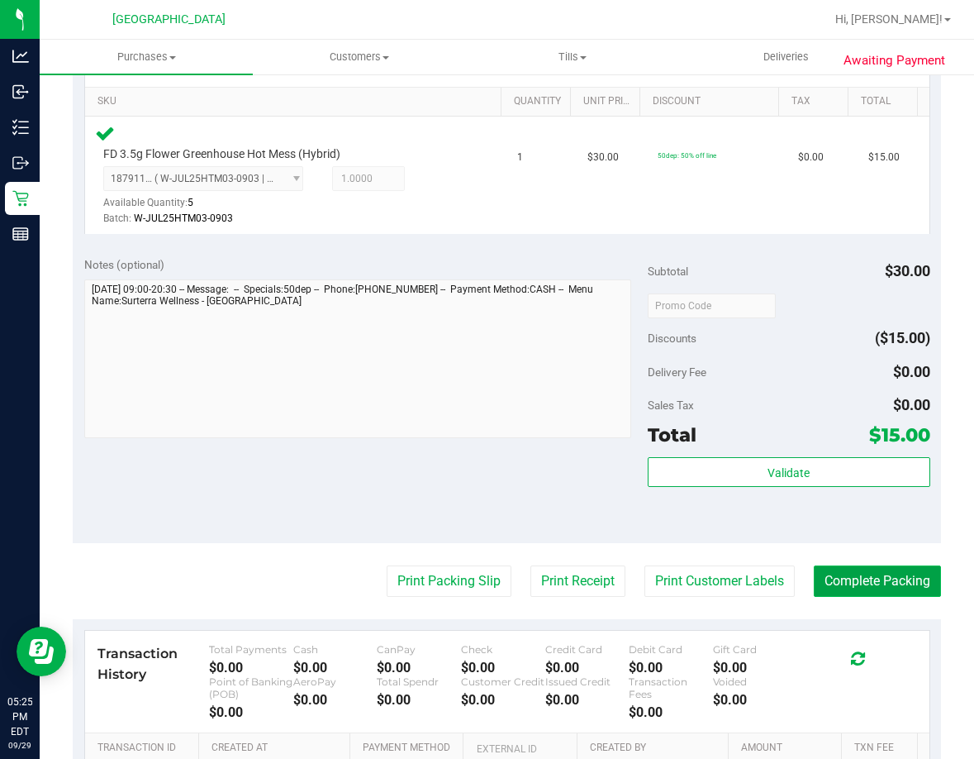
click at [841, 584] on button "Complete Packing" at bounding box center [877, 580] width 127 height 31
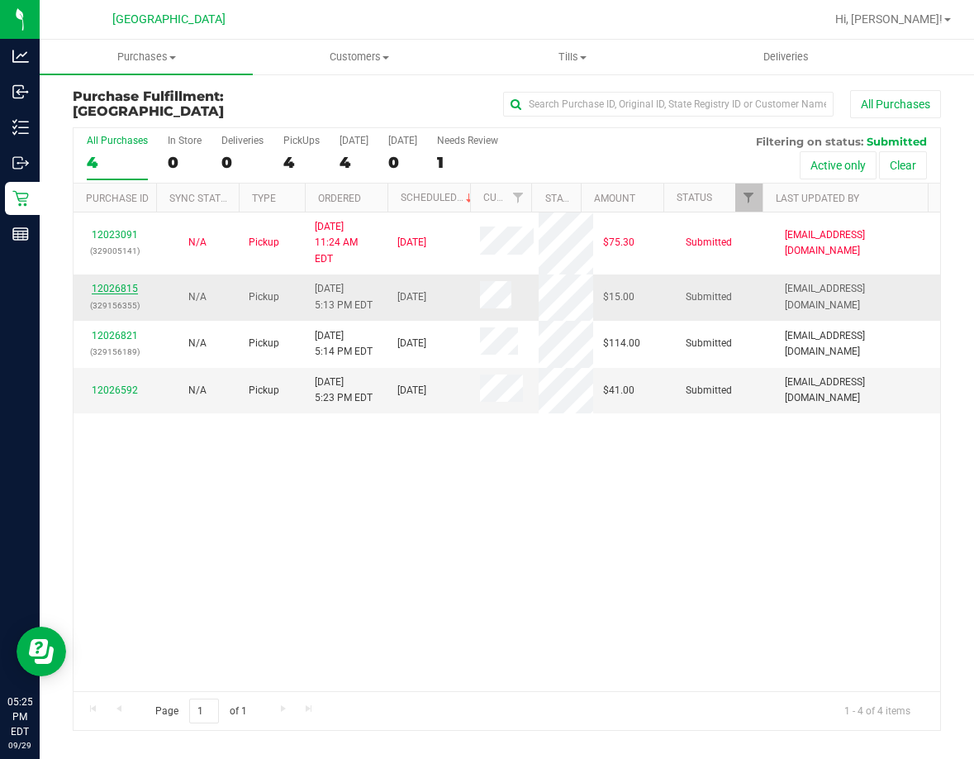
click at [126, 283] on link "12026815" at bounding box center [115, 289] width 46 height 12
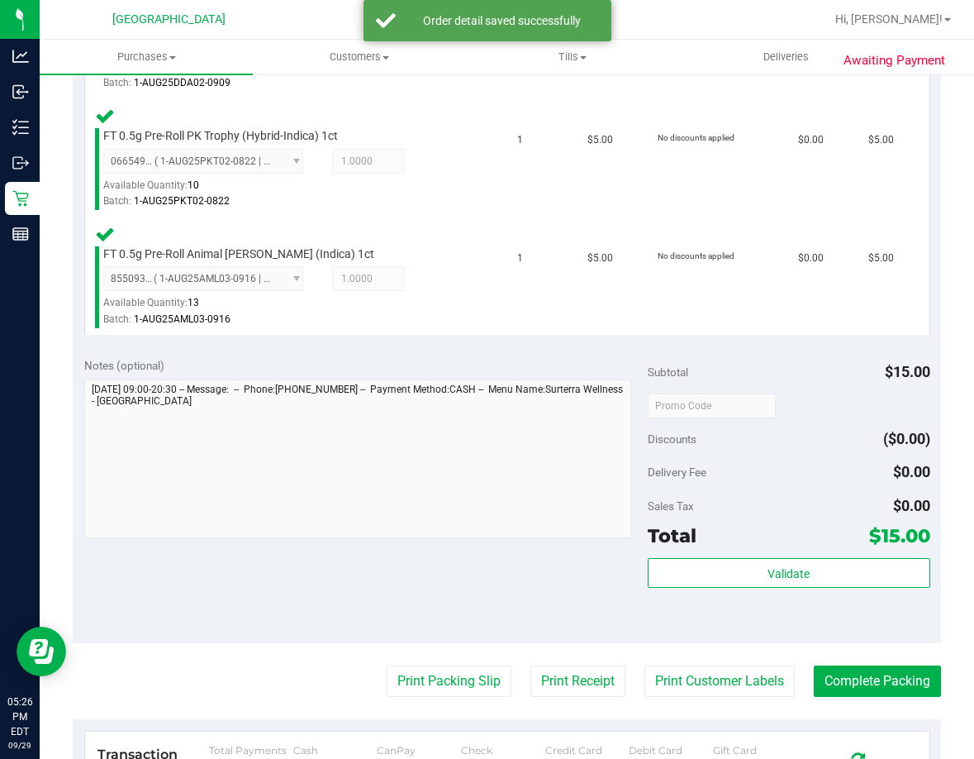
scroll to position [579, 0]
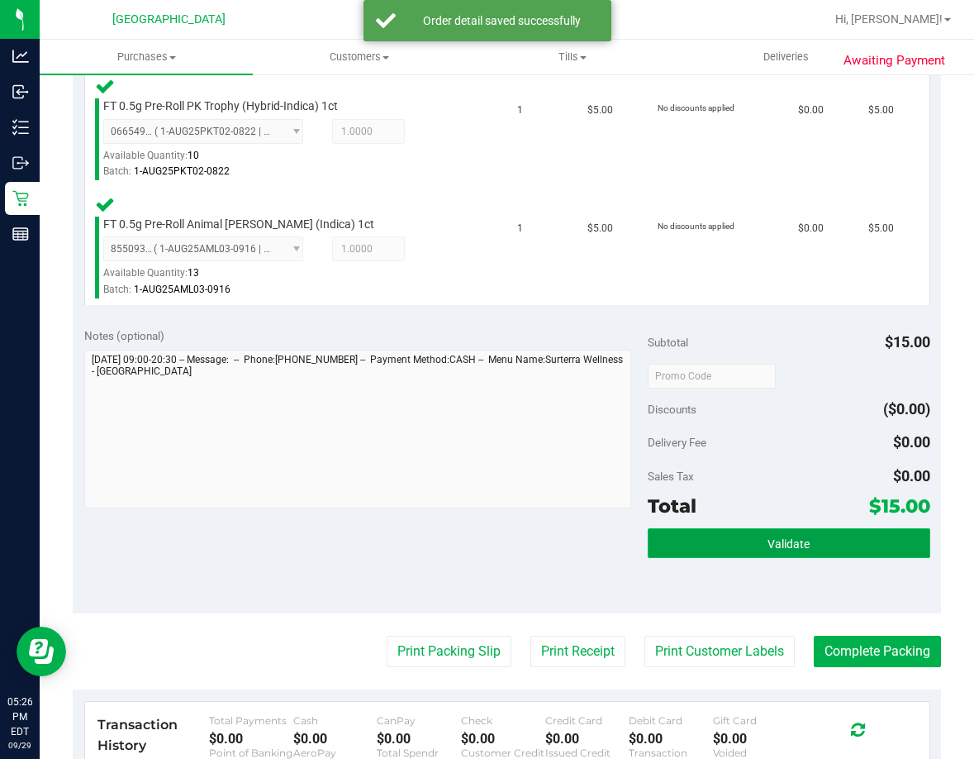
click at [816, 537] on button "Validate" at bounding box center [789, 543] width 282 height 30
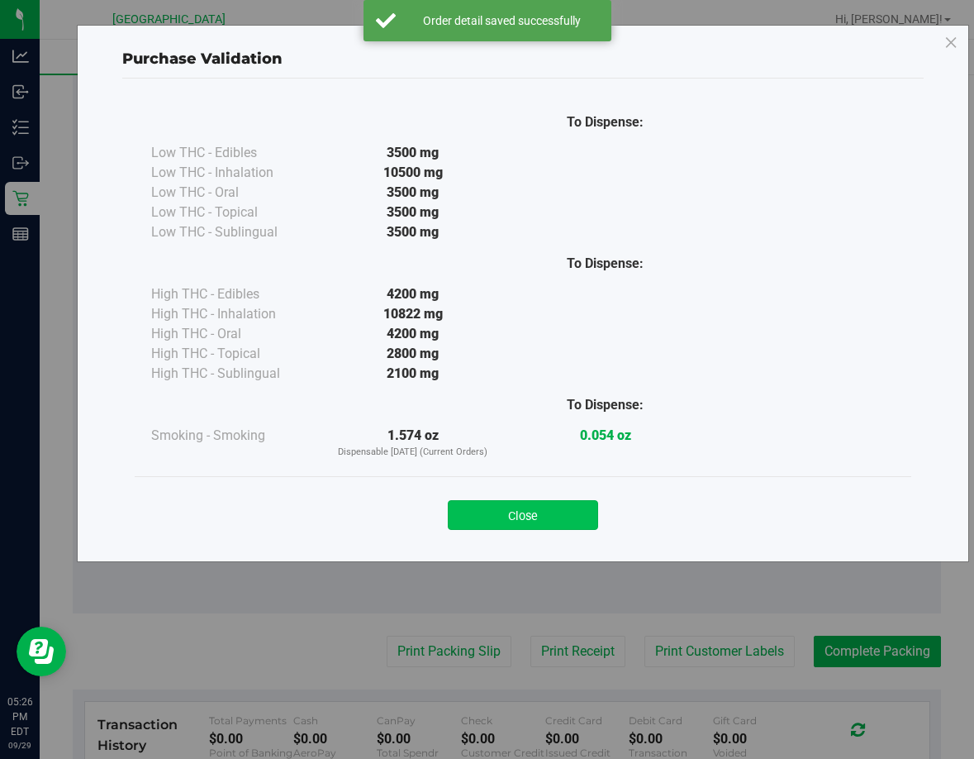
click at [579, 506] on button "Close" at bounding box center [523, 515] width 150 height 30
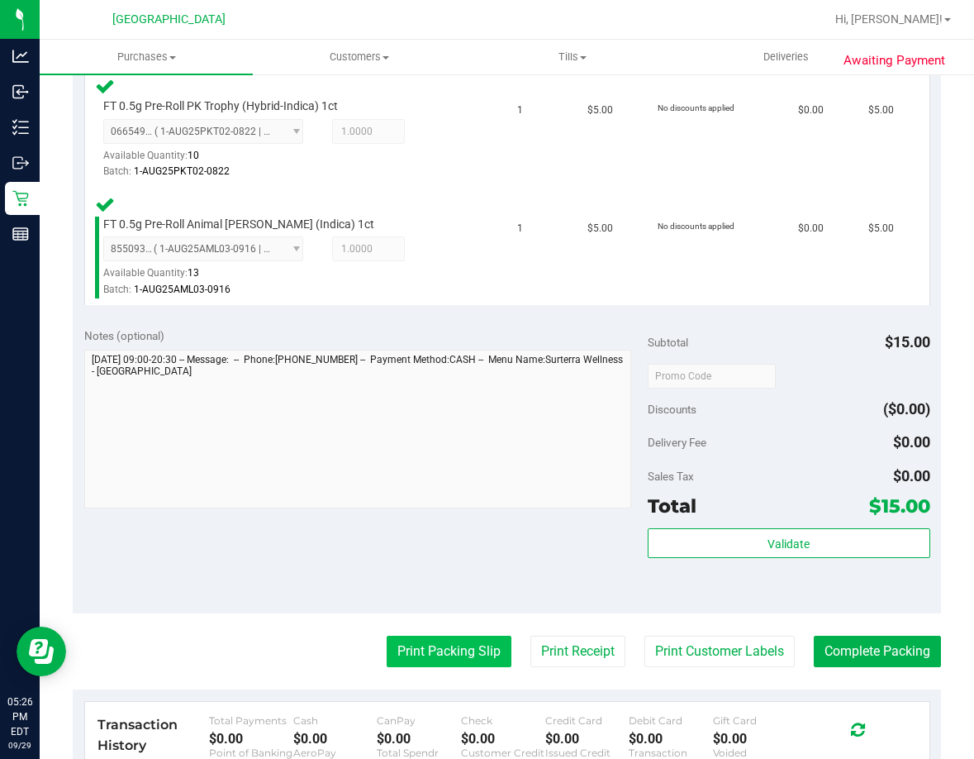
click at [472, 641] on button "Print Packing Slip" at bounding box center [449, 651] width 125 height 31
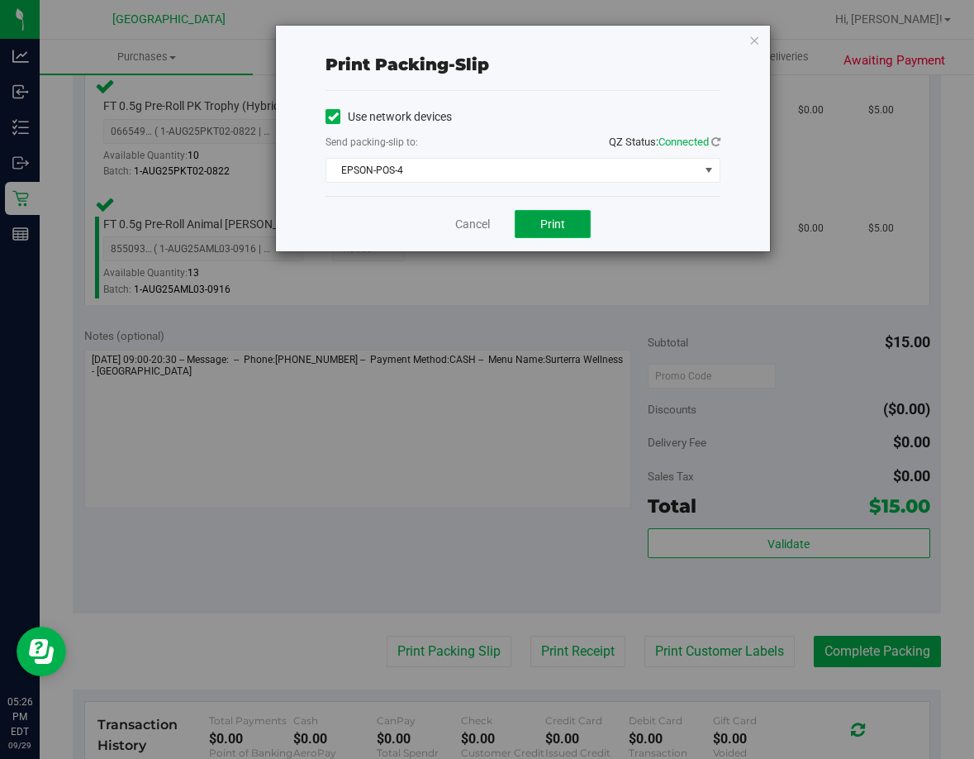
click at [557, 226] on span "Print" at bounding box center [553, 223] width 25 height 13
click at [474, 227] on link "Cancel" at bounding box center [472, 224] width 35 height 17
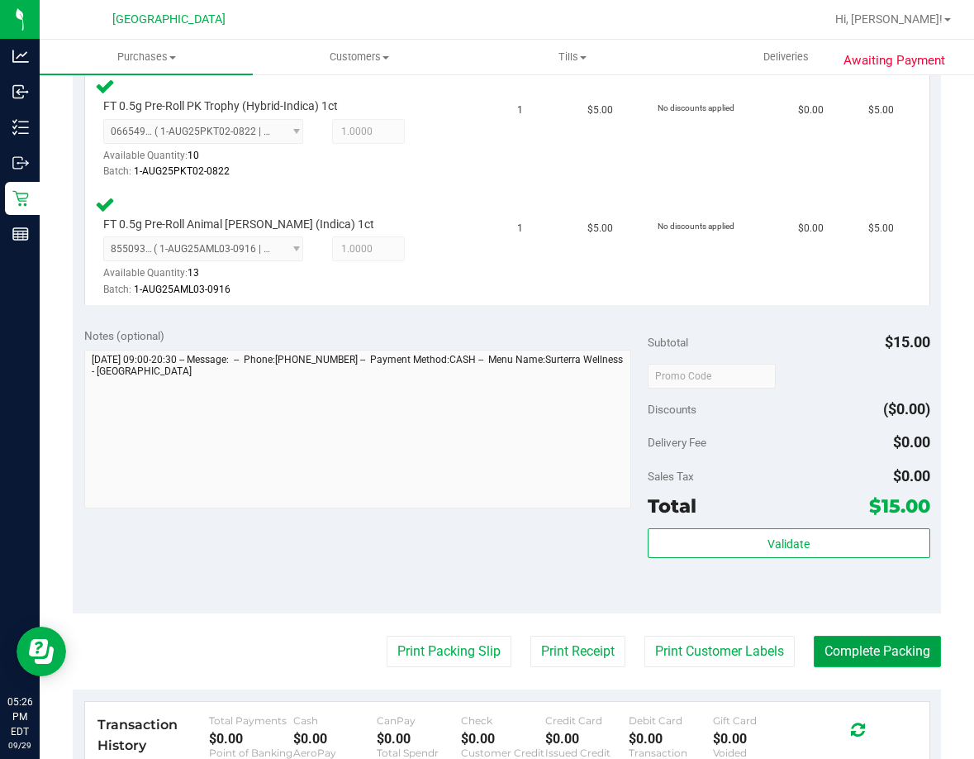
click at [855, 644] on button "Complete Packing" at bounding box center [877, 651] width 127 height 31
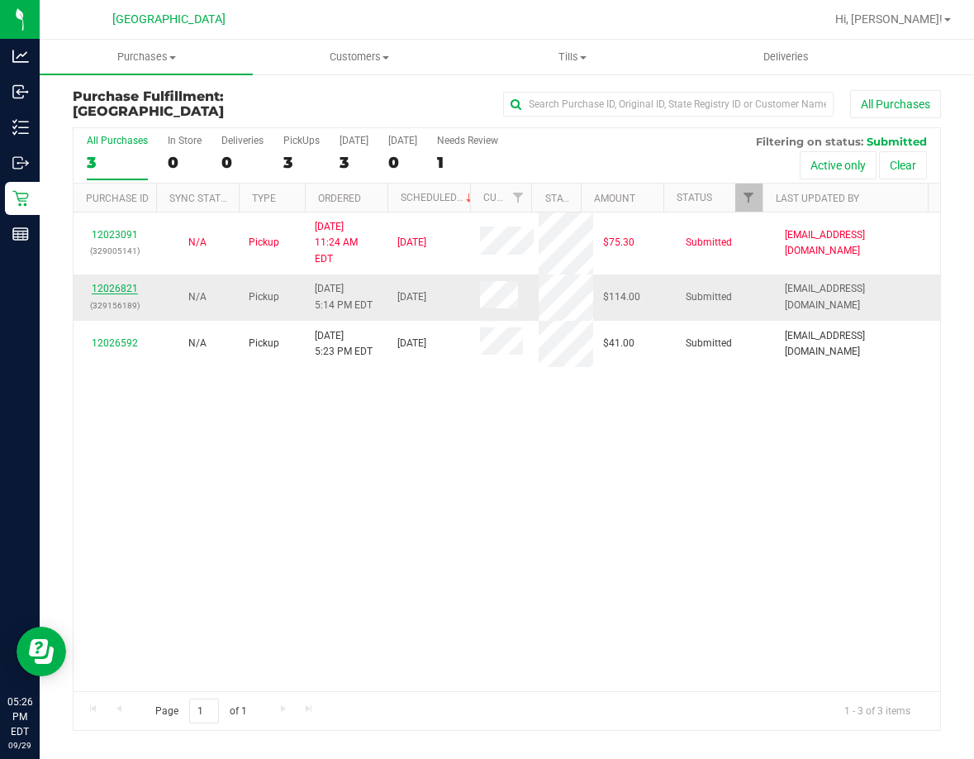
click at [127, 283] on link "12026821" at bounding box center [115, 289] width 46 height 12
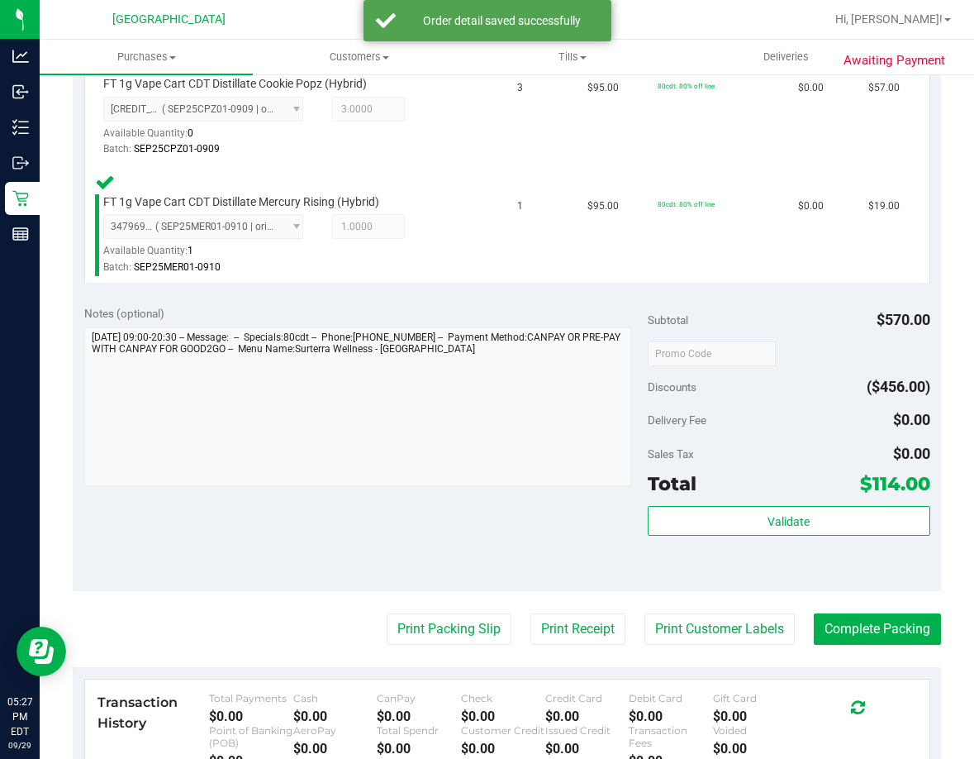
scroll to position [661, 0]
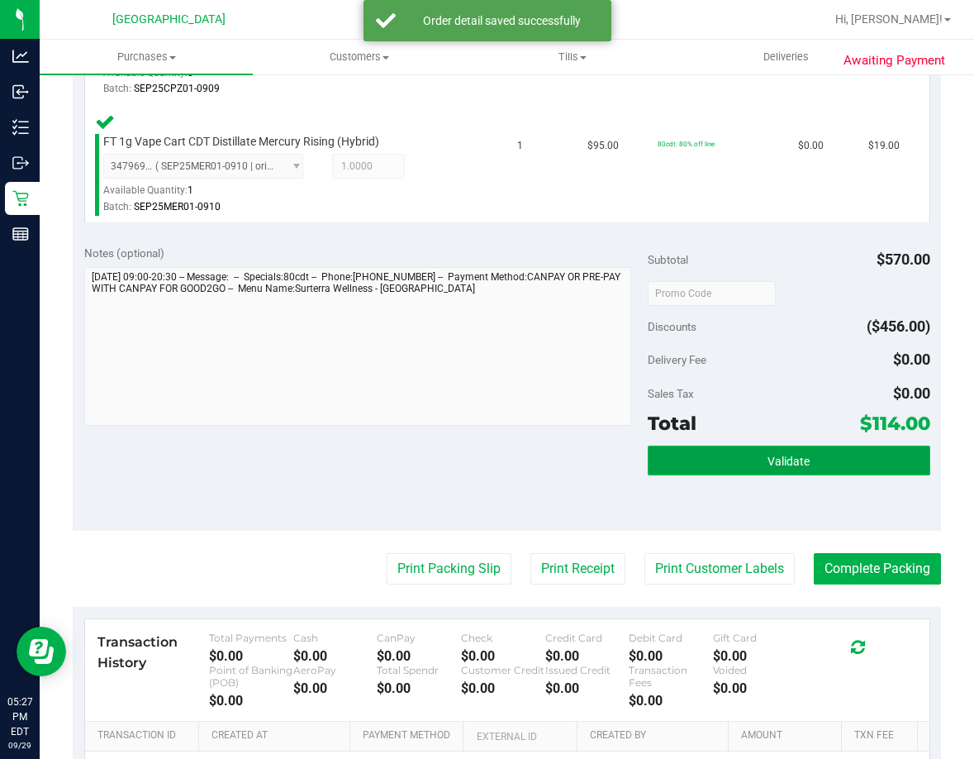
click at [793, 474] on button "Validate" at bounding box center [789, 460] width 282 height 30
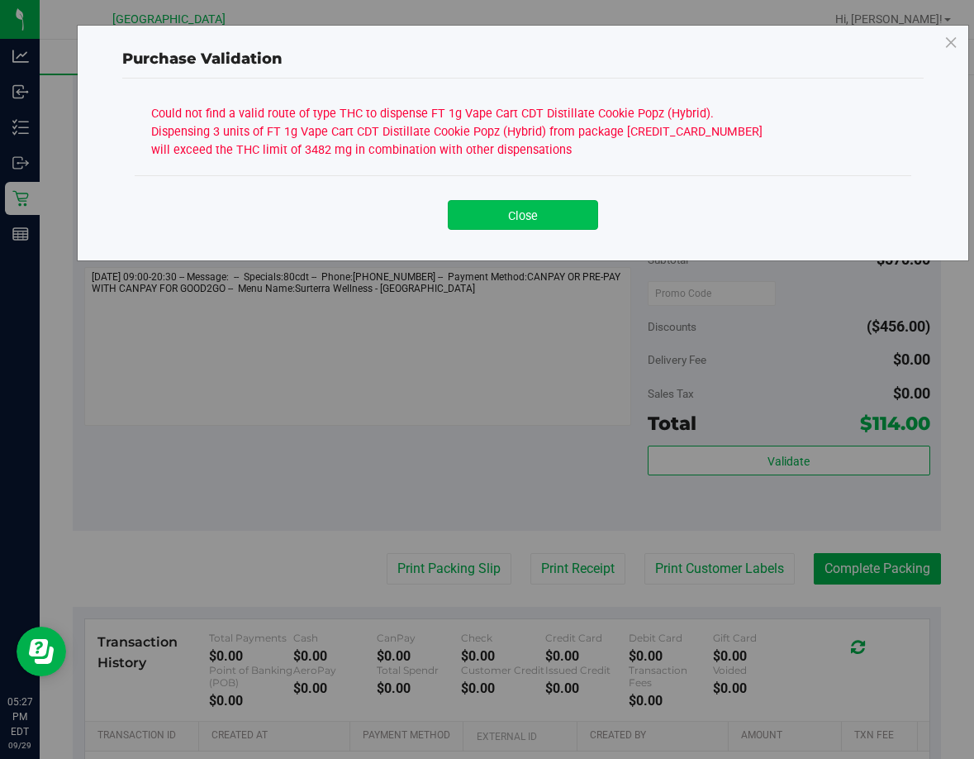
click at [510, 215] on button "Close" at bounding box center [523, 215] width 150 height 30
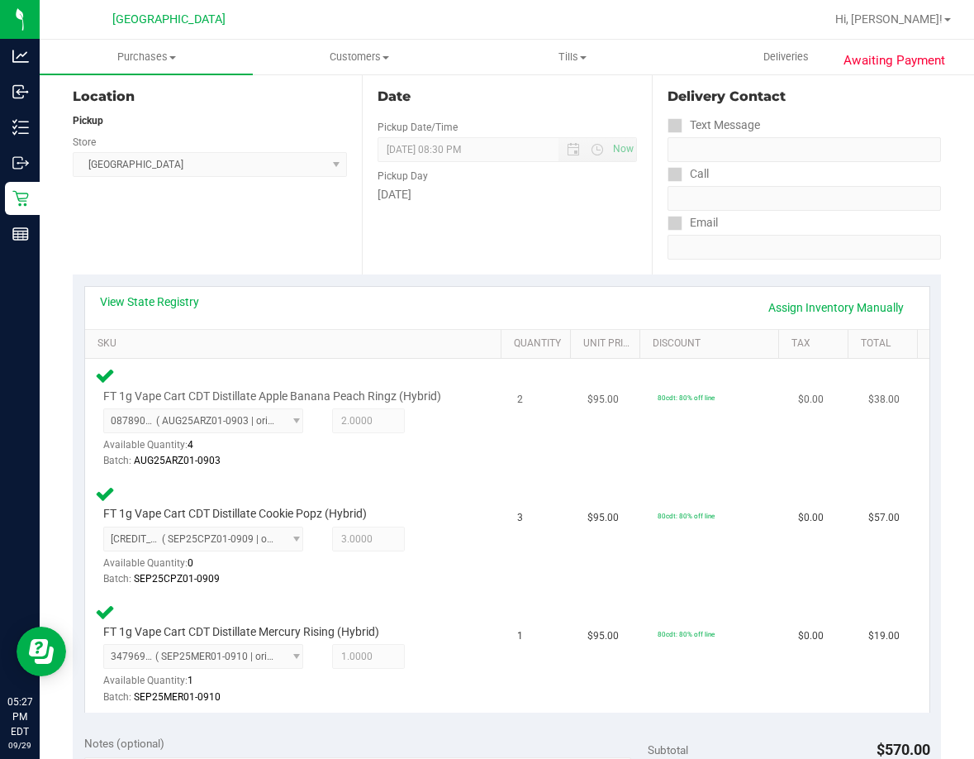
scroll to position [165, 0]
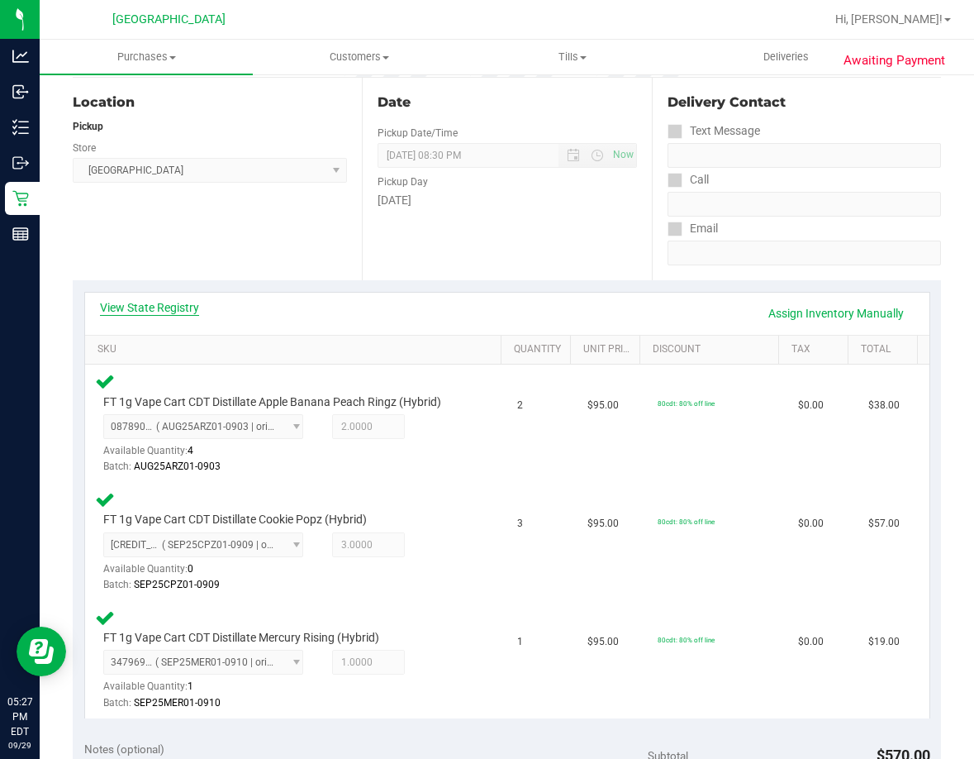
click at [176, 302] on link "View State Registry" at bounding box center [149, 307] width 99 height 17
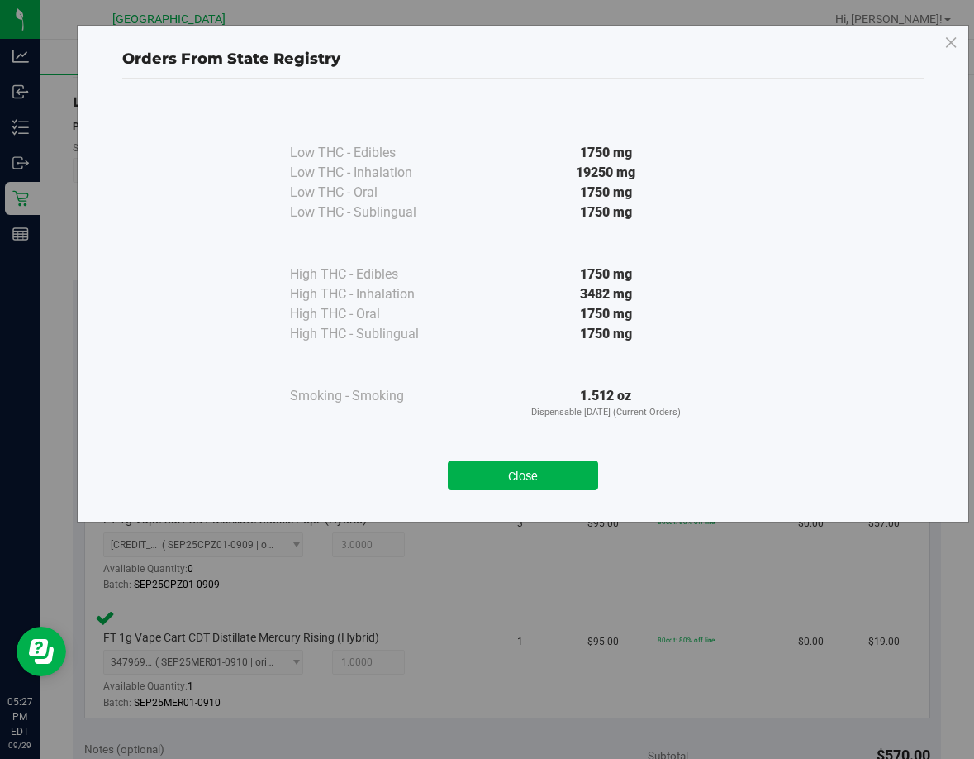
click at [514, 478] on button "Close" at bounding box center [523, 475] width 150 height 30
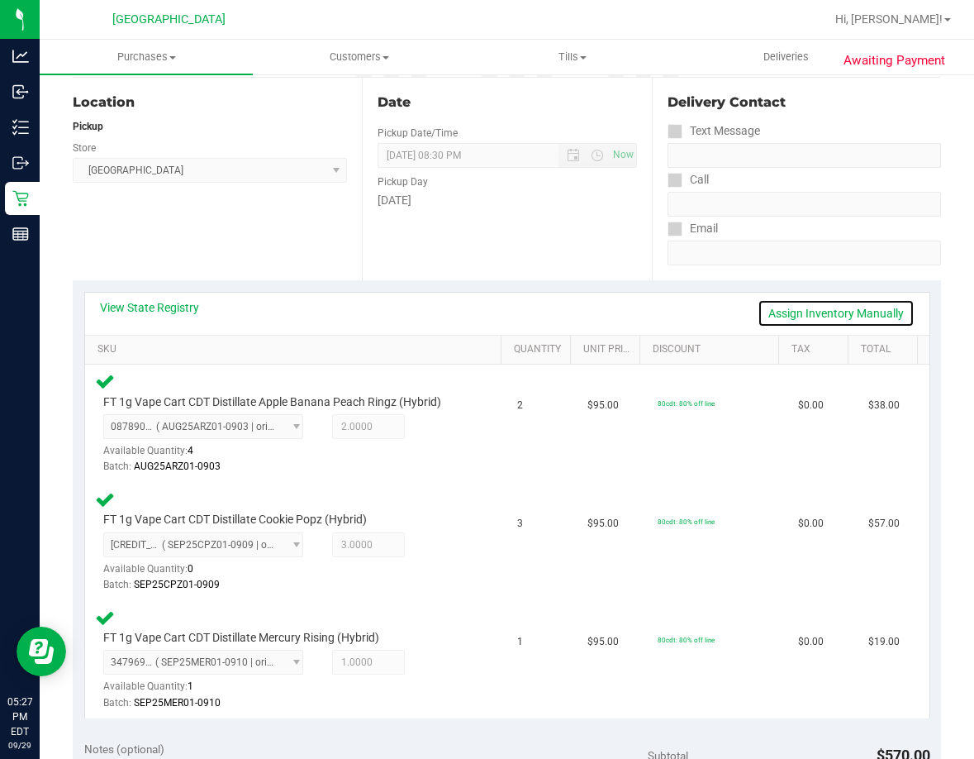
click at [791, 313] on link "Assign Inventory Manually" at bounding box center [836, 313] width 157 height 28
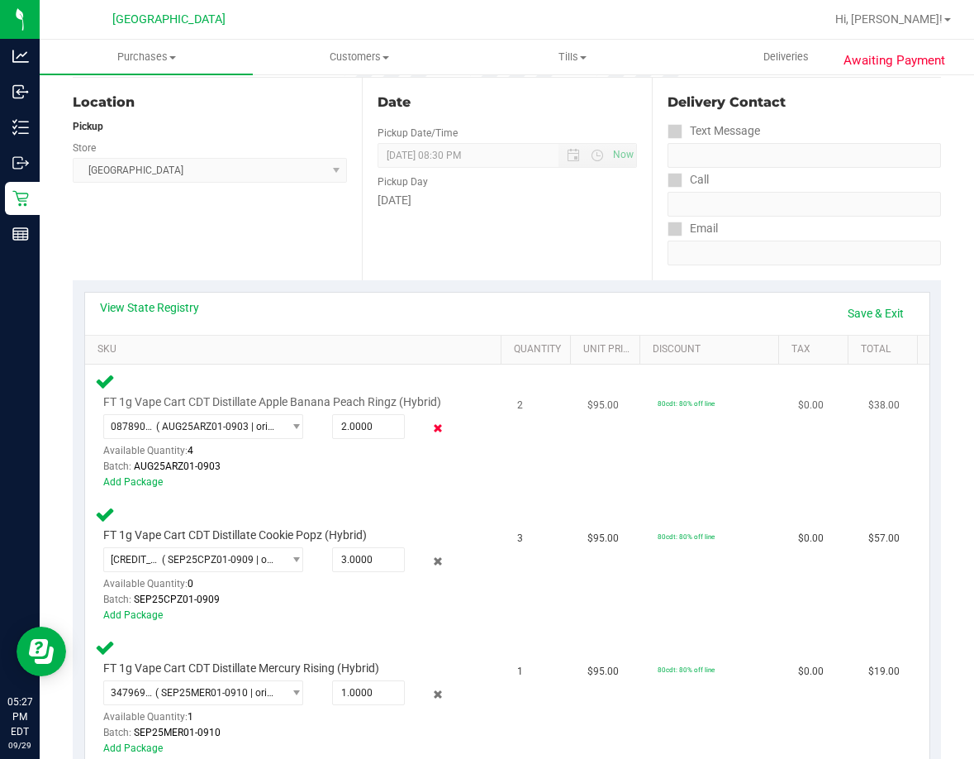
click at [433, 426] on icon at bounding box center [438, 428] width 17 height 19
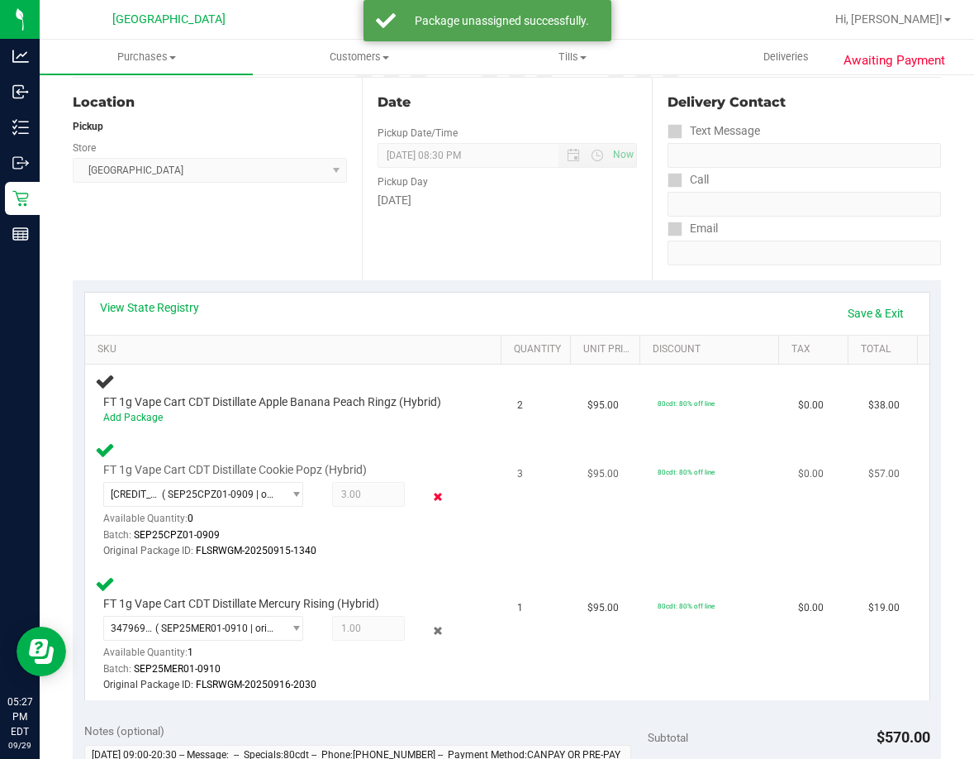
click at [430, 488] on icon at bounding box center [438, 496] width 17 height 19
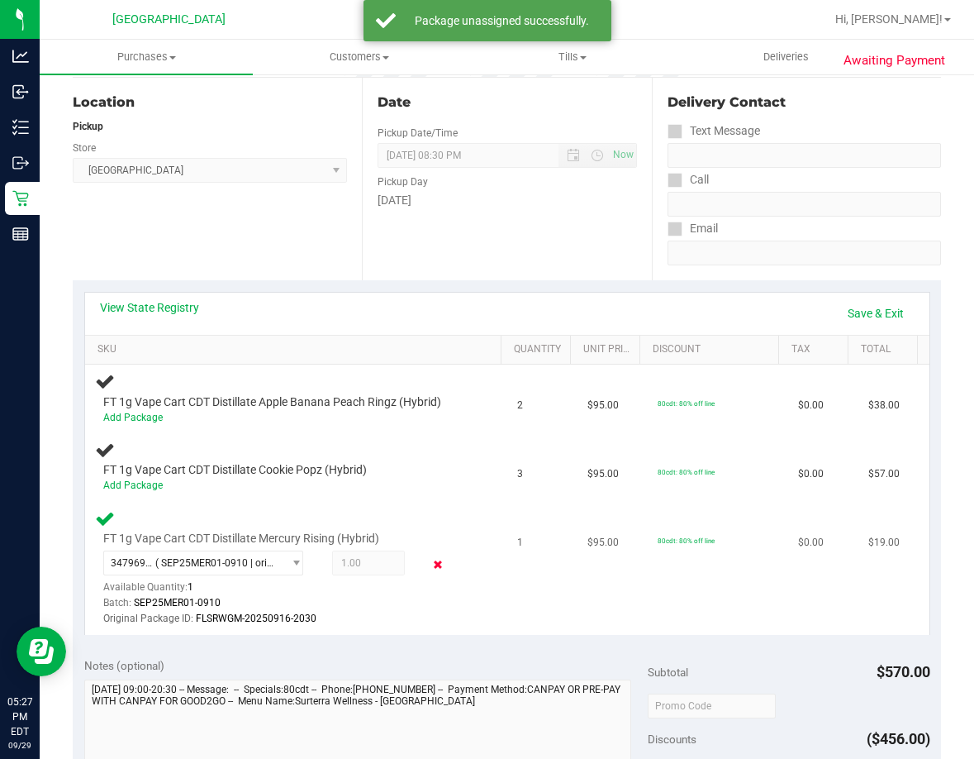
click at [430, 566] on icon at bounding box center [438, 564] width 17 height 19
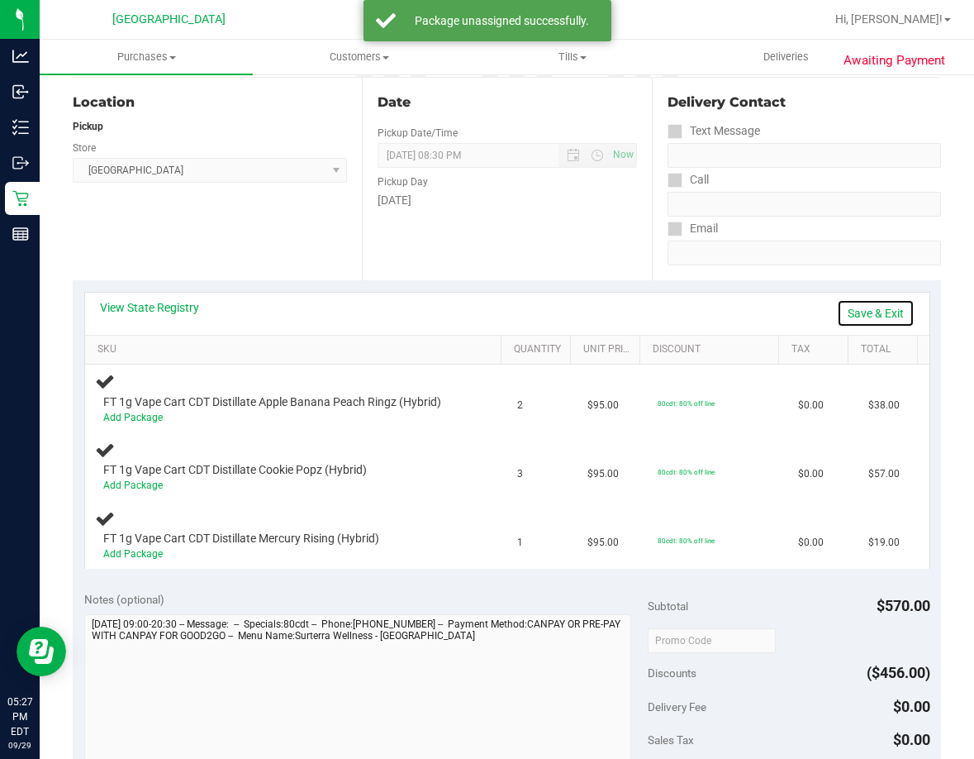
click at [868, 310] on link "Save & Exit" at bounding box center [876, 313] width 78 height 28
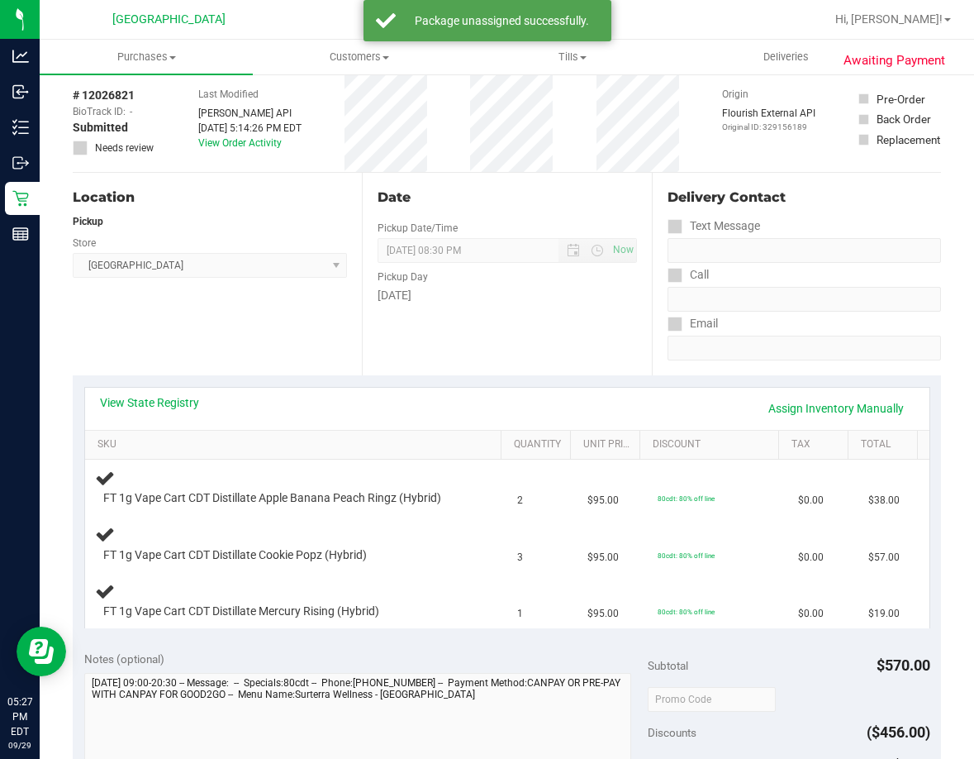
scroll to position [0, 0]
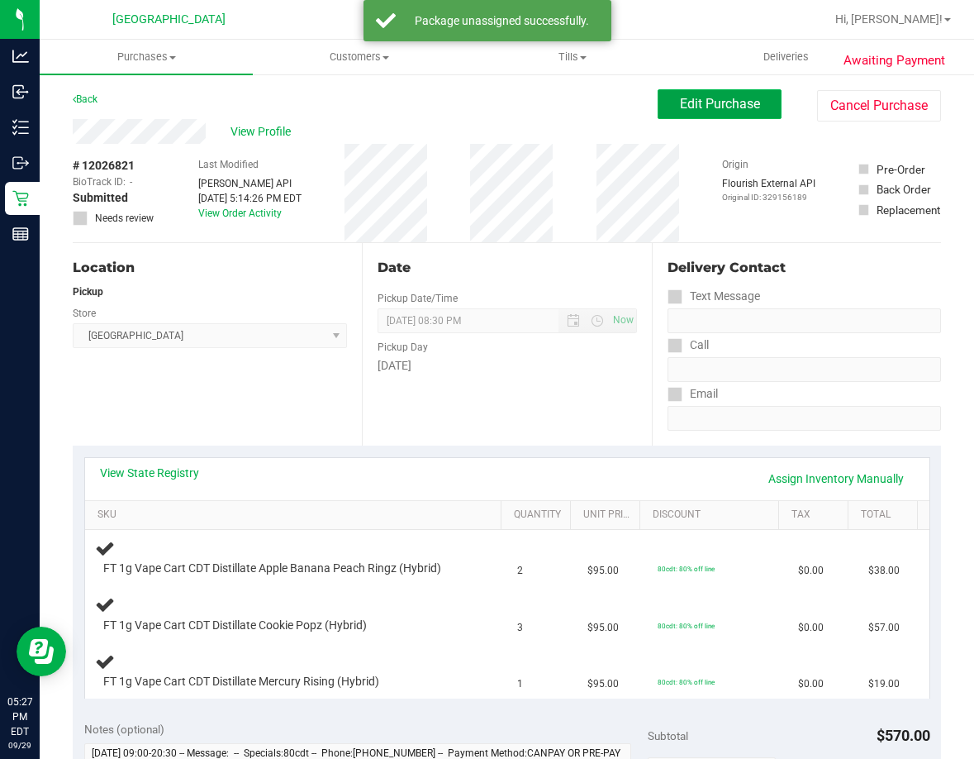
click at [707, 102] on span "Edit Purchase" at bounding box center [720, 104] width 80 height 16
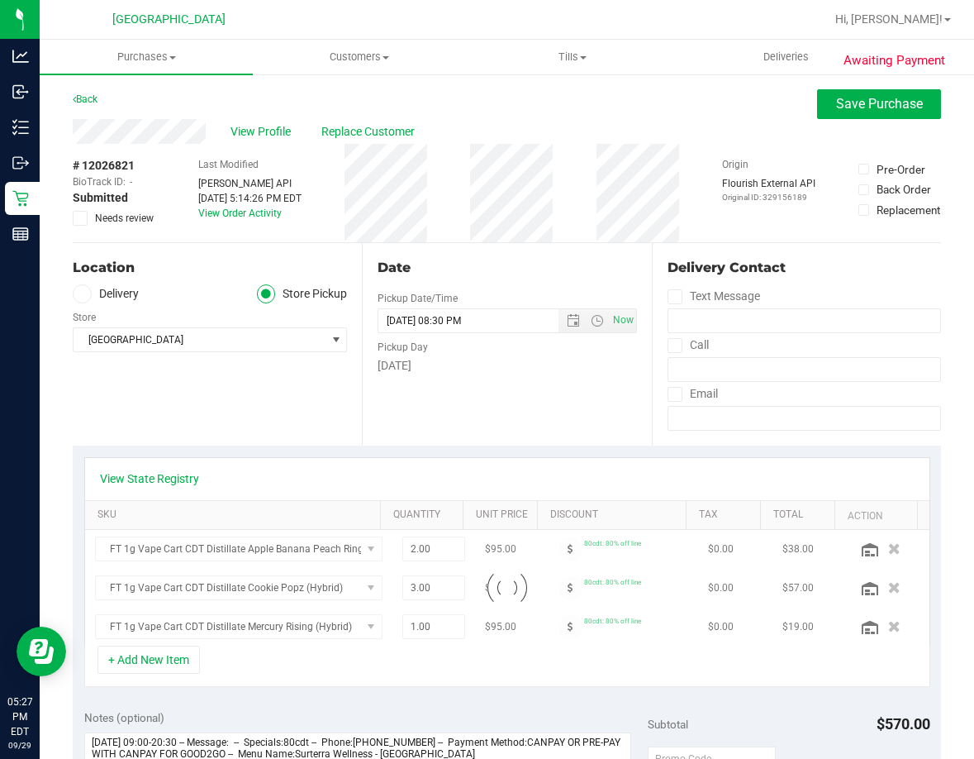
click at [82, 218] on icon at bounding box center [80, 218] width 11 height 0
click at [0, 0] on input "Needs review" at bounding box center [0, 0] width 0 height 0
click at [172, 472] on link "View State Registry" at bounding box center [149, 478] width 99 height 17
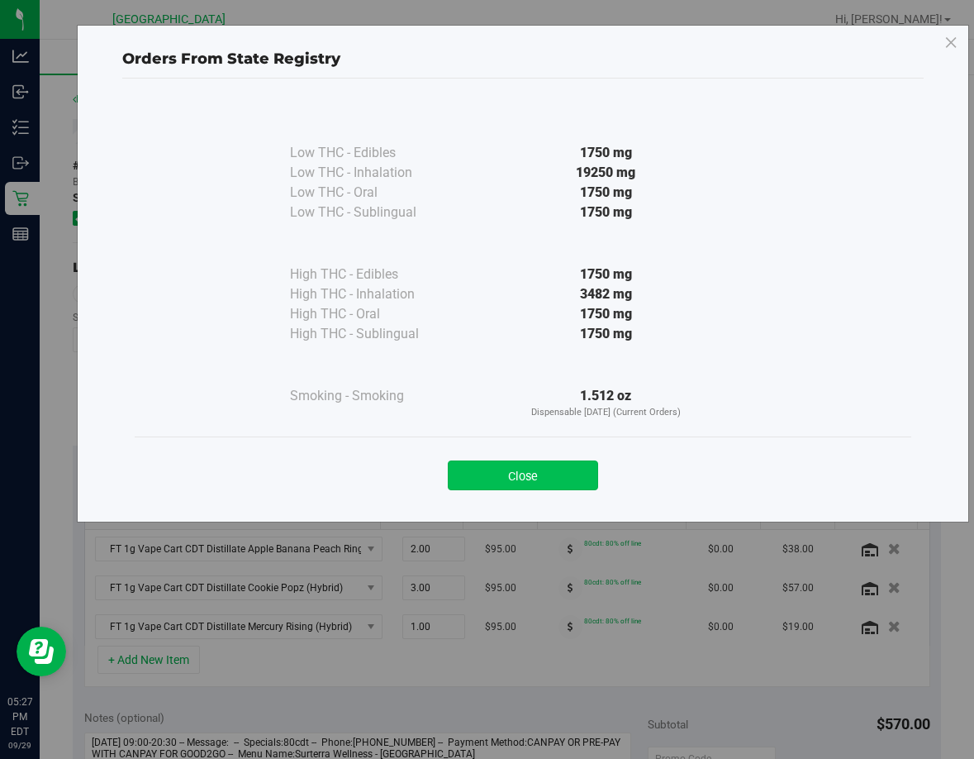
click at [519, 484] on button "Close" at bounding box center [523, 475] width 150 height 30
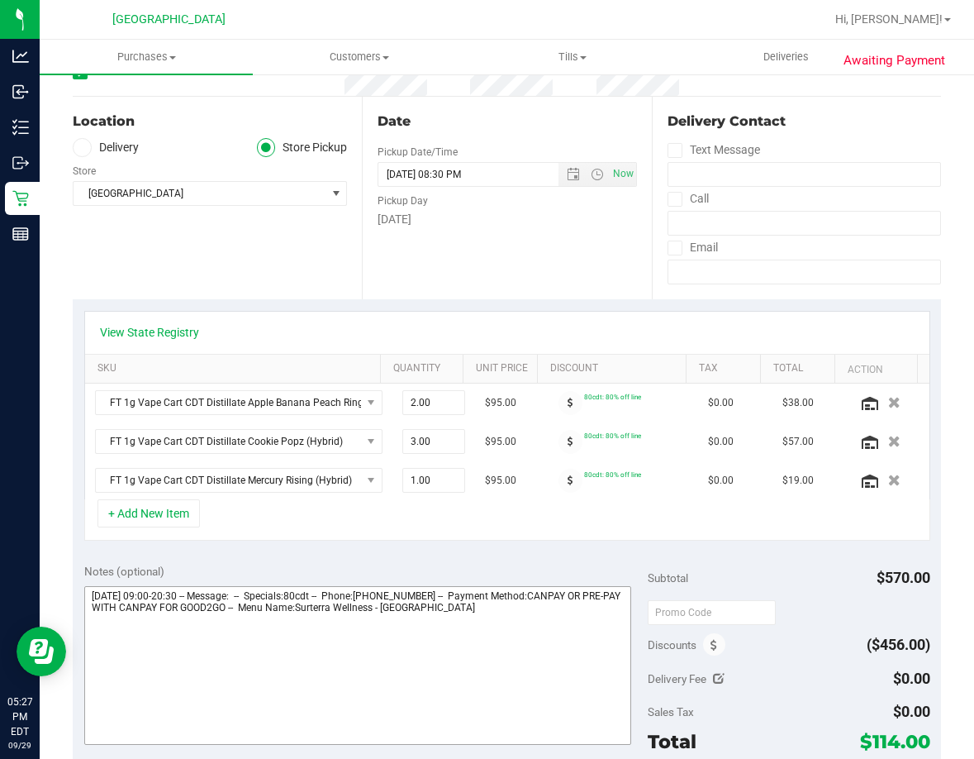
scroll to position [248, 0]
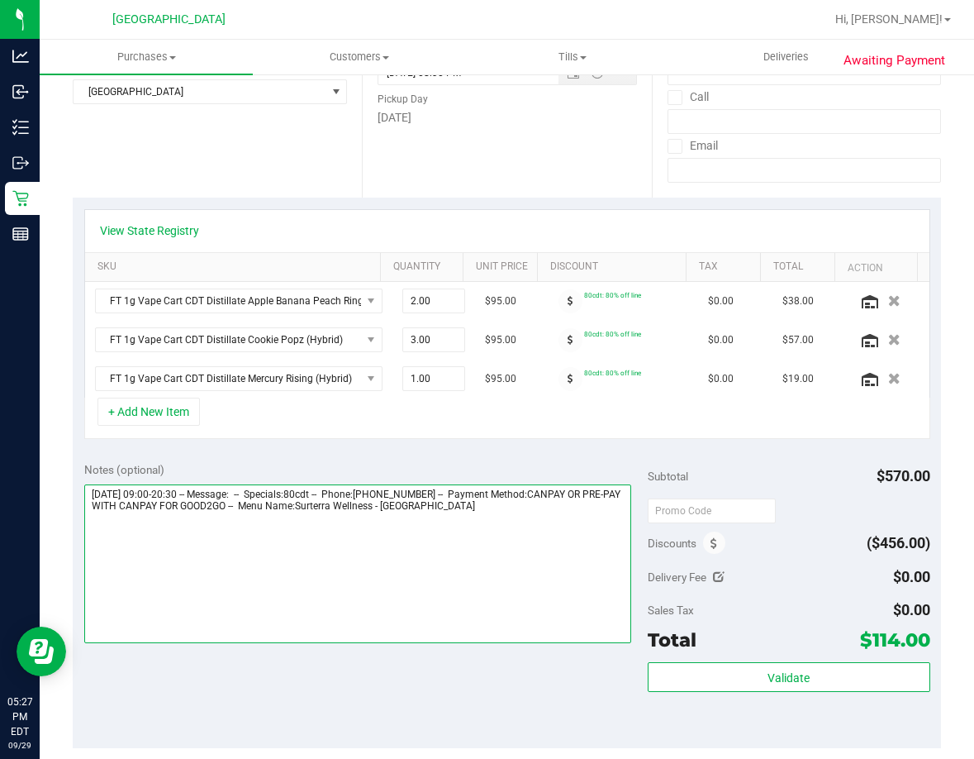
click at [498, 516] on textarea at bounding box center [358, 563] width 548 height 159
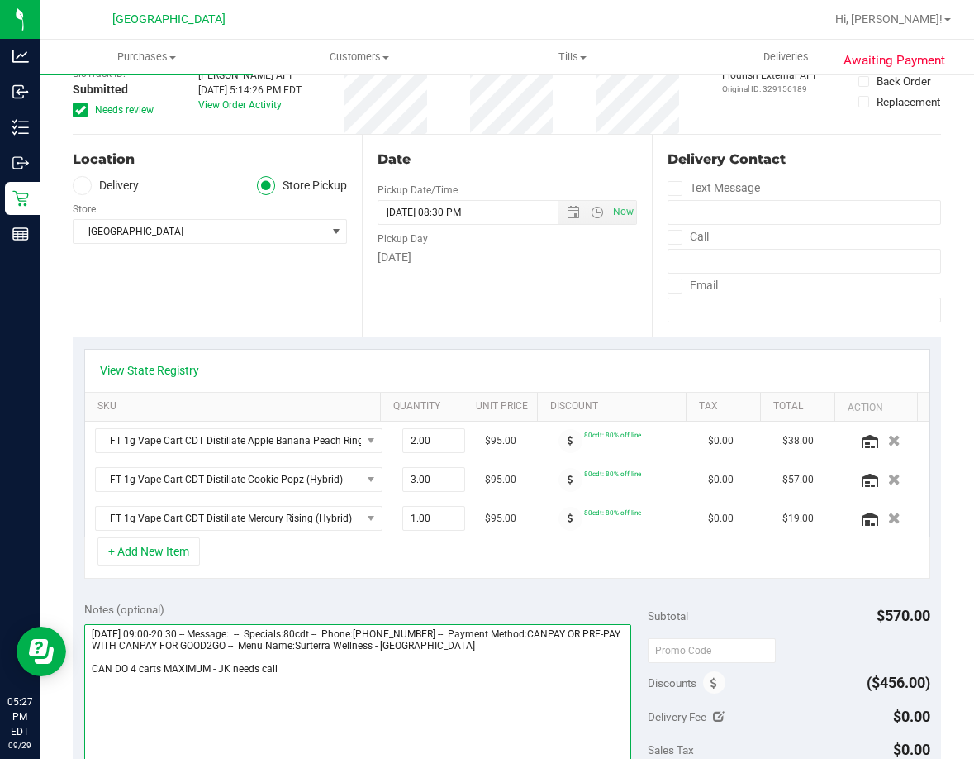
scroll to position [0, 0]
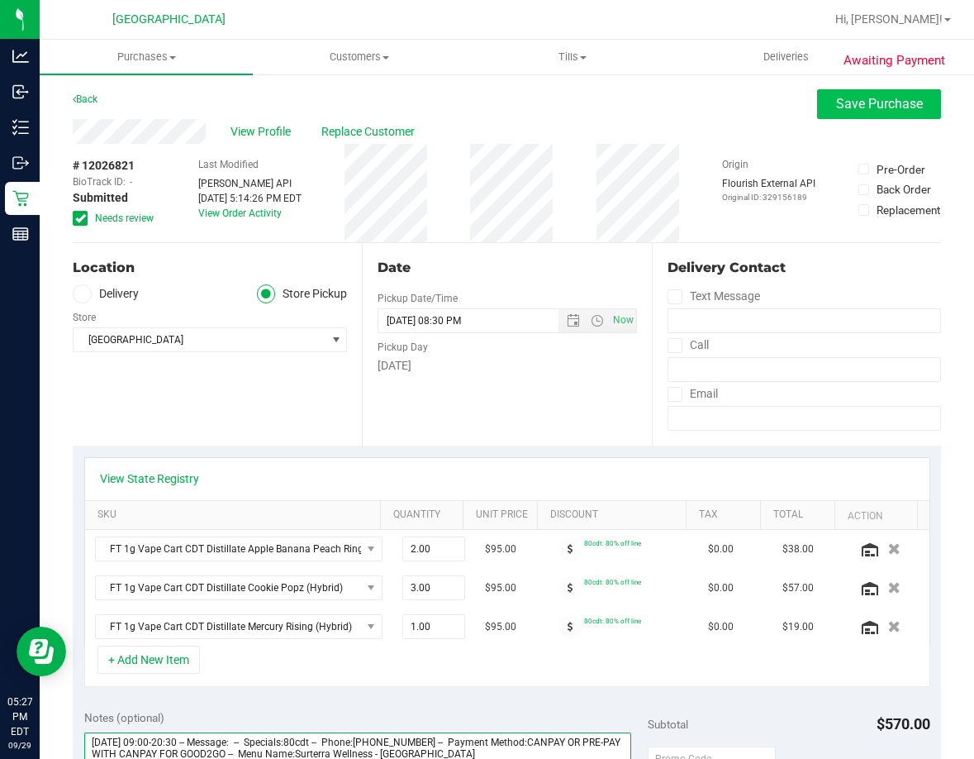
type textarea "[DATE] 09:00-20:30 -- Message: -- Specials:80cdt -- Phone:[PHONE_NUMBER] -- Pay…"
click at [883, 100] on span "Save Purchase" at bounding box center [879, 104] width 87 height 16
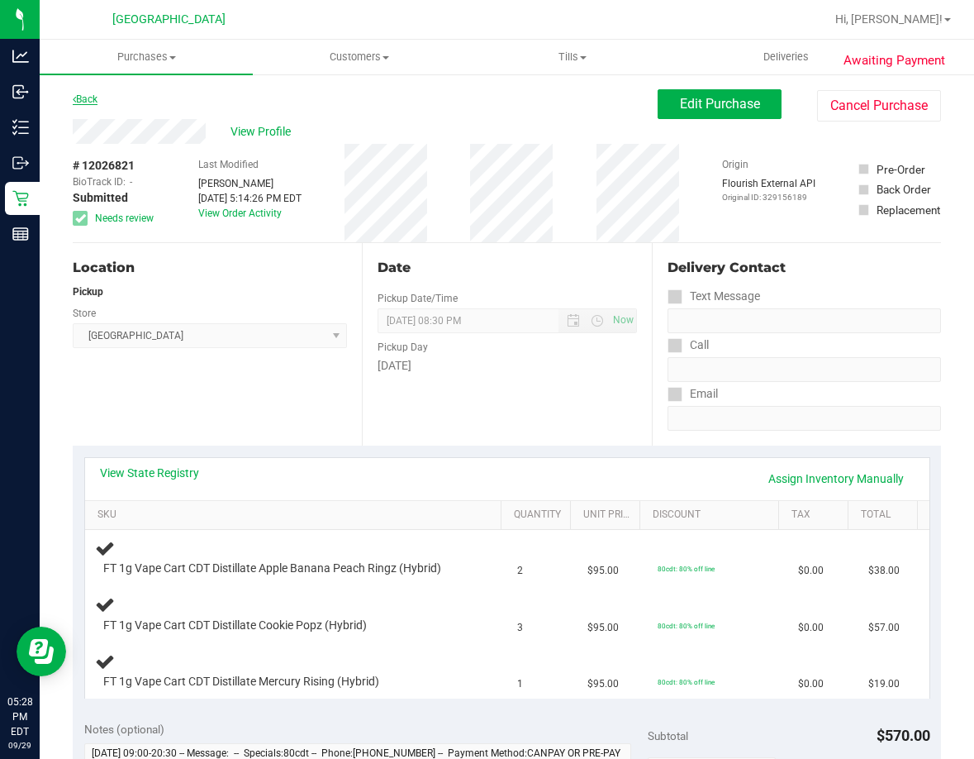
click at [92, 102] on link "Back" at bounding box center [85, 99] width 25 height 12
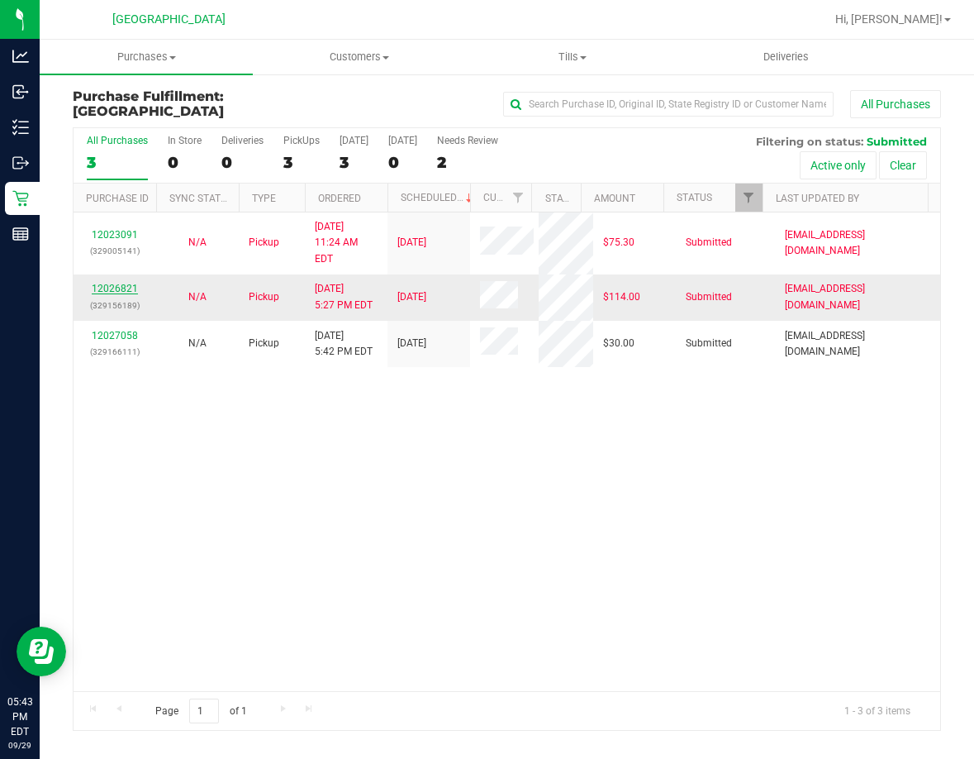
click at [107, 283] on link "12026821" at bounding box center [115, 289] width 46 height 12
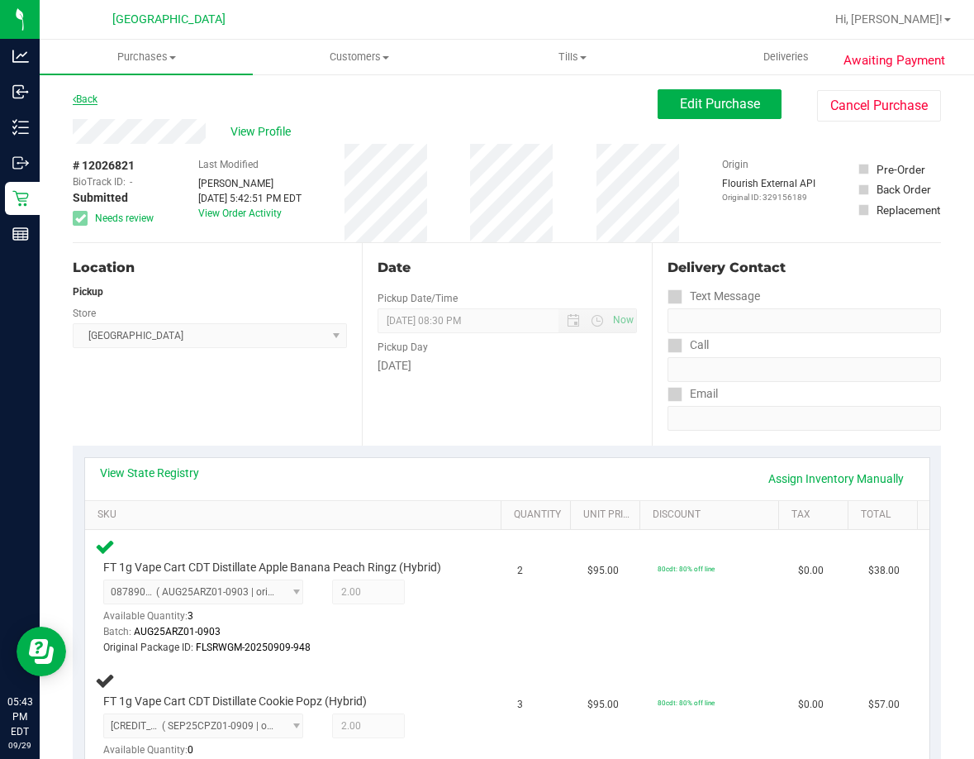
click at [93, 102] on link "Back" at bounding box center [85, 99] width 25 height 12
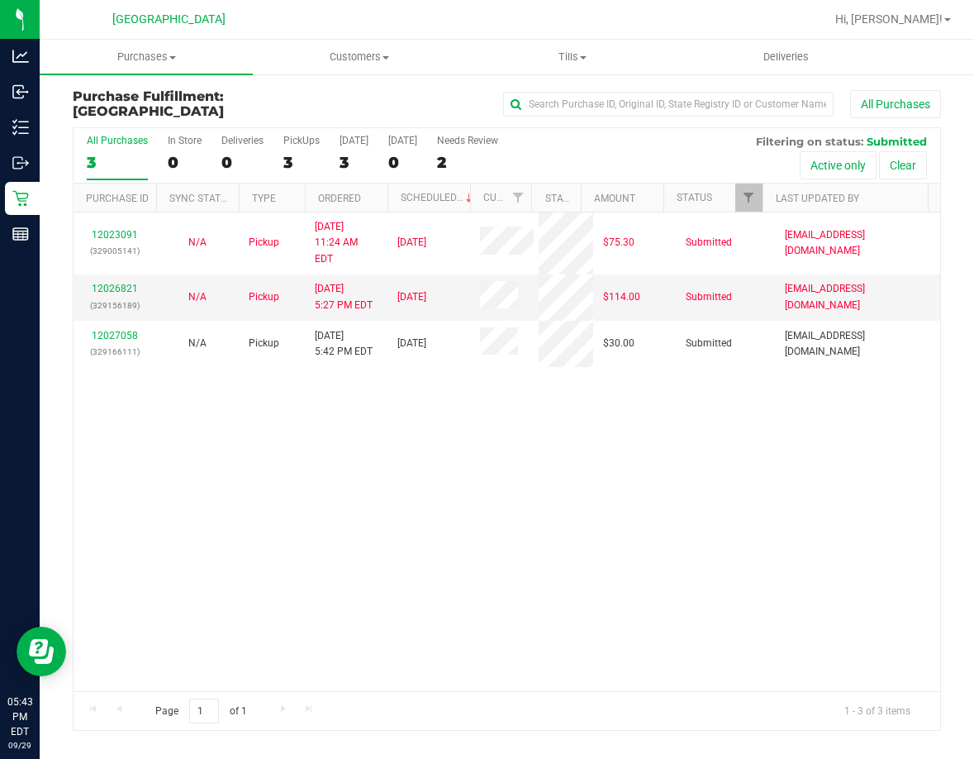
click at [308, 408] on div "12023091 (329005141) N/A Pickup [DATE] 11:24 AM EDT 9/29/2025 $75.30 Submitted …" at bounding box center [507, 451] width 867 height 478
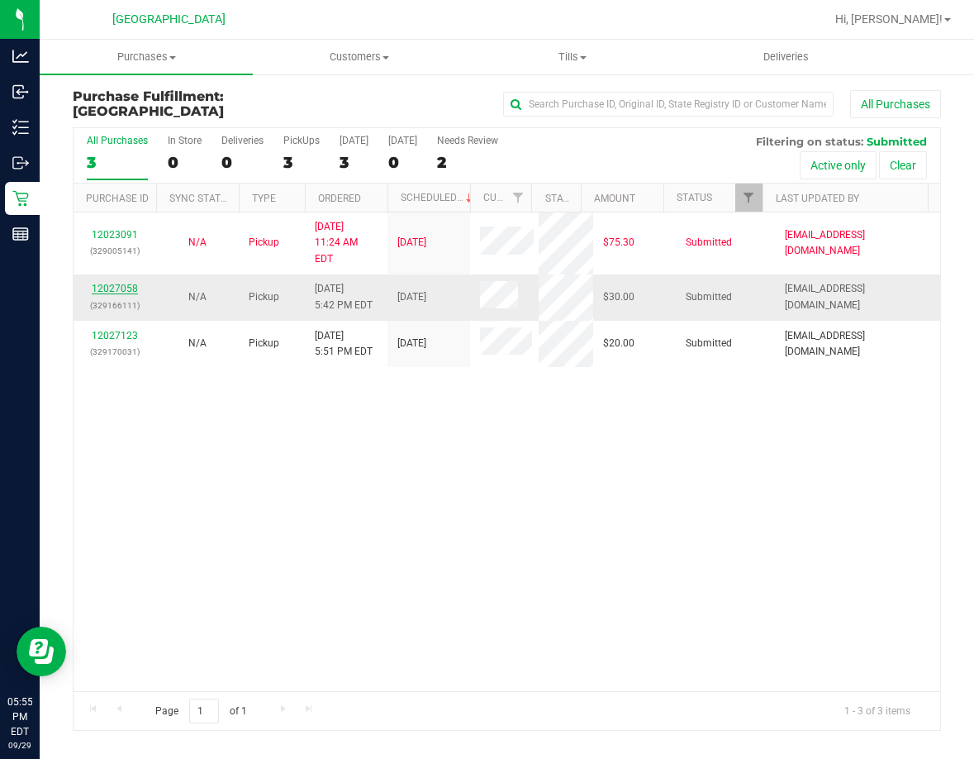
click at [119, 283] on link "12027058" at bounding box center [115, 289] width 46 height 12
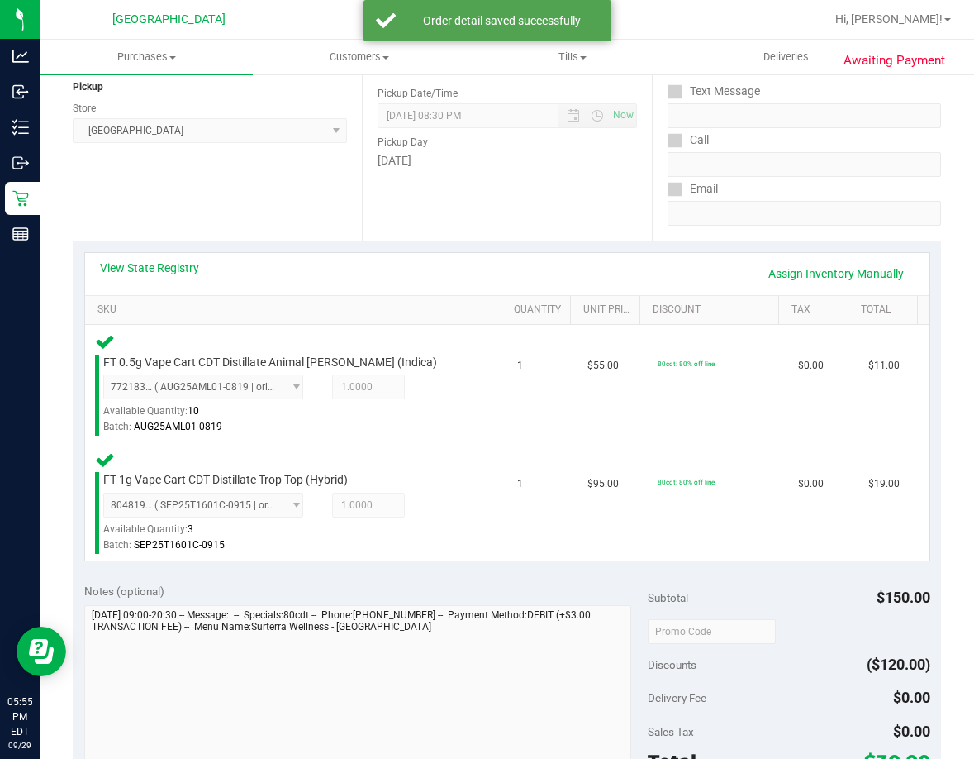
scroll to position [331, 0]
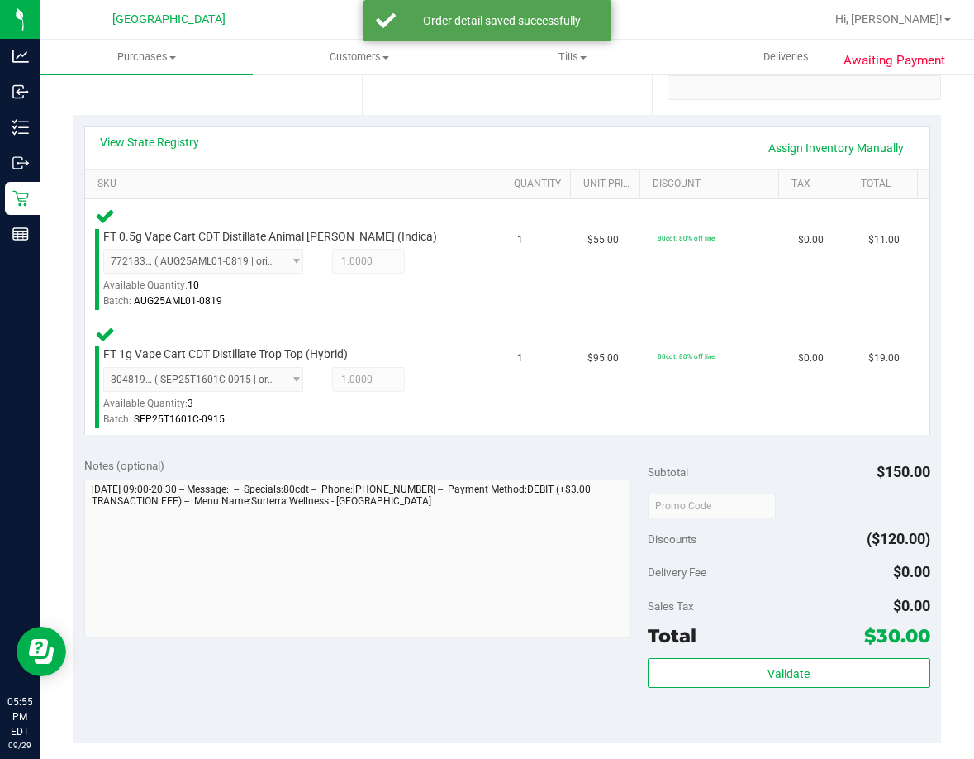
click at [758, 653] on div "Subtotal $150.00 Discounts ($120.00) Delivery Fee $0.00 Sales Tax $0.00 Total $…" at bounding box center [789, 594] width 282 height 275
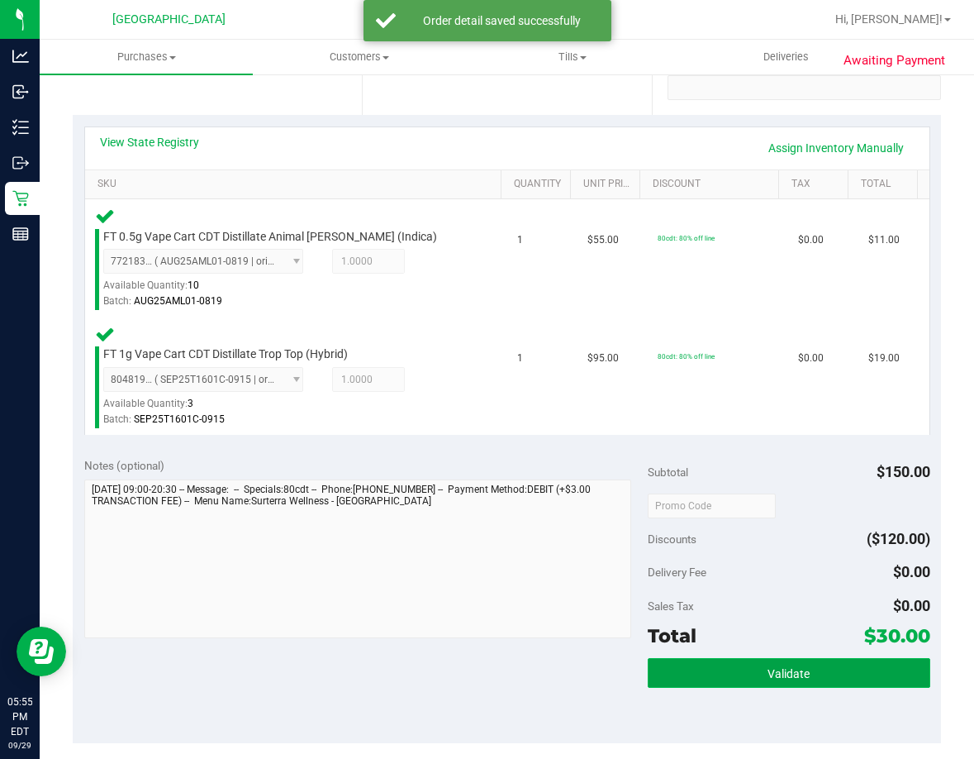
click at [764, 660] on button "Validate" at bounding box center [789, 673] width 282 height 30
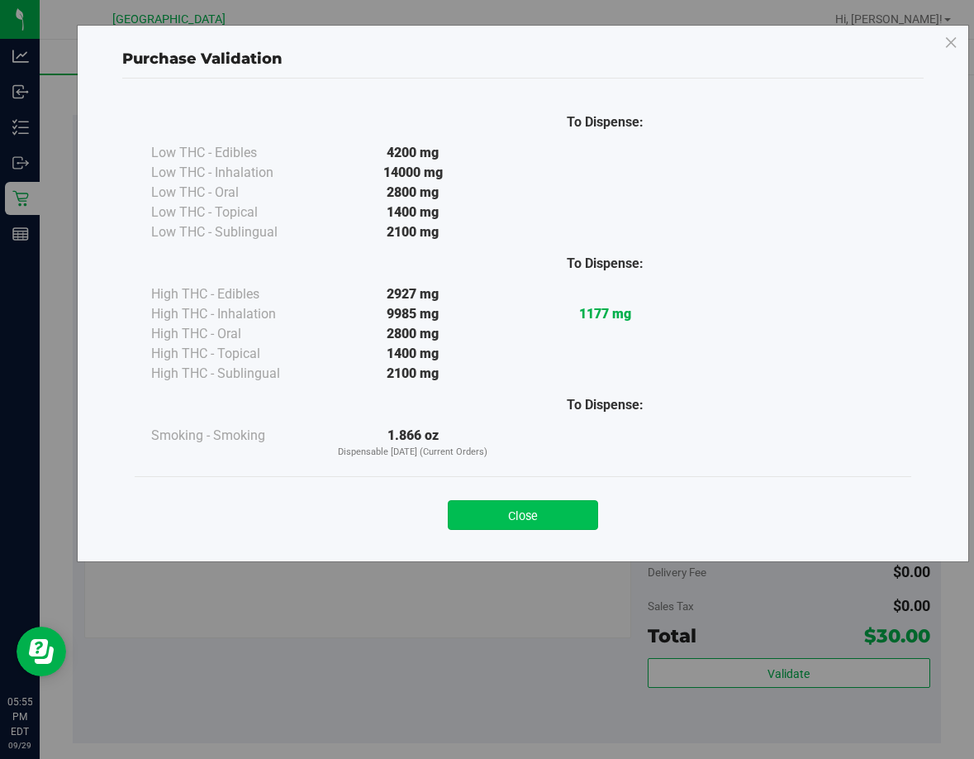
click at [577, 519] on button "Close" at bounding box center [523, 515] width 150 height 30
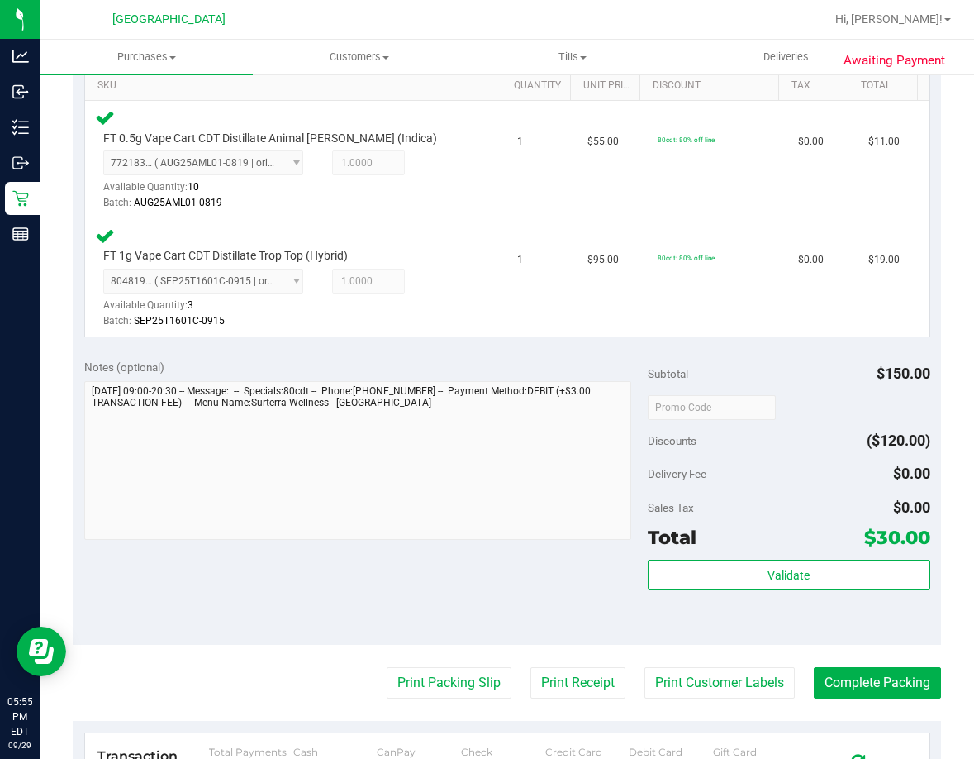
scroll to position [661, 0]
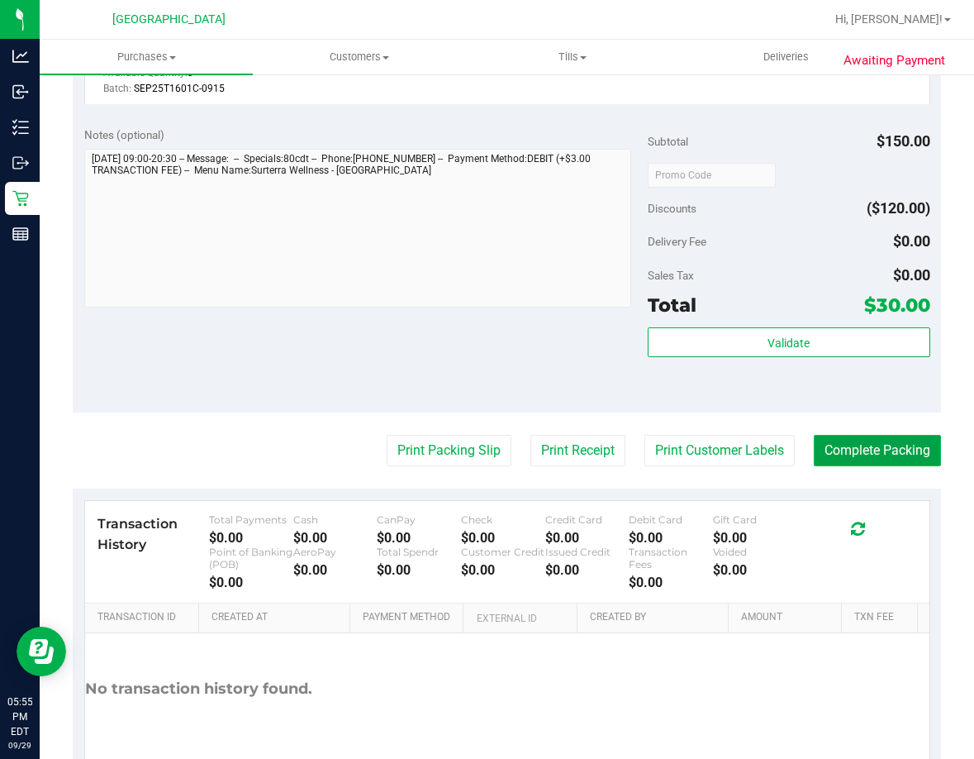
click at [816, 454] on button "Complete Packing" at bounding box center [877, 450] width 127 height 31
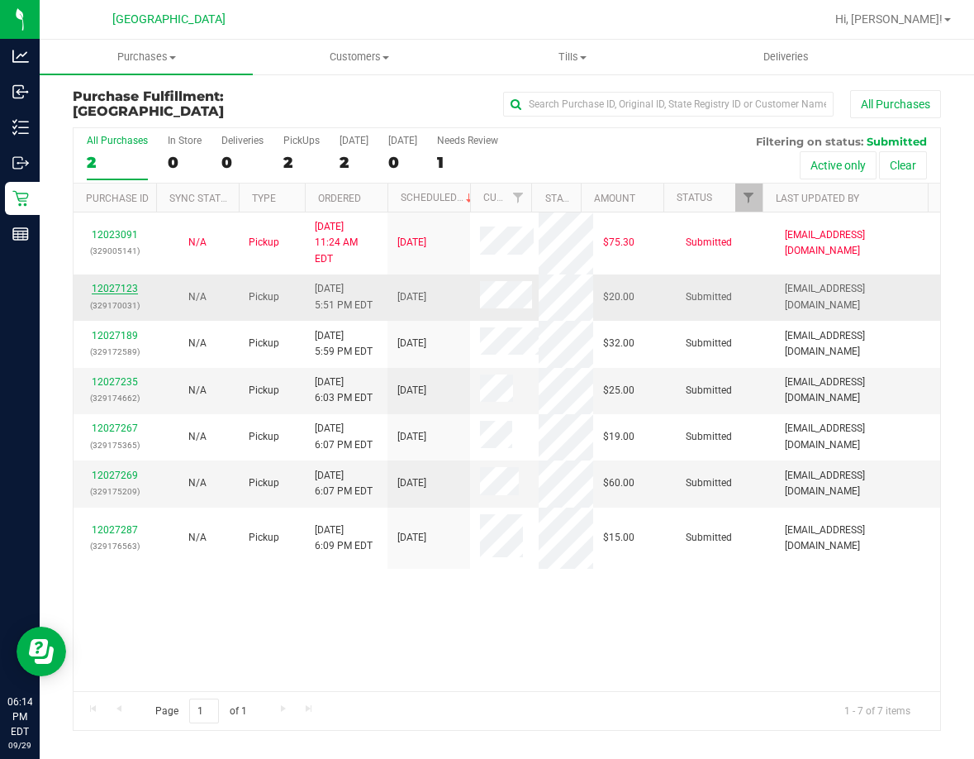
click at [113, 283] on link "12027123" at bounding box center [115, 289] width 46 height 12
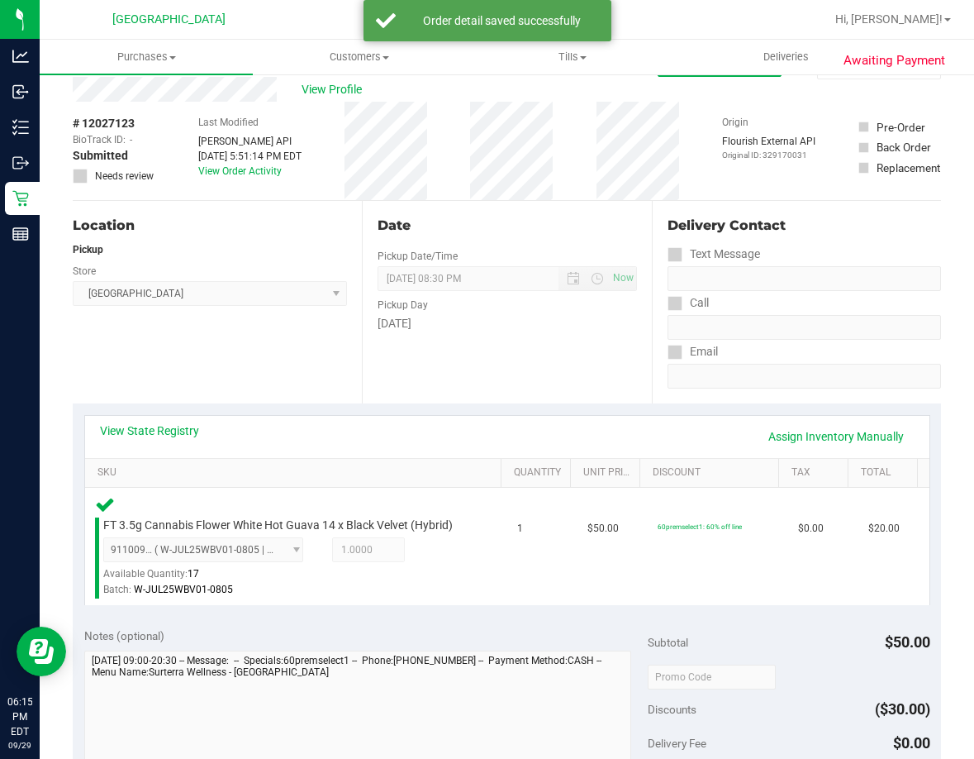
scroll to position [248, 0]
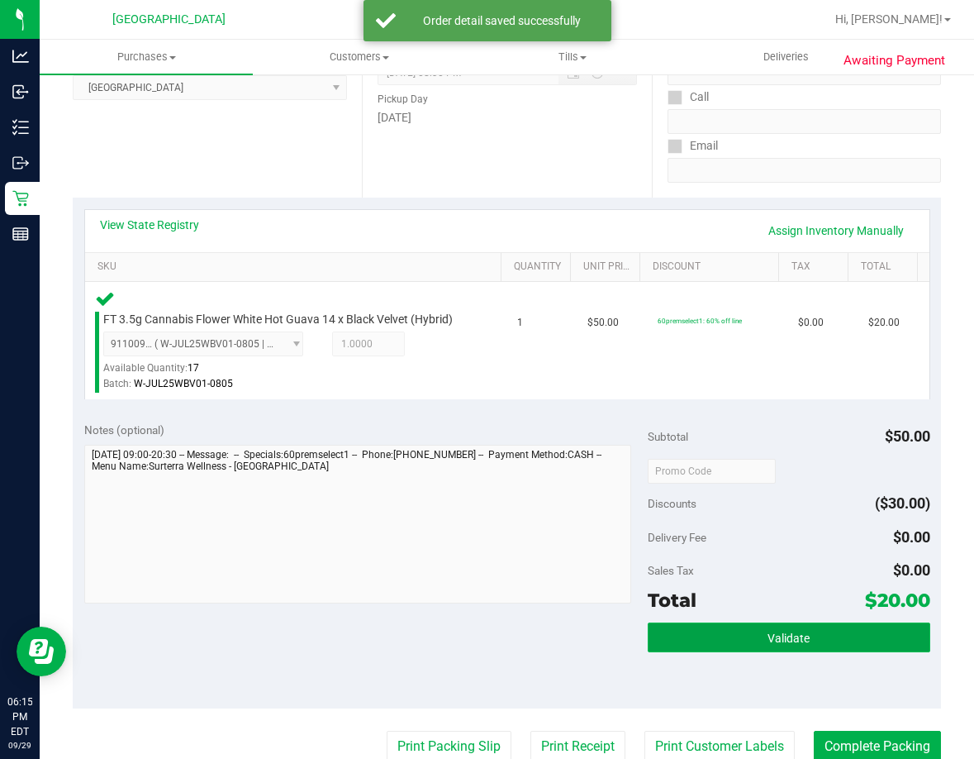
click at [788, 649] on button "Validate" at bounding box center [789, 637] width 282 height 30
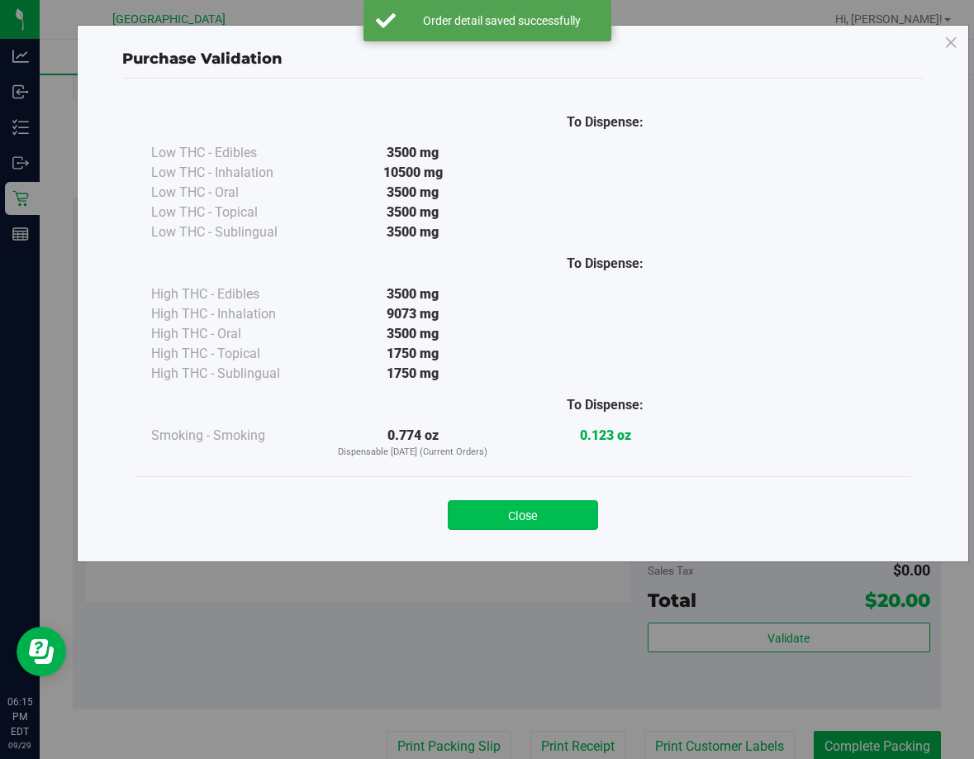
click at [565, 512] on button "Close" at bounding box center [523, 515] width 150 height 30
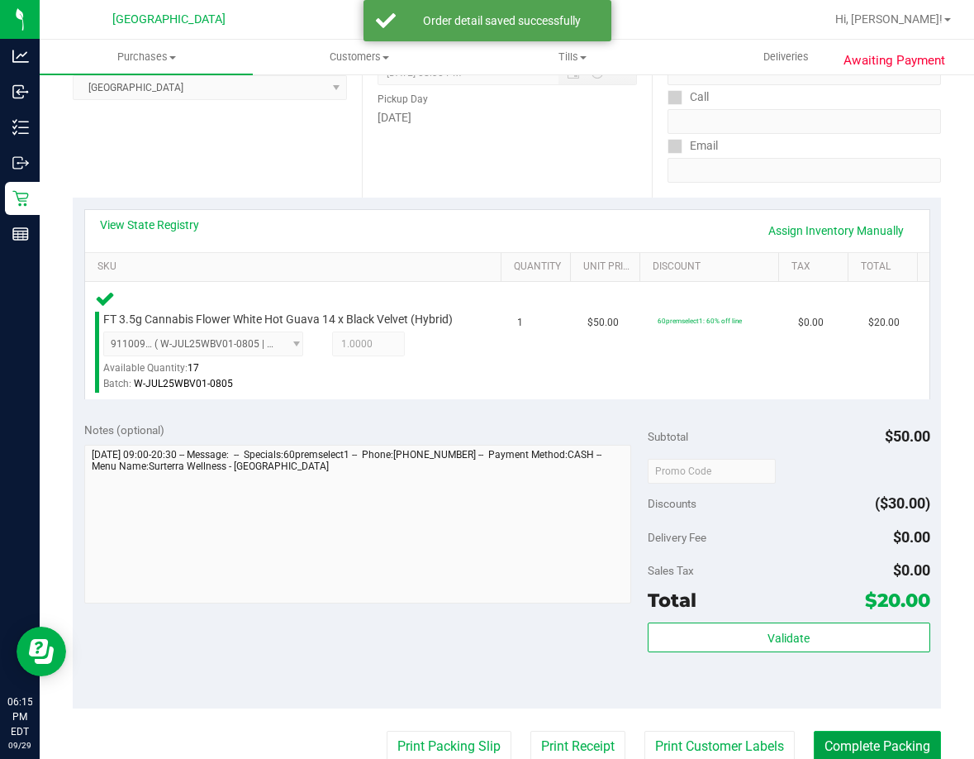
click at [840, 736] on button "Complete Packing" at bounding box center [877, 746] width 127 height 31
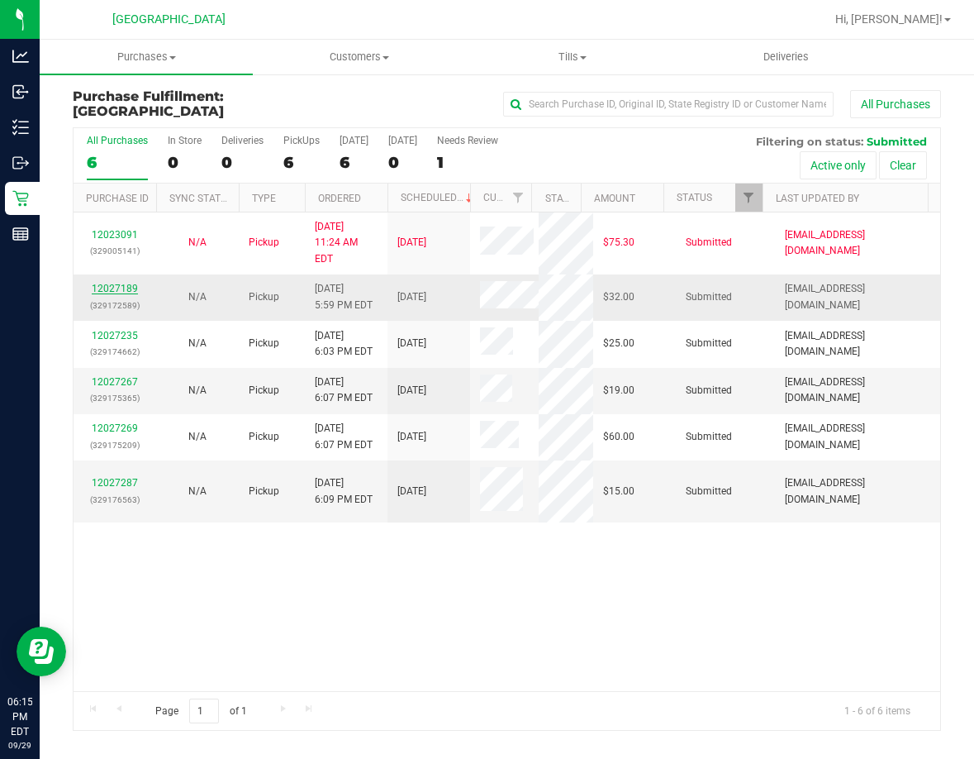
click at [120, 283] on link "12027189" at bounding box center [115, 289] width 46 height 12
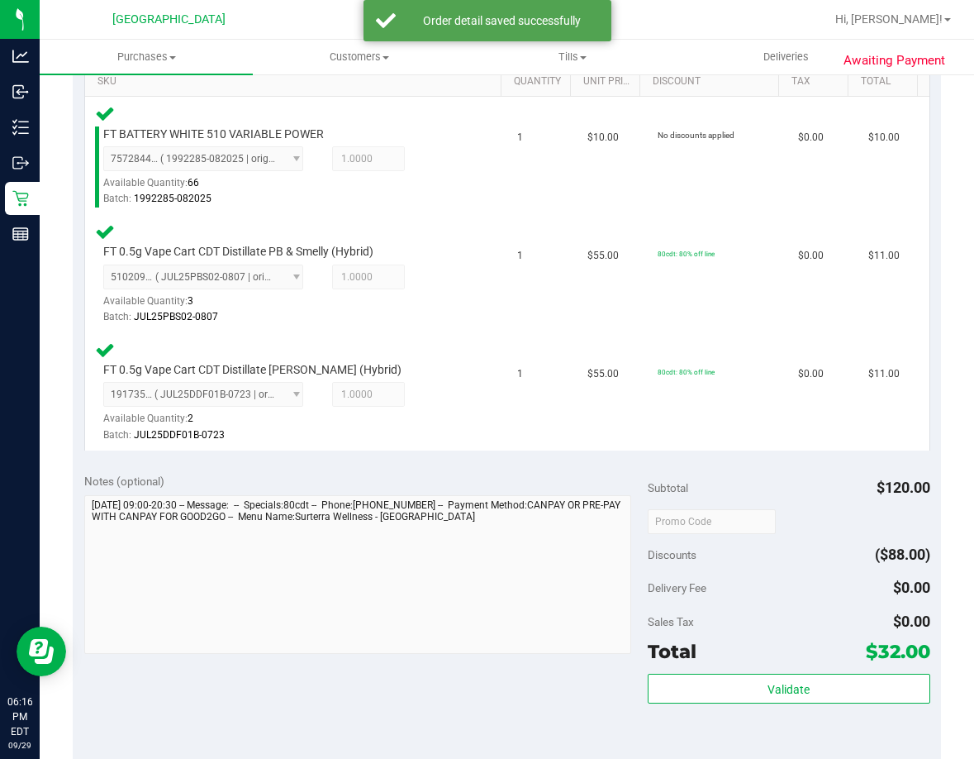
scroll to position [661, 0]
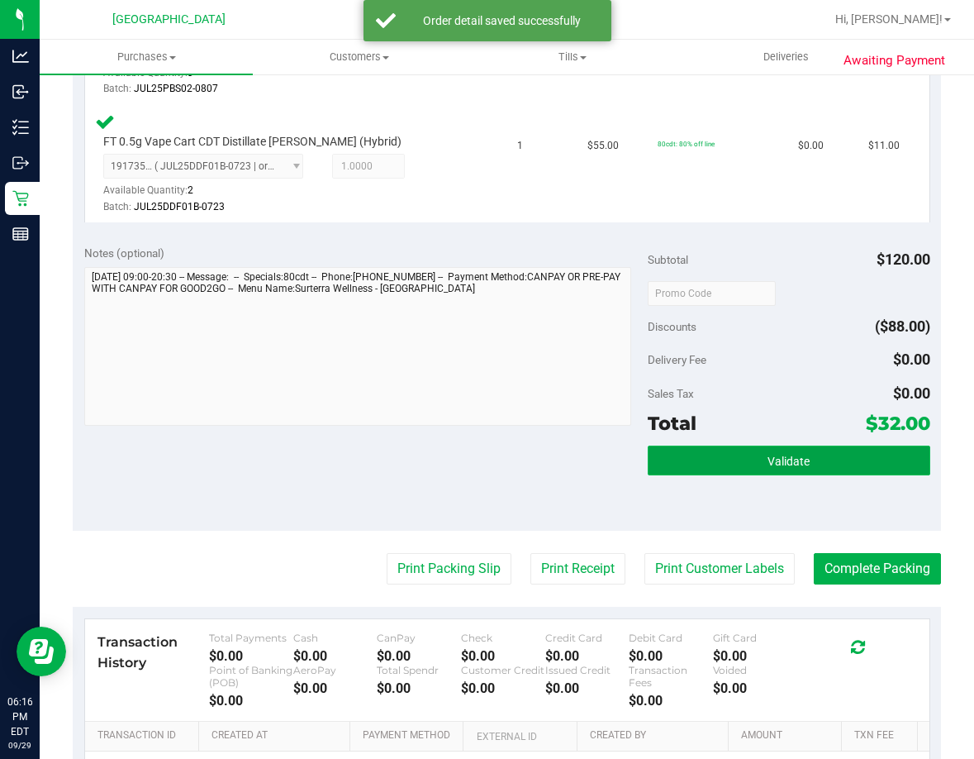
click at [780, 460] on span "Validate" at bounding box center [789, 461] width 42 height 13
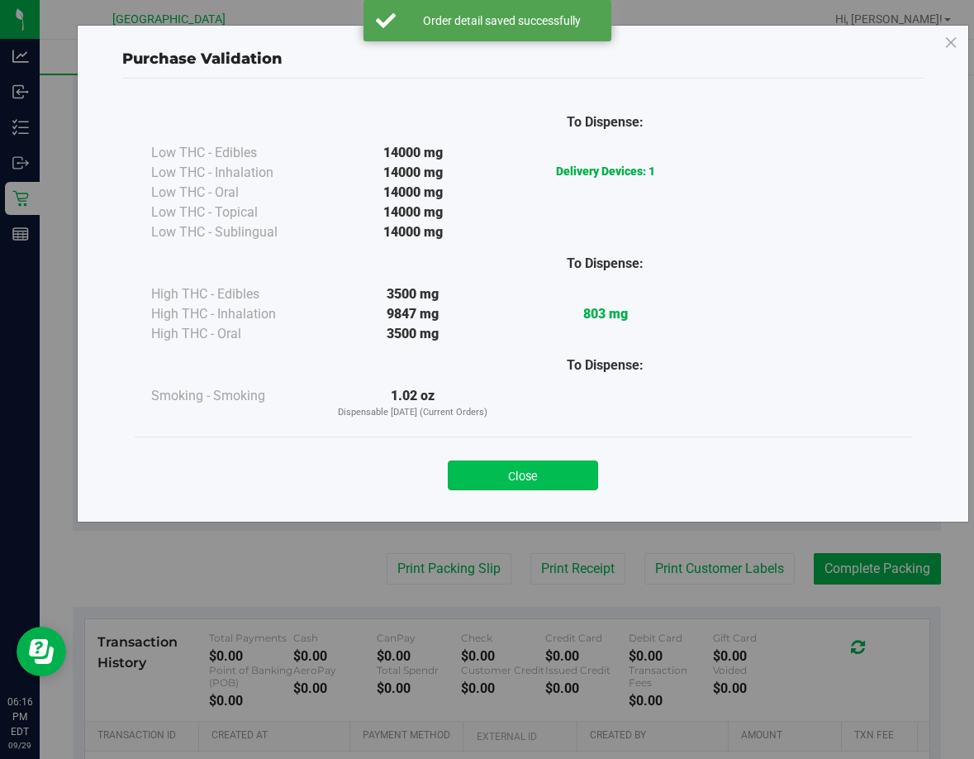
click at [577, 476] on button "Close" at bounding box center [523, 475] width 150 height 30
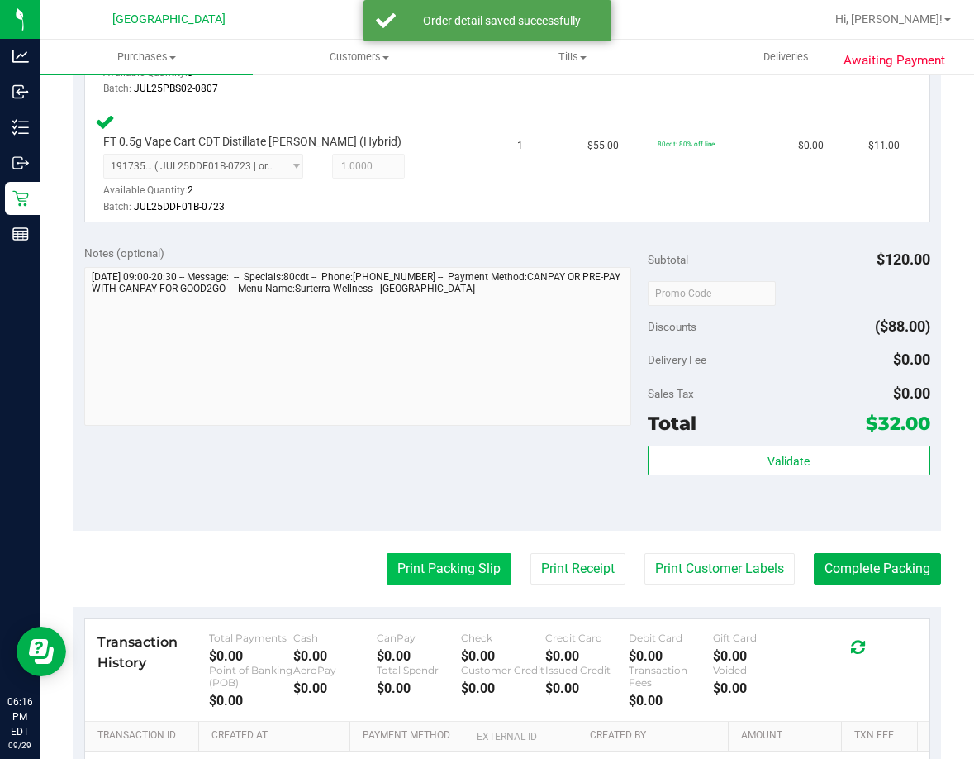
click at [429, 562] on button "Print Packing Slip" at bounding box center [449, 568] width 125 height 31
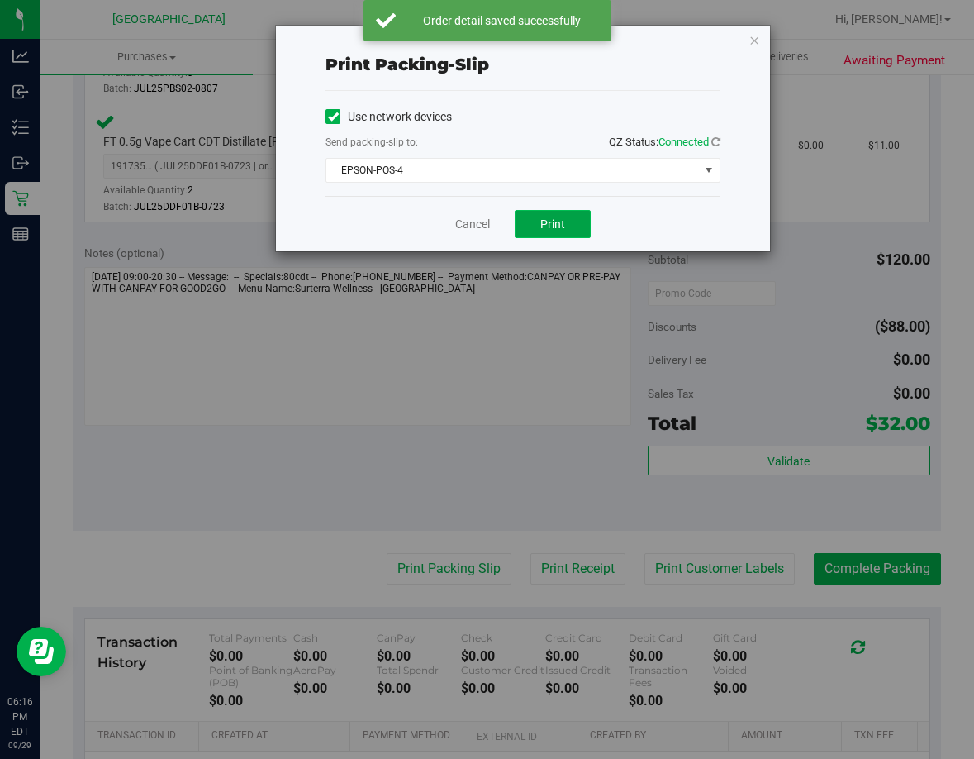
click at [563, 230] on span "Print" at bounding box center [553, 223] width 25 height 13
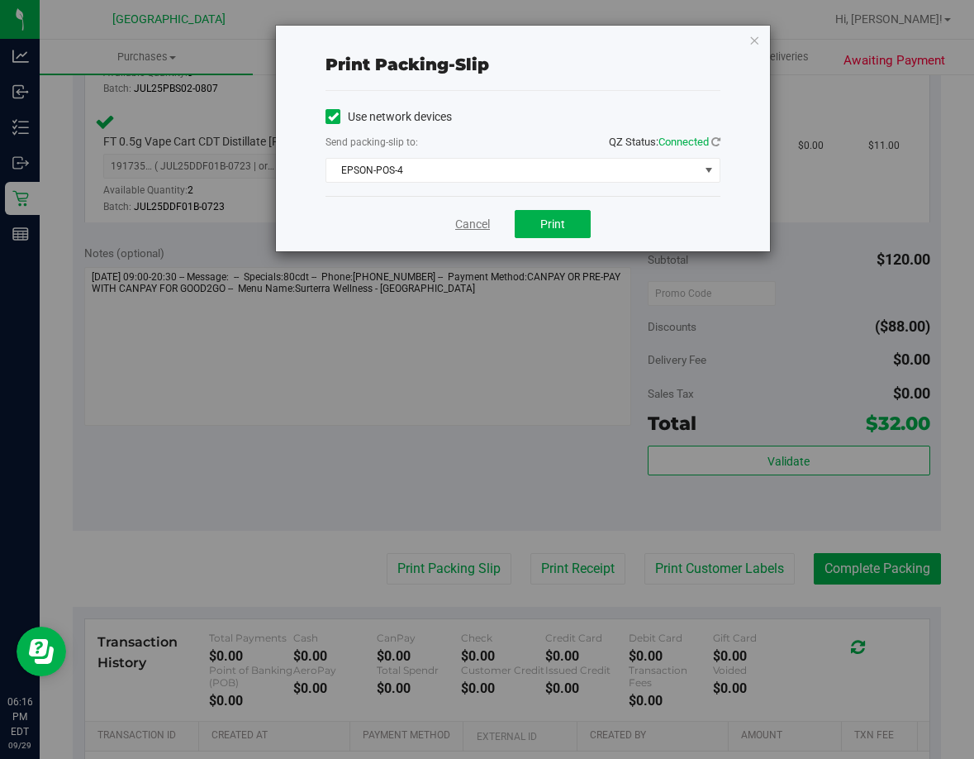
click at [467, 218] on link "Cancel" at bounding box center [472, 224] width 35 height 17
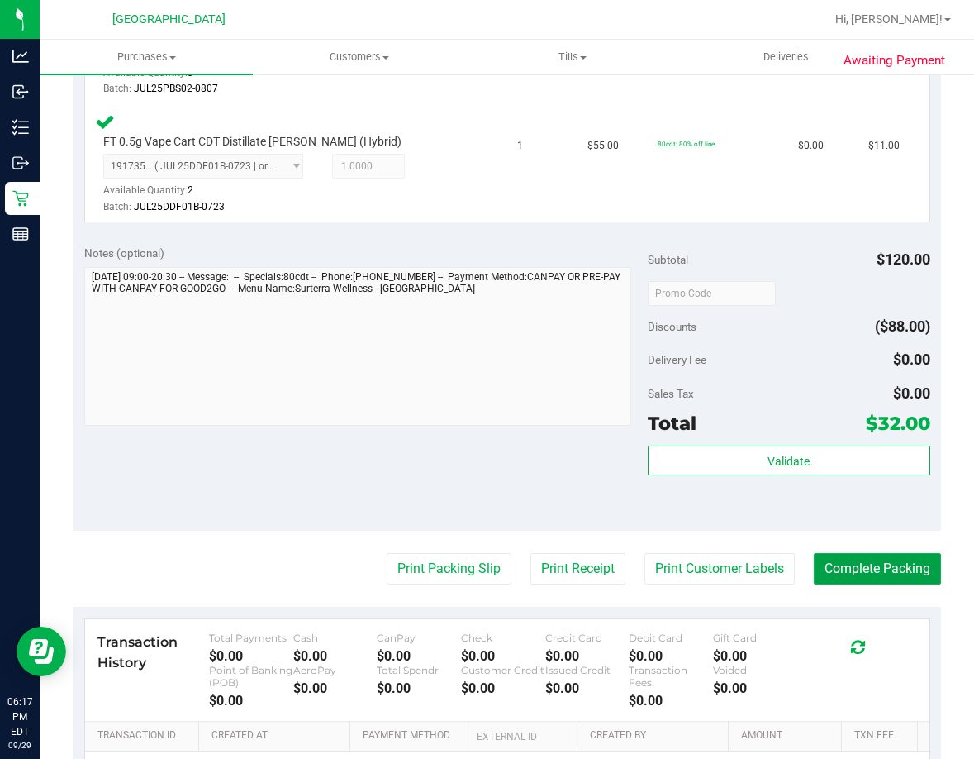
click at [827, 563] on button "Complete Packing" at bounding box center [877, 568] width 127 height 31
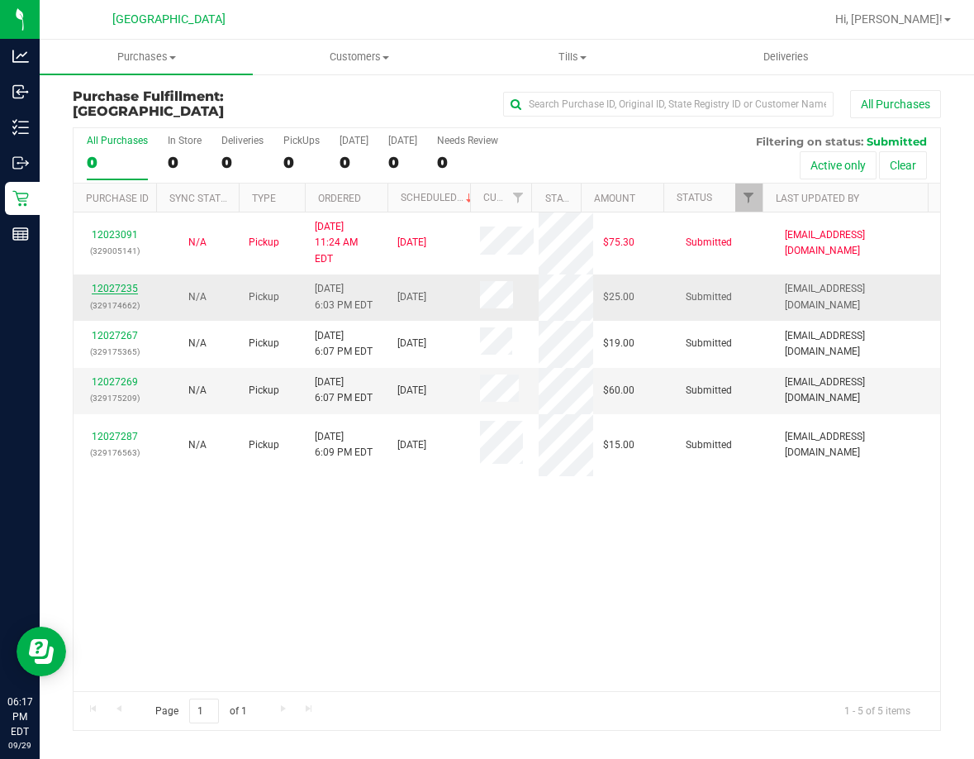
click at [134, 283] on link "12027235" at bounding box center [115, 289] width 46 height 12
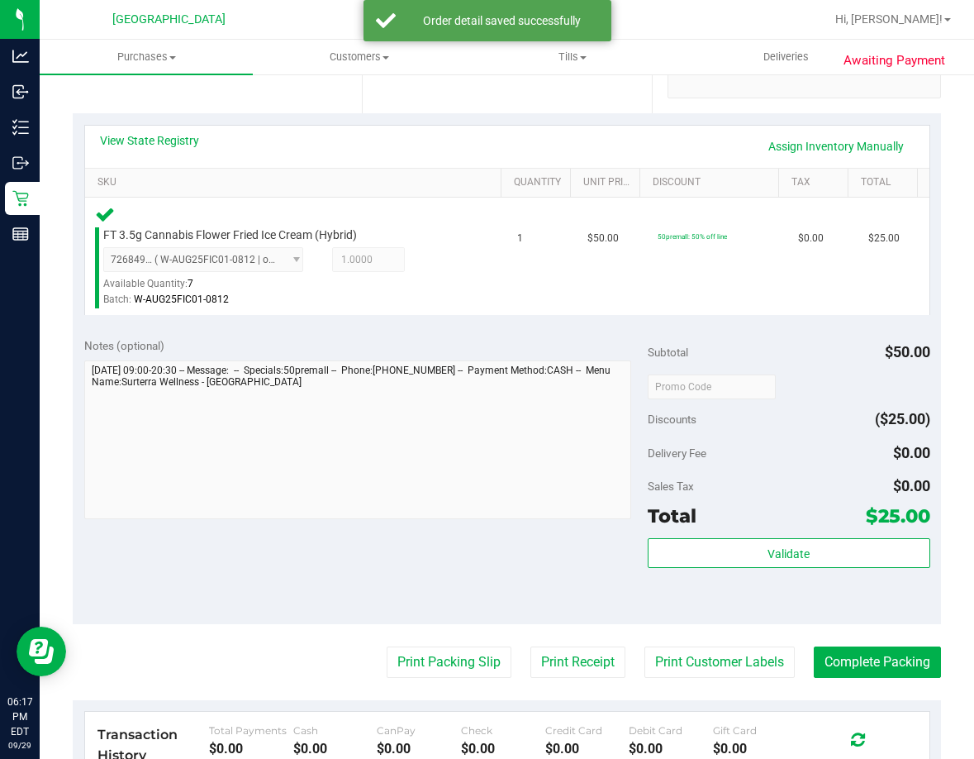
scroll to position [413, 0]
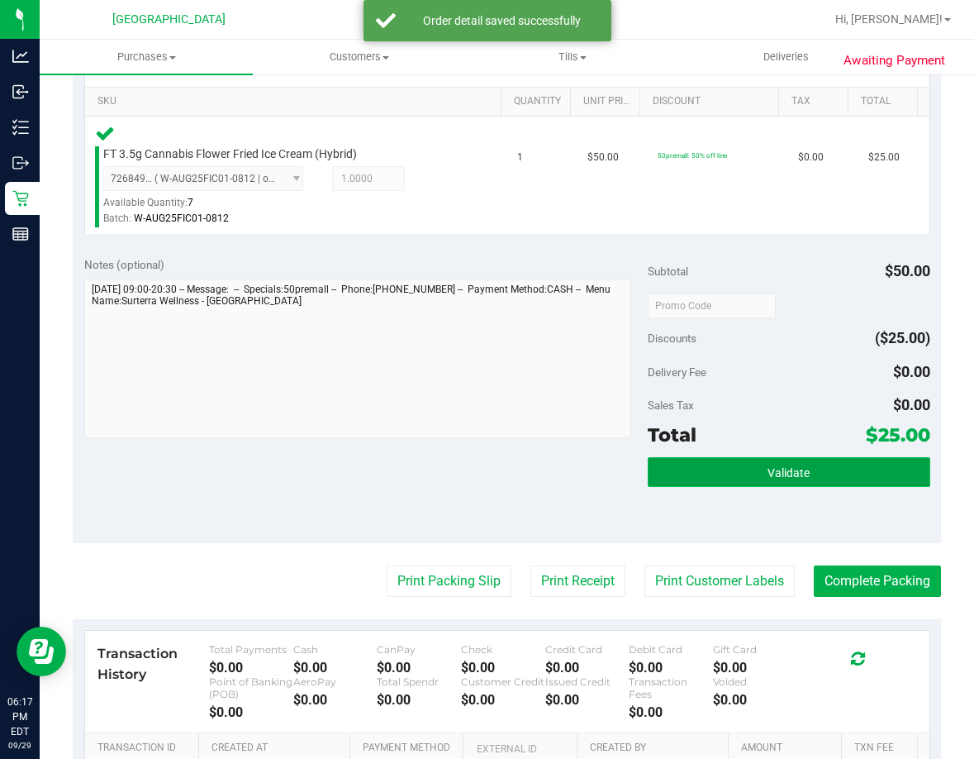
click at [769, 462] on button "Validate" at bounding box center [789, 472] width 282 height 30
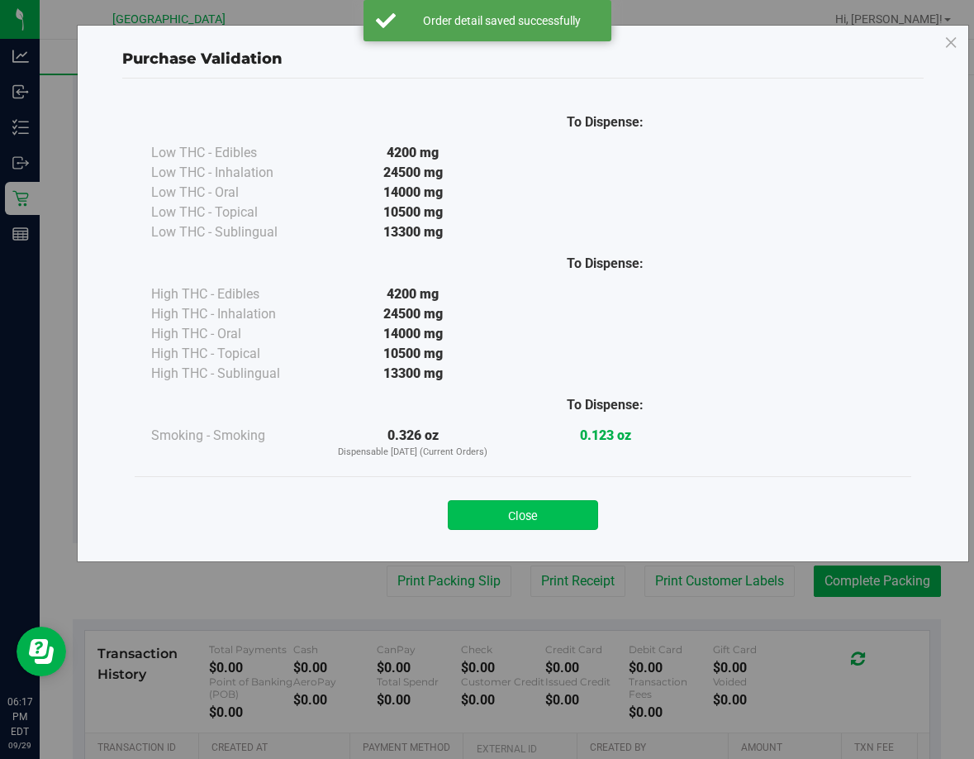
click at [555, 529] on button "Close" at bounding box center [523, 515] width 150 height 30
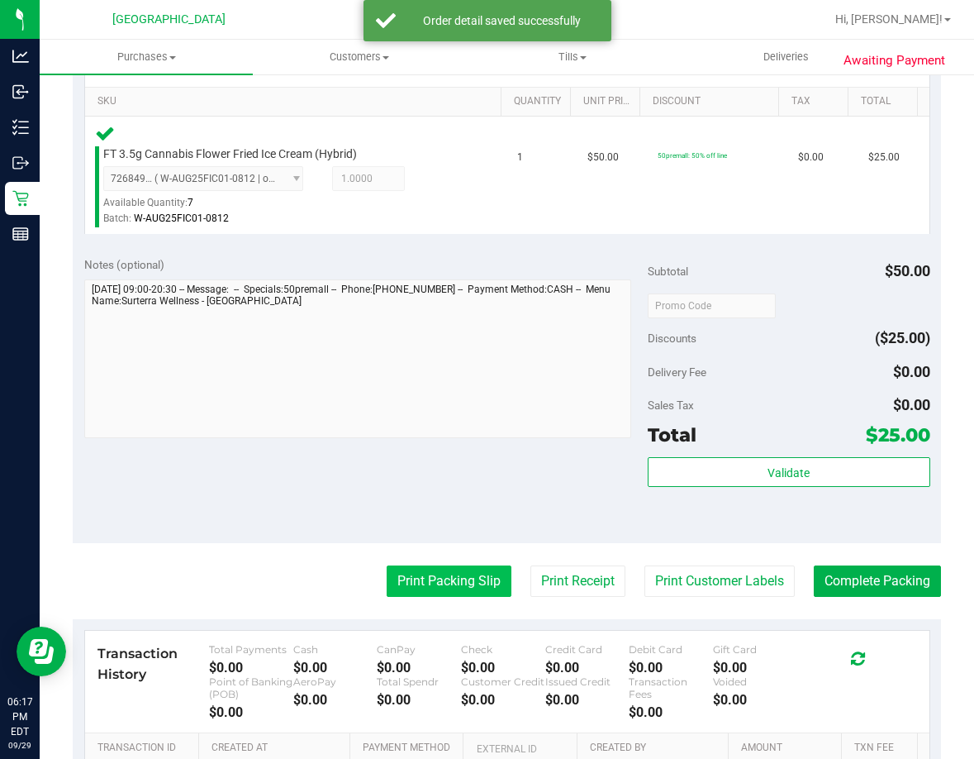
click at [446, 574] on button "Print Packing Slip" at bounding box center [449, 580] width 125 height 31
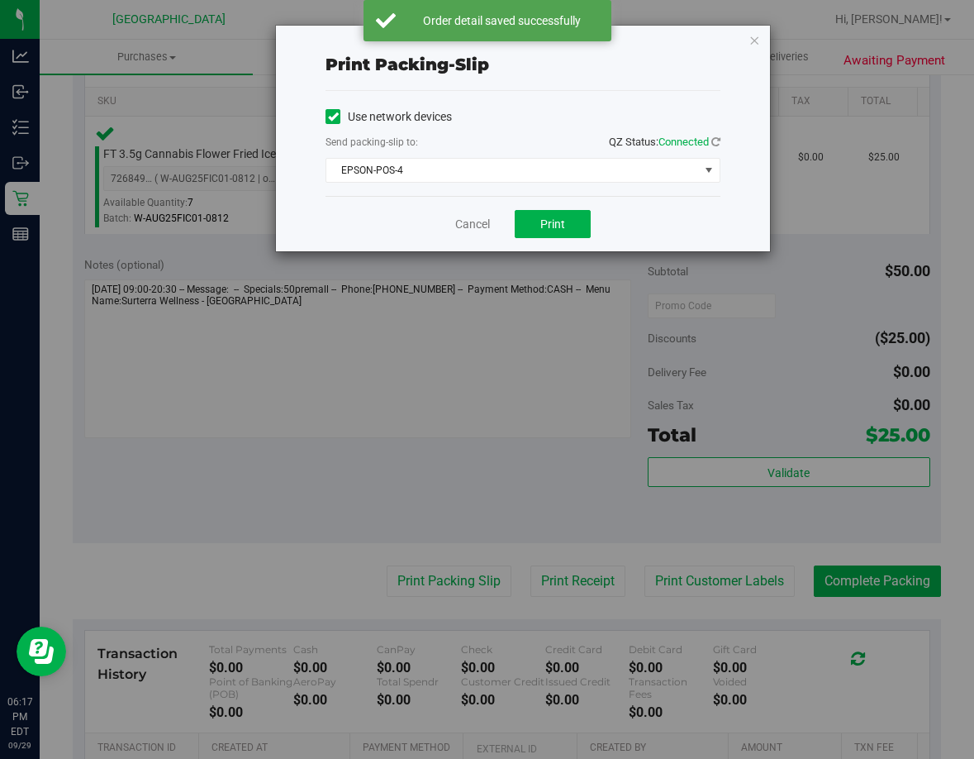
click at [541, 207] on div "Cancel Print" at bounding box center [523, 223] width 395 height 55
click at [559, 226] on span "Print" at bounding box center [553, 223] width 25 height 13
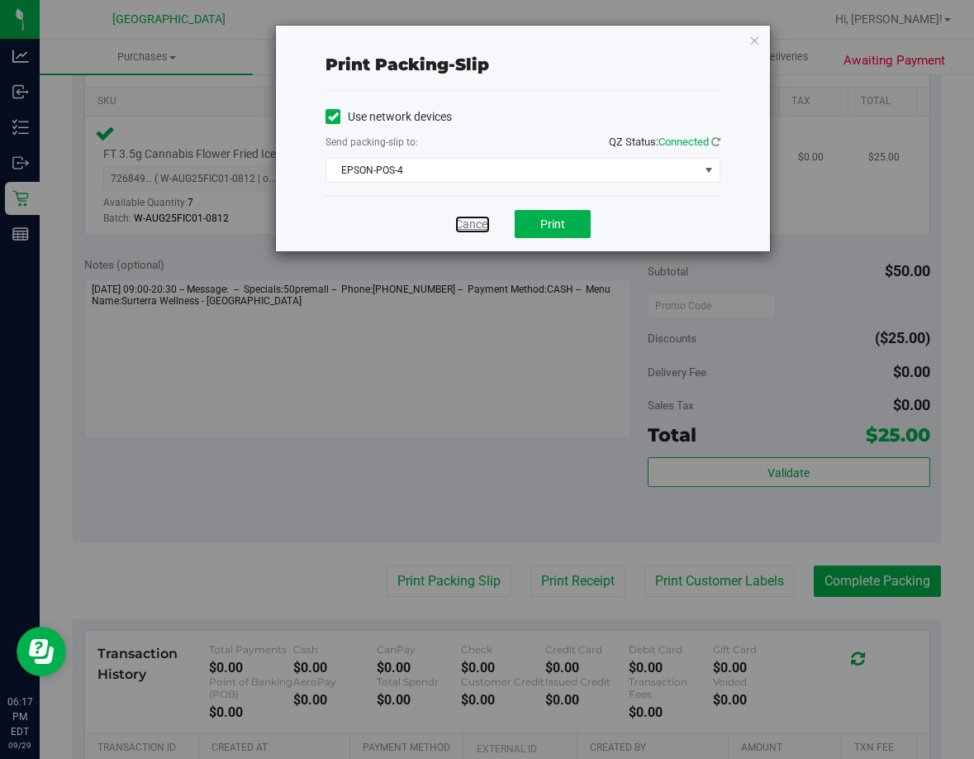
click at [465, 226] on link "Cancel" at bounding box center [472, 224] width 35 height 17
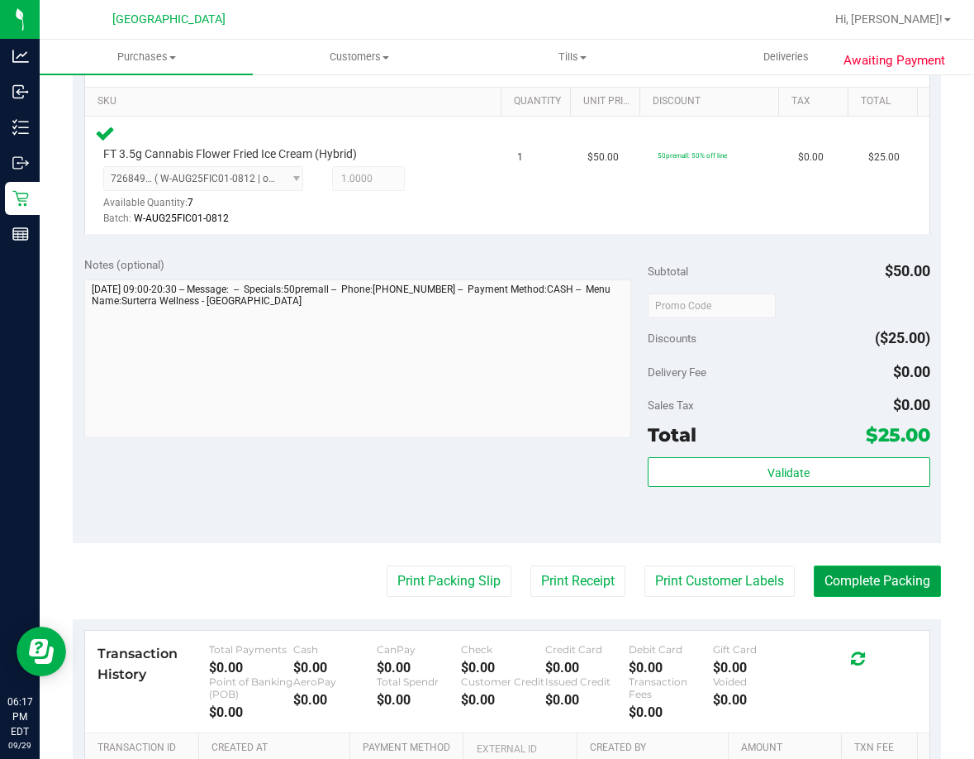
click at [912, 575] on button "Complete Packing" at bounding box center [877, 580] width 127 height 31
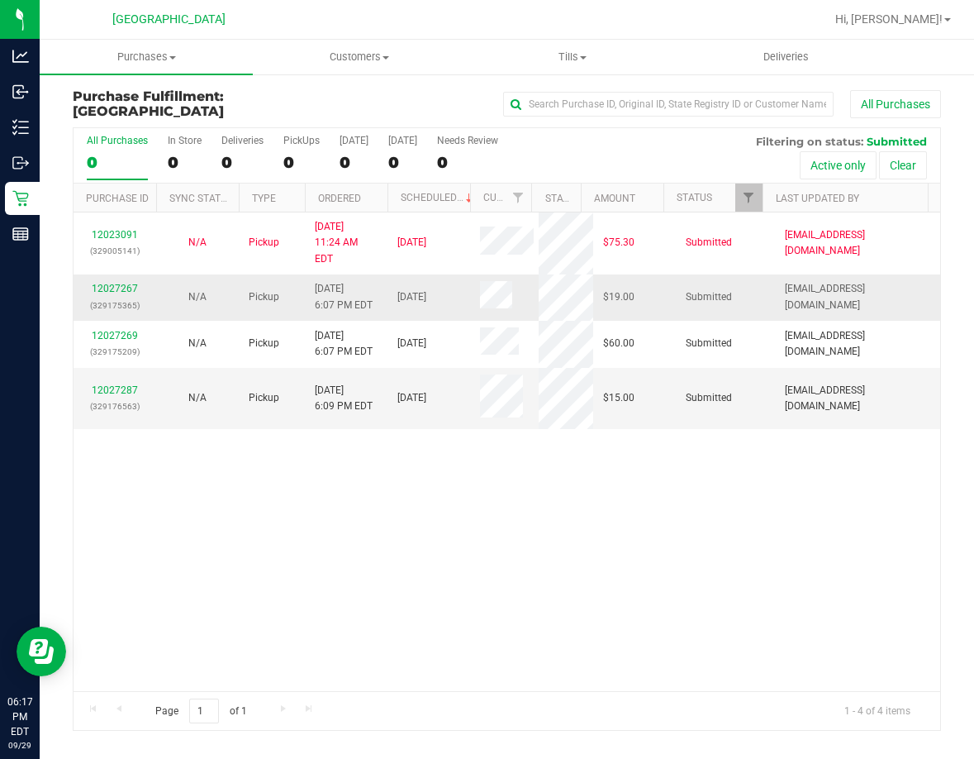
click at [121, 281] on div "12027267 (329175365)" at bounding box center [114, 296] width 63 height 31
click at [117, 283] on link "12027267" at bounding box center [115, 289] width 46 height 12
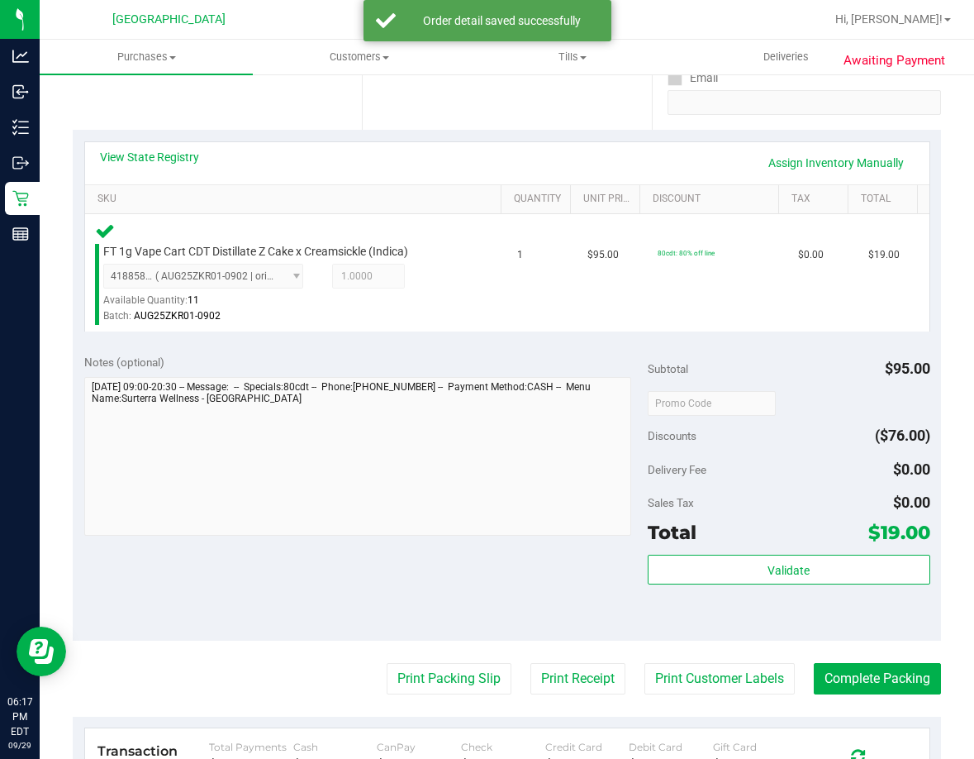
scroll to position [579, 0]
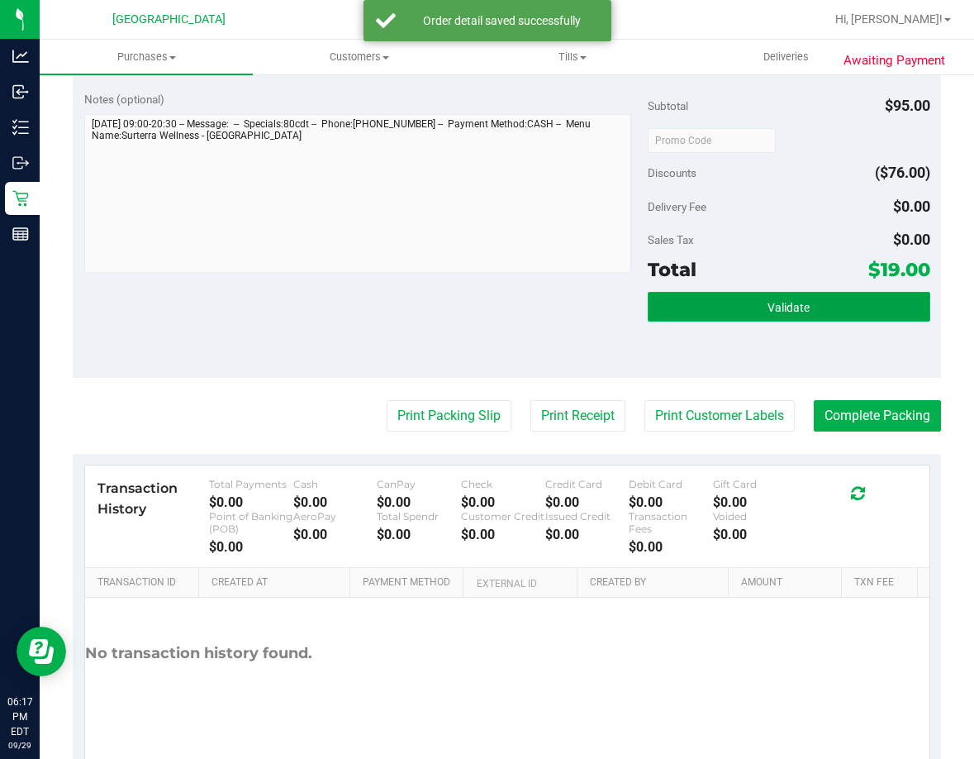
click at [748, 307] on button "Validate" at bounding box center [789, 307] width 282 height 30
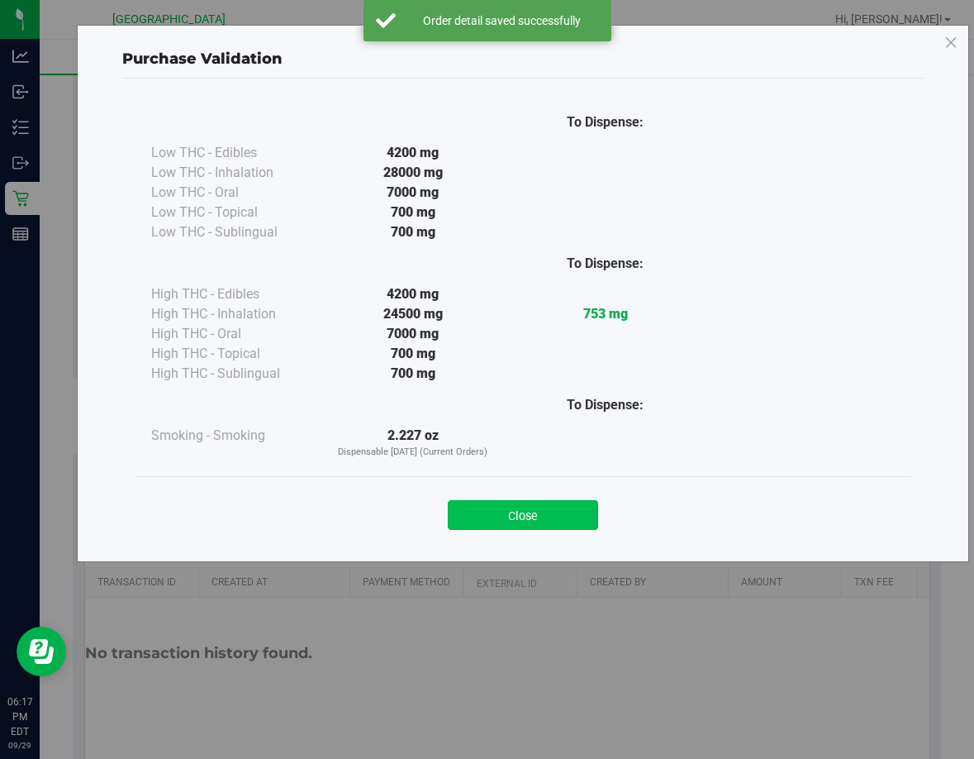
click at [583, 519] on button "Close" at bounding box center [523, 515] width 150 height 30
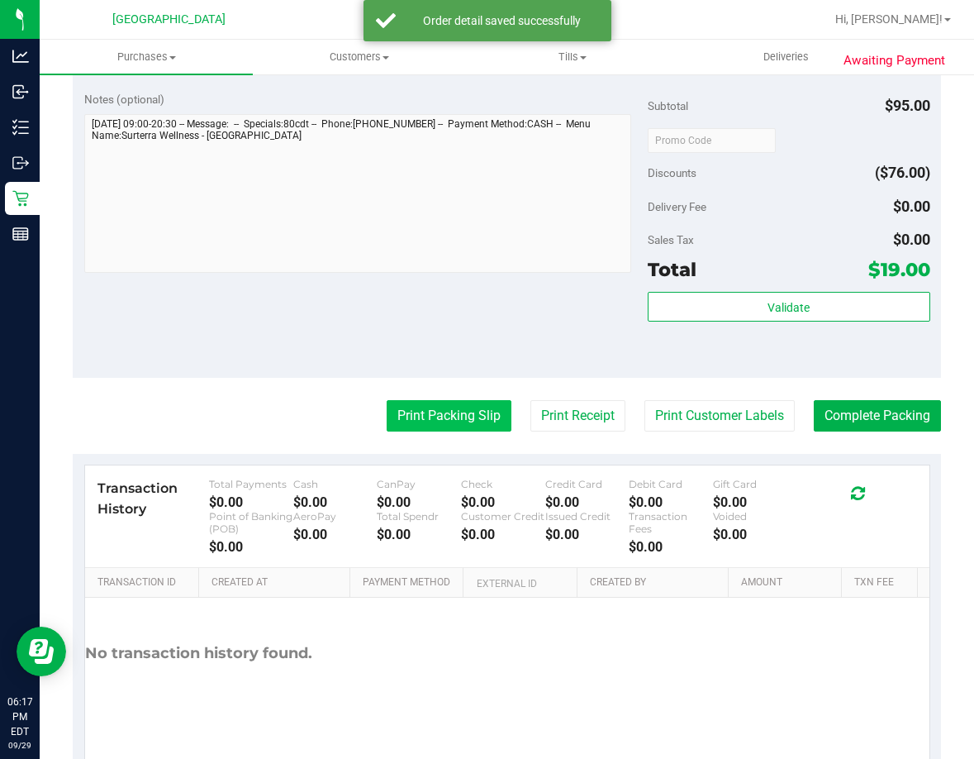
click at [429, 407] on button "Print Packing Slip" at bounding box center [449, 415] width 125 height 31
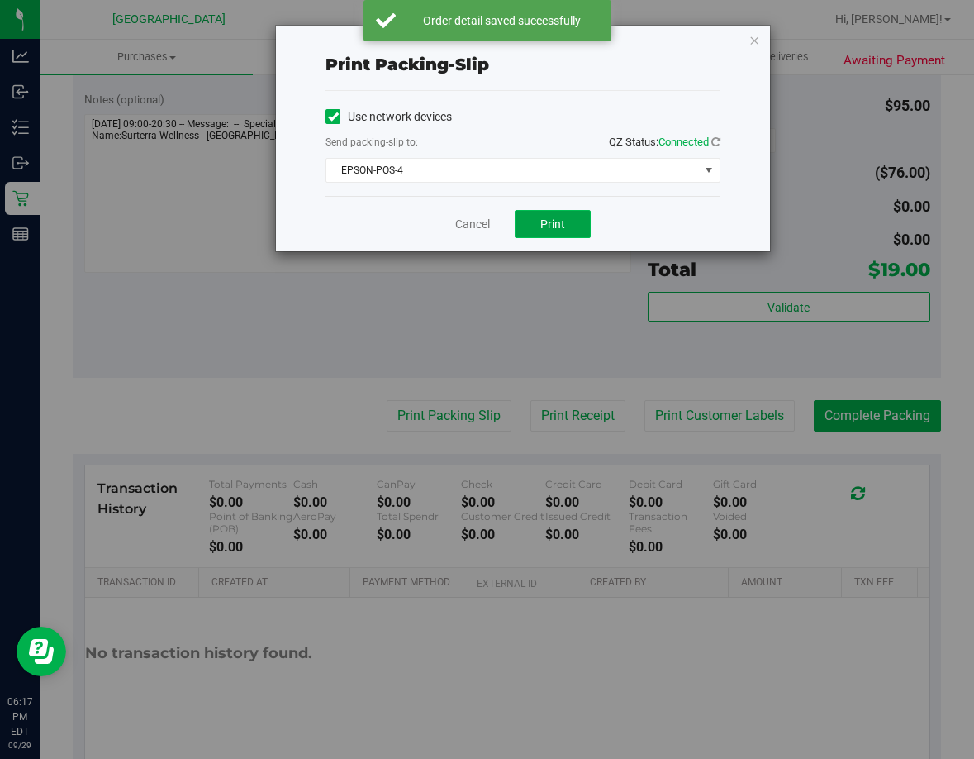
click at [572, 233] on button "Print" at bounding box center [553, 224] width 76 height 28
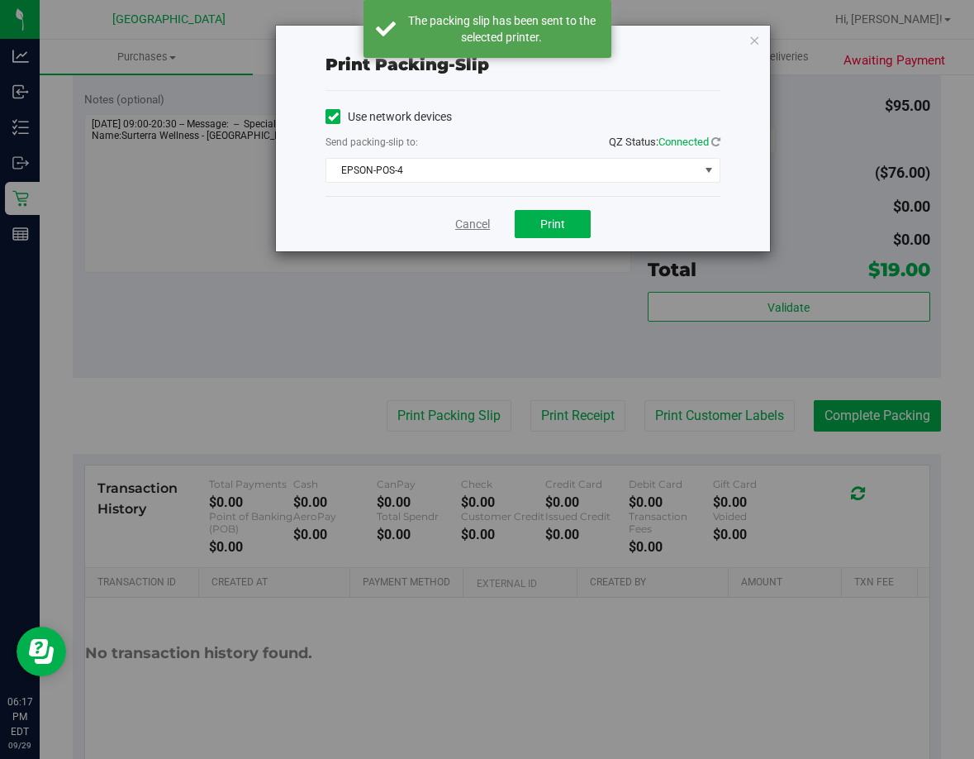
click at [486, 226] on link "Cancel" at bounding box center [472, 224] width 35 height 17
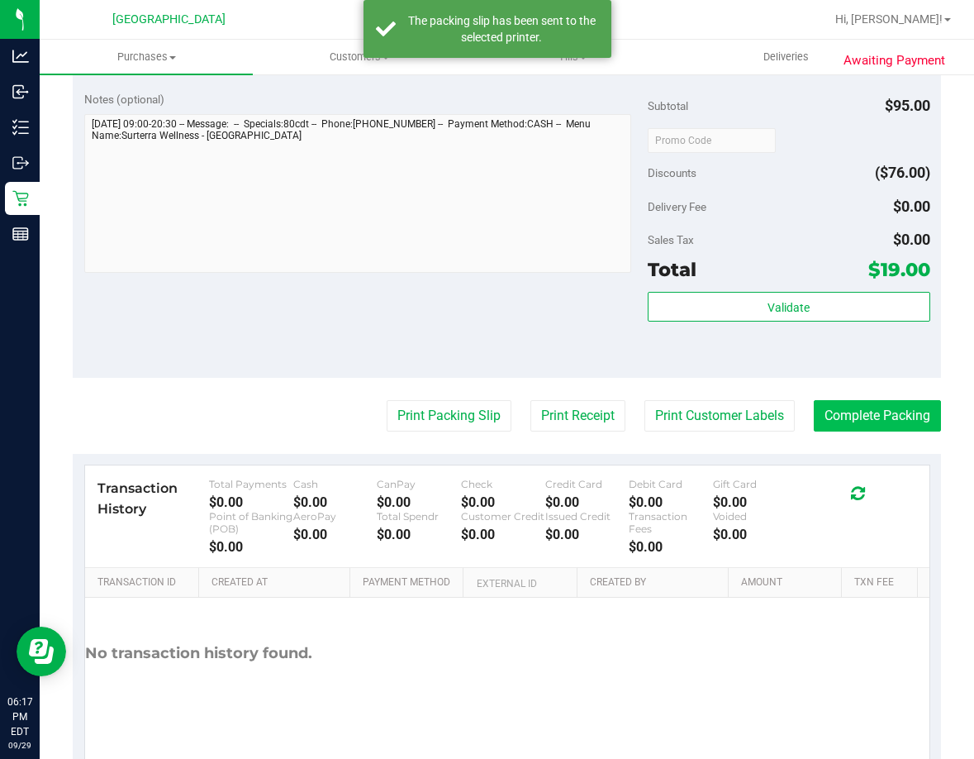
click at [387, 400] on button "Print Packing Slip" at bounding box center [449, 415] width 125 height 31
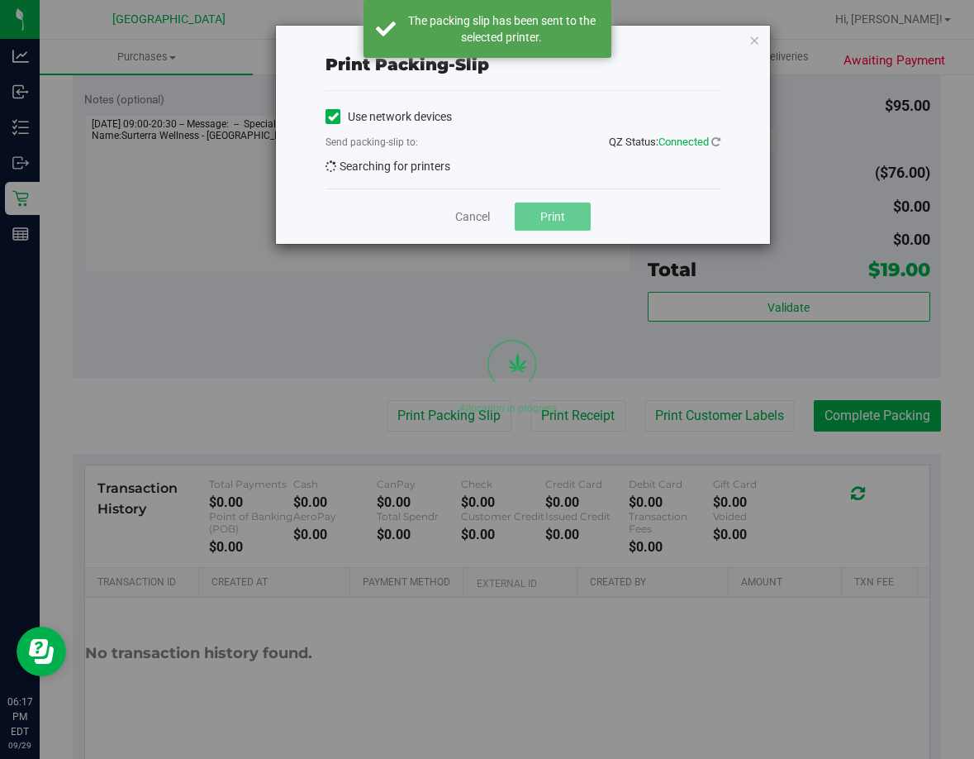
click at [842, 418] on div "Print packing-slip Use network devices Send packing-slip to: QZ Status: Connect…" at bounding box center [493, 379] width 987 height 759
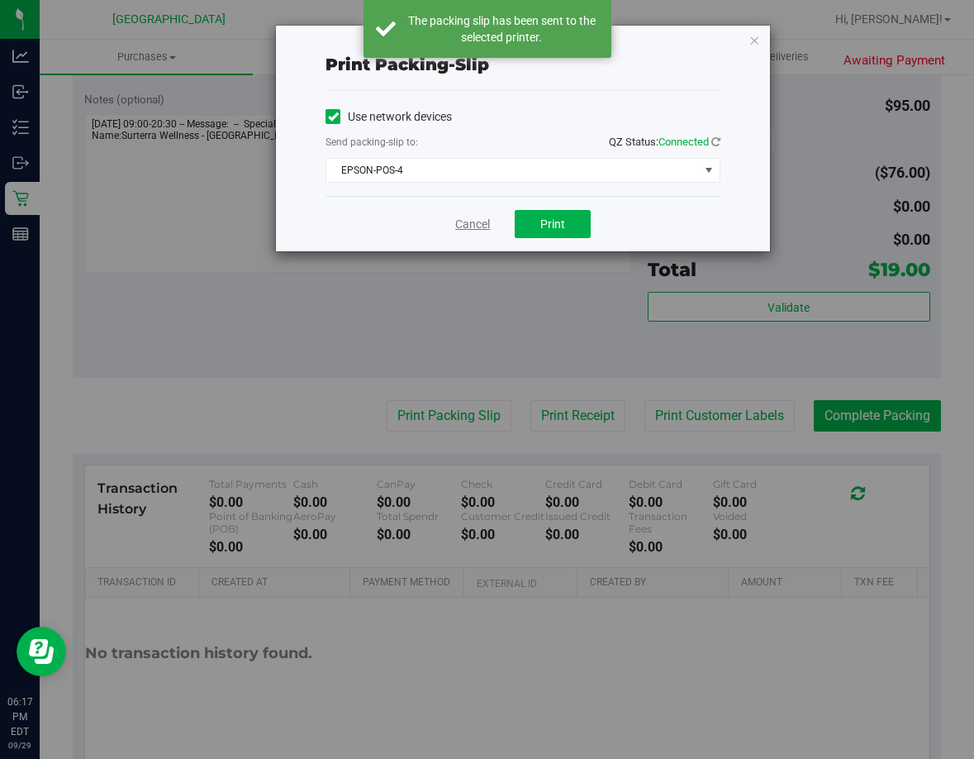
click at [485, 226] on link "Cancel" at bounding box center [472, 224] width 35 height 17
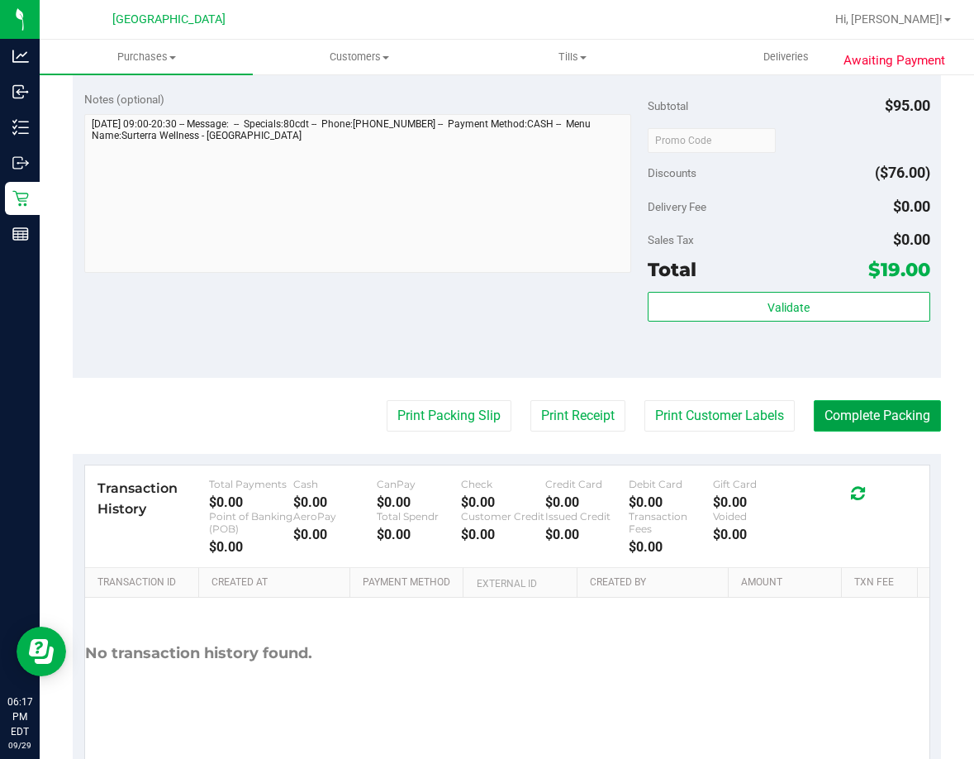
click at [860, 408] on button "Complete Packing" at bounding box center [877, 415] width 127 height 31
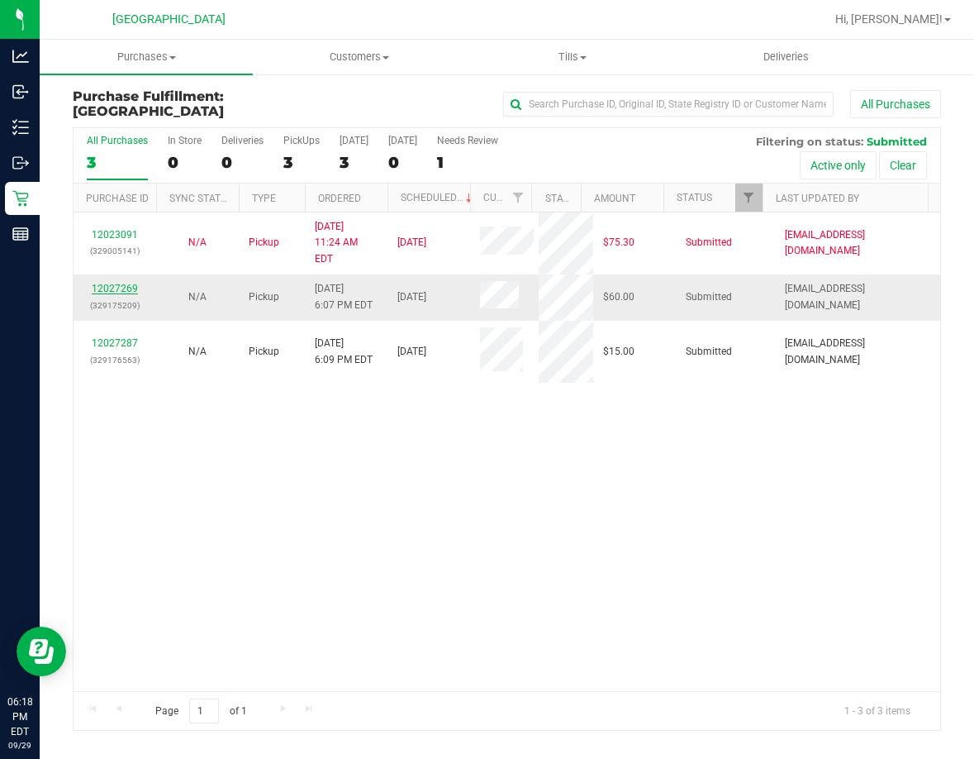
click at [119, 283] on link "12027269" at bounding box center [115, 289] width 46 height 12
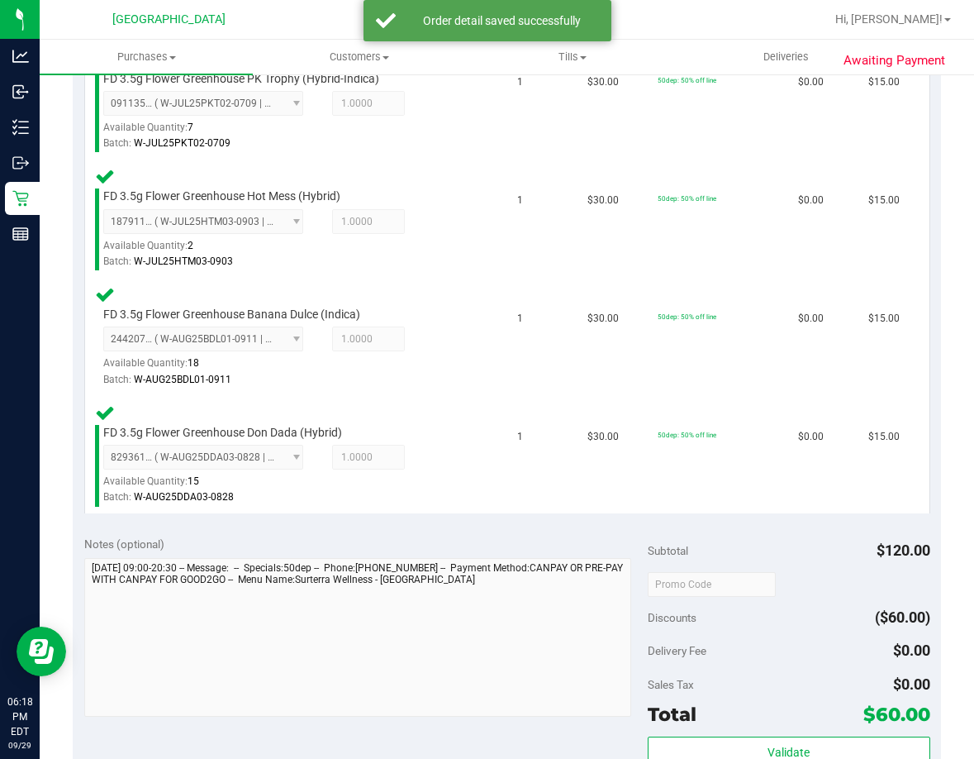
scroll to position [579, 0]
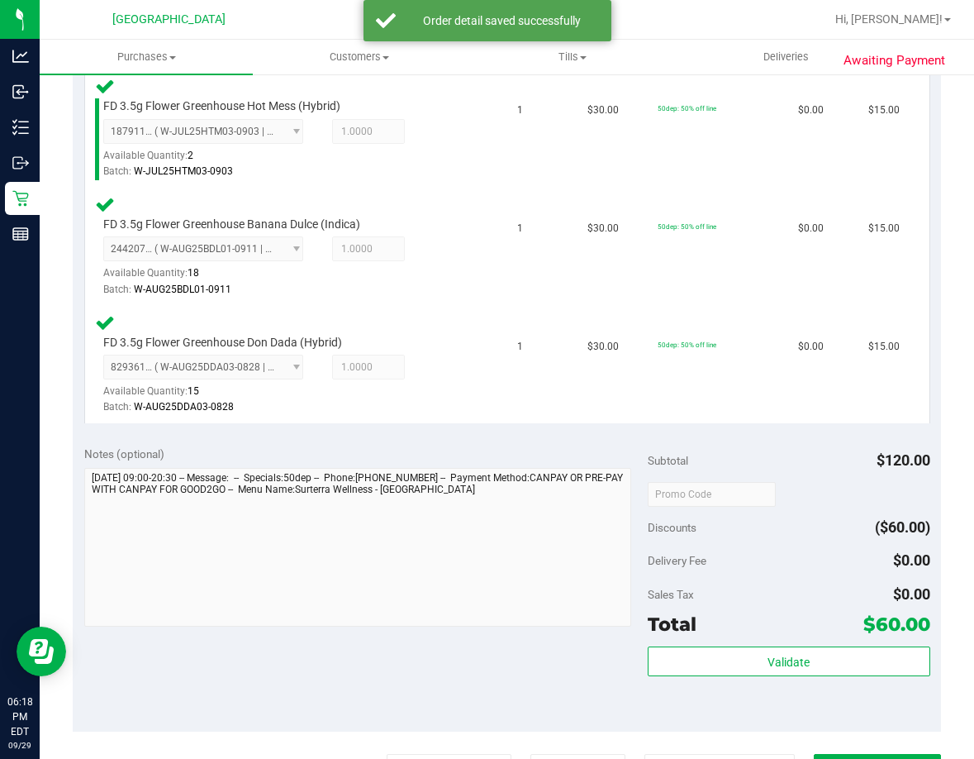
click at [785, 643] on div "Subtotal $120.00 Discounts ($60.00) Delivery Fee $0.00 Sales Tax $0.00 Total $6…" at bounding box center [789, 582] width 282 height 275
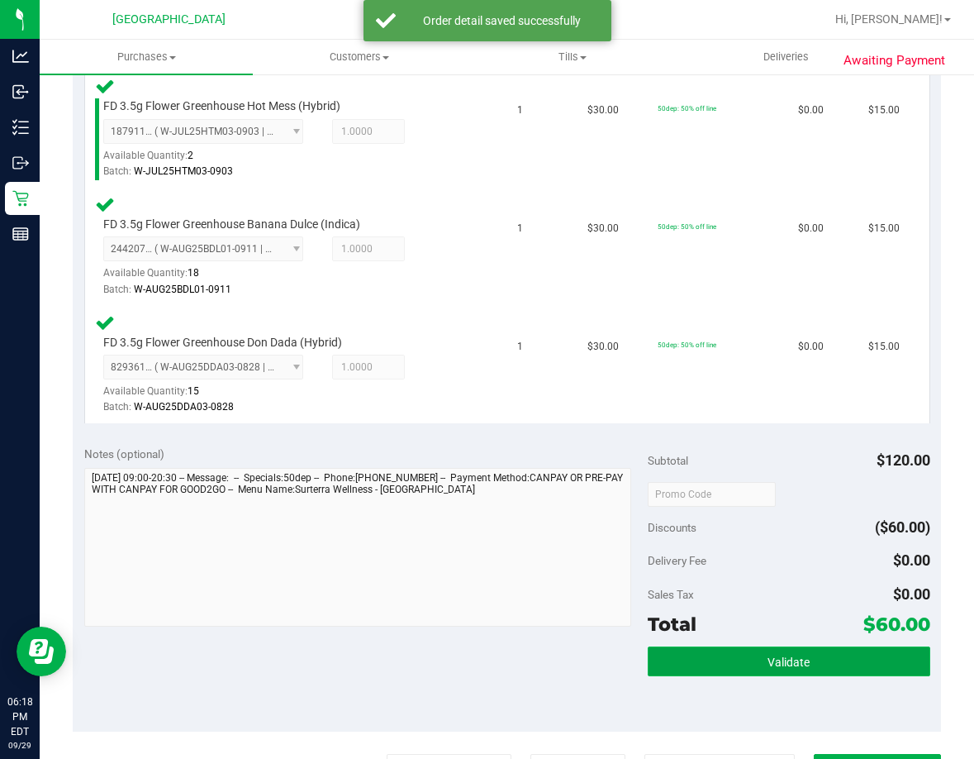
click at [788, 658] on span "Validate" at bounding box center [789, 661] width 42 height 13
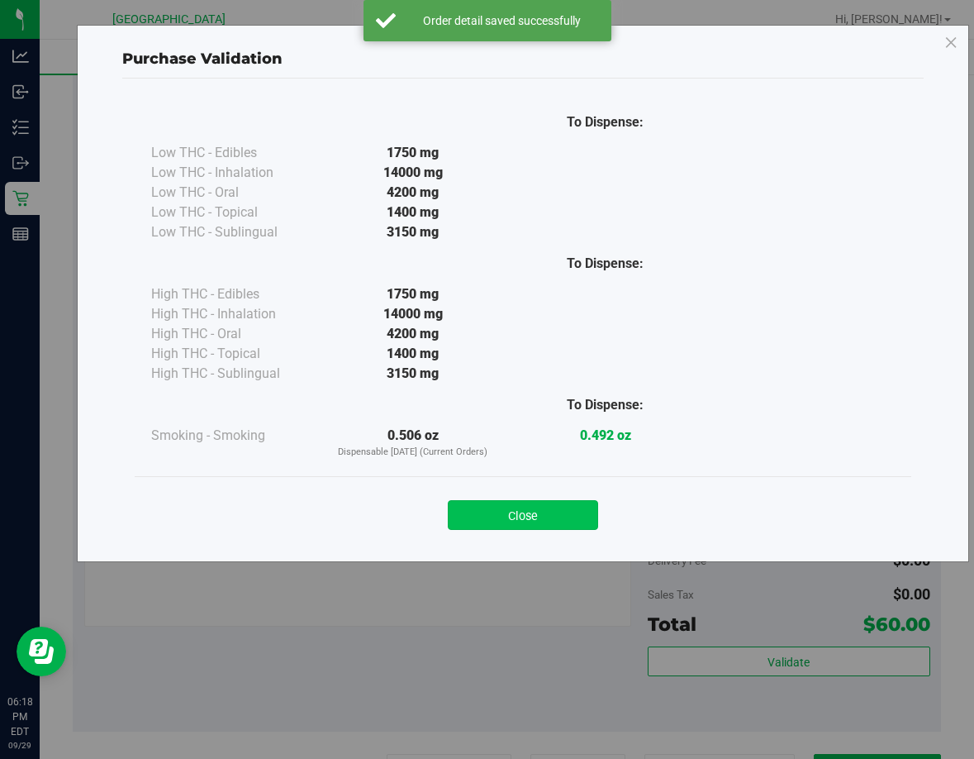
click at [560, 517] on button "Close" at bounding box center [523, 515] width 150 height 30
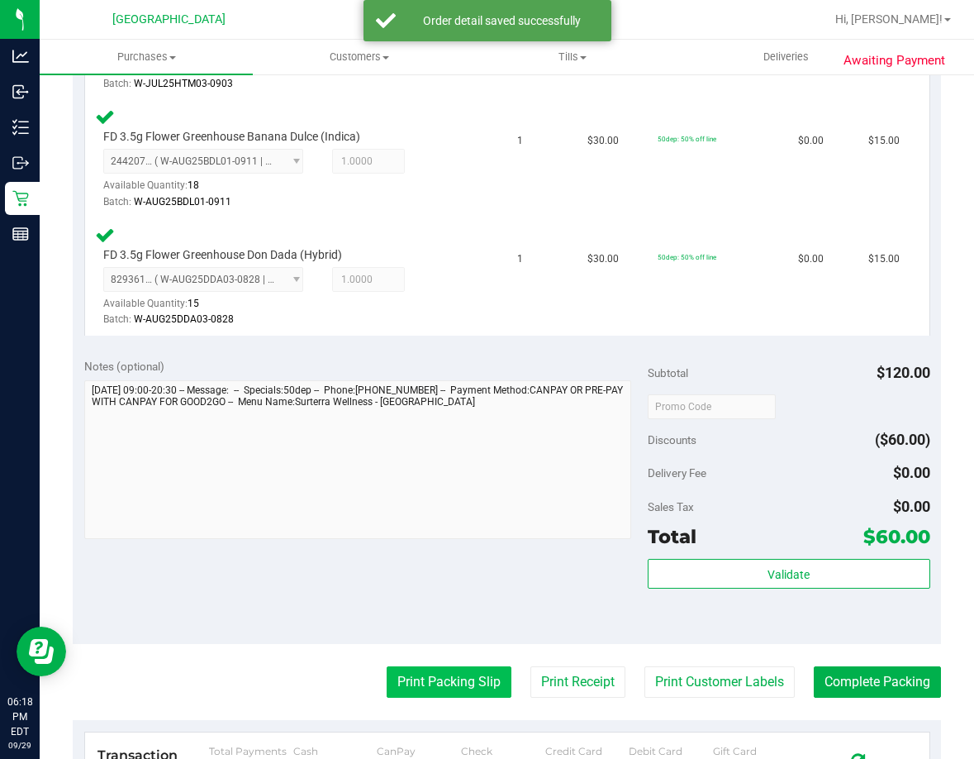
scroll to position [744, 0]
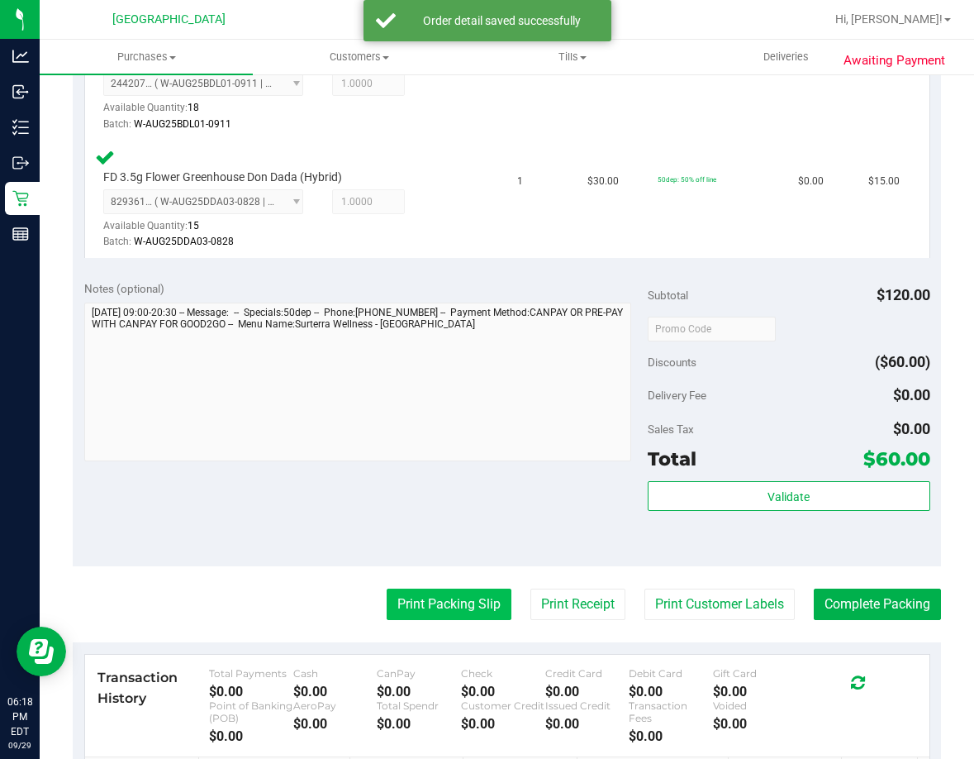
click at [464, 617] on button "Print Packing Slip" at bounding box center [449, 603] width 125 height 31
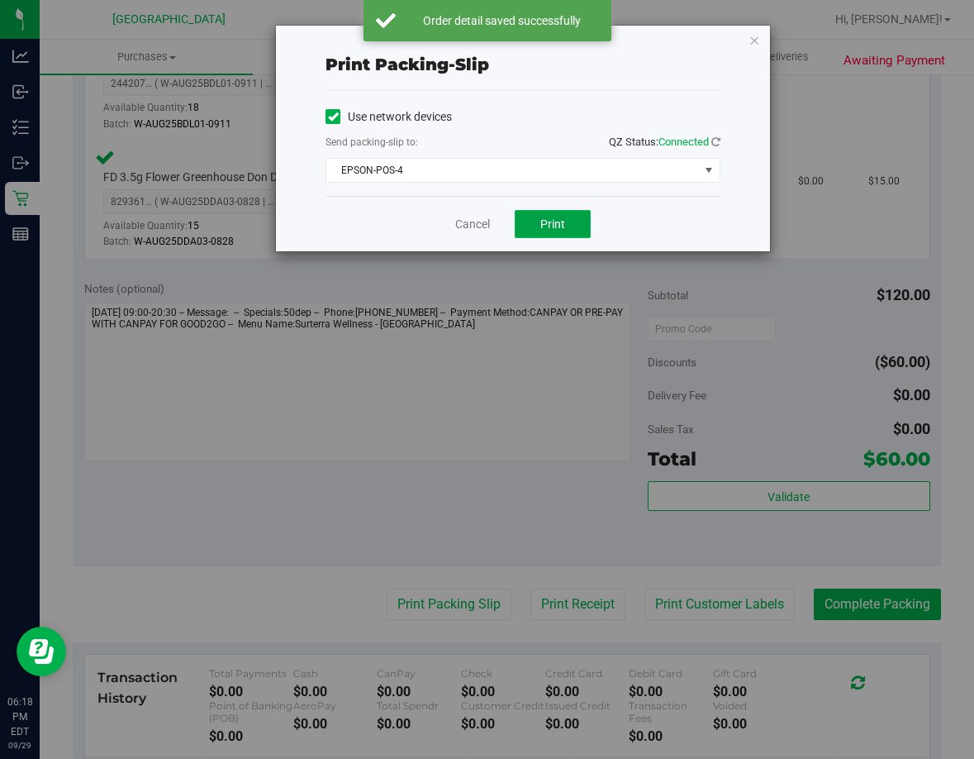
click at [556, 226] on span "Print" at bounding box center [553, 223] width 25 height 13
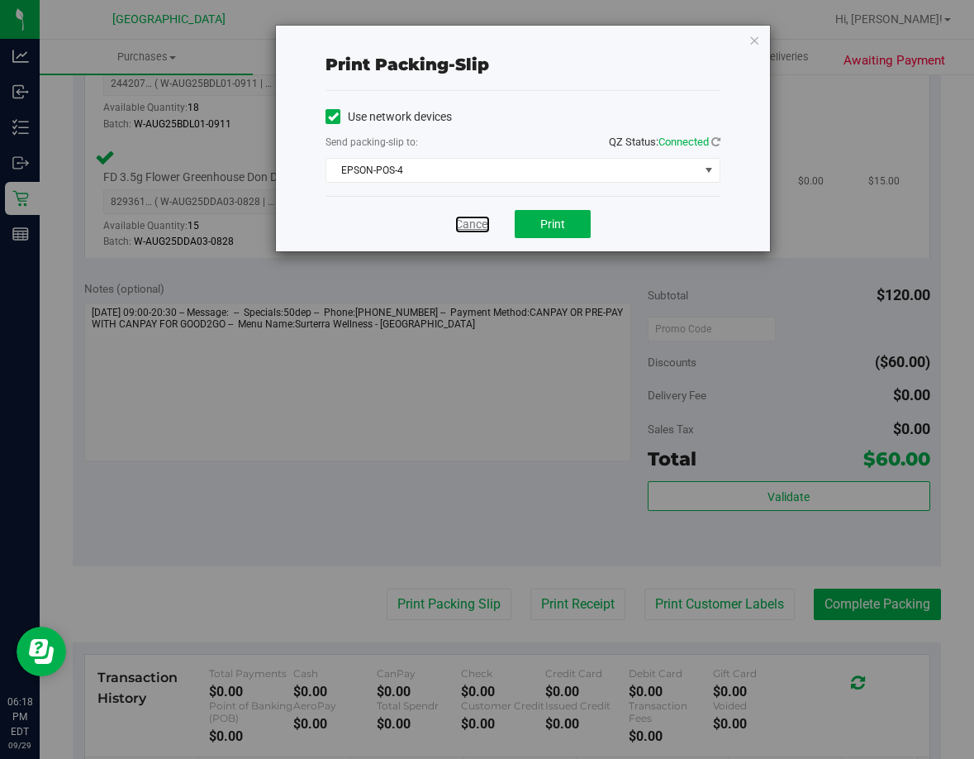
click at [462, 224] on link "Cancel" at bounding box center [472, 224] width 35 height 17
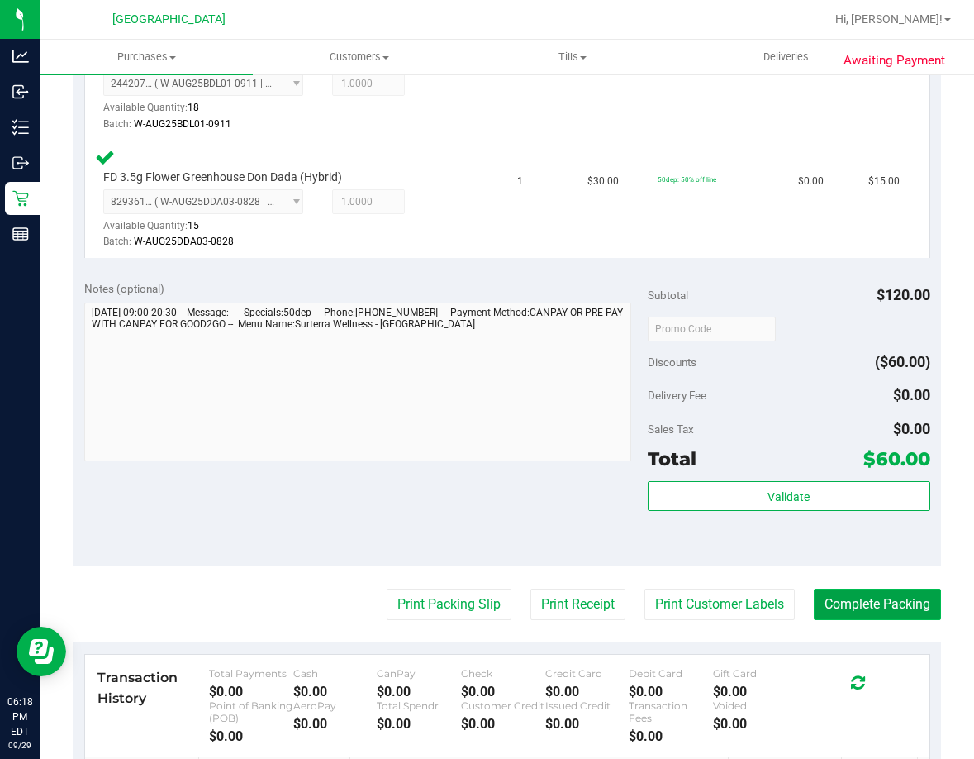
click at [864, 608] on button "Complete Packing" at bounding box center [877, 603] width 127 height 31
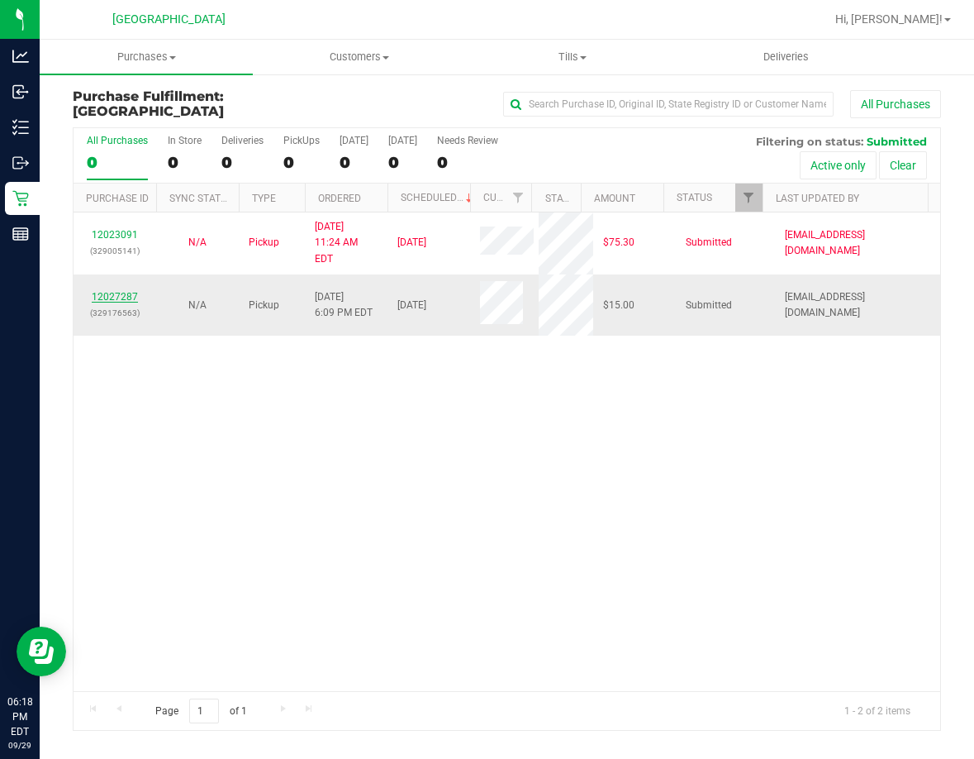
click at [125, 291] on link "12027287" at bounding box center [115, 297] width 46 height 12
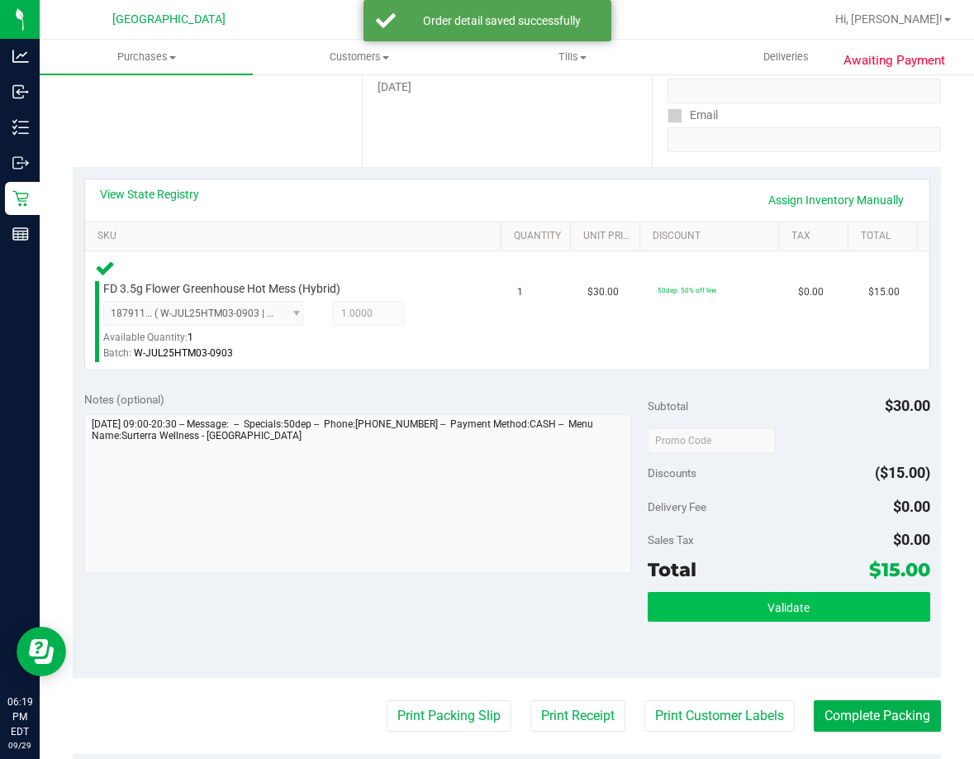
scroll to position [331, 0]
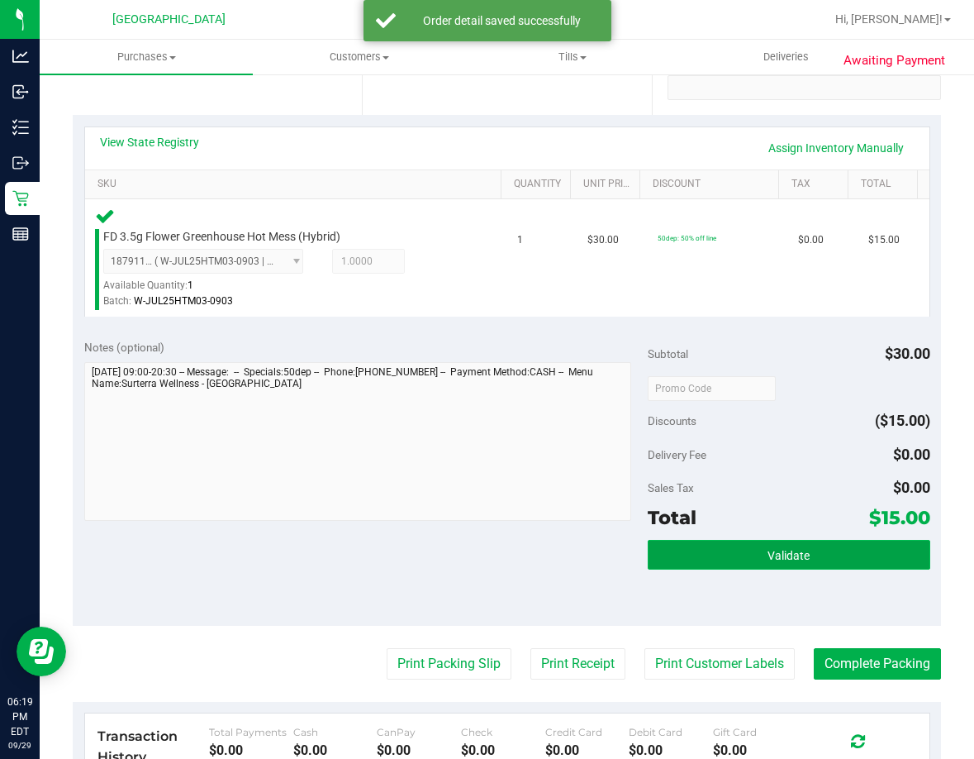
click at [783, 561] on span "Validate" at bounding box center [789, 555] width 42 height 13
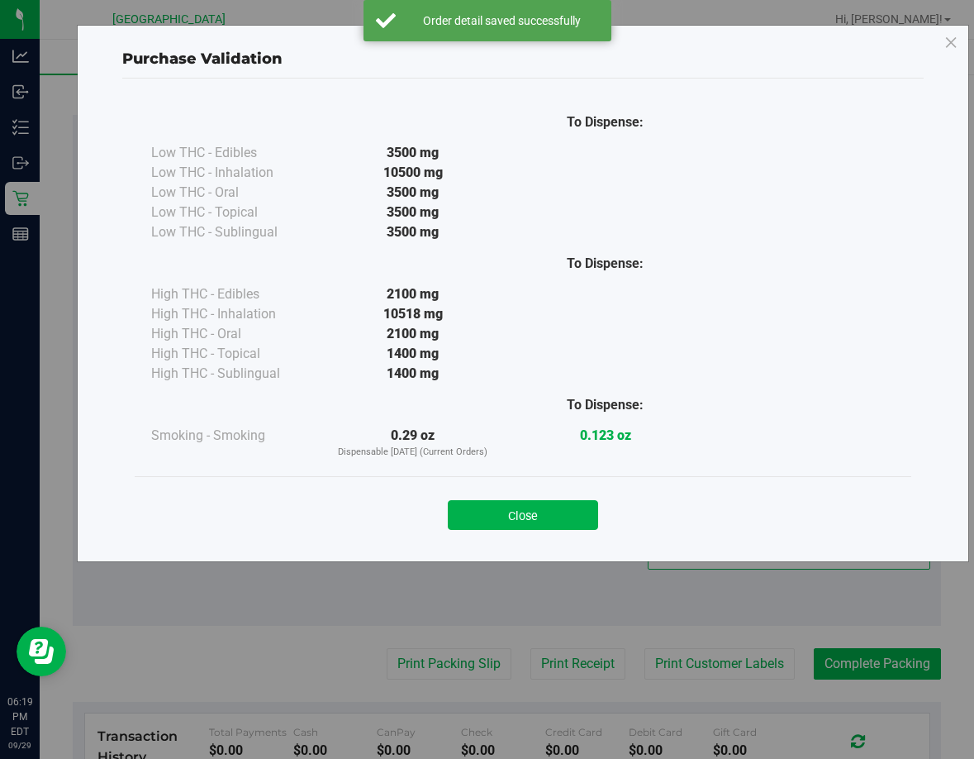
drag, startPoint x: 576, startPoint y: 502, endPoint x: 513, endPoint y: 571, distance: 93.6
click at [574, 502] on button "Close" at bounding box center [523, 515] width 150 height 30
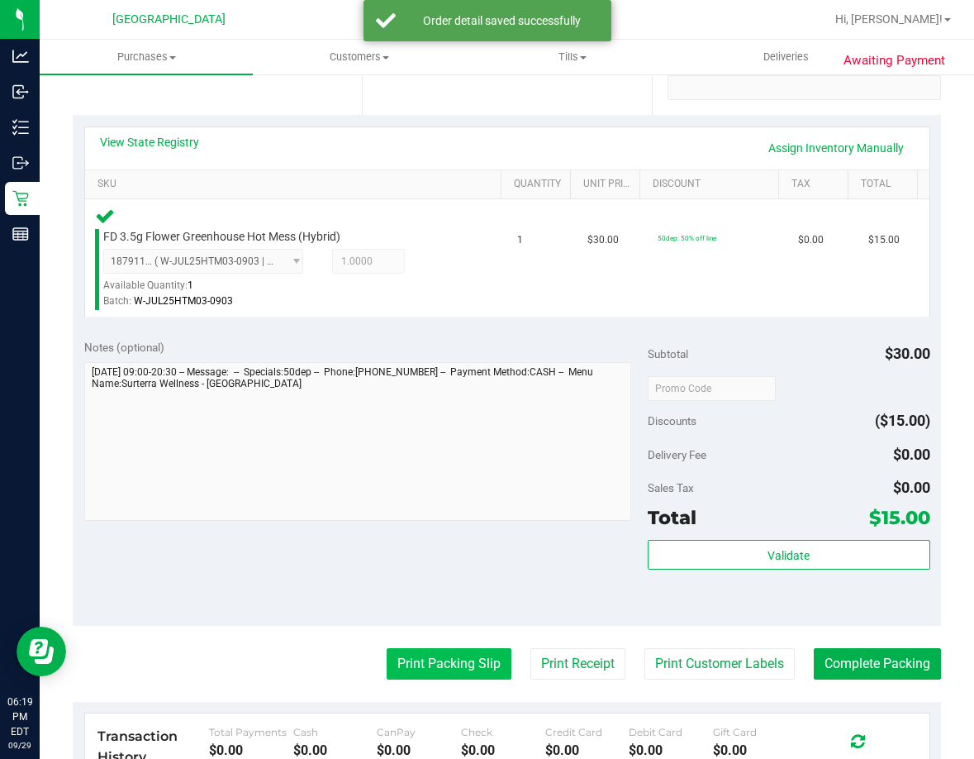
click at [438, 674] on button "Print Packing Slip" at bounding box center [449, 663] width 125 height 31
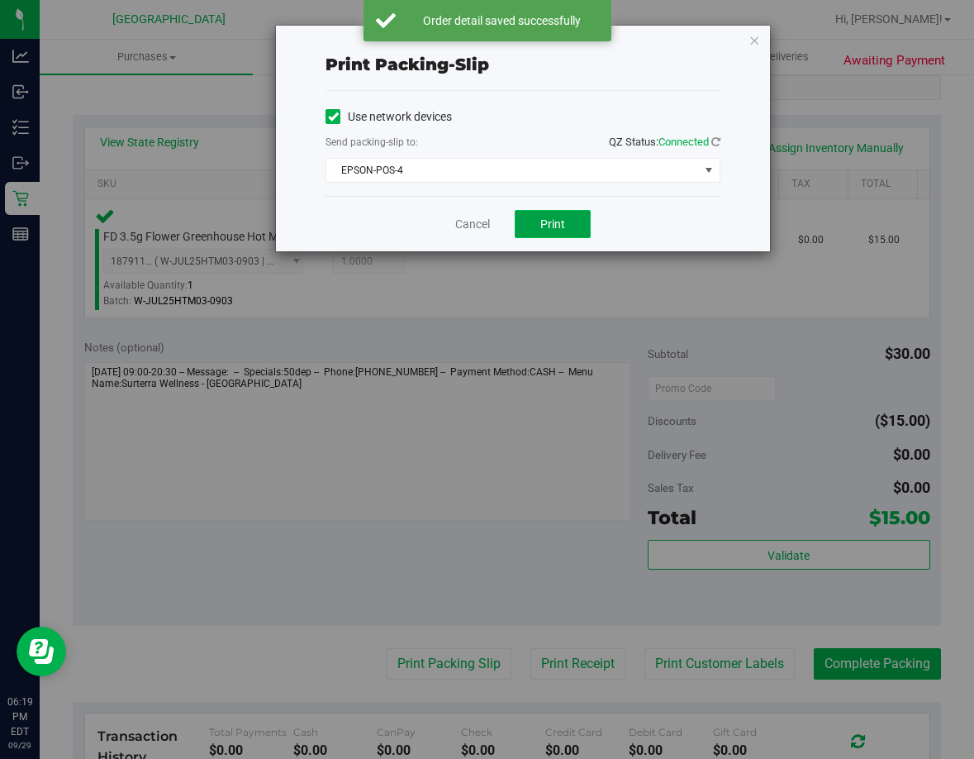
click at [540, 217] on button "Print" at bounding box center [553, 224] width 76 height 28
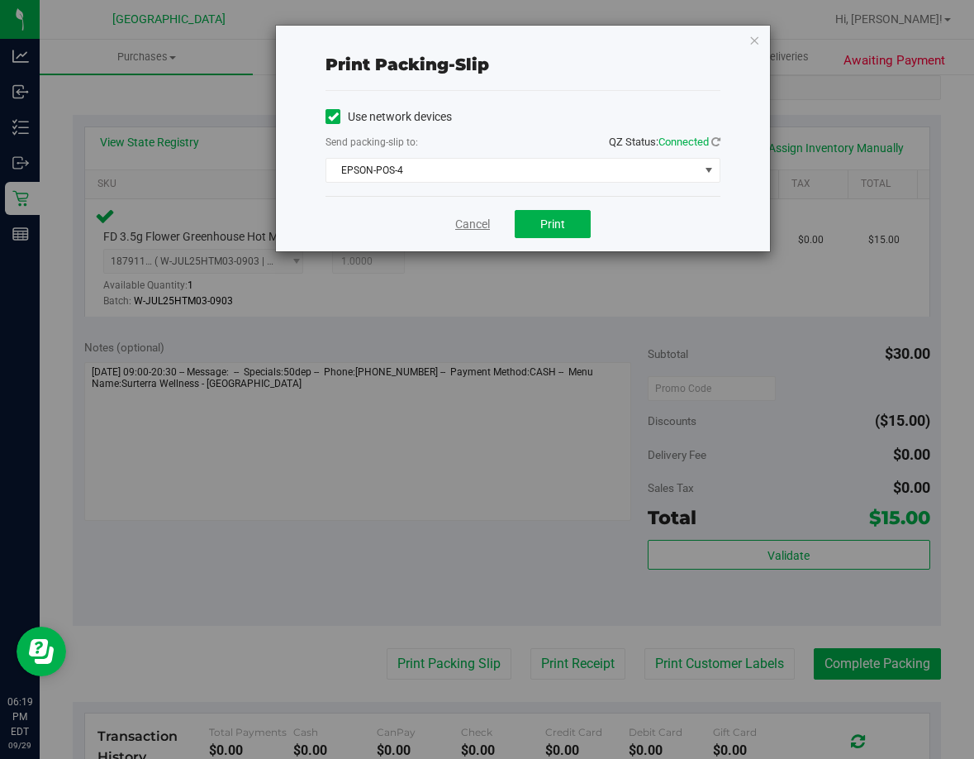
click at [464, 221] on link "Cancel" at bounding box center [472, 224] width 35 height 17
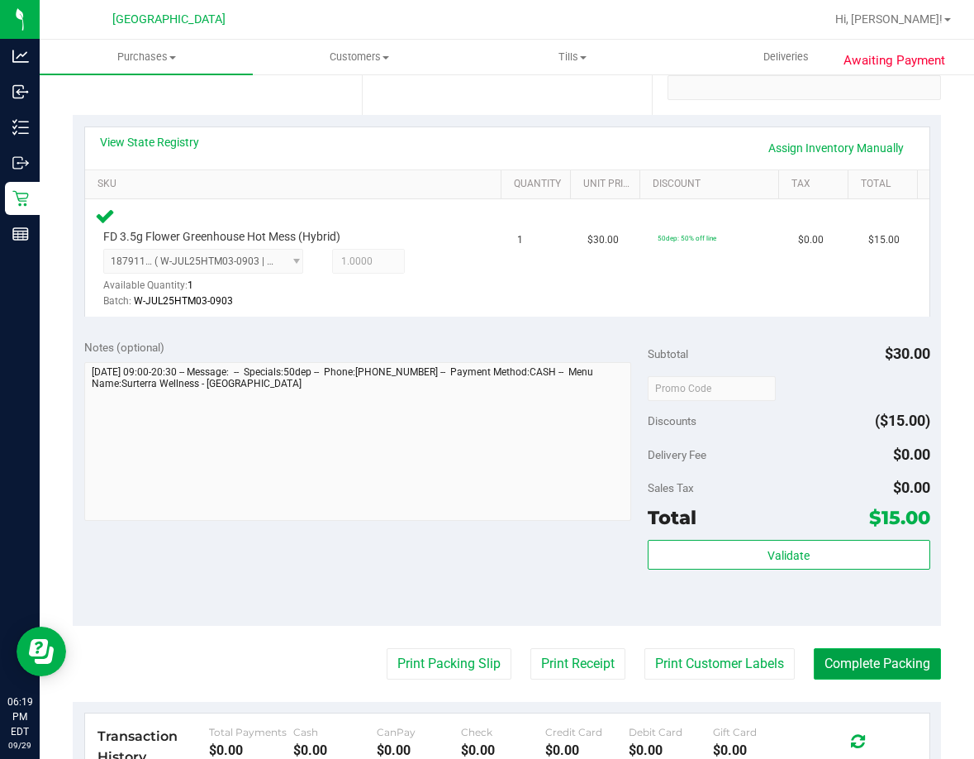
click at [911, 653] on button "Complete Packing" at bounding box center [877, 663] width 127 height 31
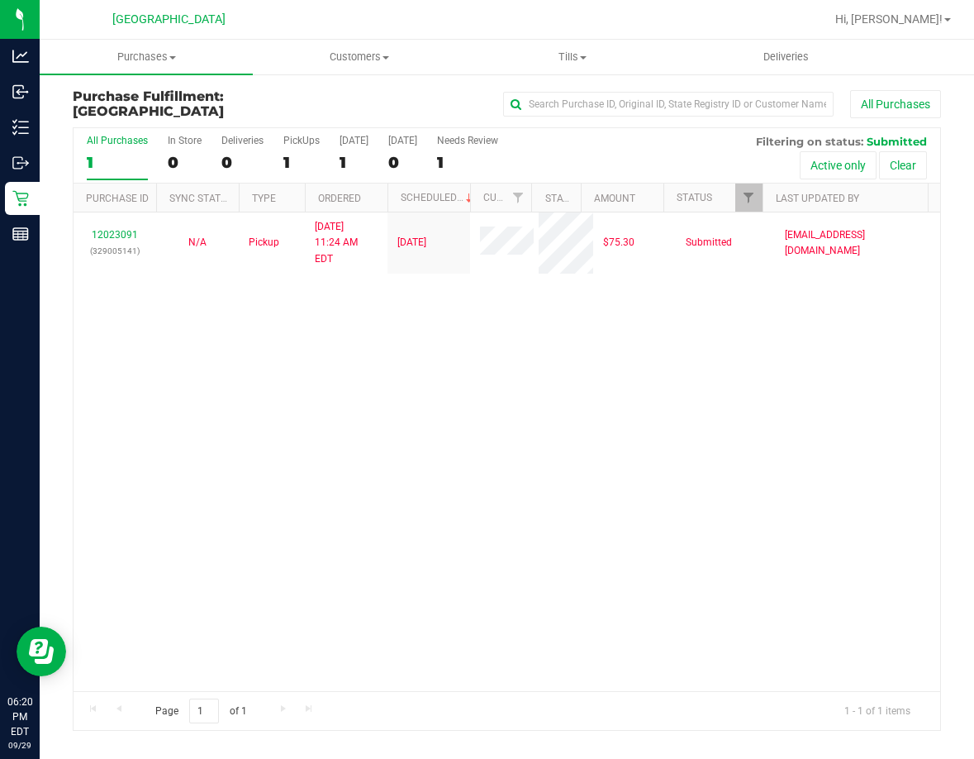
click at [580, 483] on div "12023091 (329005141) N/A Pickup [DATE] 11:24 AM EDT 9/29/2025 $75.30 Submitted …" at bounding box center [507, 451] width 867 height 478
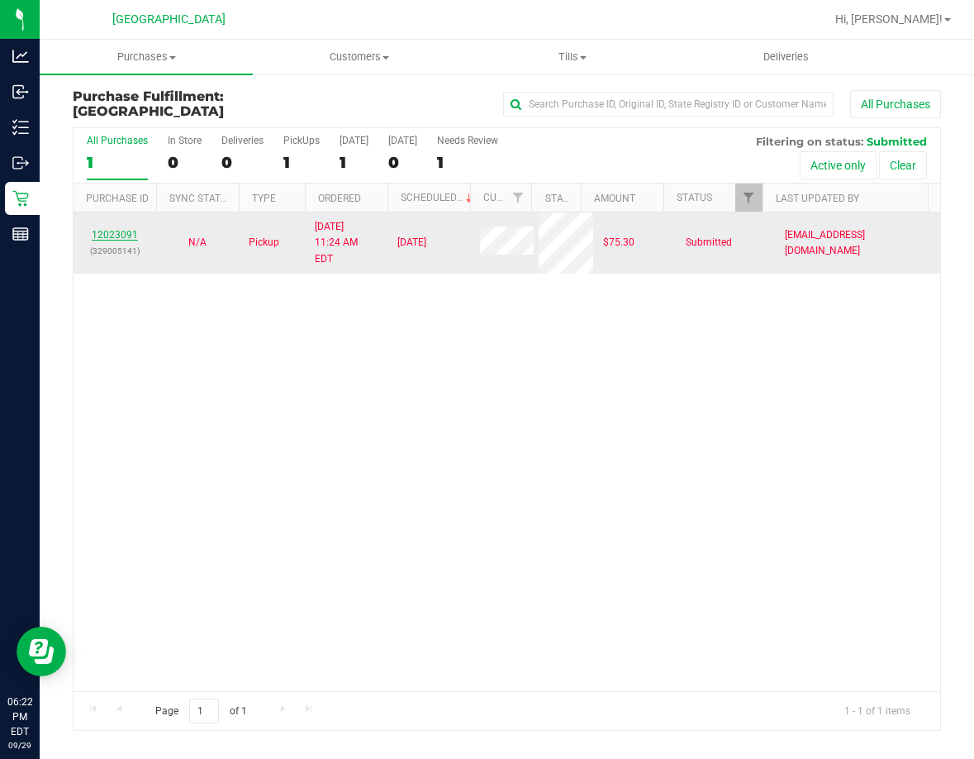
click at [126, 229] on link "12023091" at bounding box center [115, 235] width 46 height 12
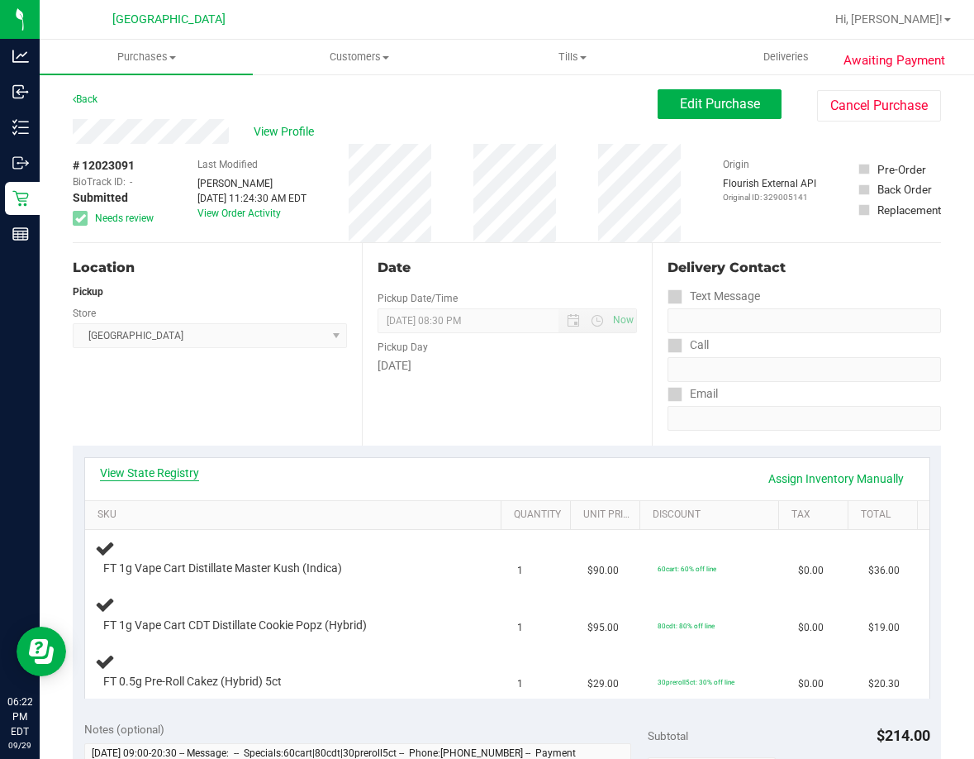
click at [179, 474] on link "View State Registry" at bounding box center [149, 472] width 99 height 17
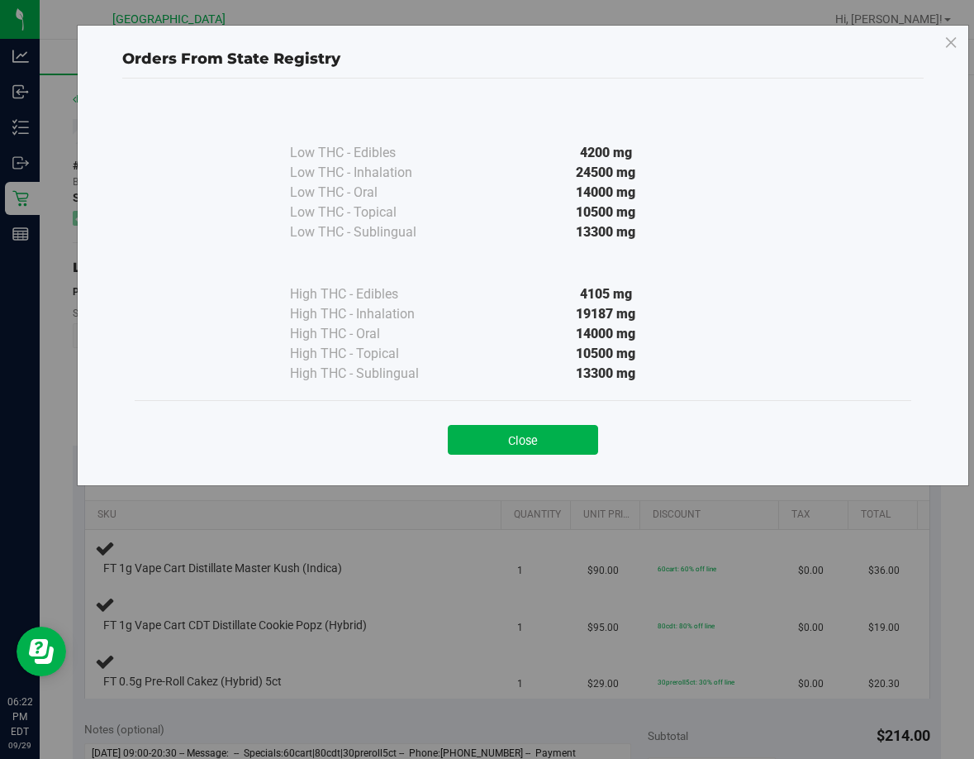
click at [549, 445] on button "Close" at bounding box center [523, 440] width 150 height 30
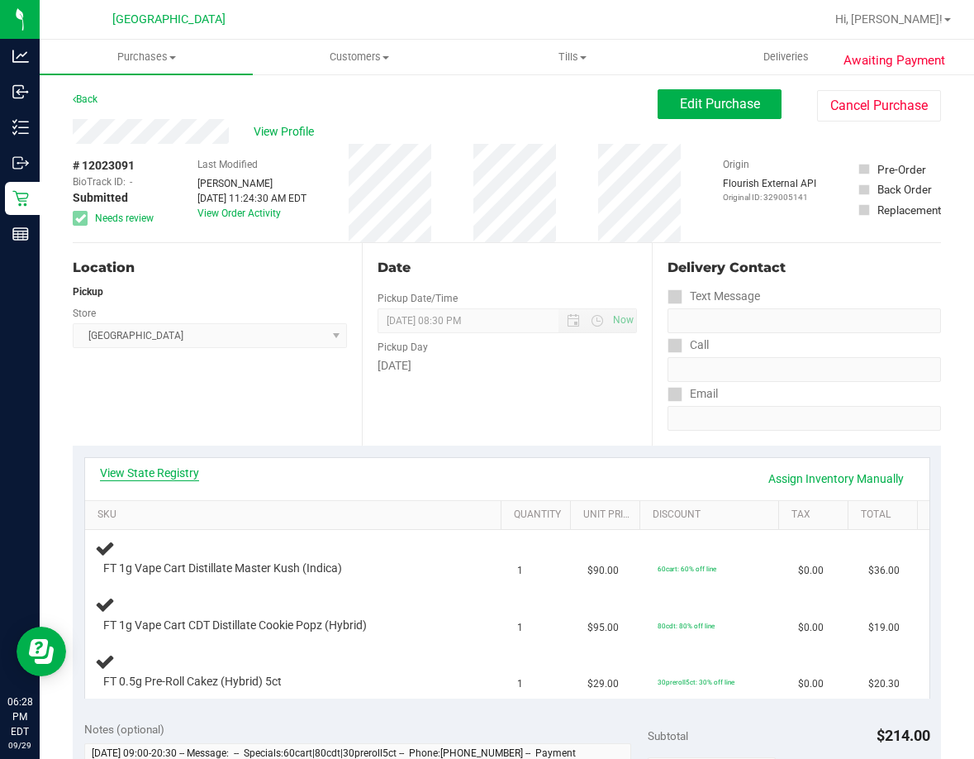
click at [154, 466] on link "View State Registry" at bounding box center [149, 472] width 99 height 17
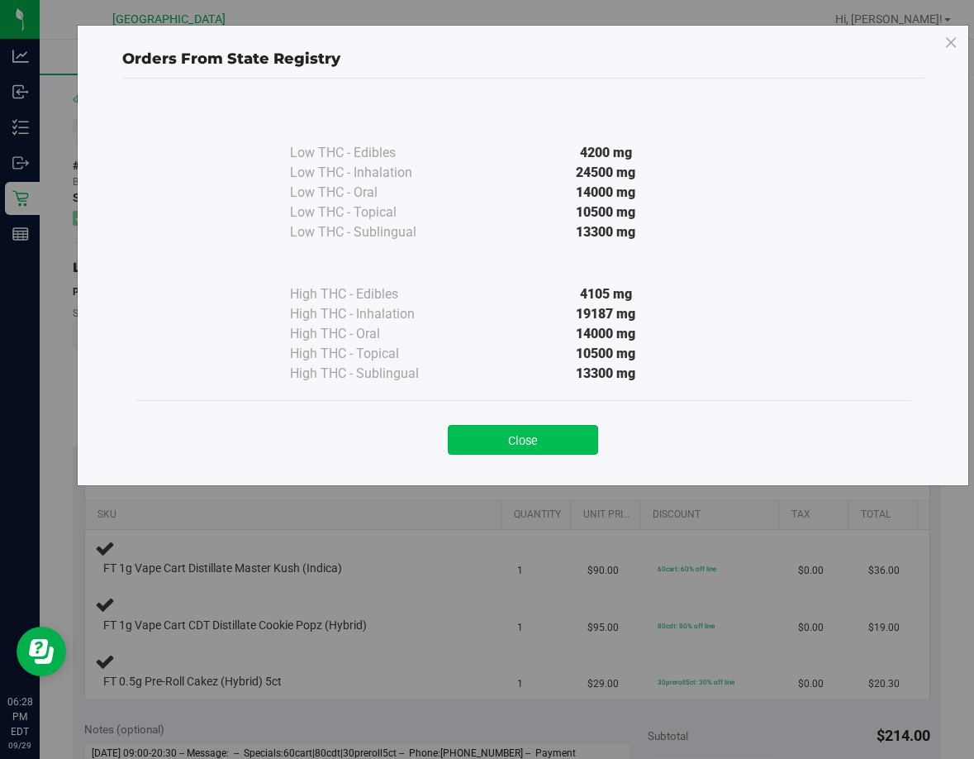
click at [536, 433] on button "Close" at bounding box center [523, 440] width 150 height 30
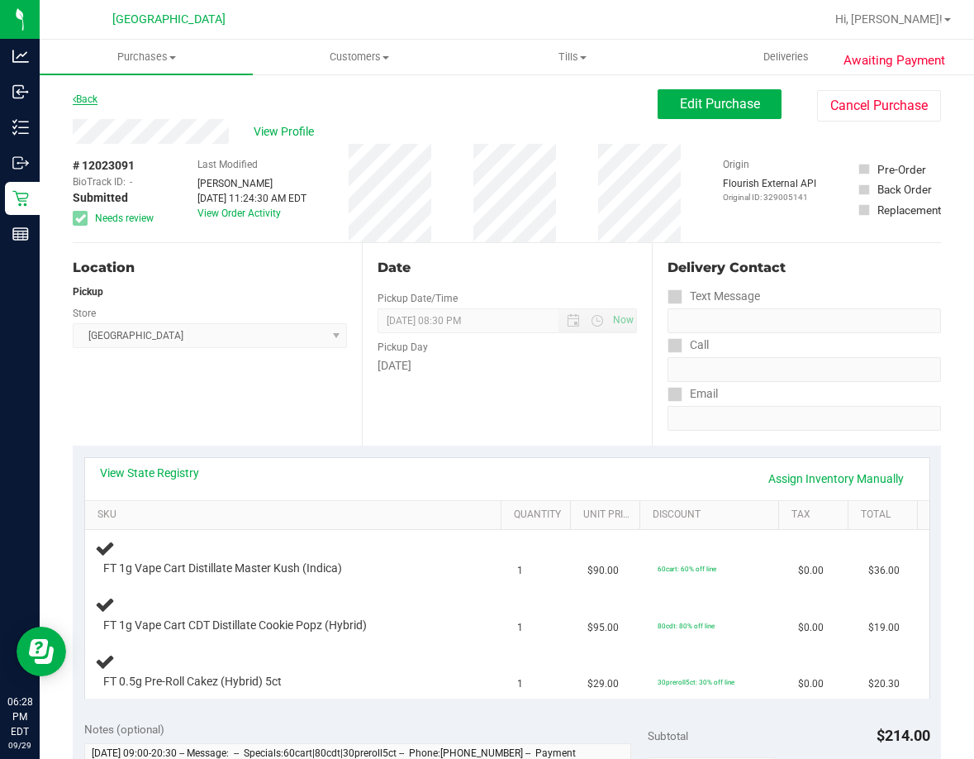
click at [94, 98] on link "Back" at bounding box center [85, 99] width 25 height 12
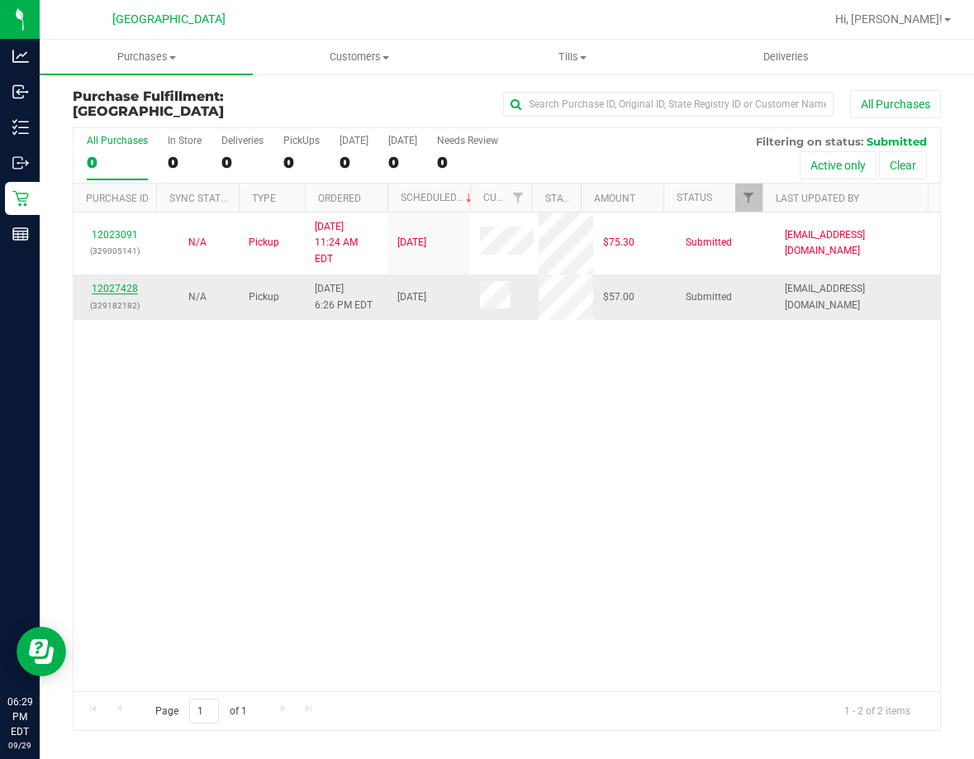
click at [110, 283] on link "12027428" at bounding box center [115, 289] width 46 height 12
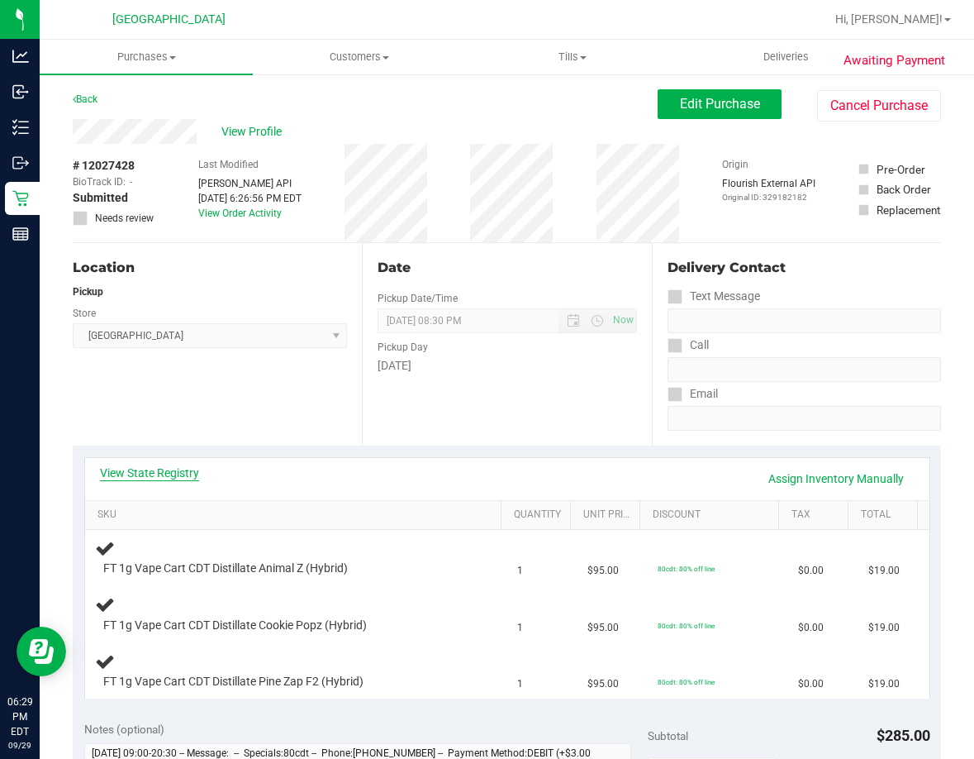
click at [187, 474] on link "View State Registry" at bounding box center [149, 472] width 99 height 17
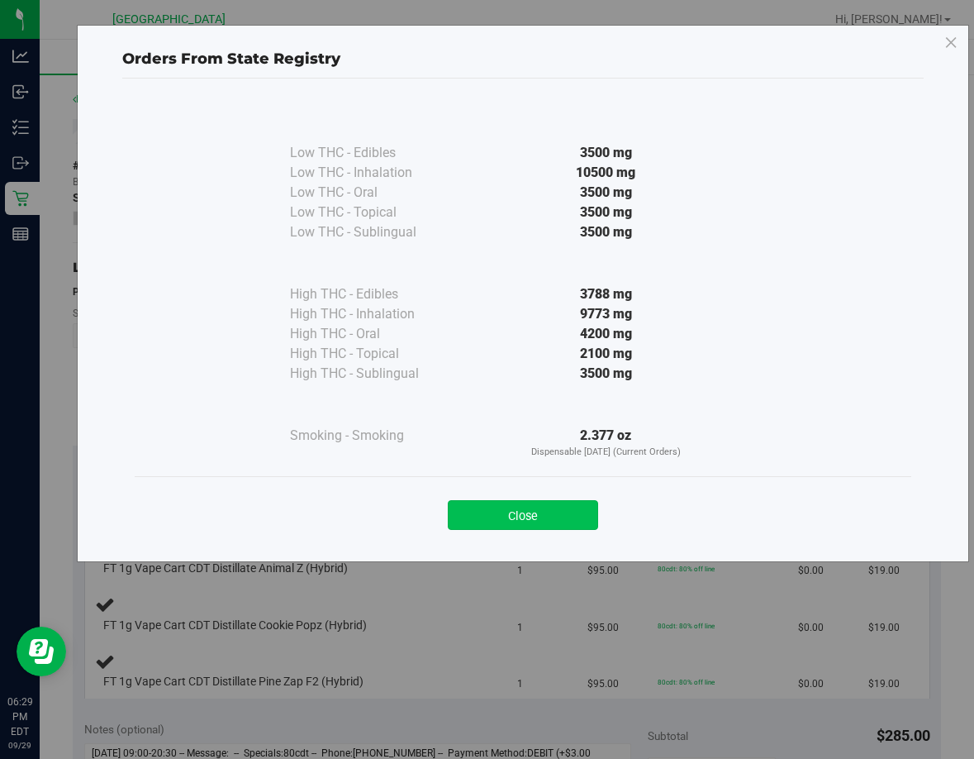
click at [480, 516] on button "Close" at bounding box center [523, 515] width 150 height 30
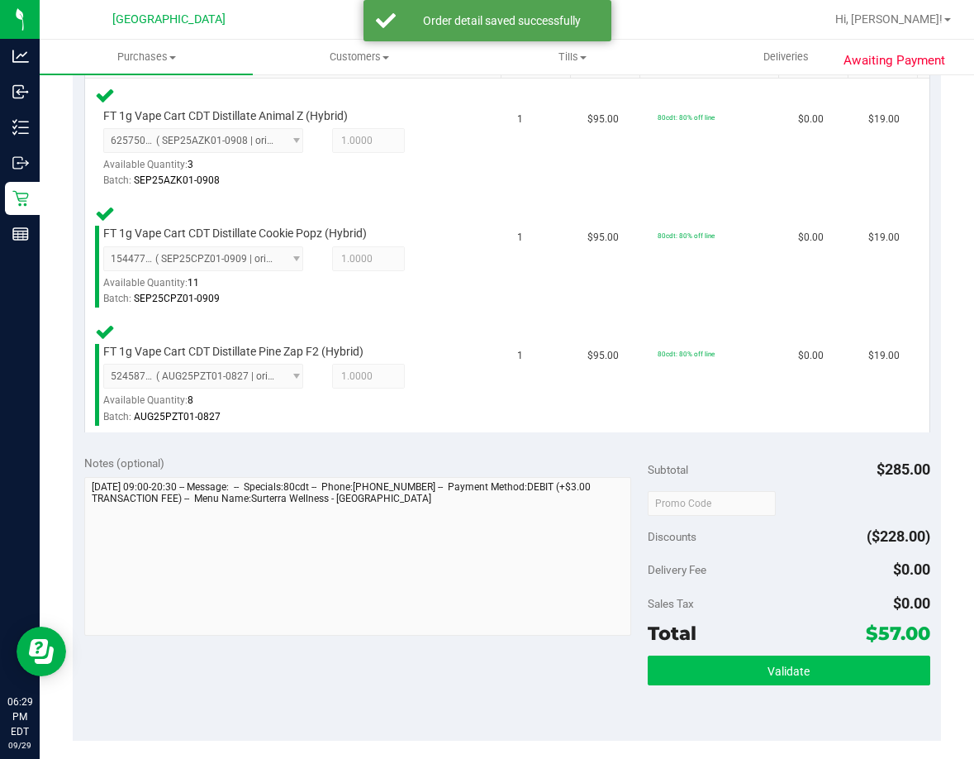
scroll to position [579, 0]
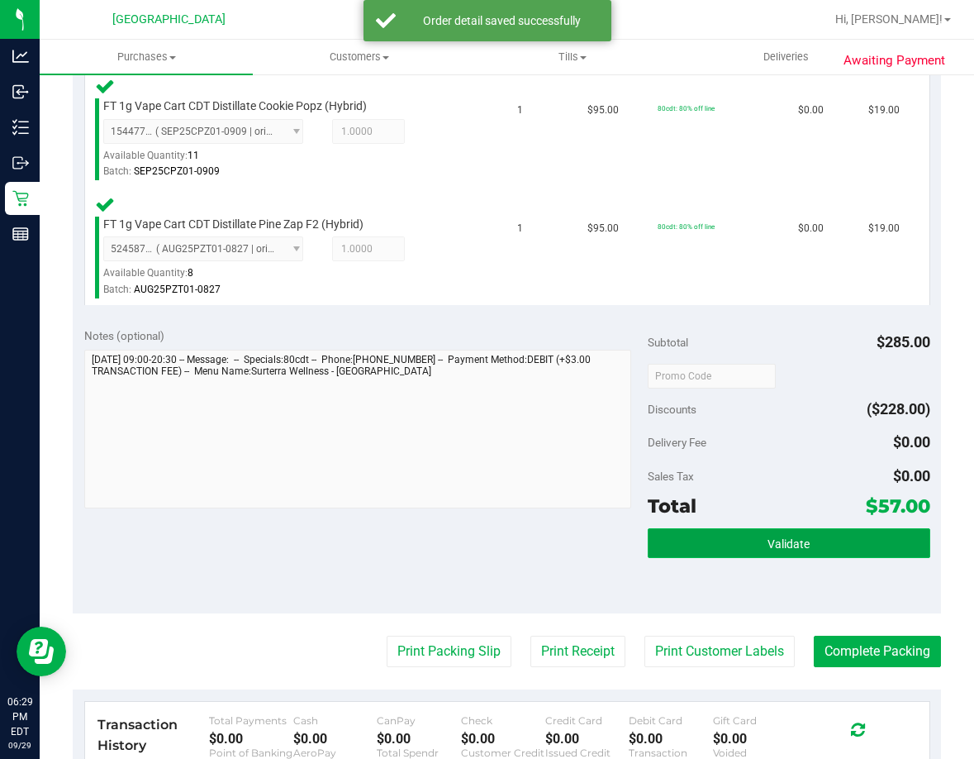
click at [745, 556] on button "Validate" at bounding box center [789, 543] width 282 height 30
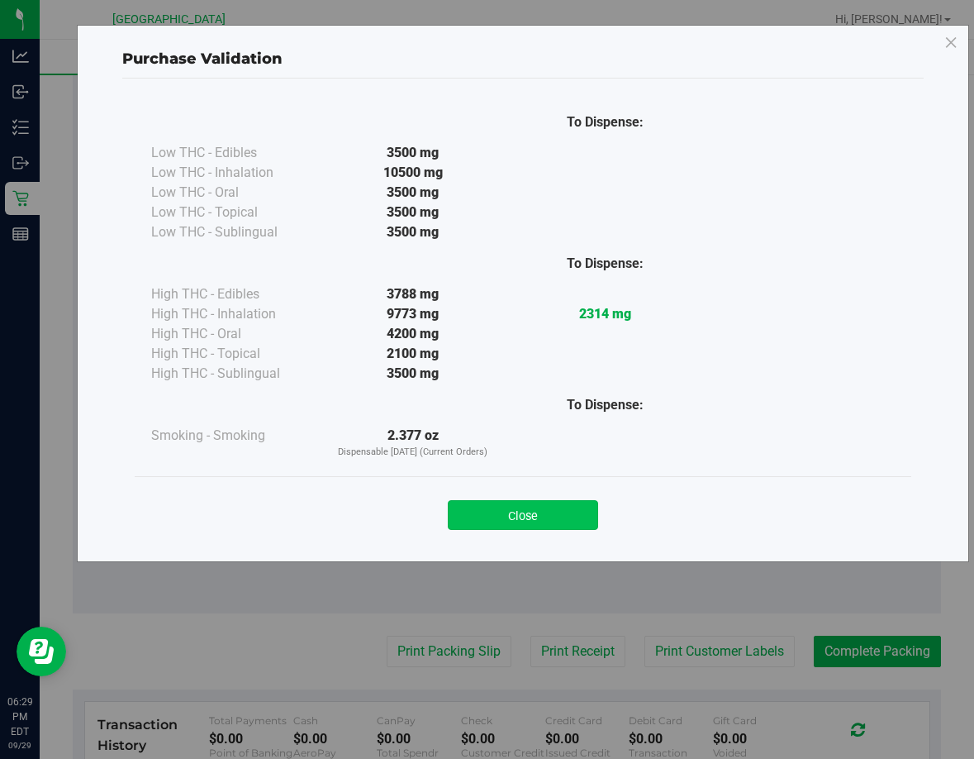
click at [578, 514] on button "Close" at bounding box center [523, 515] width 150 height 30
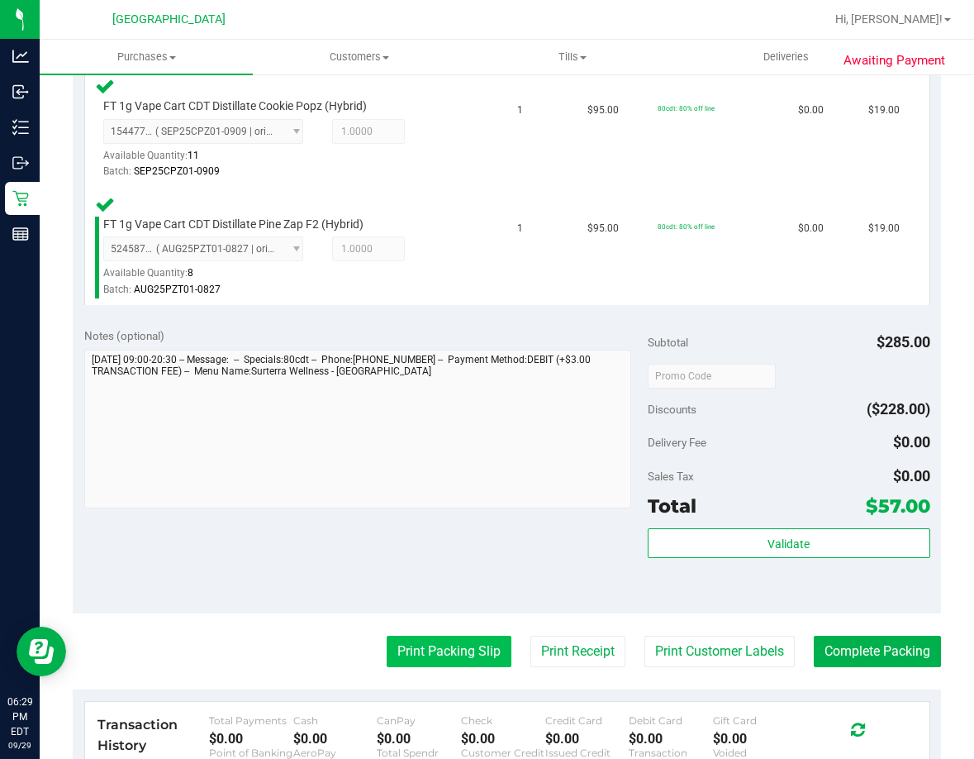
click at [460, 636] on button "Print Packing Slip" at bounding box center [449, 651] width 125 height 31
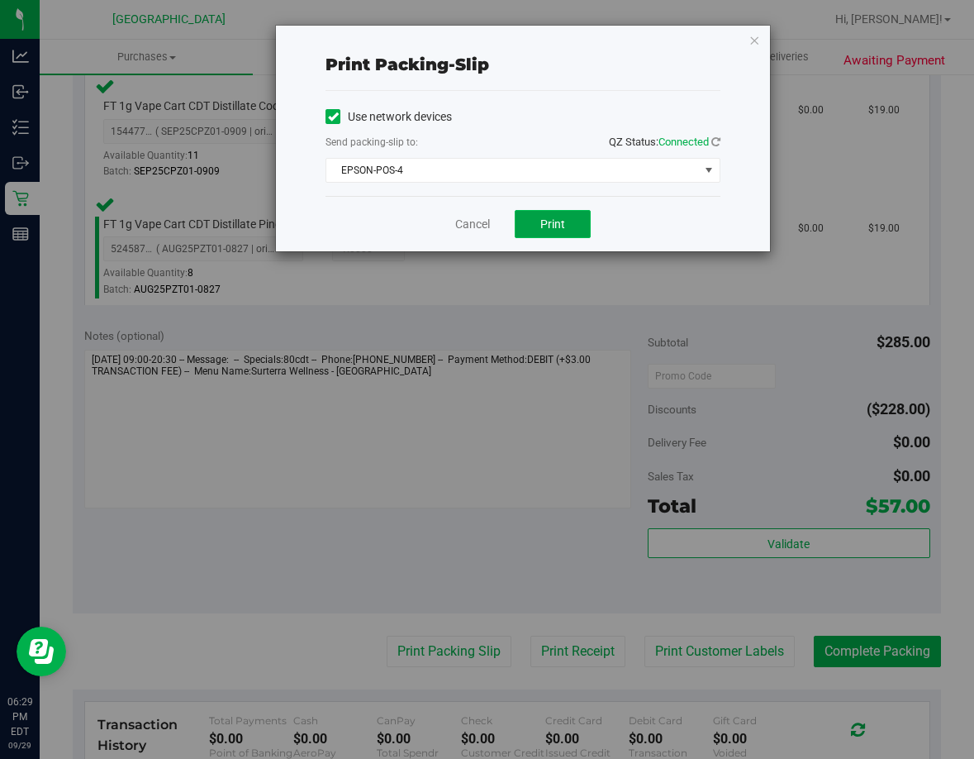
click at [578, 226] on button "Print" at bounding box center [553, 224] width 76 height 28
click at [472, 226] on link "Cancel" at bounding box center [472, 224] width 35 height 17
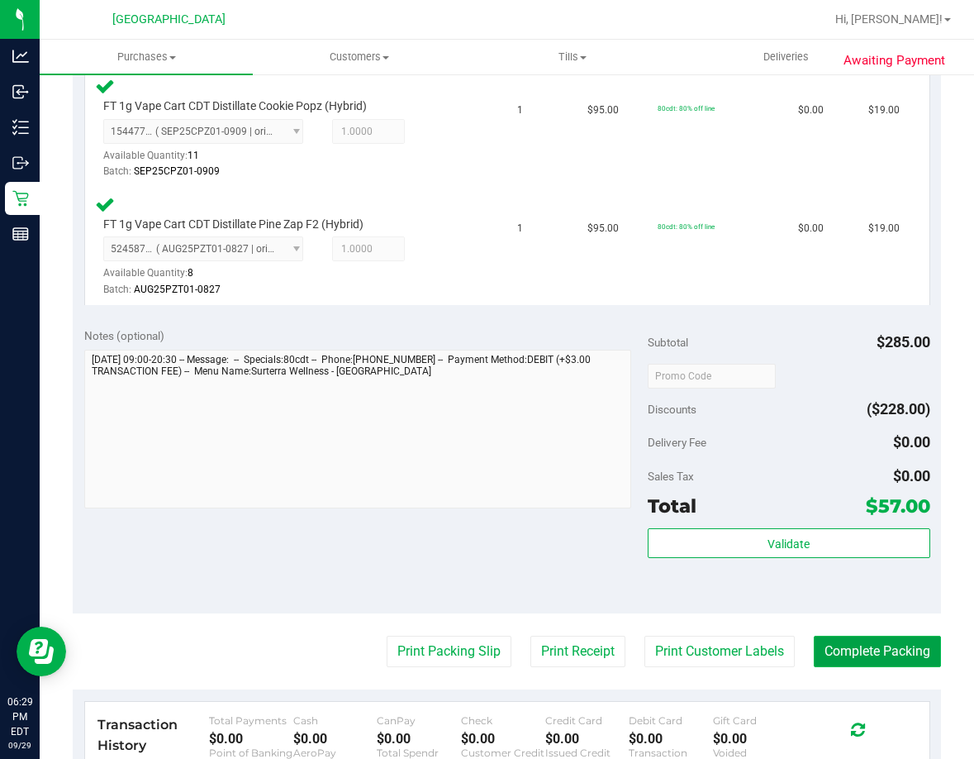
click at [878, 656] on button "Complete Packing" at bounding box center [877, 651] width 127 height 31
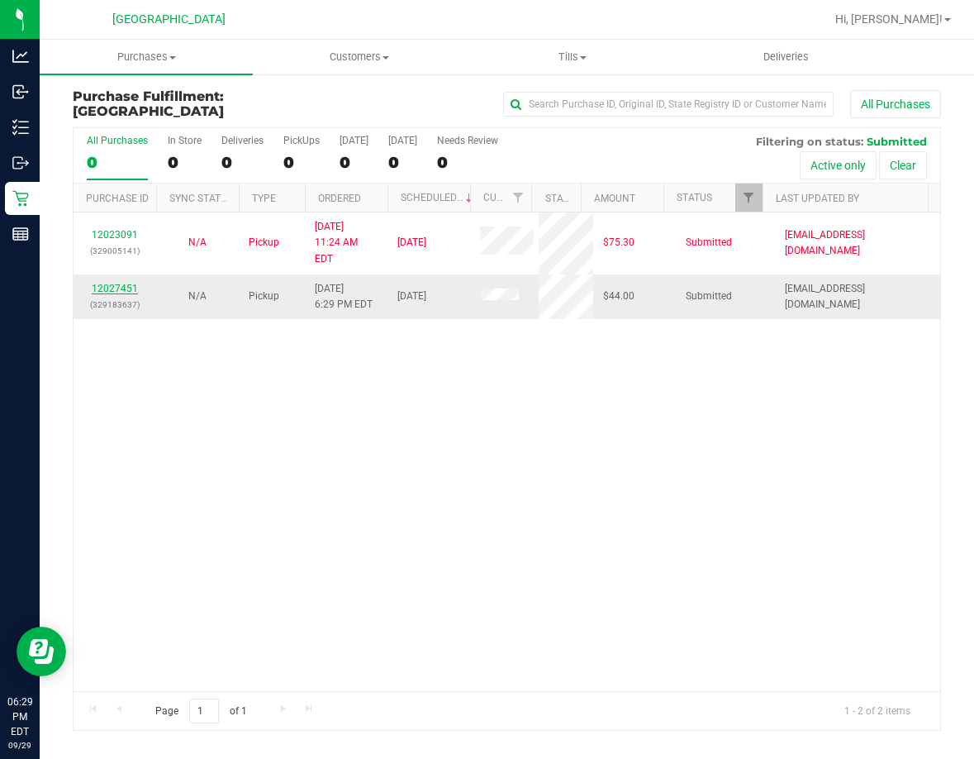
click at [112, 283] on link "12027451" at bounding box center [115, 289] width 46 height 12
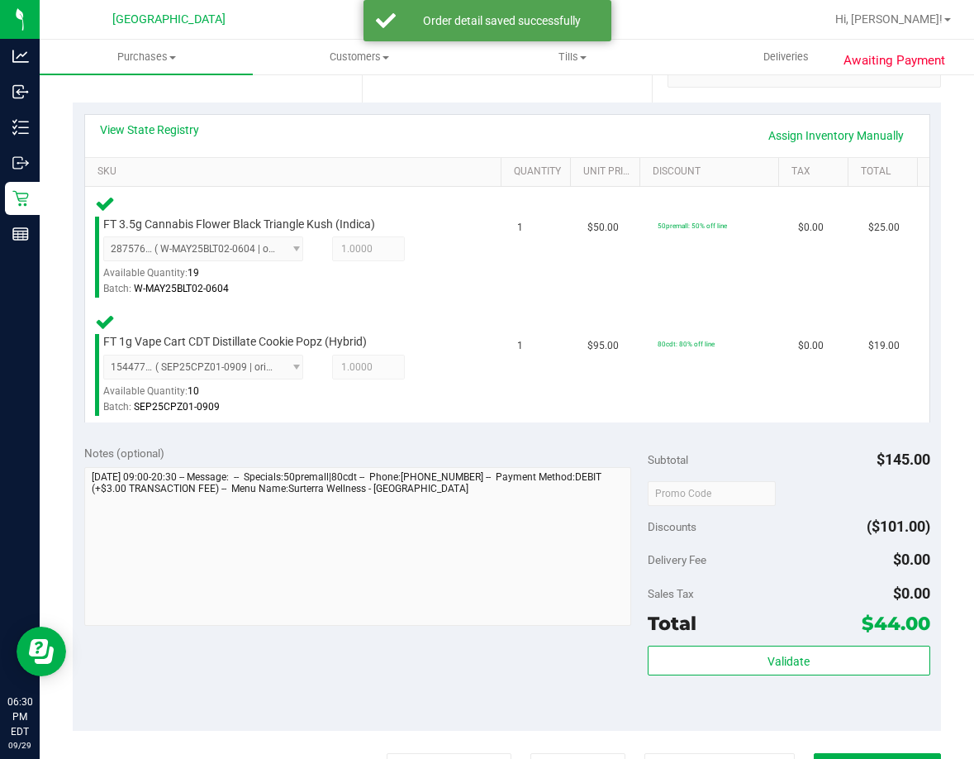
scroll to position [413, 0]
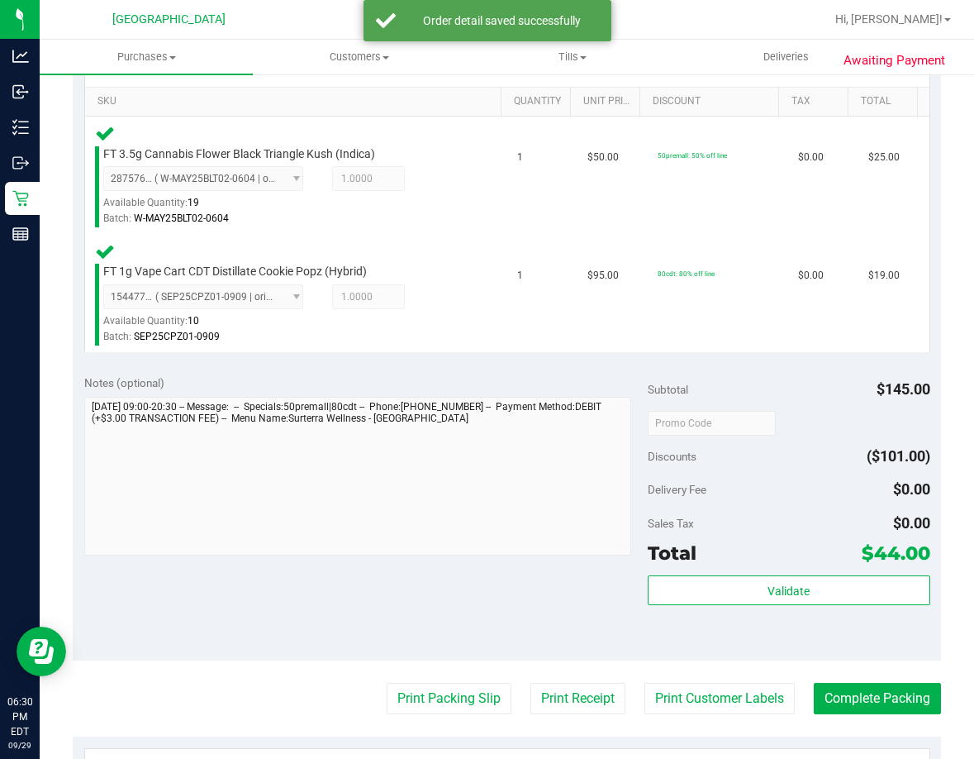
click at [840, 607] on div "Validate" at bounding box center [789, 612] width 282 height 74
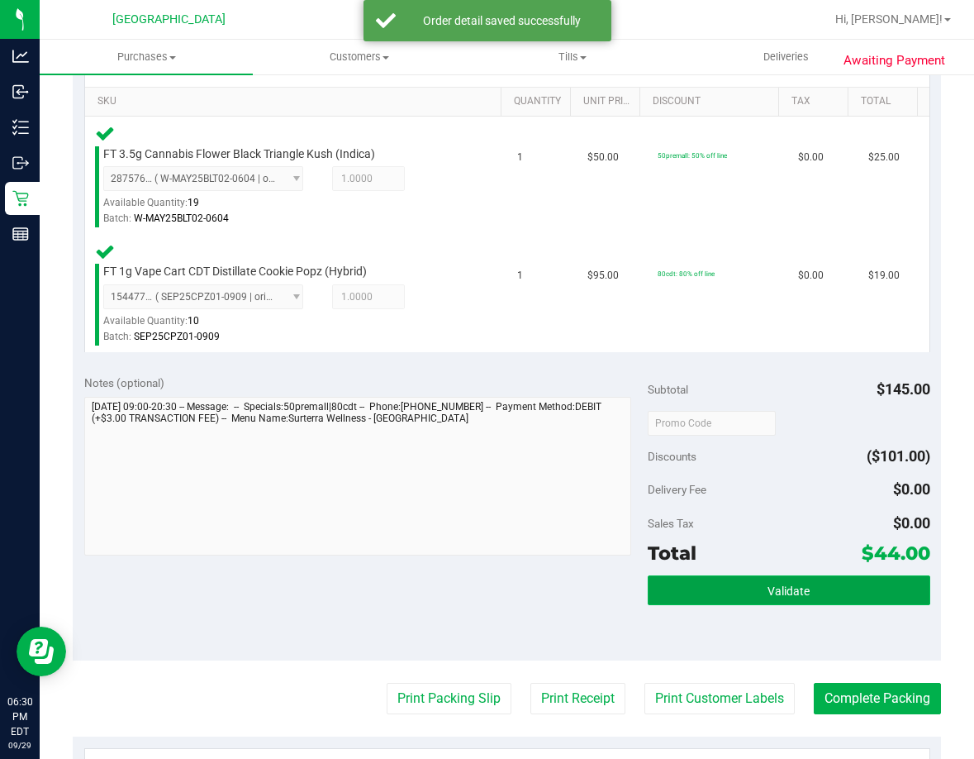
click at [756, 590] on button "Validate" at bounding box center [789, 590] width 282 height 30
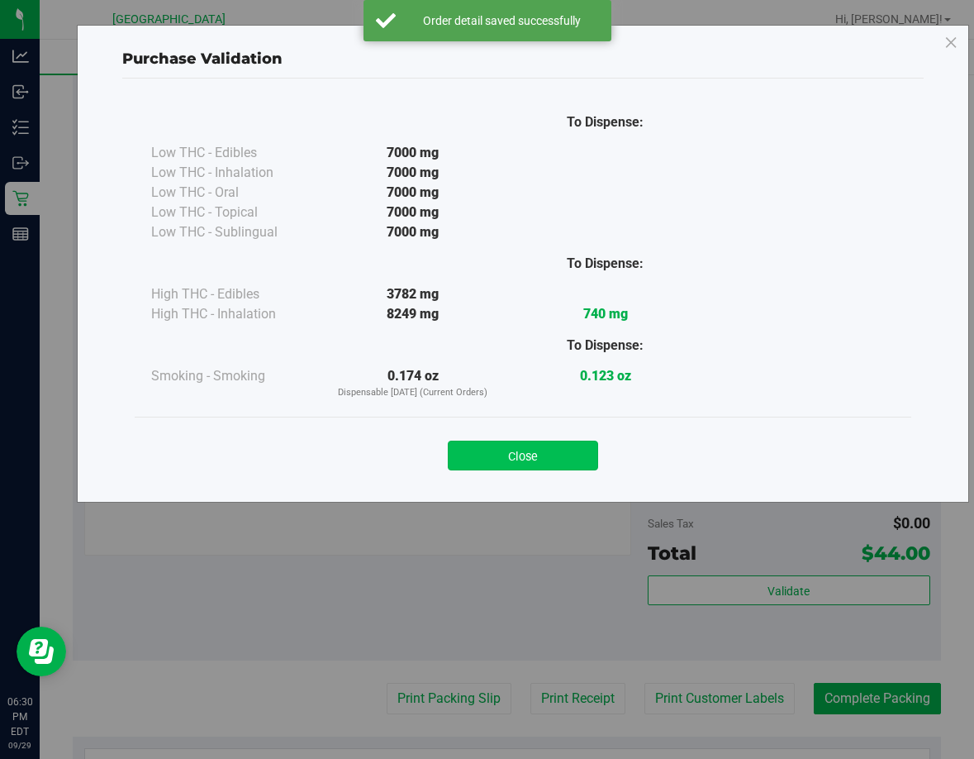
click at [536, 461] on button "Close" at bounding box center [523, 456] width 150 height 30
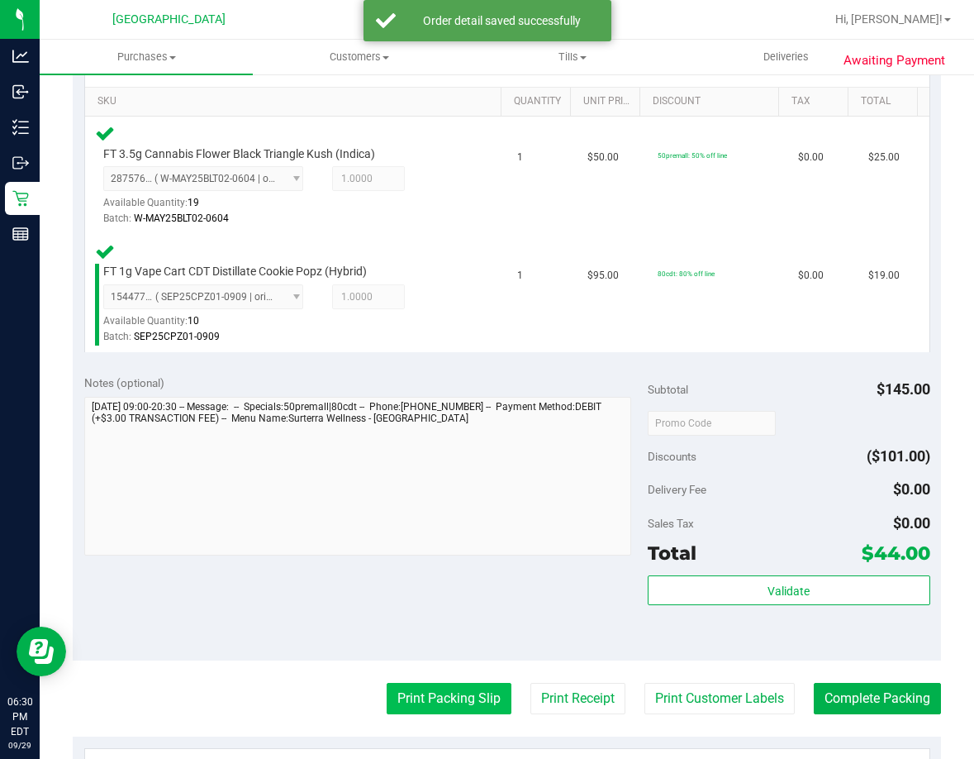
click at [454, 706] on button "Print Packing Slip" at bounding box center [449, 698] width 125 height 31
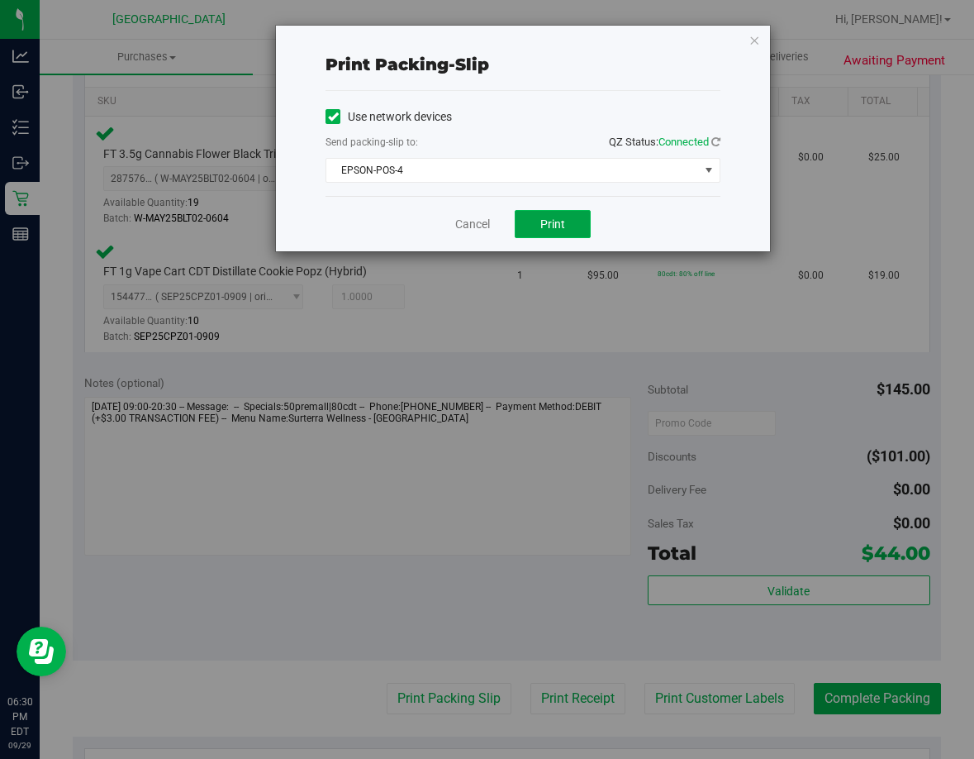
click at [552, 219] on span "Print" at bounding box center [553, 223] width 25 height 13
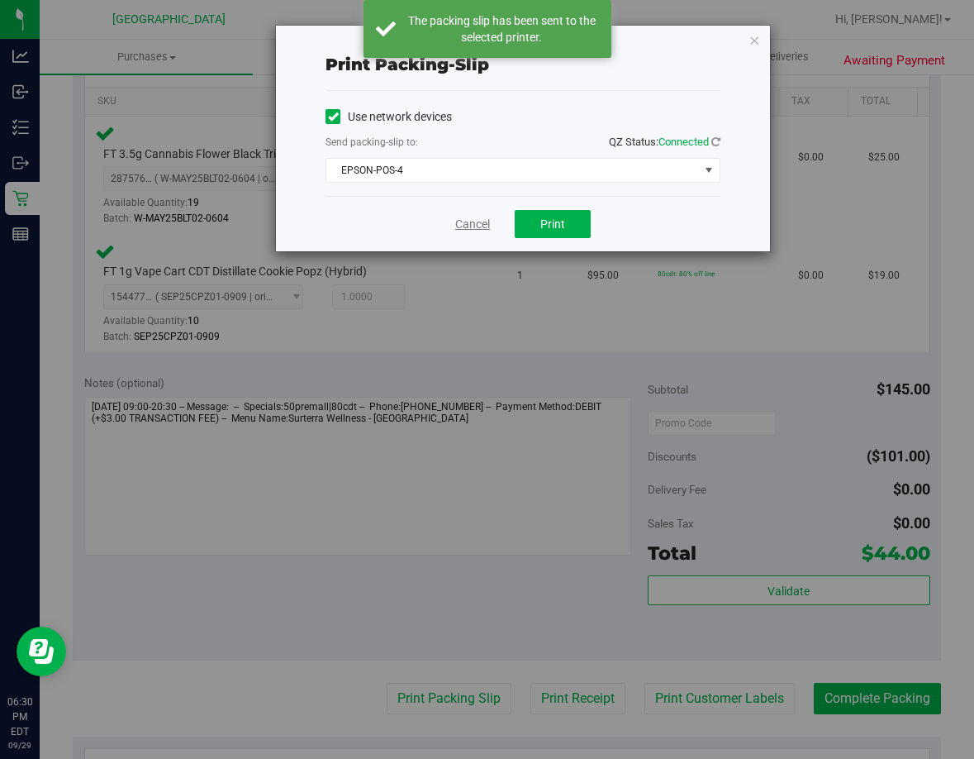
click at [479, 222] on link "Cancel" at bounding box center [472, 224] width 35 height 17
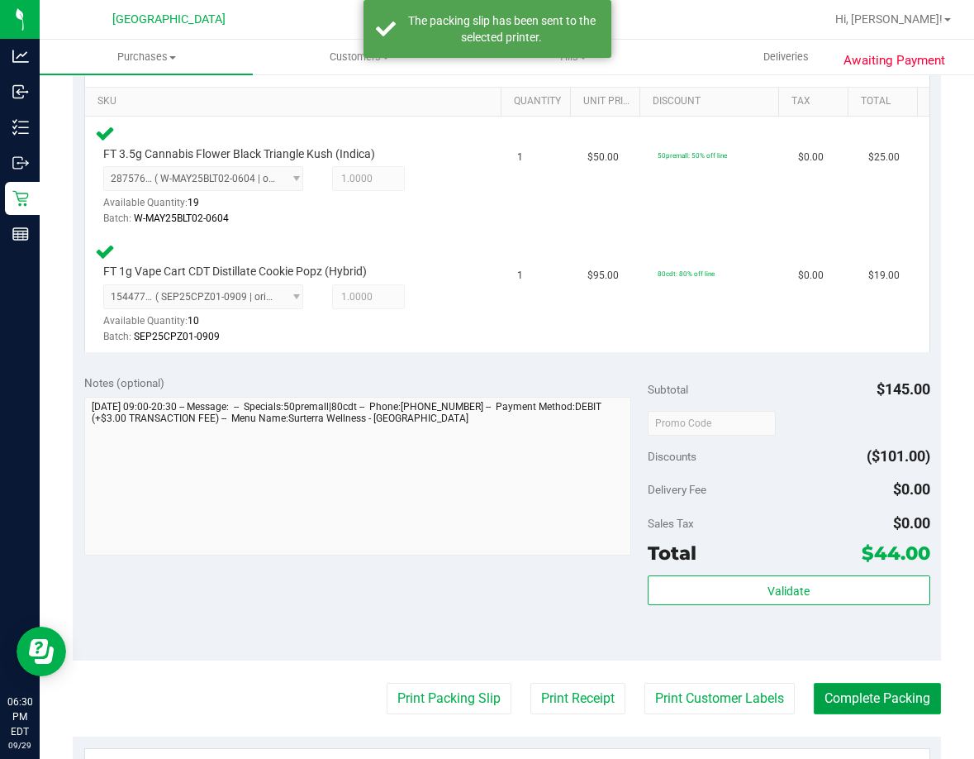
click at [841, 685] on button "Complete Packing" at bounding box center [877, 698] width 127 height 31
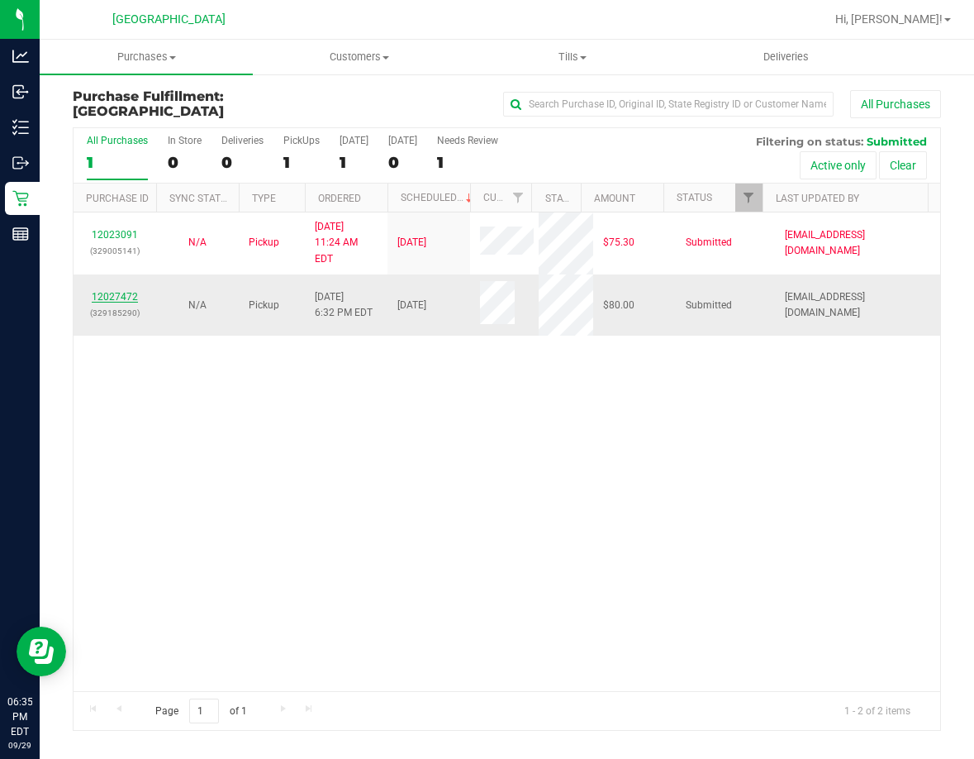
click at [112, 291] on link "12027472" at bounding box center [115, 297] width 46 height 12
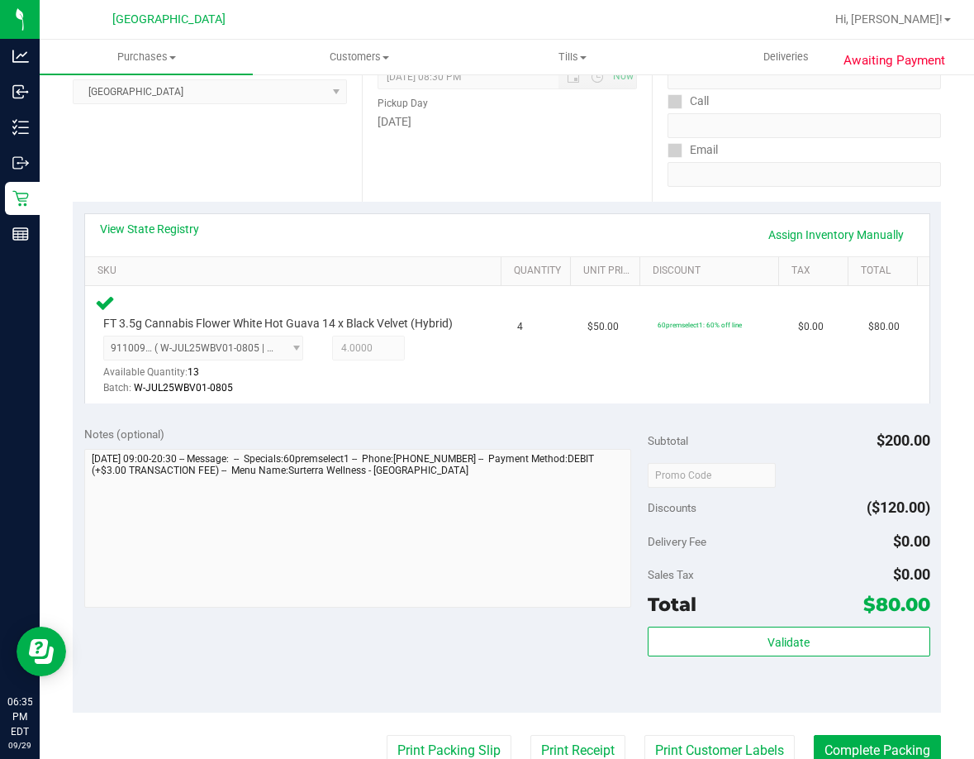
scroll to position [413, 0]
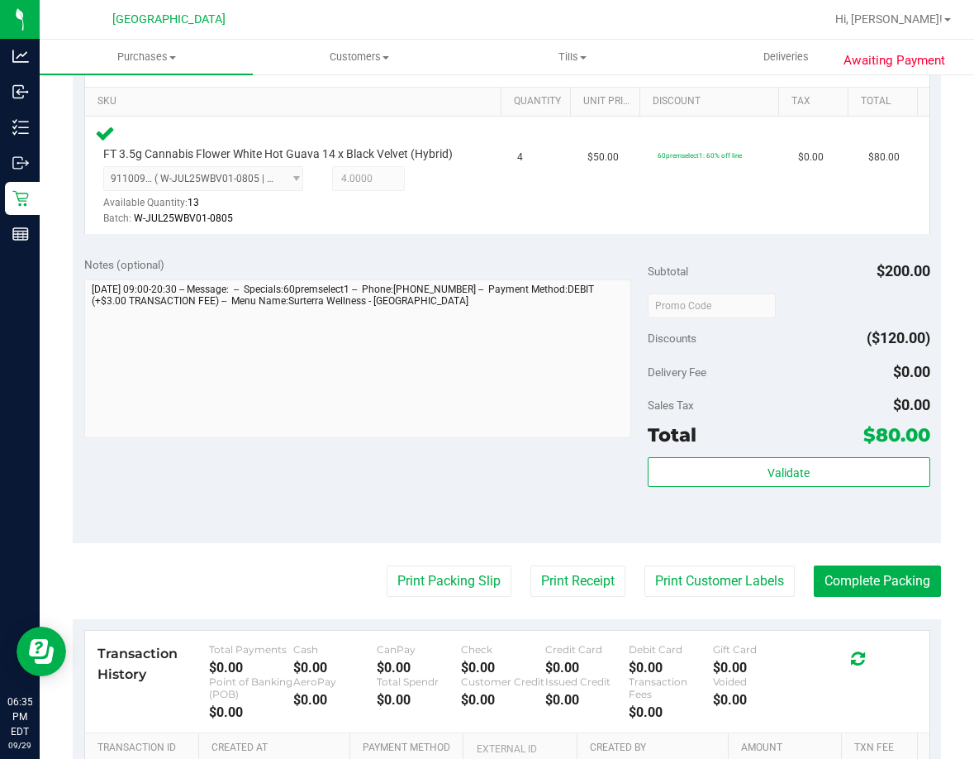
drag, startPoint x: 713, startPoint y: 452, endPoint x: 727, endPoint y: 455, distance: 14.3
click at [715, 452] on div "Subtotal $200.00 Discounts ($120.00) Delivery Fee $0.00 Sales Tax $0.00 Total $…" at bounding box center [789, 393] width 282 height 275
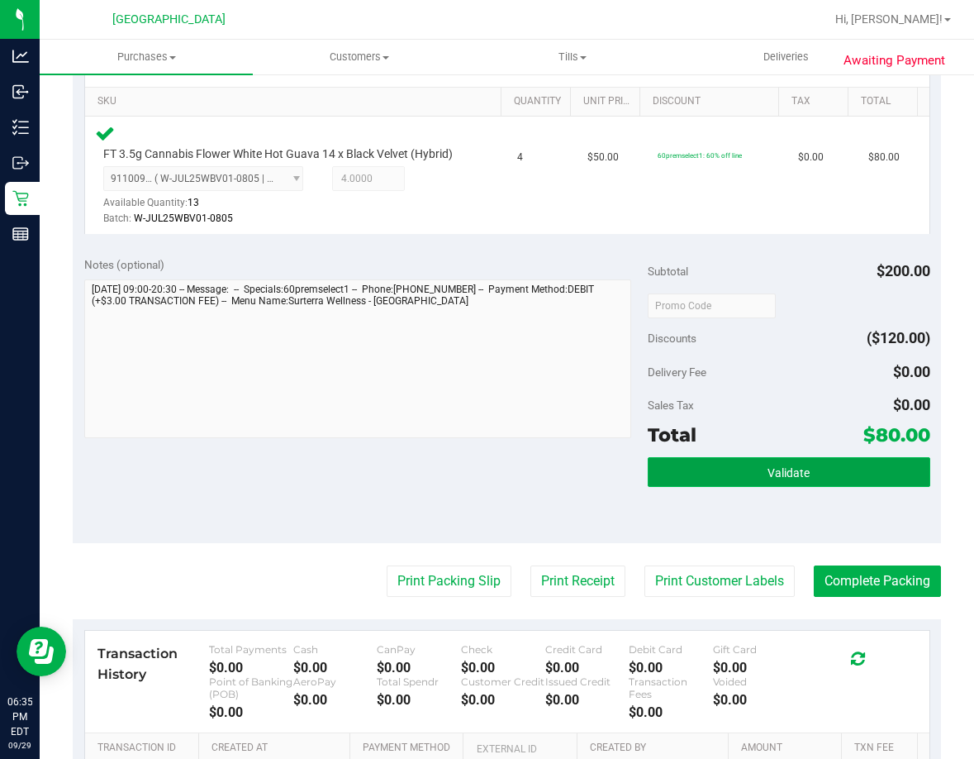
click at [747, 466] on button "Validate" at bounding box center [789, 472] width 282 height 30
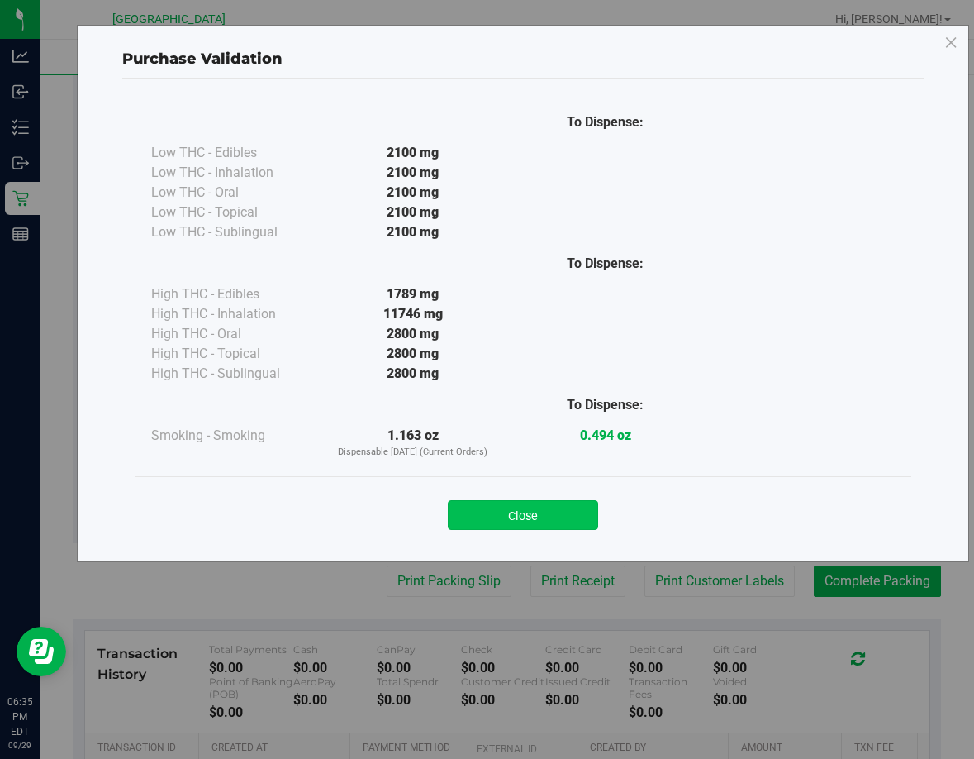
click at [552, 516] on button "Close" at bounding box center [523, 515] width 150 height 30
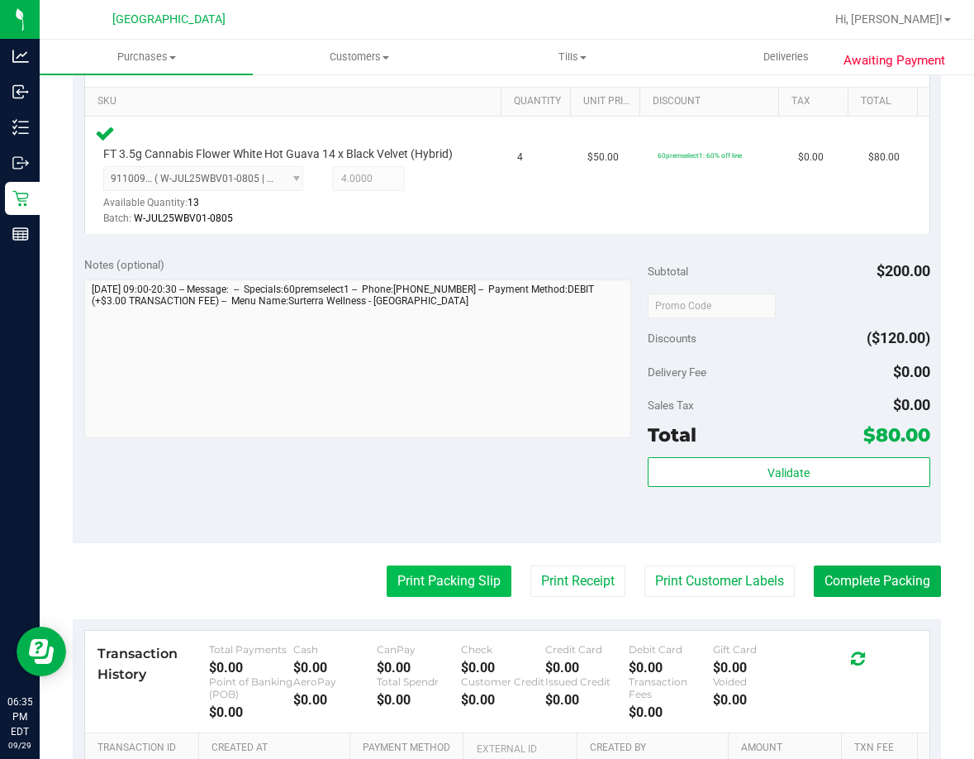
click at [456, 589] on button "Print Packing Slip" at bounding box center [449, 580] width 125 height 31
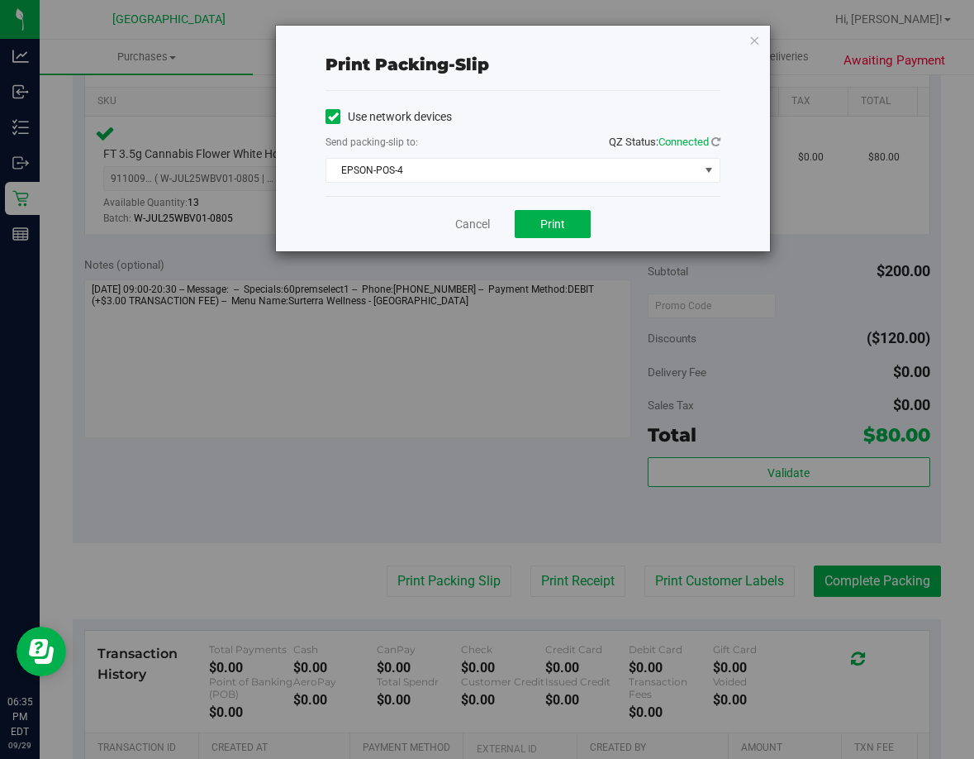
click at [572, 198] on div "Cancel Print" at bounding box center [523, 223] width 395 height 55
click at [569, 209] on div "Cancel Print" at bounding box center [523, 223] width 395 height 55
click at [570, 214] on button "Print" at bounding box center [553, 224] width 76 height 28
click at [481, 223] on link "Cancel" at bounding box center [472, 224] width 35 height 17
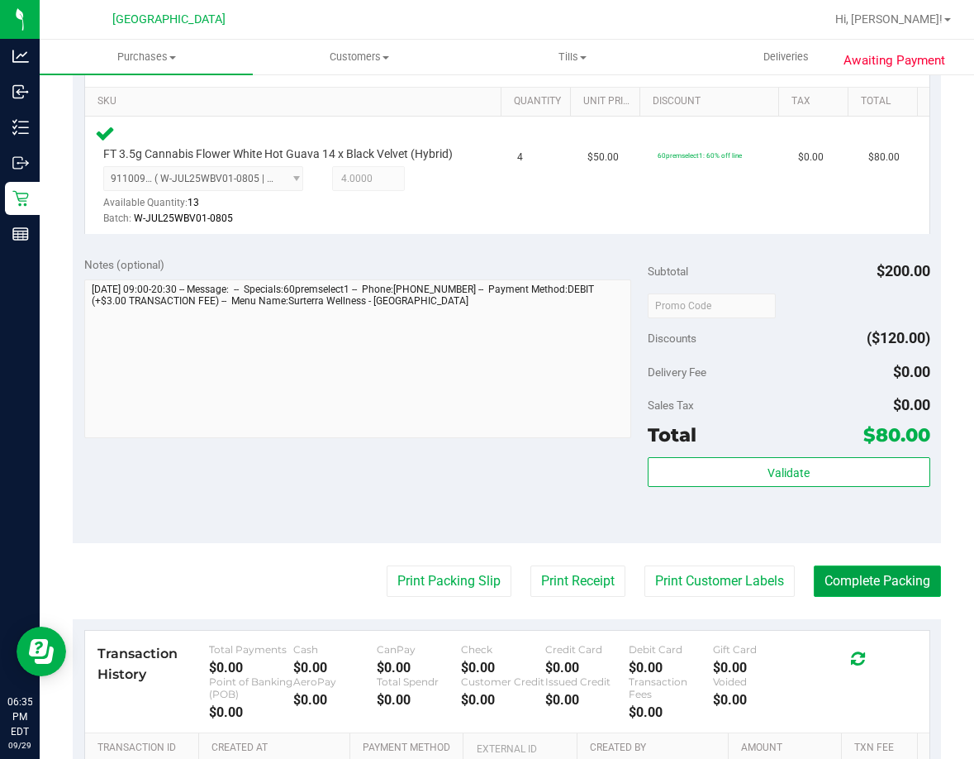
click at [891, 583] on button "Complete Packing" at bounding box center [877, 580] width 127 height 31
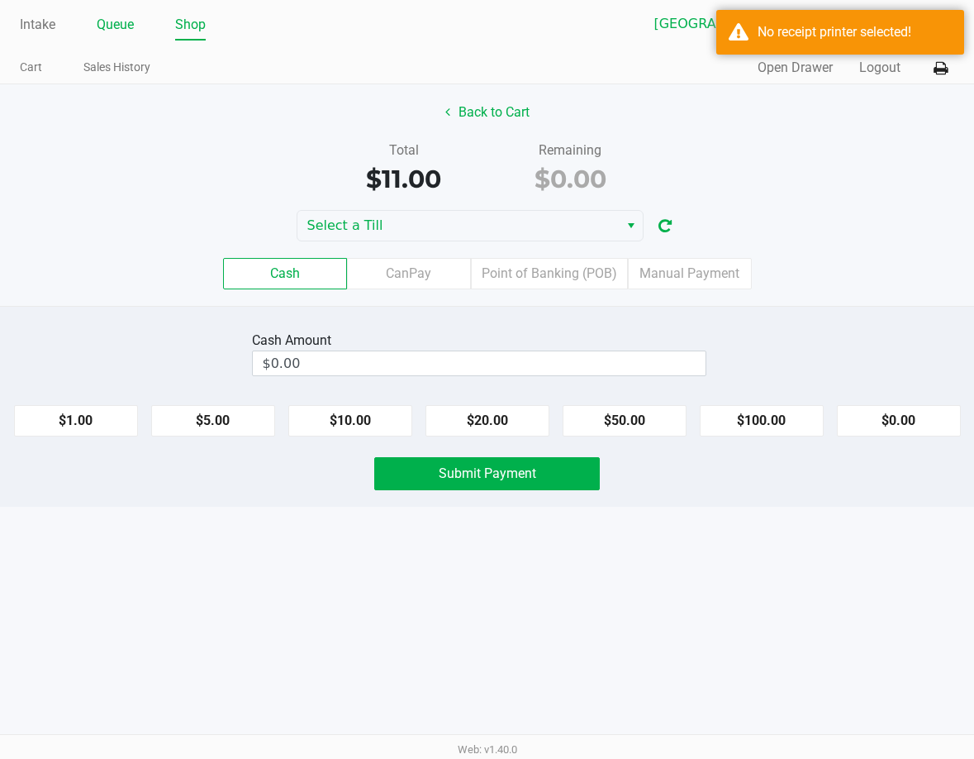
click at [116, 26] on link "Queue" at bounding box center [115, 24] width 37 height 23
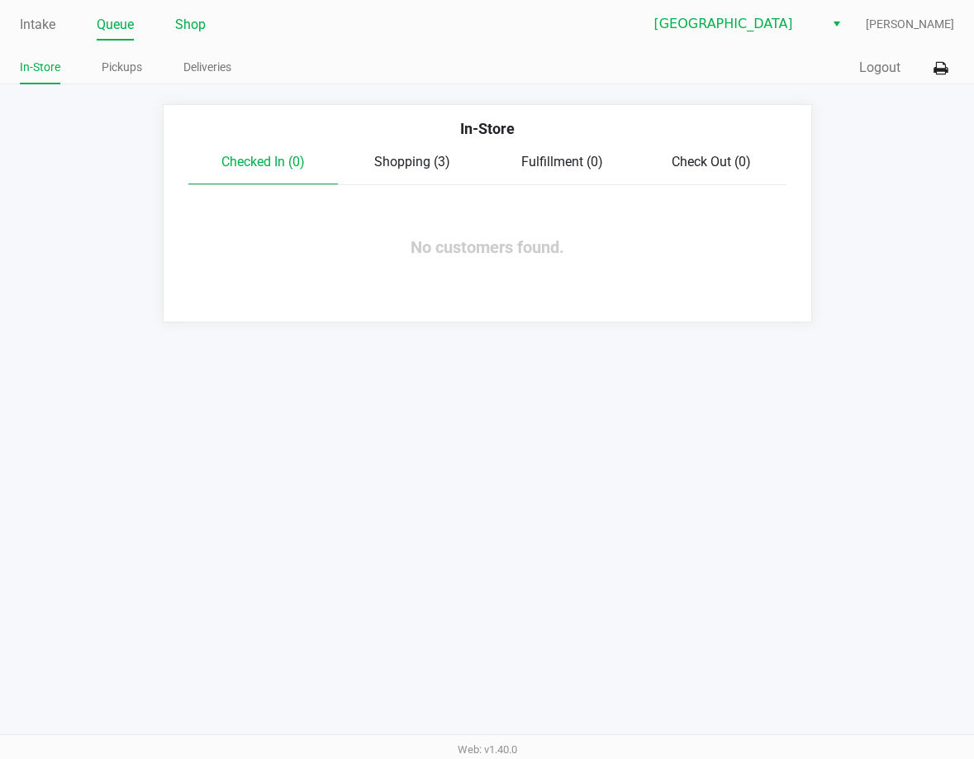
click at [185, 21] on link "Shop" at bounding box center [190, 24] width 31 height 23
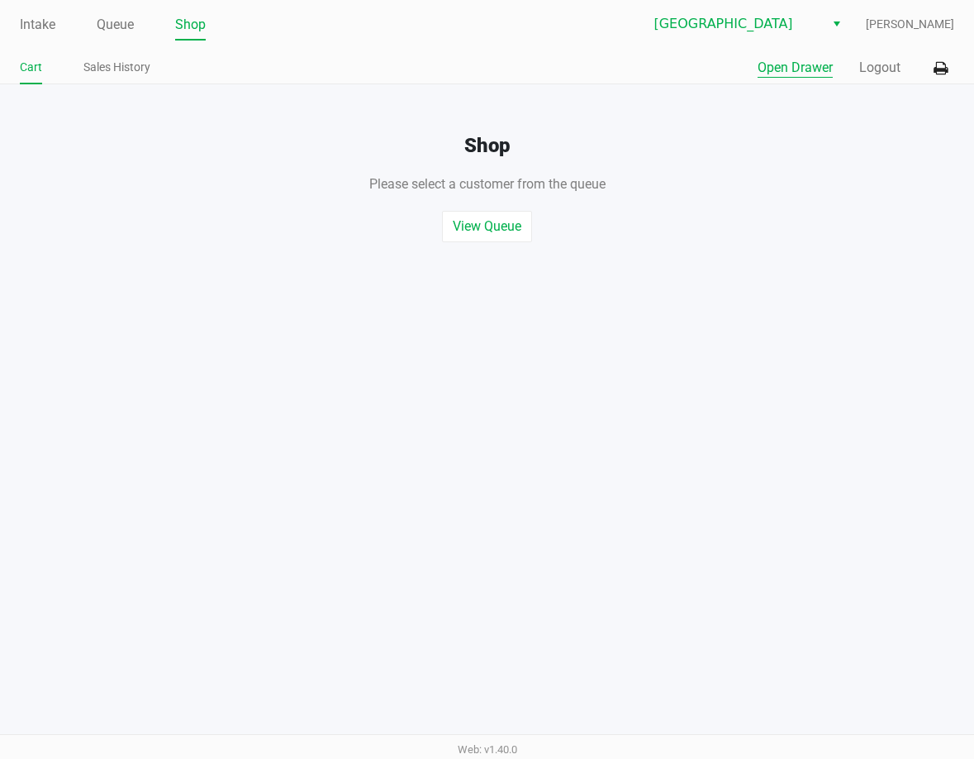
click at [819, 73] on button "Open Drawer" at bounding box center [795, 68] width 75 height 20
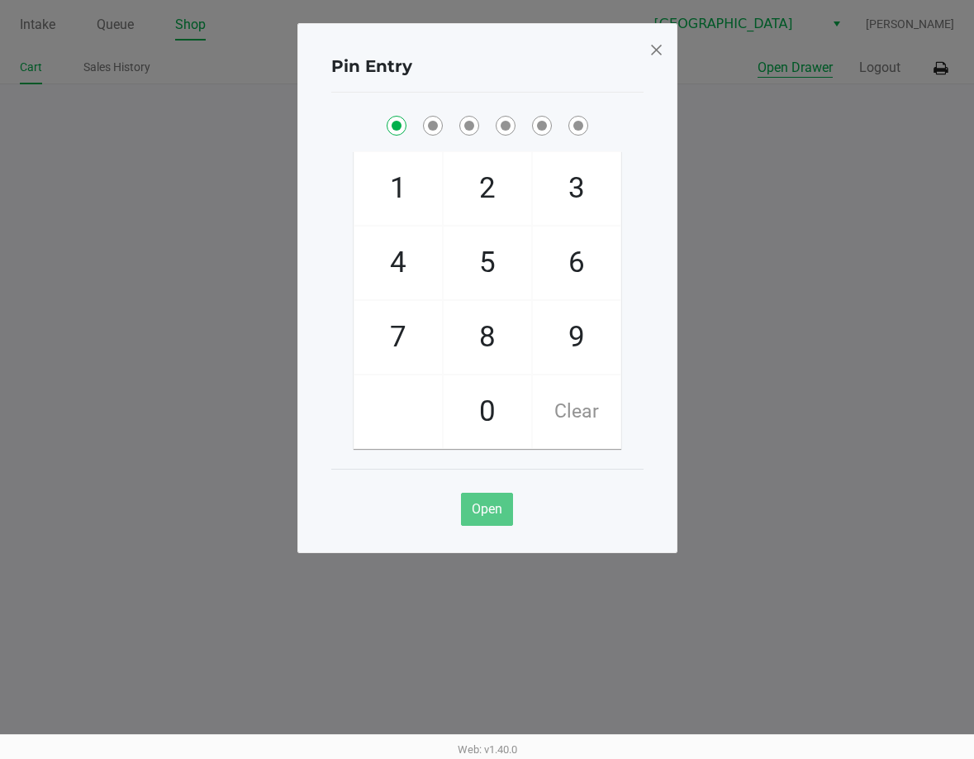
checkbox input "true"
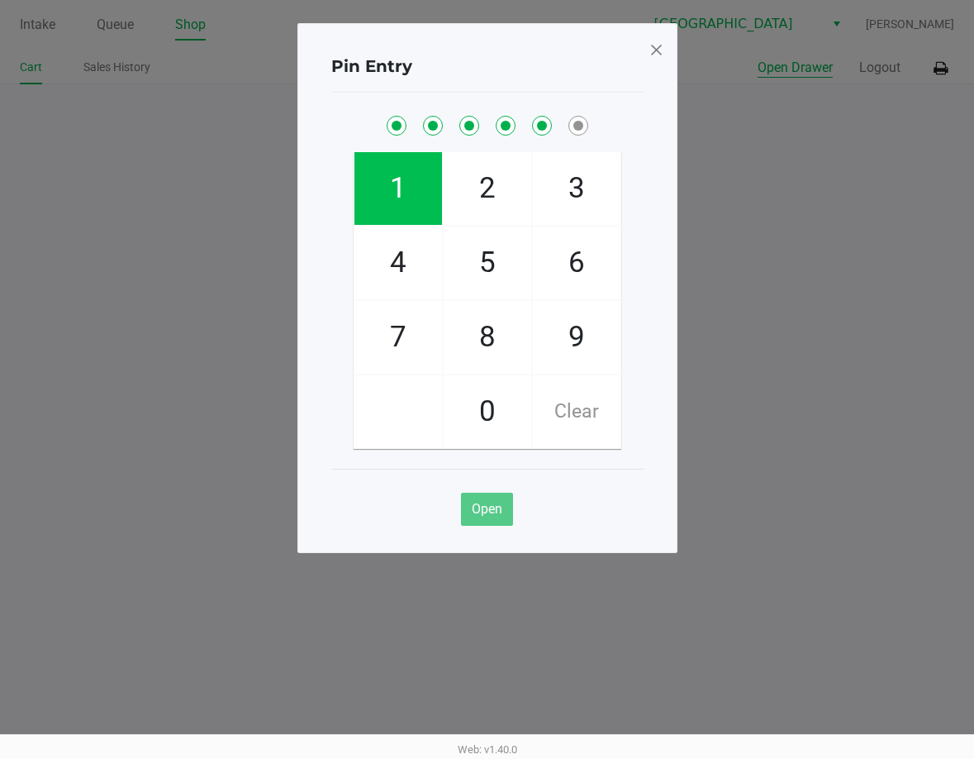
checkbox input "true"
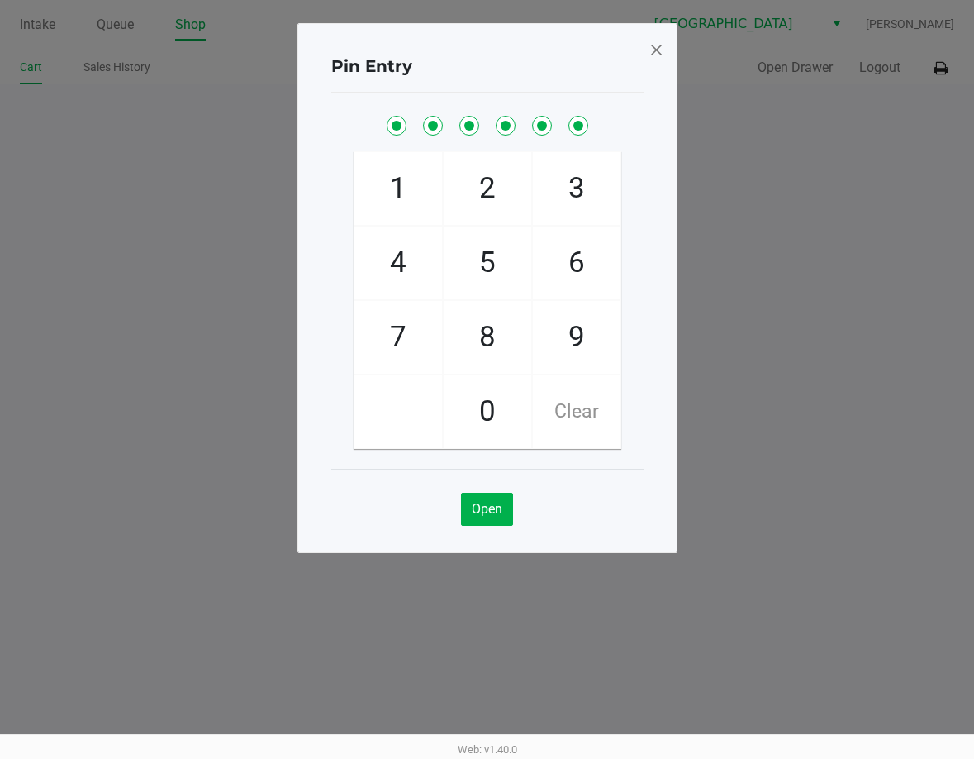
click at [666, 42] on div "Pin Entry 1 4 7 2 5 8 0 3 6 9 Clear Open" at bounding box center [488, 288] width 380 height 530
click at [662, 45] on span at bounding box center [656, 49] width 15 height 26
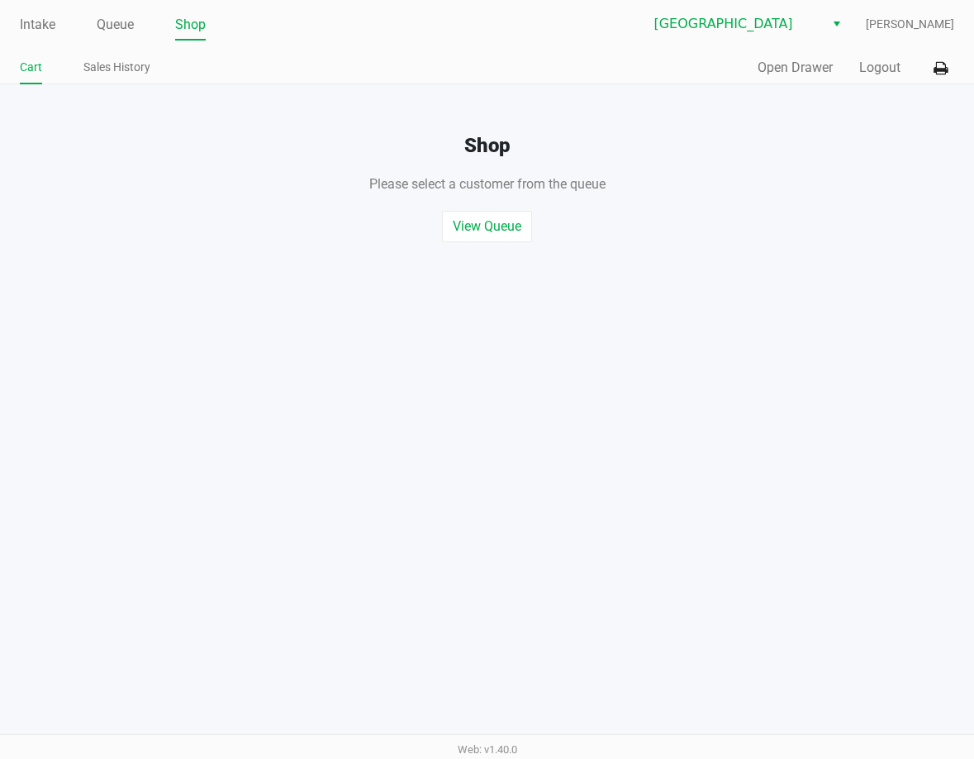
click at [758, 350] on div "Intake Queue Shop Lakeland WC Jon Knupp Cart Sales History Quick Sale Open Draw…" at bounding box center [487, 379] width 974 height 759
click at [124, 30] on link "Queue" at bounding box center [115, 24] width 37 height 23
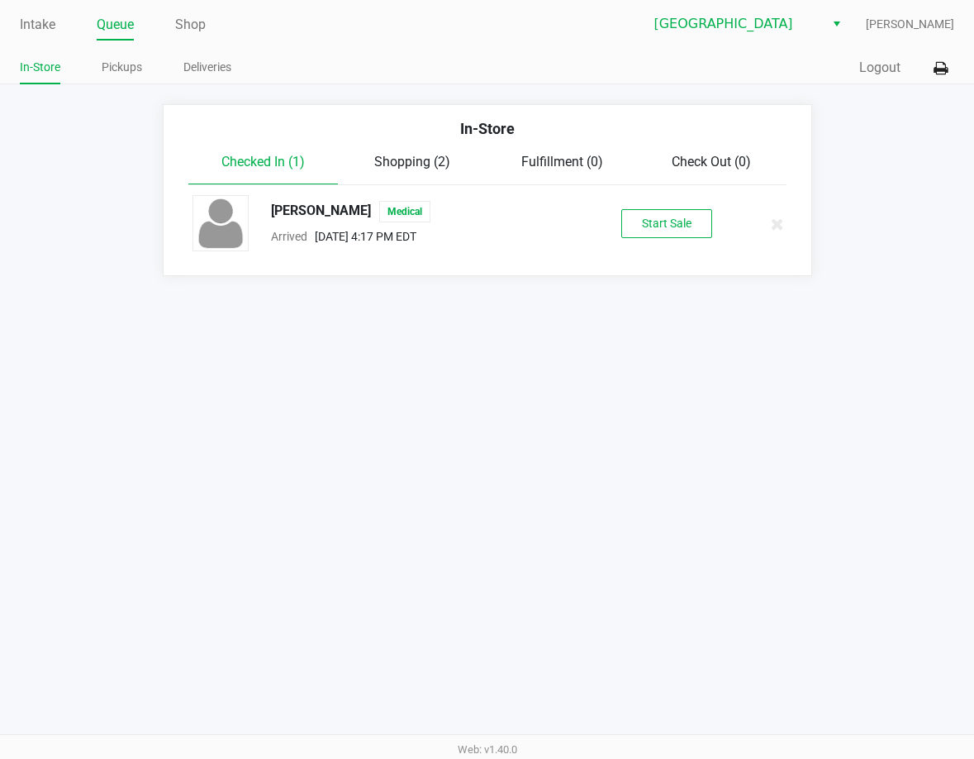
click at [419, 156] on span "Shopping (2)" at bounding box center [412, 162] width 76 height 16
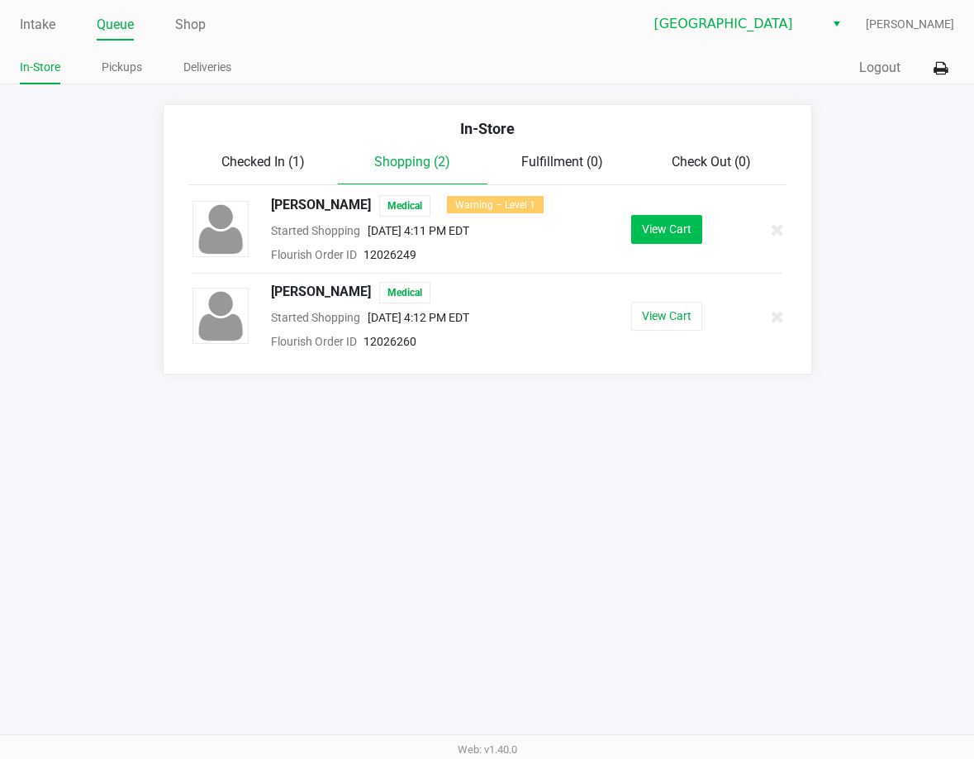
click at [669, 231] on button "View Cart" at bounding box center [666, 229] width 71 height 29
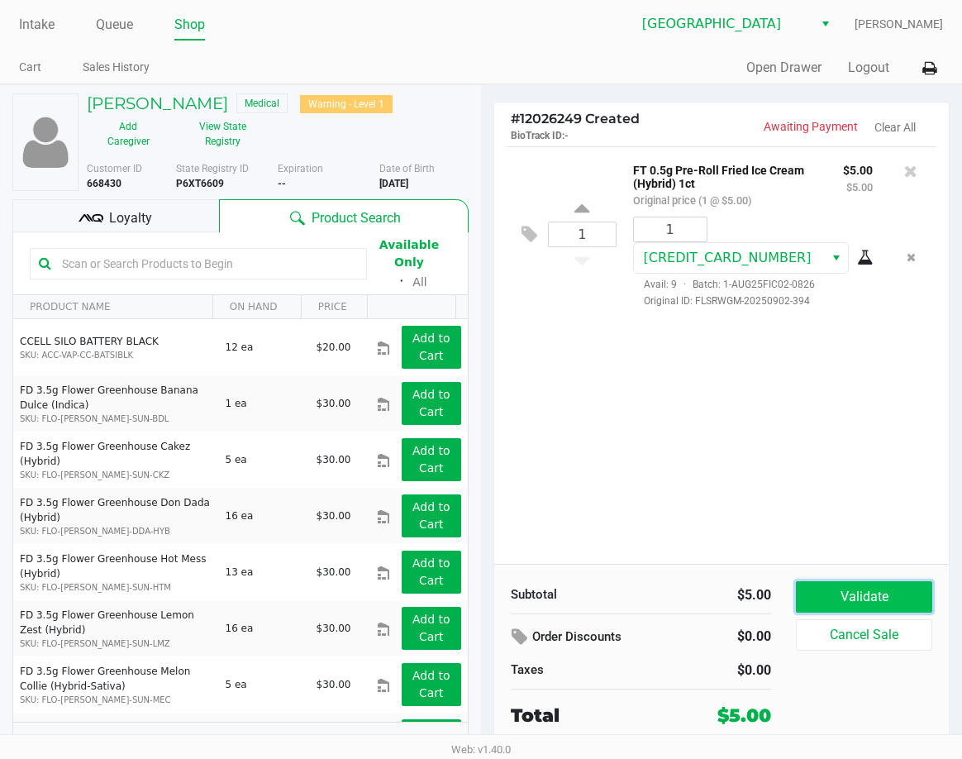
click at [881, 590] on button "Validate" at bounding box center [864, 596] width 136 height 31
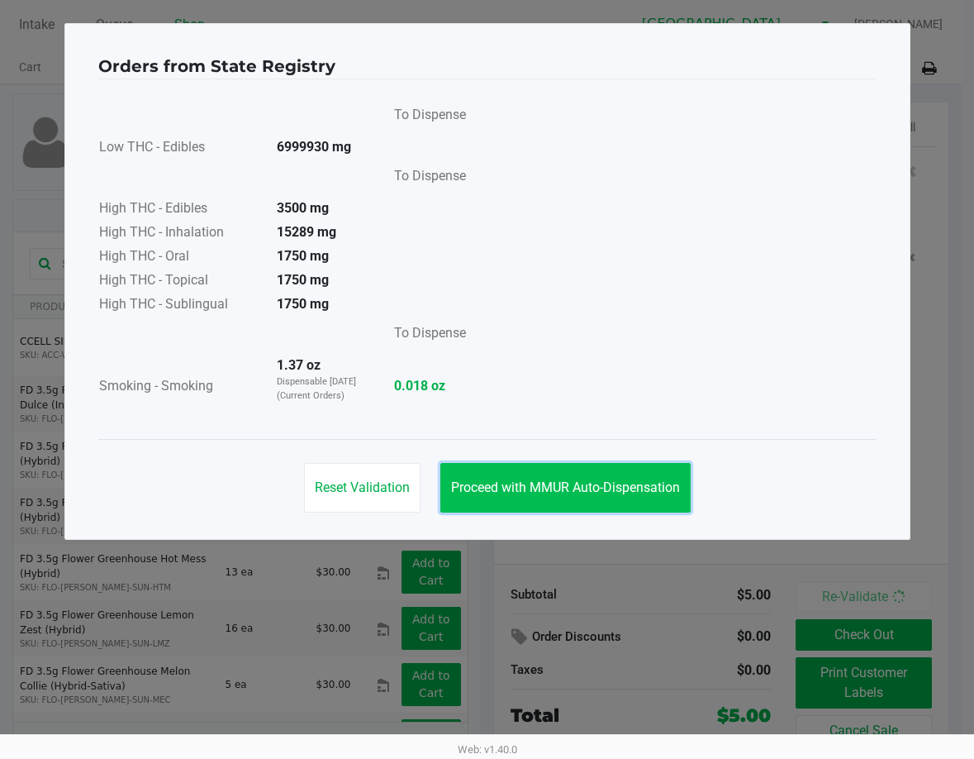
click at [657, 498] on button "Proceed with MMUR Auto-Dispensation" at bounding box center [566, 488] width 250 height 50
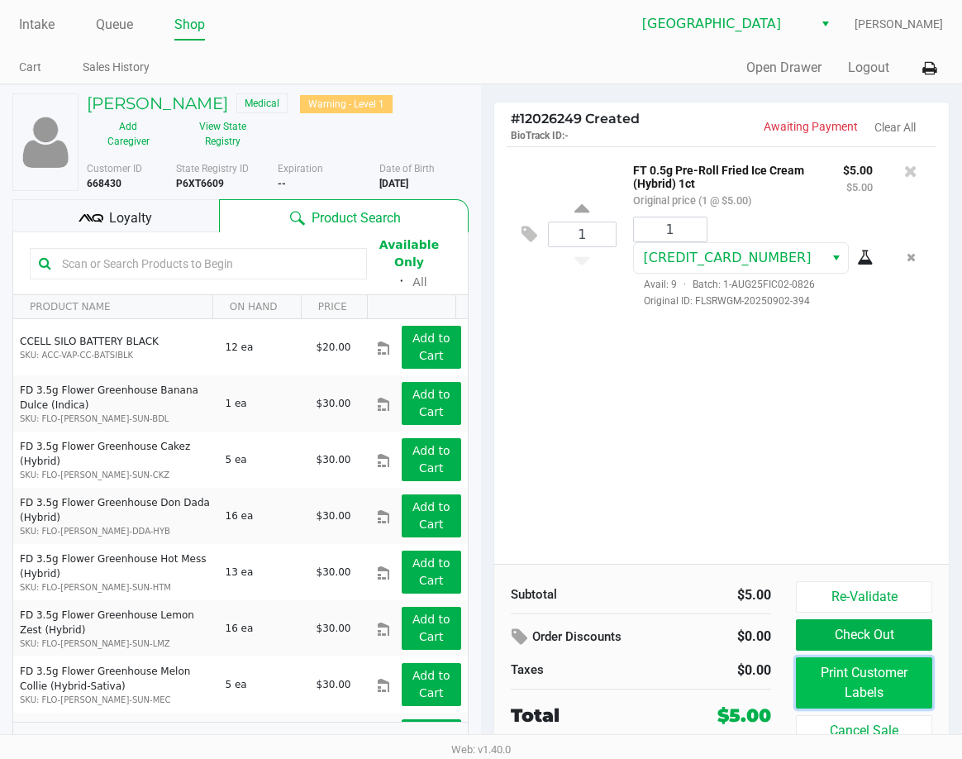
click at [838, 680] on button "Print Customer Labels" at bounding box center [864, 682] width 136 height 51
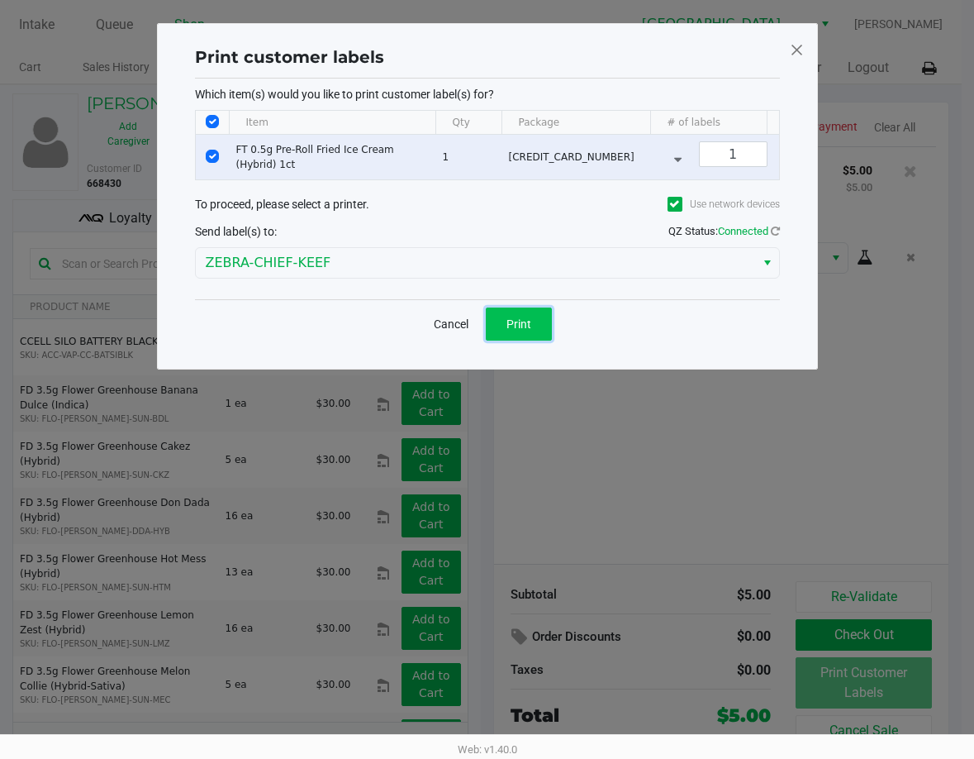
click at [537, 325] on button "Print" at bounding box center [519, 323] width 66 height 33
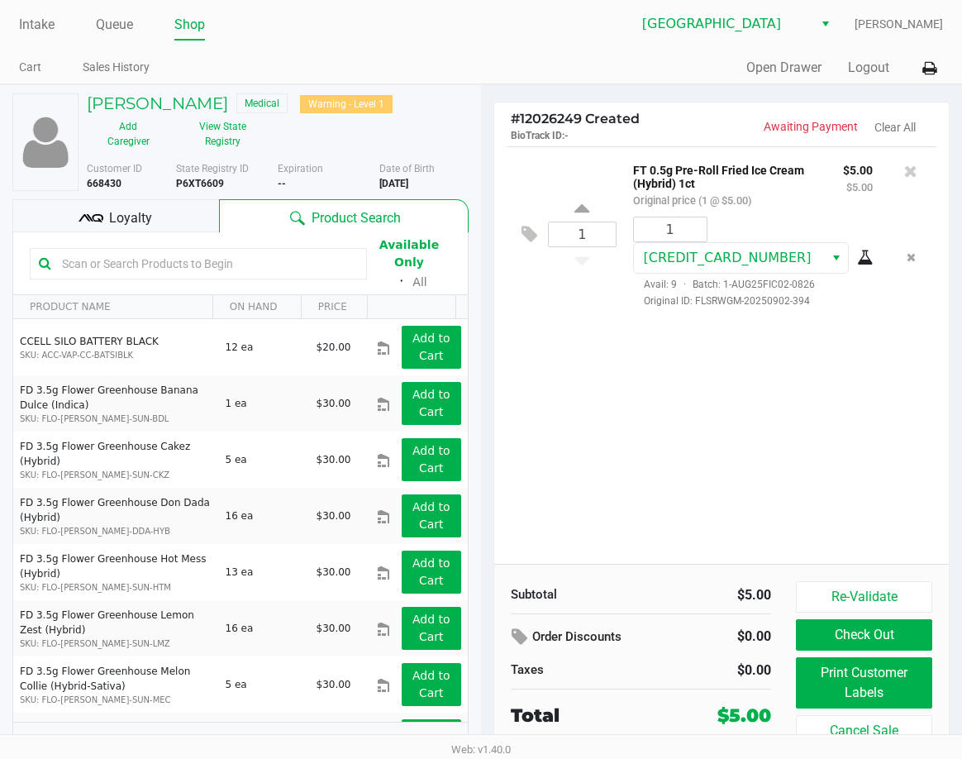
click at [192, 214] on div "Loyalty" at bounding box center [115, 215] width 207 height 33
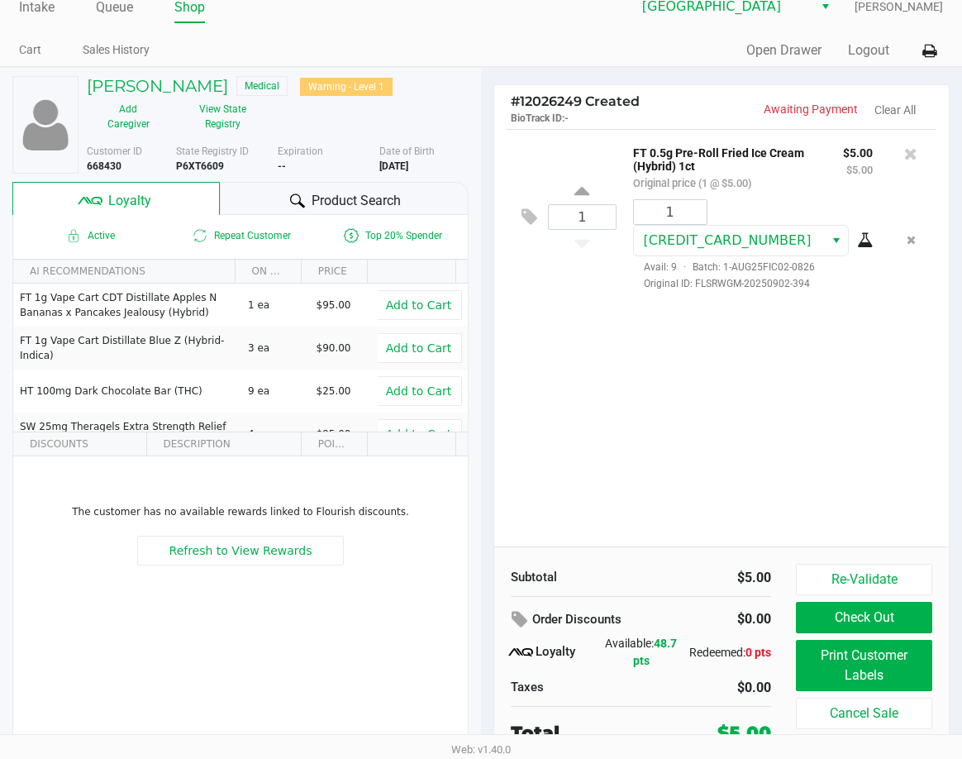
scroll to position [22, 0]
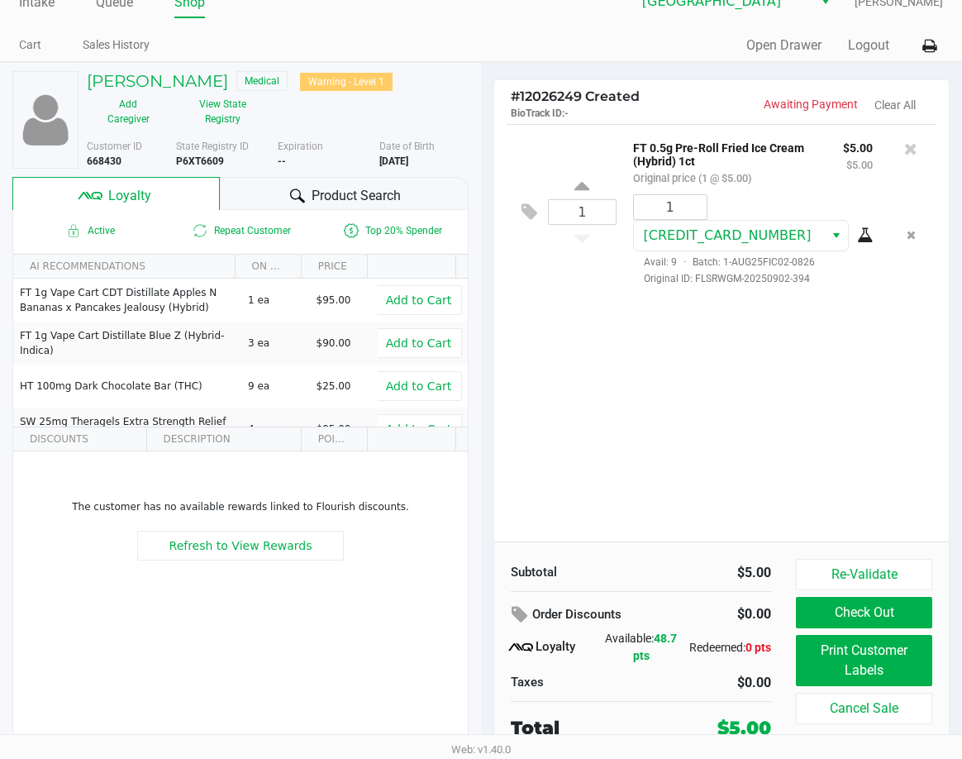
click at [616, 416] on div "1 FT 0.5g Pre-Roll Fried Ice Cream (Hybrid) 1ct Original price (1 @ $5.00) $5.0…" at bounding box center [721, 332] width 455 height 417
click at [668, 413] on div "1 FT 0.5g Pre-Roll Fried Ice Cream (Hybrid) 1ct Original price (1 @ $5.00) $5.0…" at bounding box center [721, 332] width 455 height 417
click at [711, 409] on div "1 FT 0.5g Pre-Roll Fried Ice Cream (Hybrid) 1ct Original price (1 @ $5.00) $5.0…" at bounding box center [721, 332] width 455 height 417
click at [835, 612] on button "Check Out" at bounding box center [864, 612] width 136 height 31
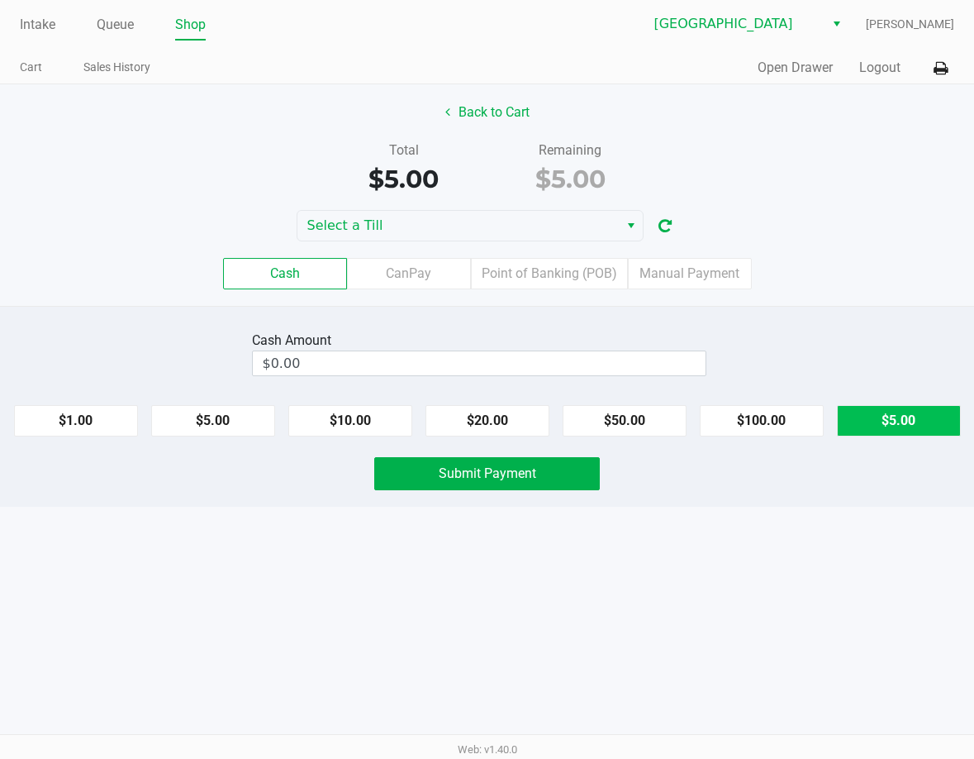
click at [900, 434] on button "$5.00" at bounding box center [899, 420] width 124 height 31
type input "$5.00"
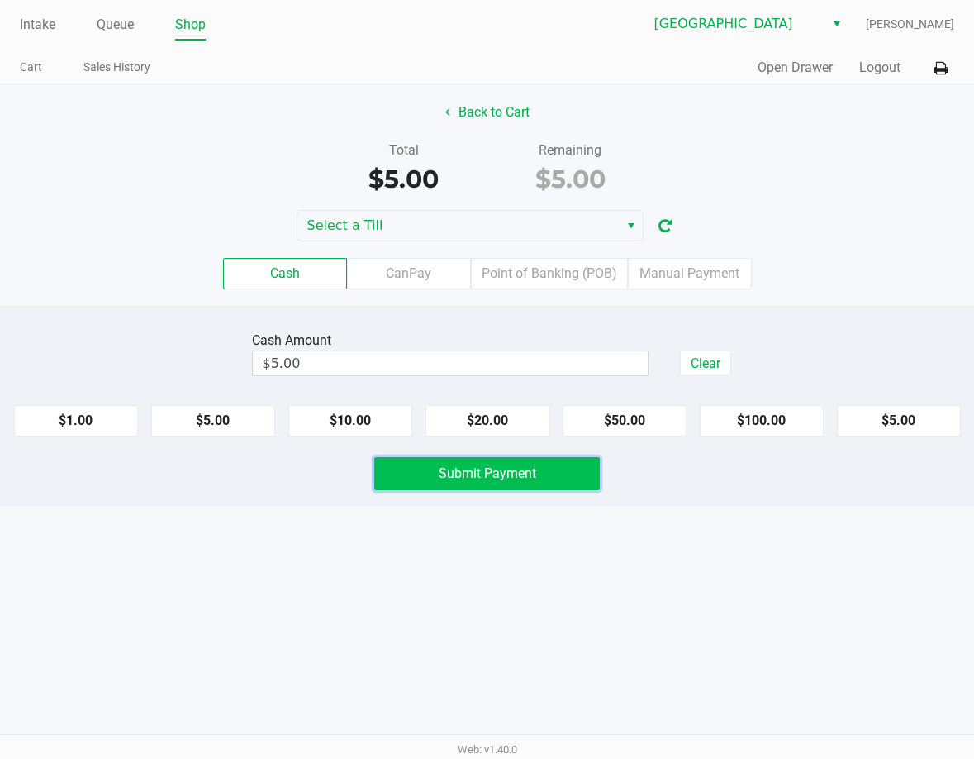
click at [484, 482] on button "Submit Payment" at bounding box center [486, 473] width 225 height 33
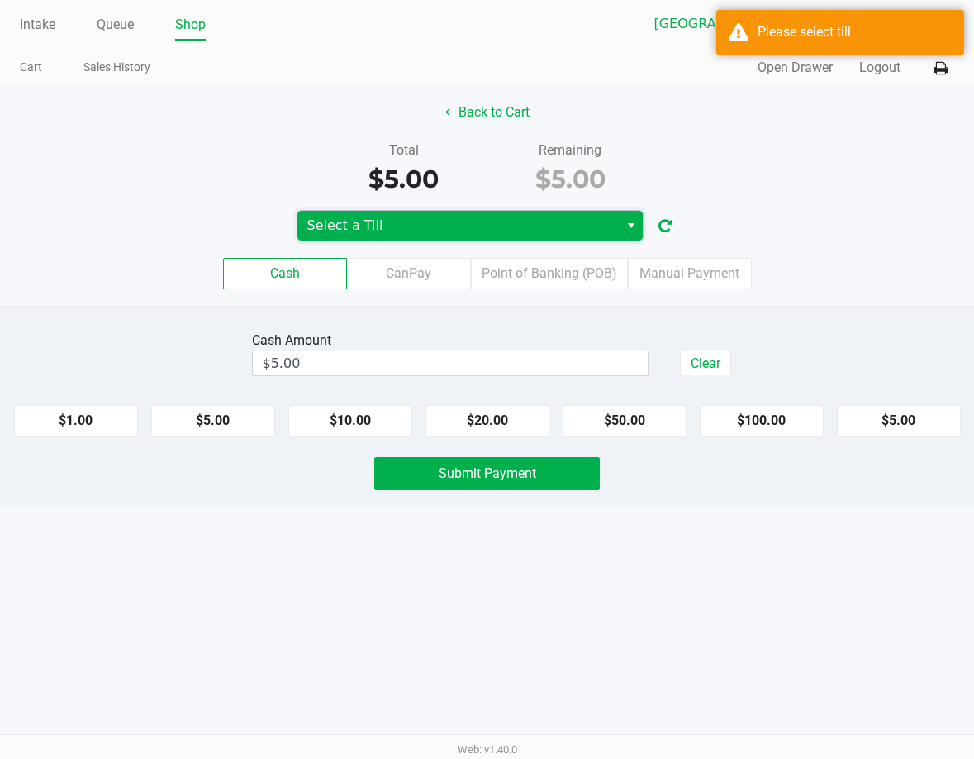
click at [504, 230] on span "Select a Till" at bounding box center [458, 226] width 302 height 20
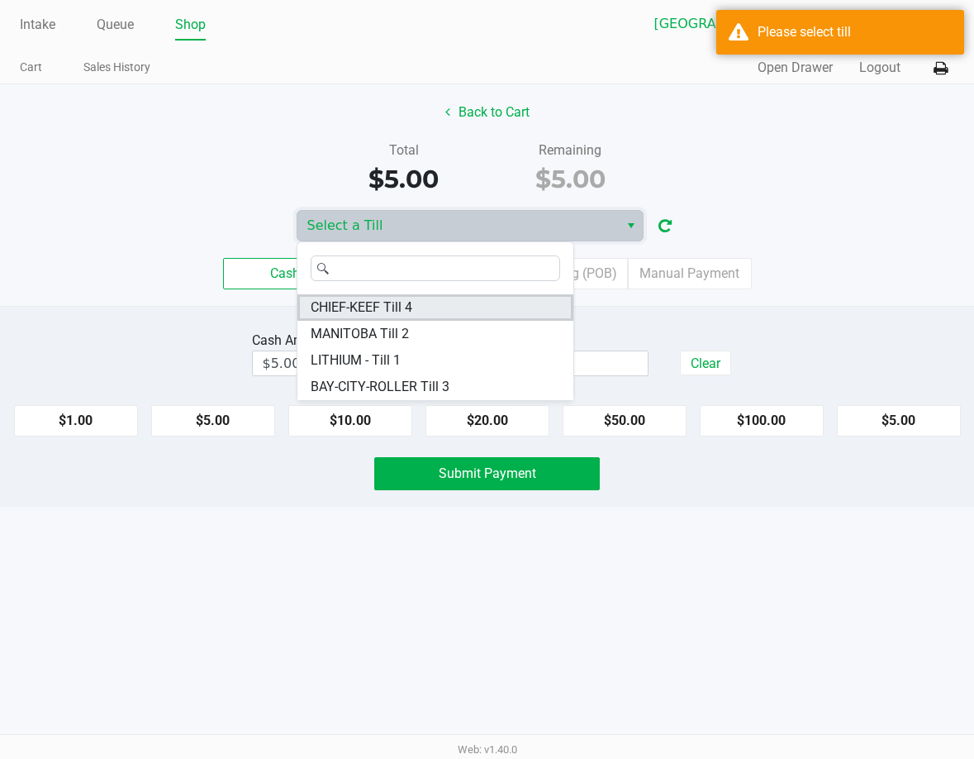
click at [449, 305] on li "CHIEF-KEEF Till 4" at bounding box center [436, 307] width 276 height 26
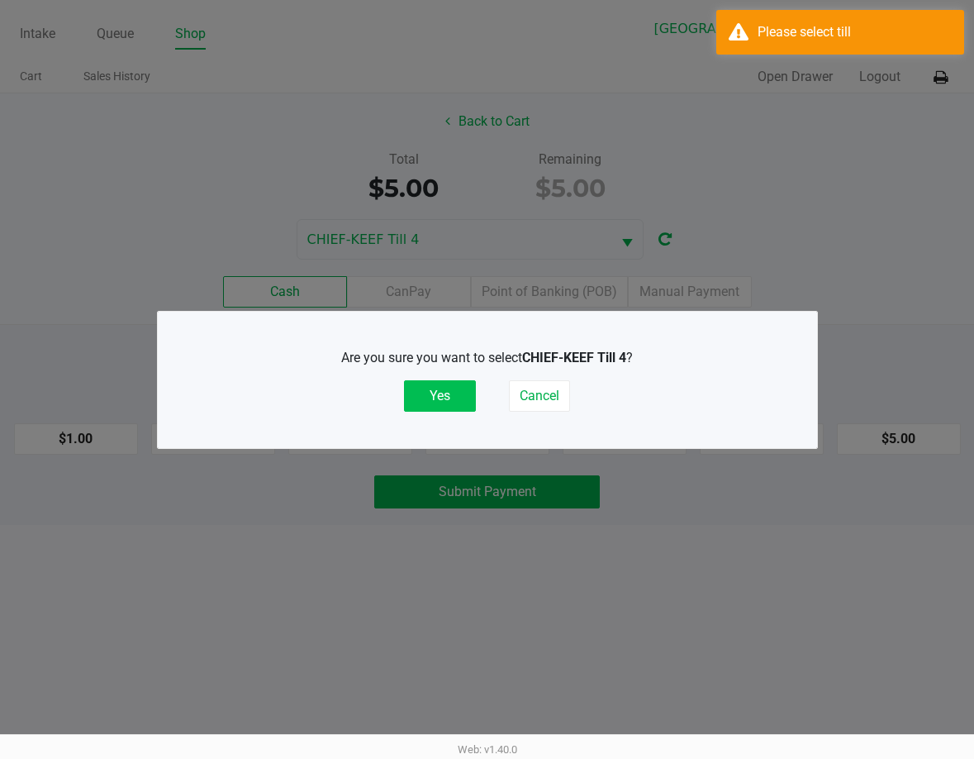
click at [451, 396] on button "Yes" at bounding box center [440, 395] width 72 height 31
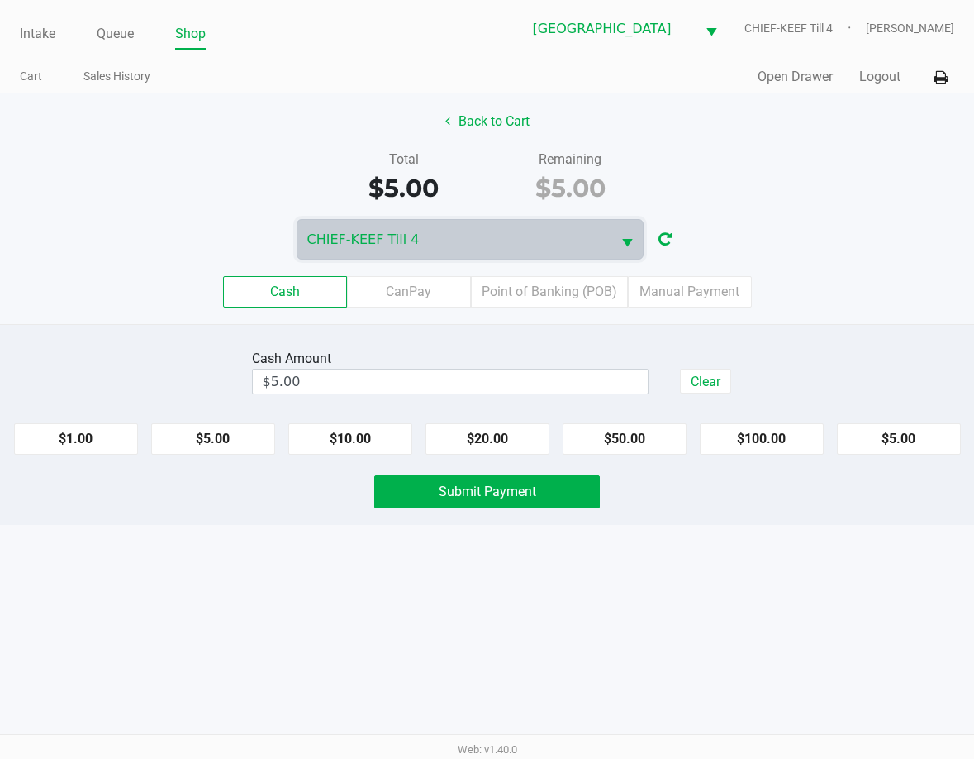
click at [741, 218] on div "Back to Cart Total $5.00 Remaining $5.00 CHIEF-KEEF Till 4 Cash CanPay Point of…" at bounding box center [487, 208] width 974 height 231
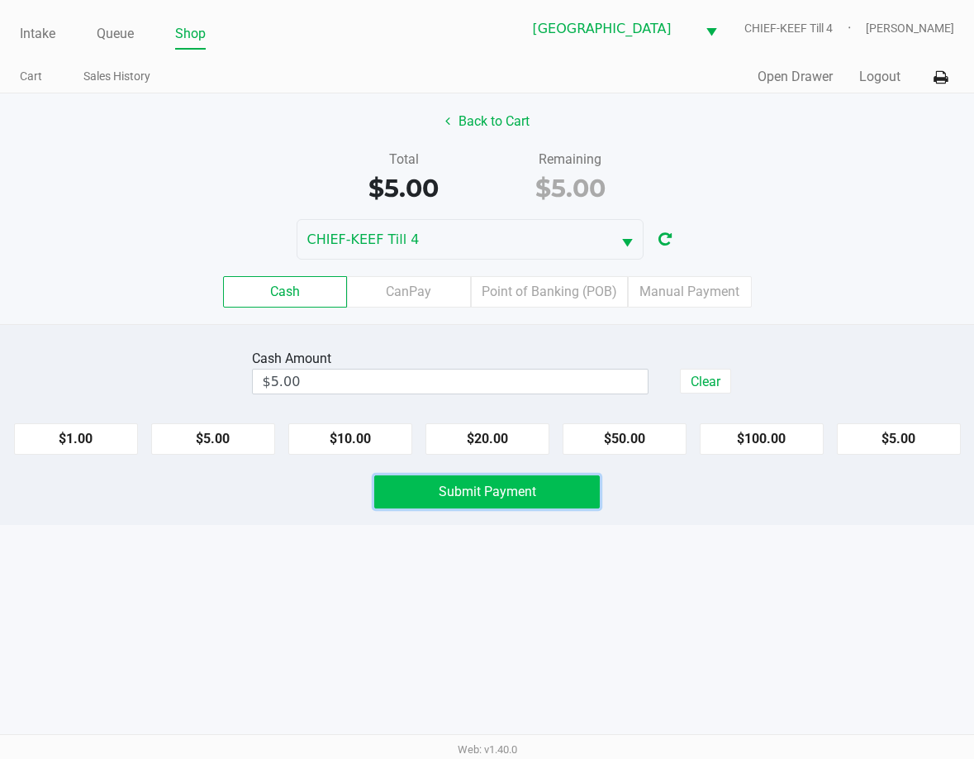
click at [545, 487] on button "Submit Payment" at bounding box center [486, 491] width 225 height 33
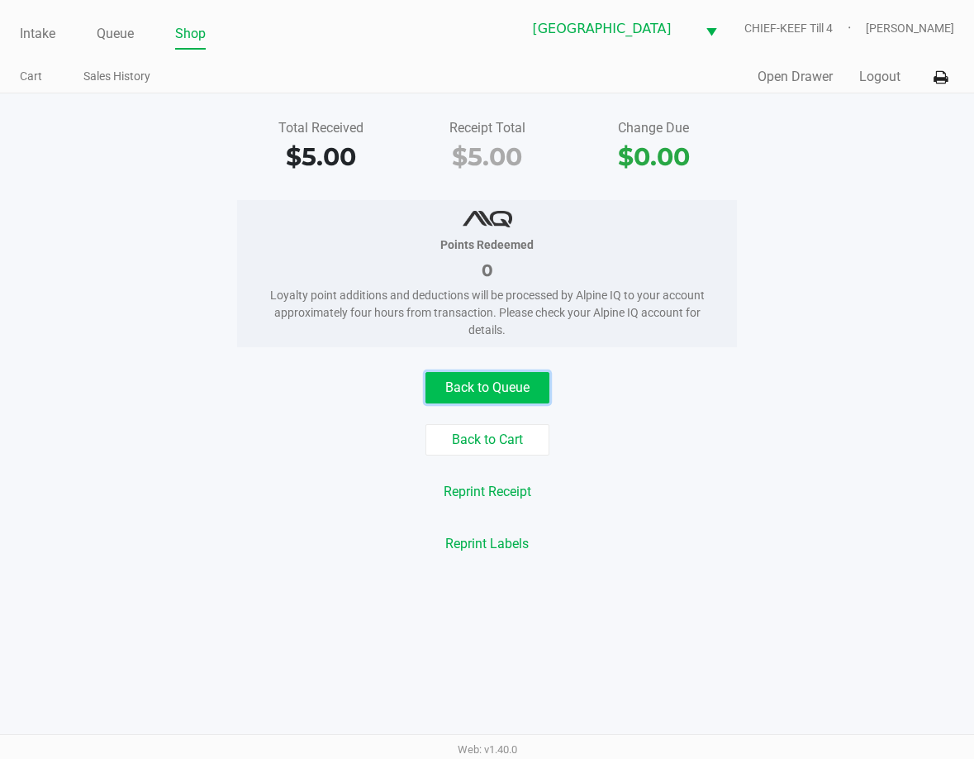
click at [497, 374] on button "Back to Queue" at bounding box center [488, 387] width 124 height 31
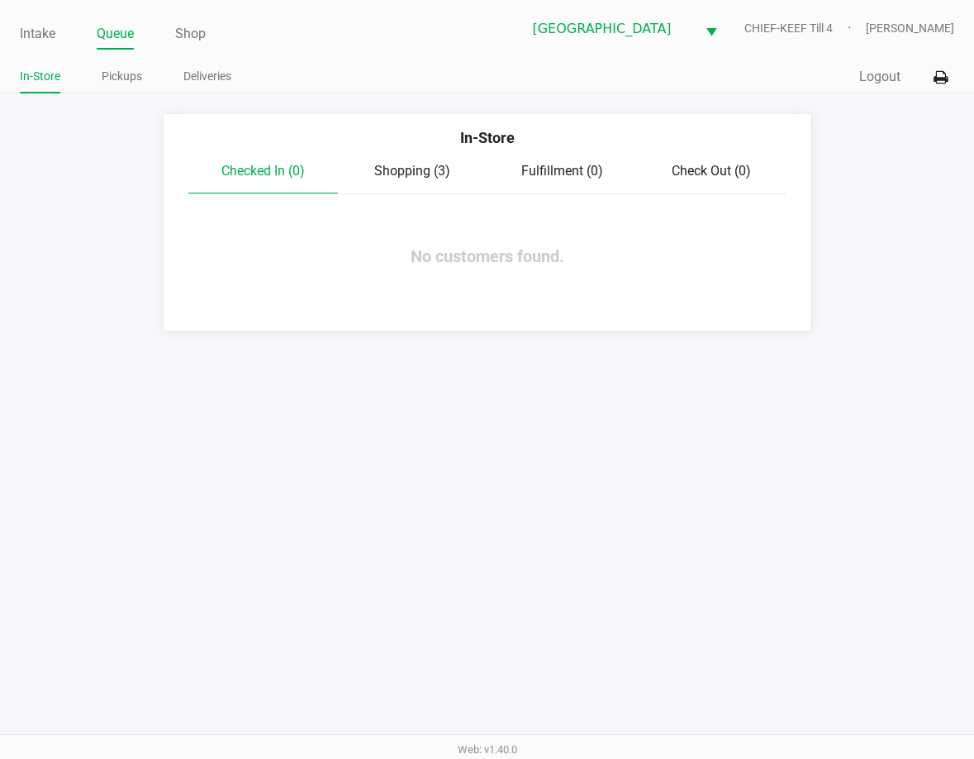
click at [398, 172] on span "Shopping (3)" at bounding box center [412, 171] width 76 height 16
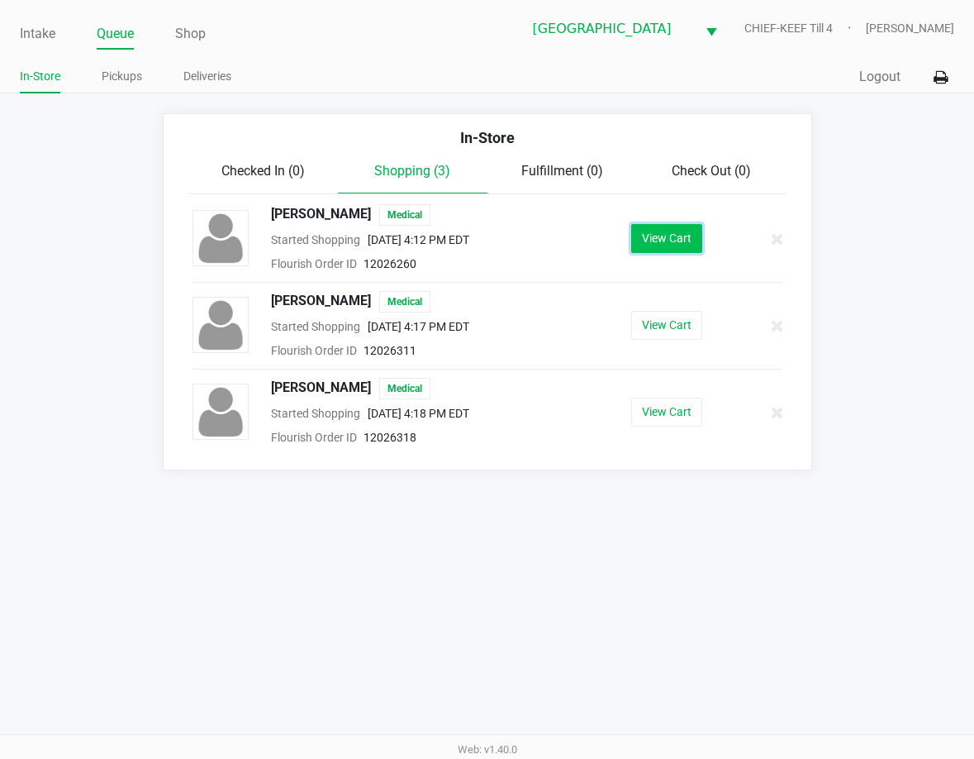
click at [678, 241] on button "View Cart" at bounding box center [666, 238] width 71 height 29
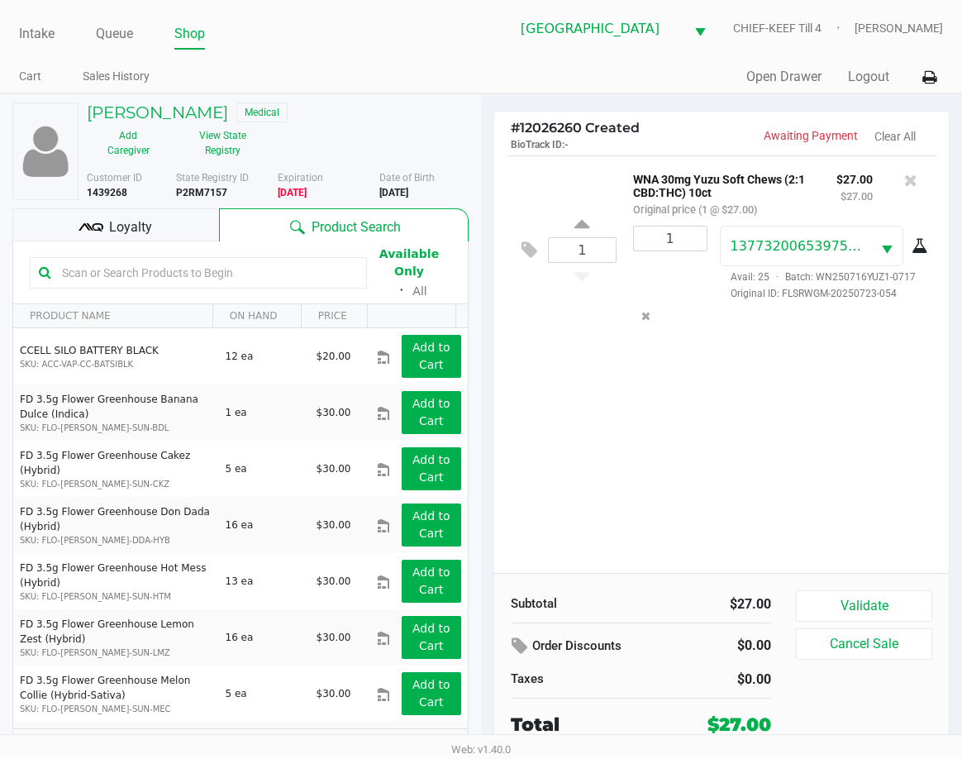
click at [664, 467] on div "1 WNA 30mg Yuzu Soft Chews (2:1 CBD:THC) 10ct Original price (1 @ $27.00) $27.0…" at bounding box center [721, 363] width 455 height 417
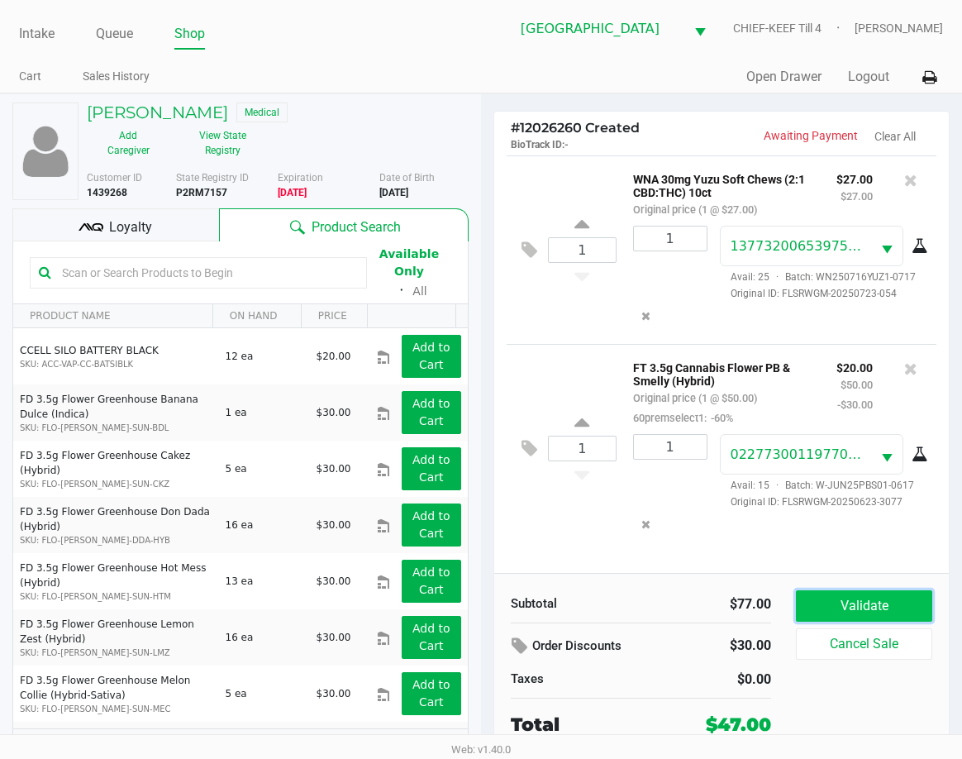
click at [857, 601] on button "Validate" at bounding box center [864, 605] width 136 height 31
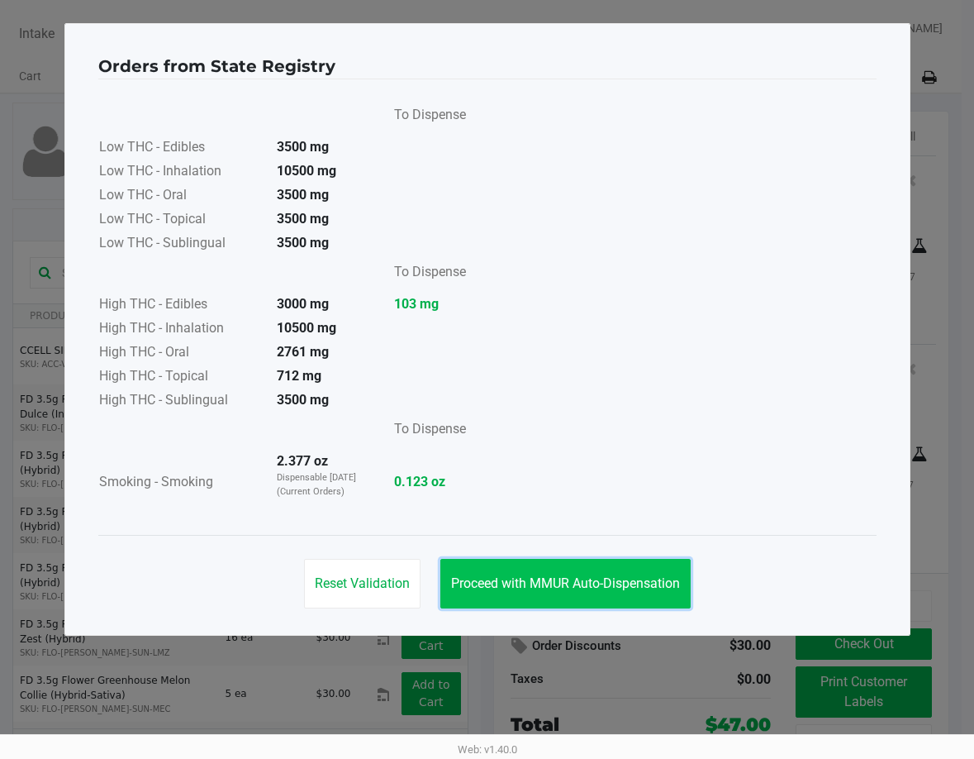
click at [657, 561] on button "Proceed with MMUR Auto-Dispensation" at bounding box center [566, 584] width 250 height 50
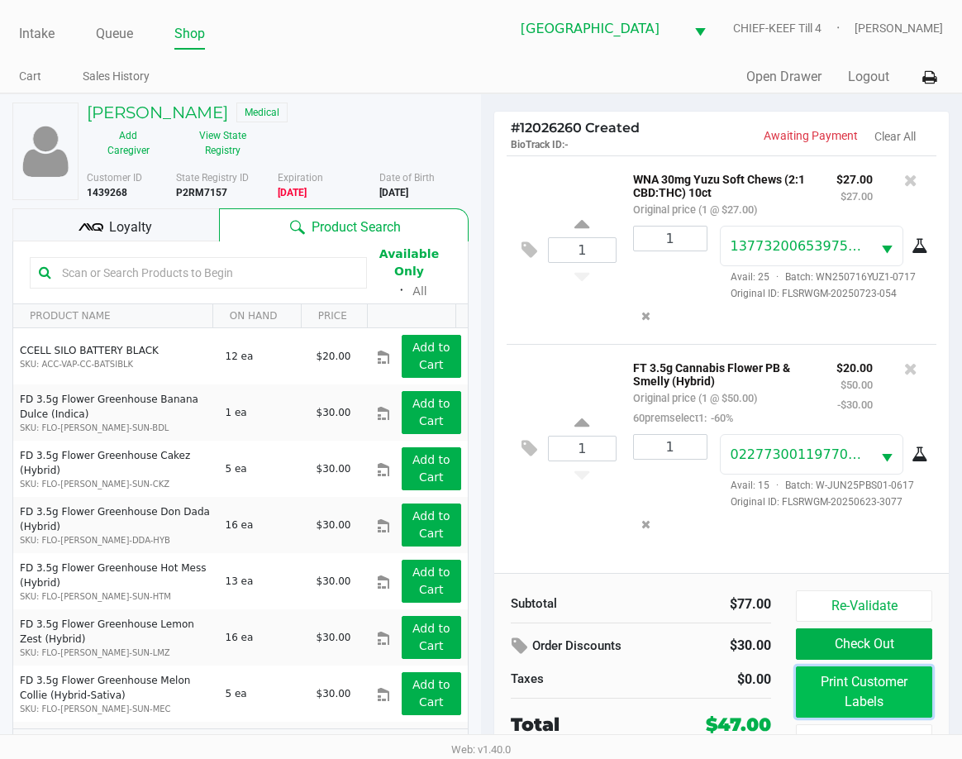
click at [850, 688] on button "Print Customer Labels" at bounding box center [864, 691] width 136 height 51
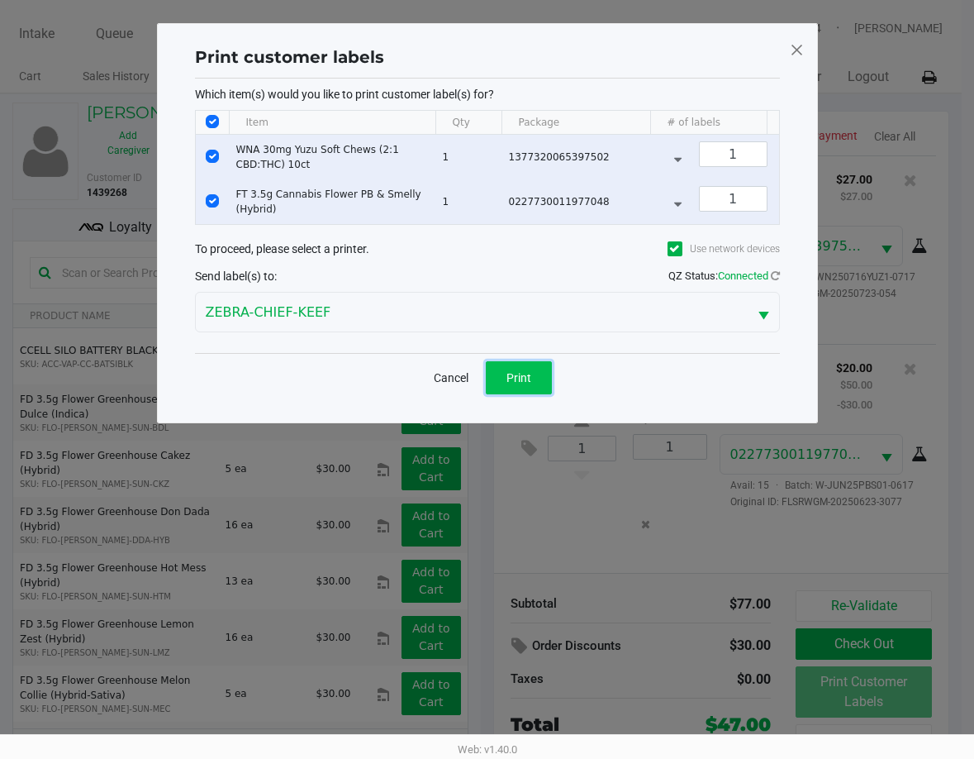
click at [522, 384] on span "Print" at bounding box center [519, 377] width 25 height 13
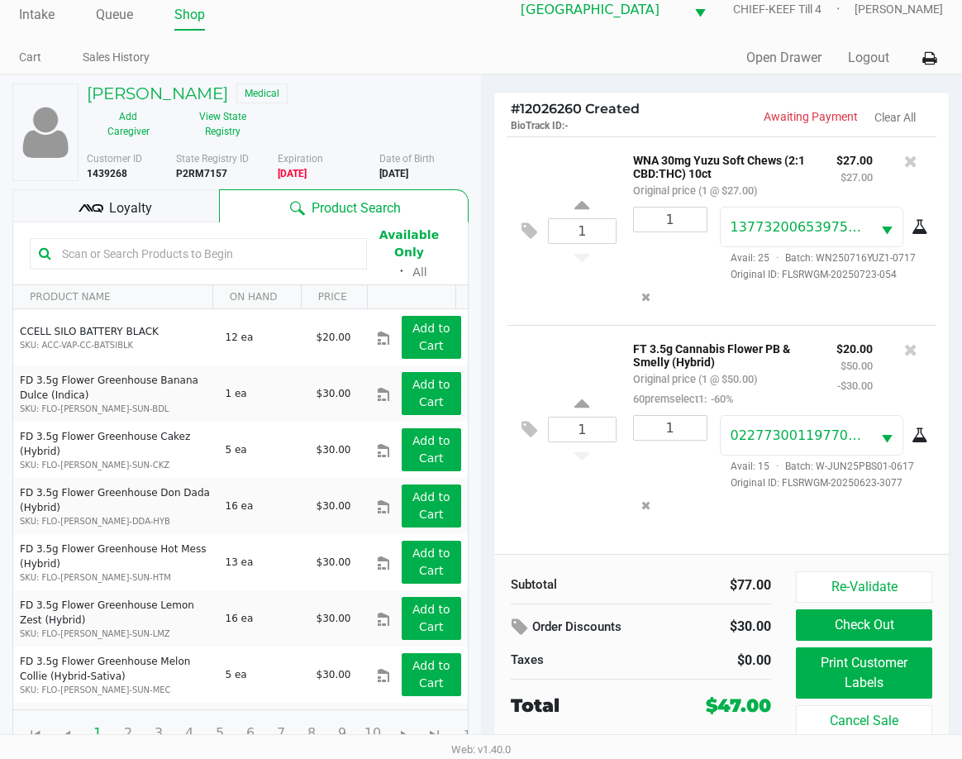
scroll to position [26, 0]
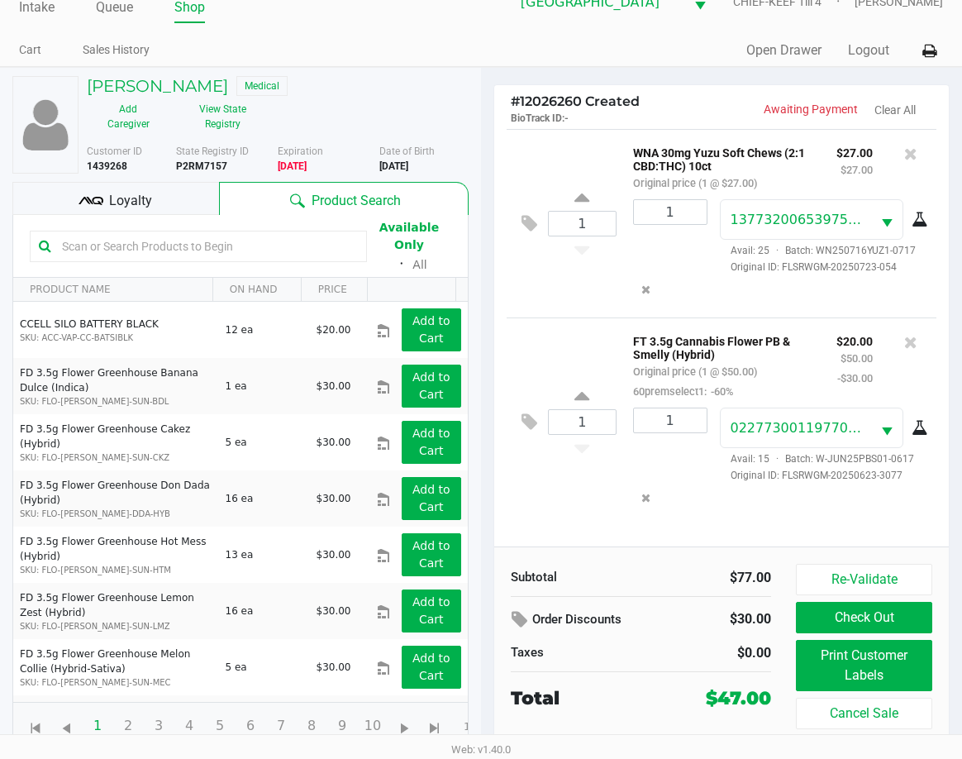
click at [555, 526] on div "1 FT 3.5g Cannabis Flower PB & Smelly (Hybrid) Original price (1 @ $50.00) 60pr…" at bounding box center [722, 421] width 430 height 208
click at [851, 614] on button "Check Out" at bounding box center [864, 617] width 136 height 31
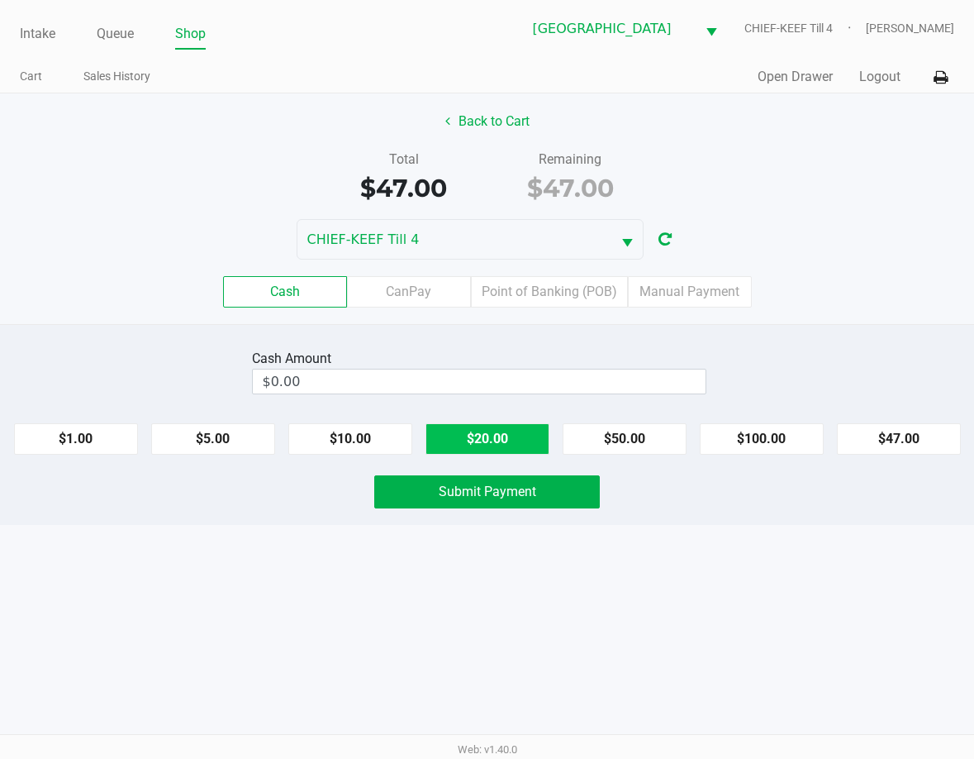
click at [510, 441] on button "$20.00" at bounding box center [488, 438] width 124 height 31
type input "$60.00"
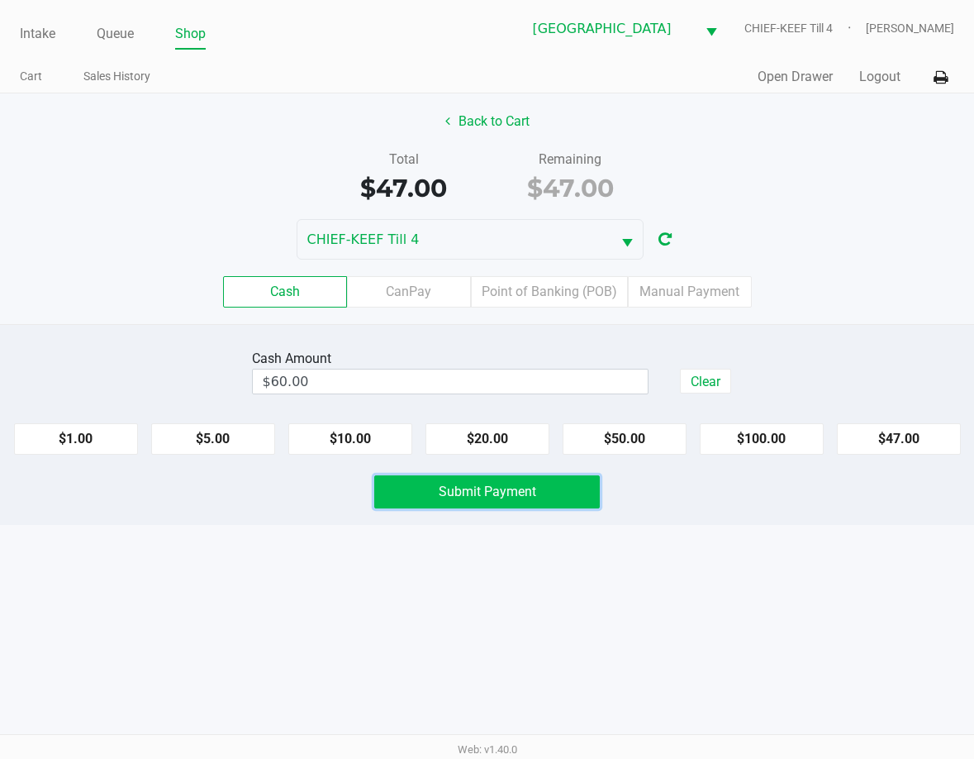
click at [548, 491] on button "Submit Payment" at bounding box center [486, 491] width 225 height 33
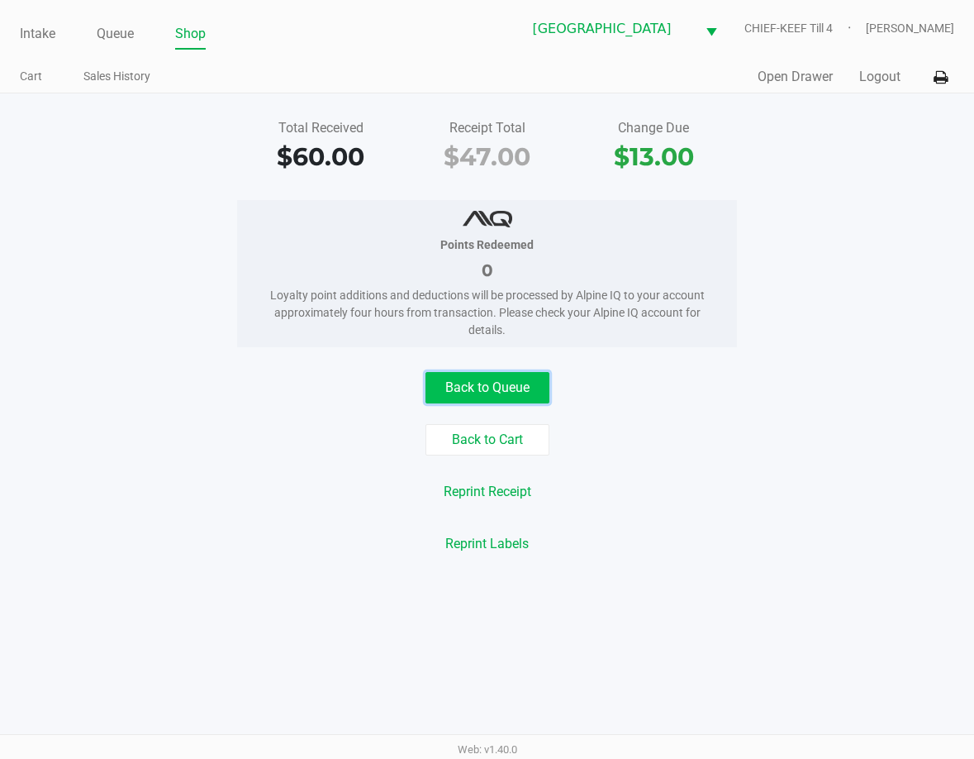
click at [522, 386] on button "Back to Queue" at bounding box center [488, 387] width 124 height 31
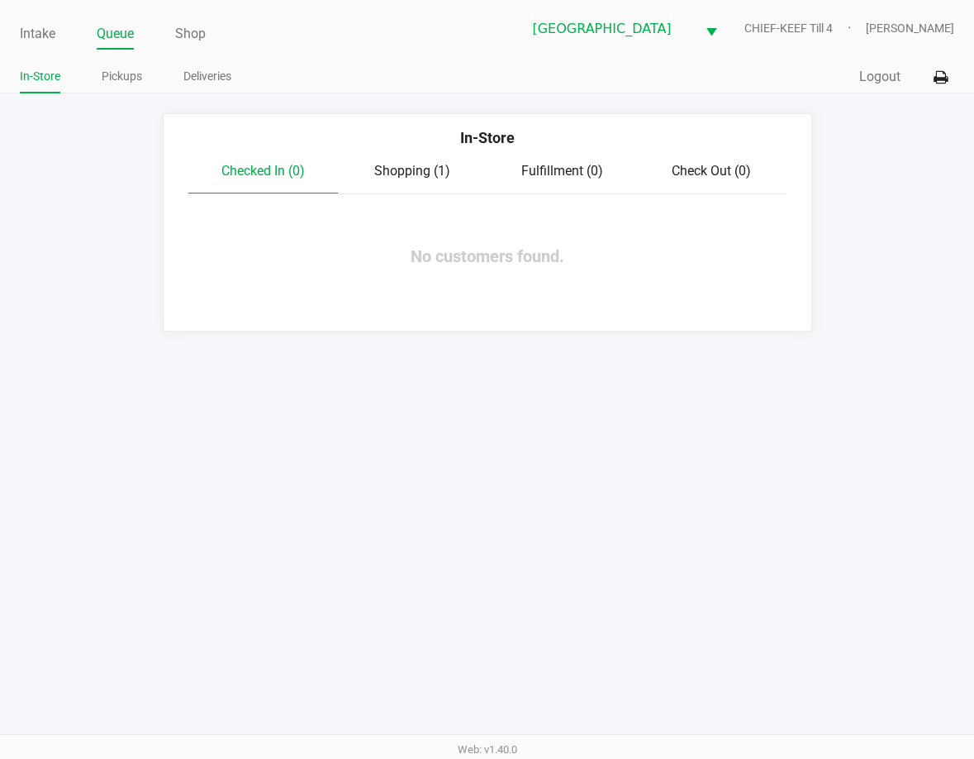
click at [628, 534] on div "Intake Queue Shop Lakeland WC CHIEF-KEEF Till 4 Jon Knupp In-Store Pickups Deli…" at bounding box center [487, 379] width 974 height 759
click at [627, 446] on div "Intake Queue Shop Lakeland WC CHIEF-KEEF Till 4 Jon Knupp In-Store Pickups Deli…" at bounding box center [487, 379] width 974 height 759
